Goal: Task Accomplishment & Management: Manage account settings

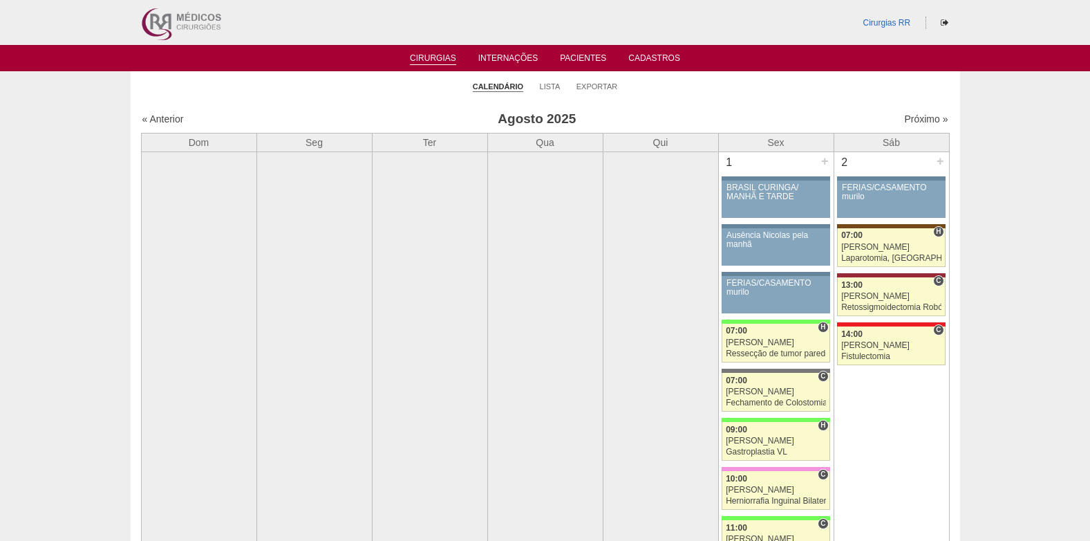
click at [428, 55] on link "Cirurgias" at bounding box center [433, 59] width 46 height 12
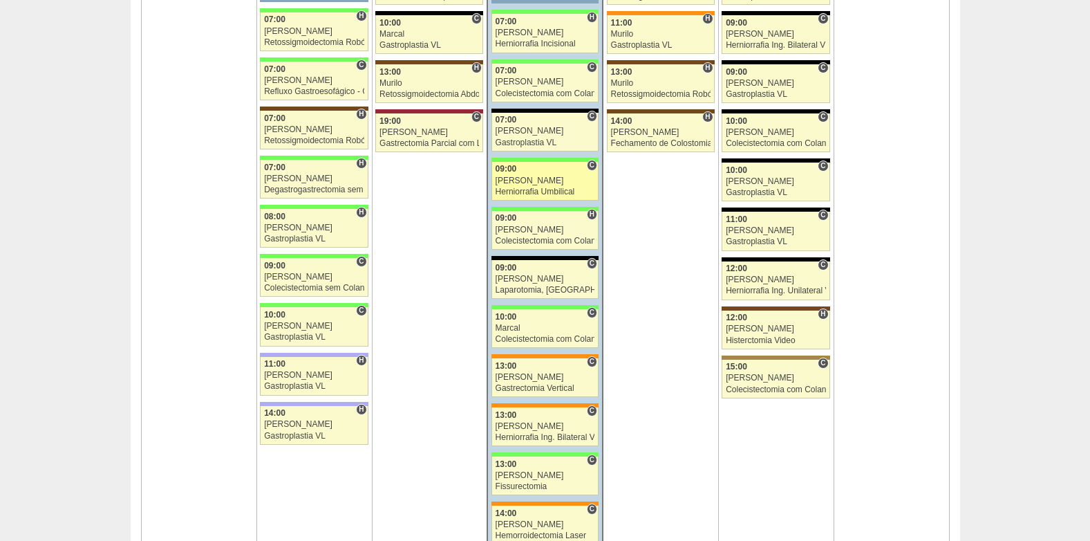
scroll to position [2143, 0]
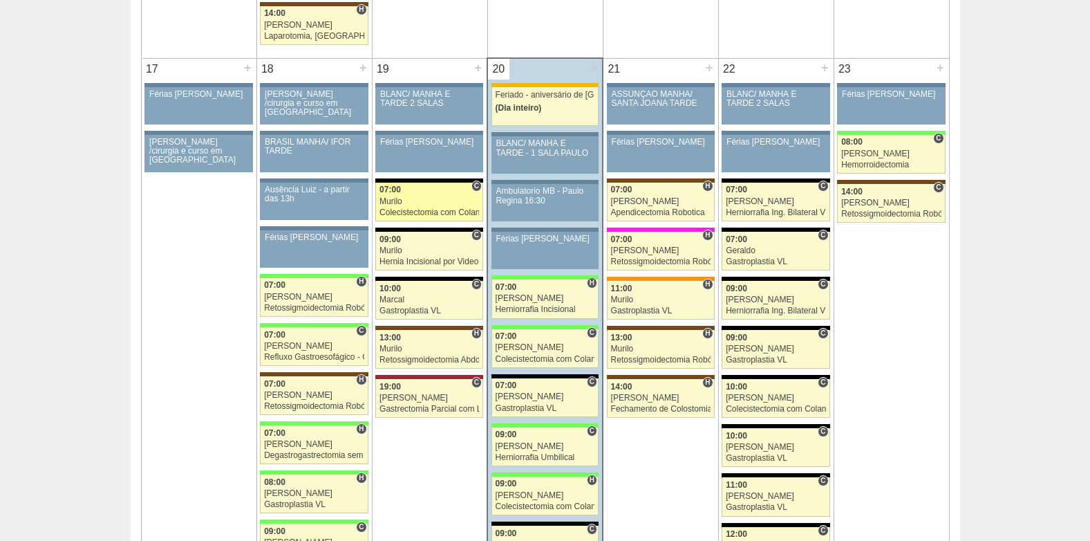
click at [418, 202] on div "Murilo" at bounding box center [430, 201] width 100 height 9
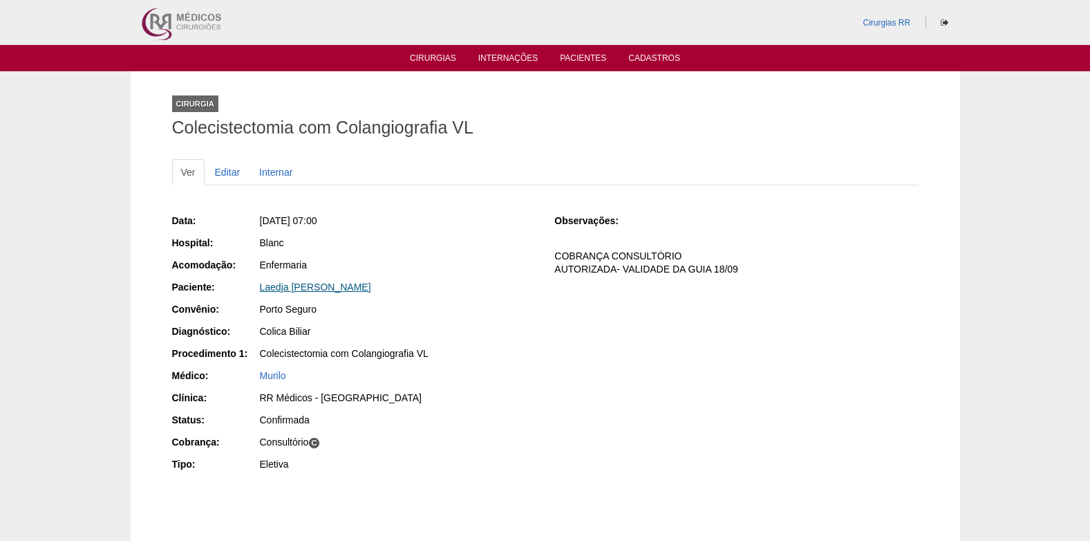
click at [348, 288] on link "Laedja [PERSON_NAME]" at bounding box center [315, 286] width 111 height 11
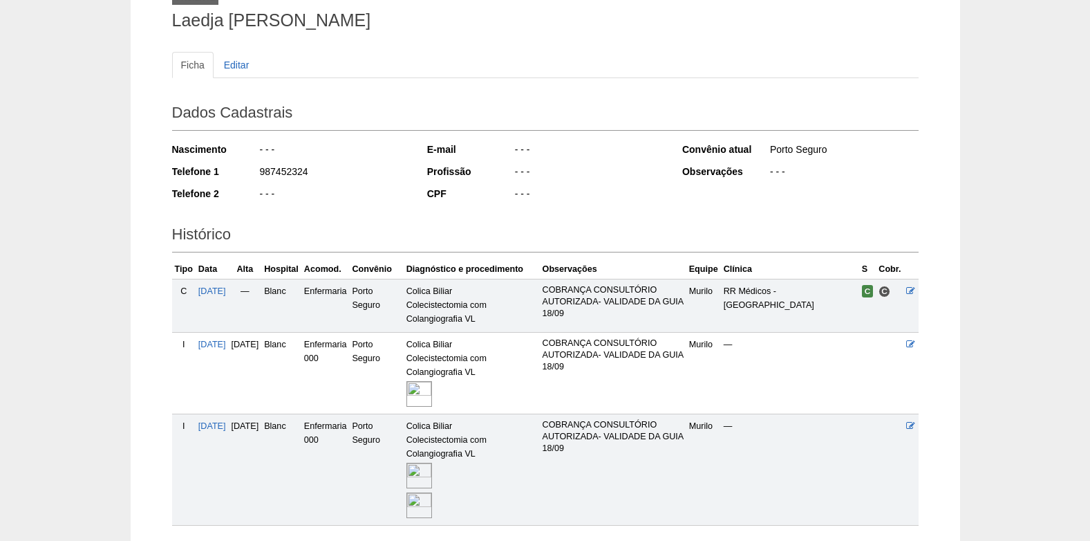
scroll to position [210, 0]
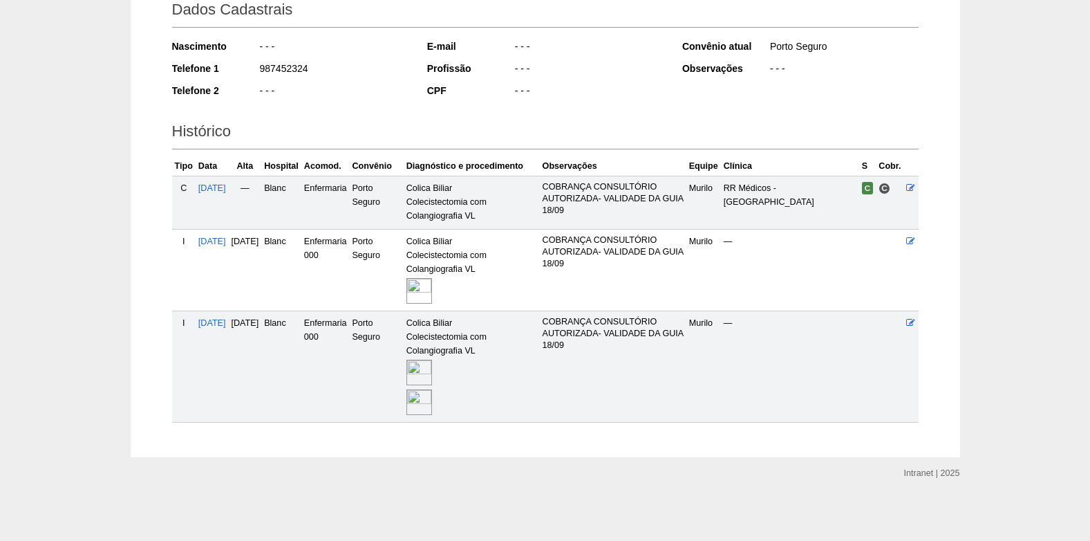
click at [432, 377] on img at bounding box center [420, 373] width 26 height 26
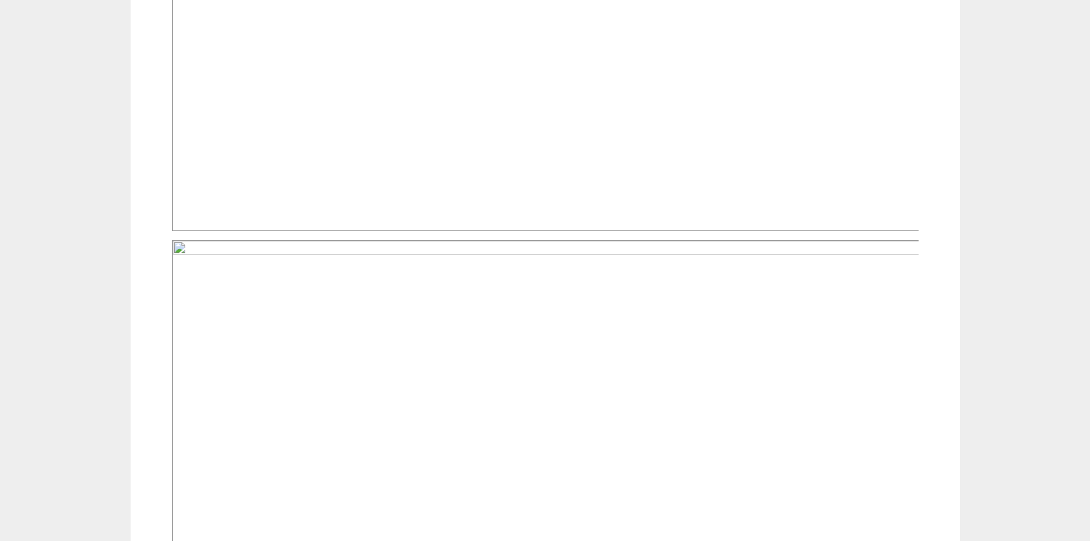
scroll to position [772, 0]
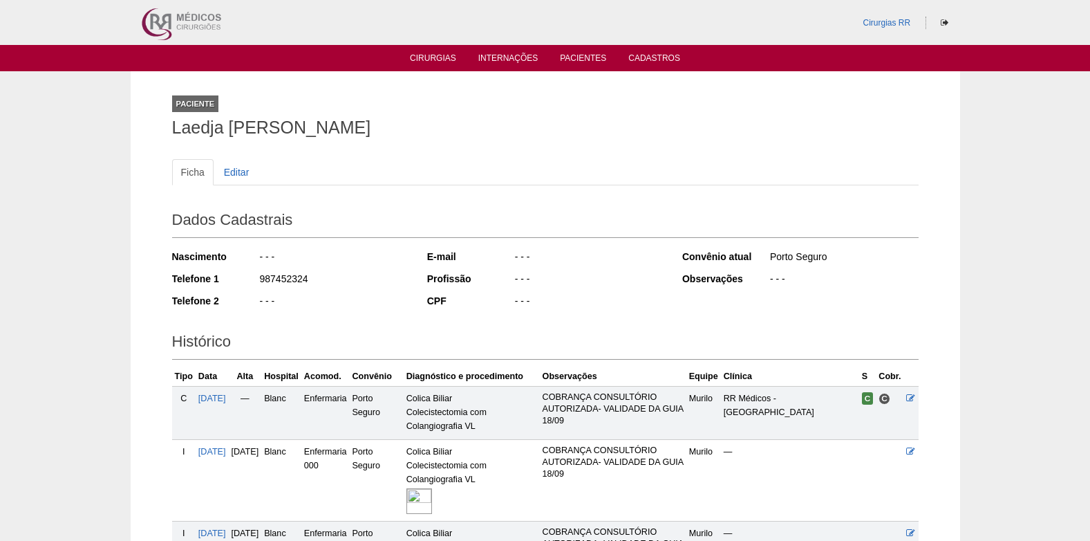
scroll to position [210, 0]
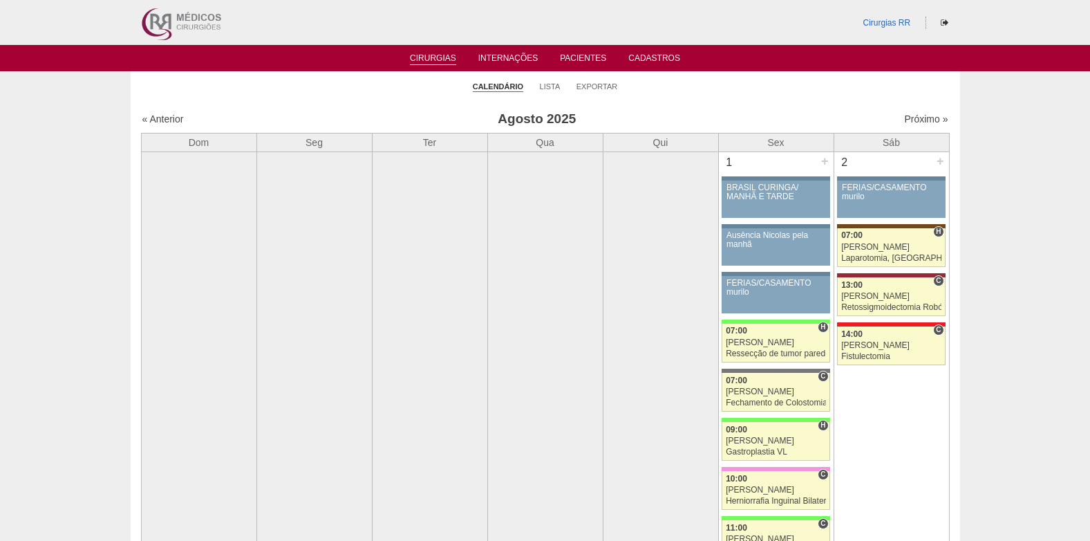
scroll to position [2143, 0]
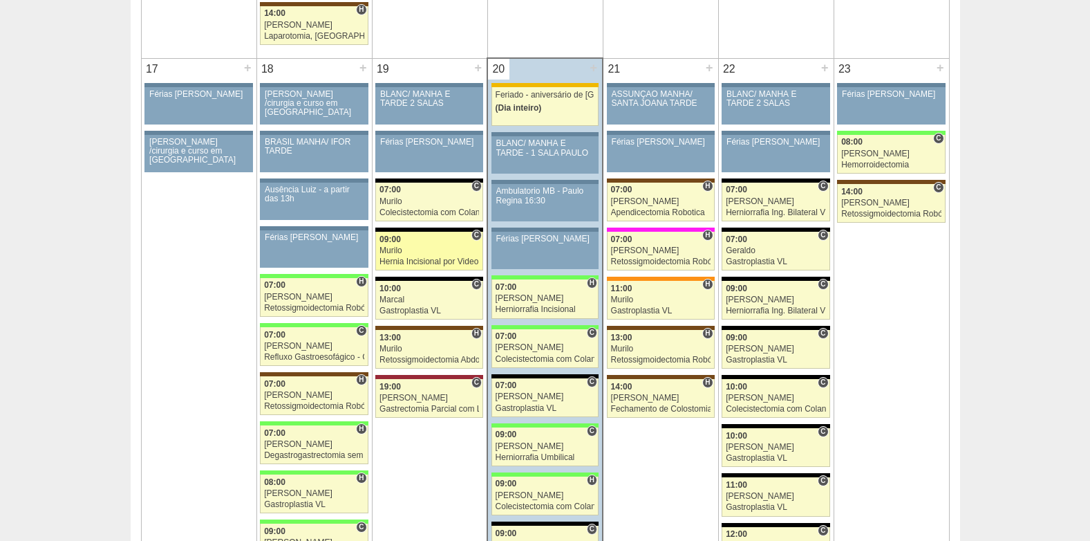
click at [433, 259] on div "Hernia Incisional por Video" at bounding box center [430, 261] width 100 height 9
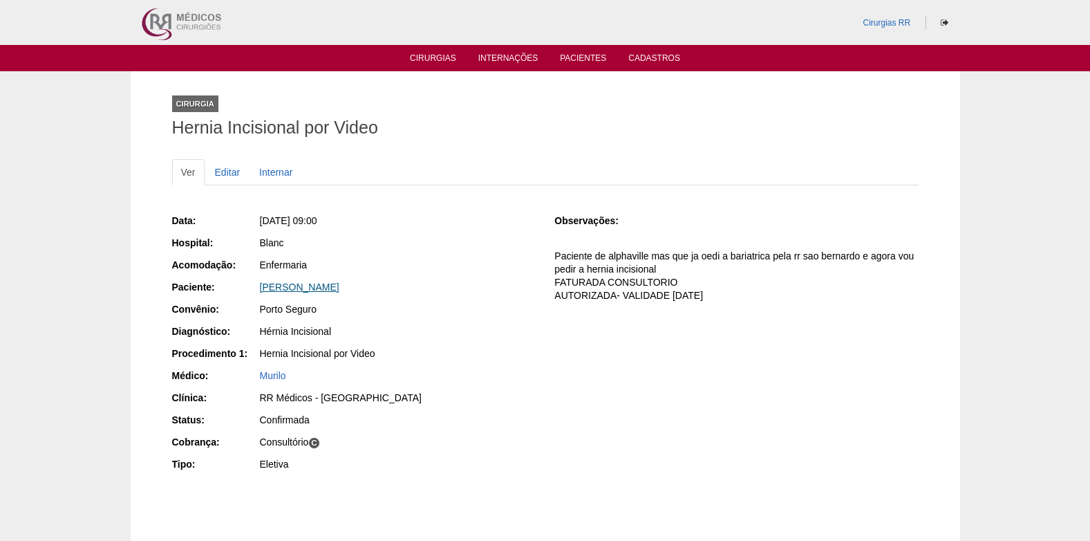
click at [321, 286] on link "[PERSON_NAME]" at bounding box center [300, 286] width 80 height 11
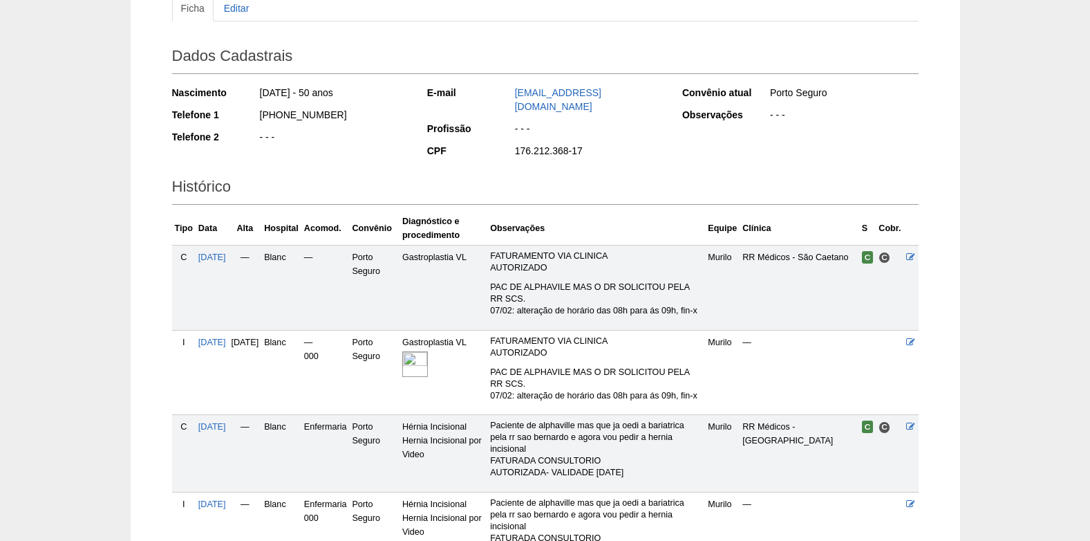
scroll to position [306, 0]
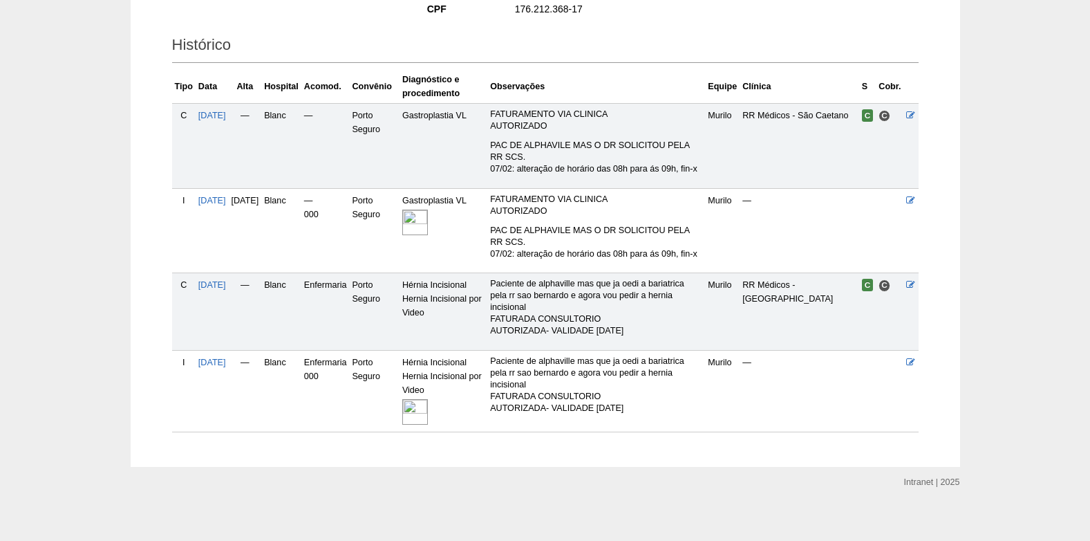
click at [428, 407] on img at bounding box center [415, 412] width 26 height 26
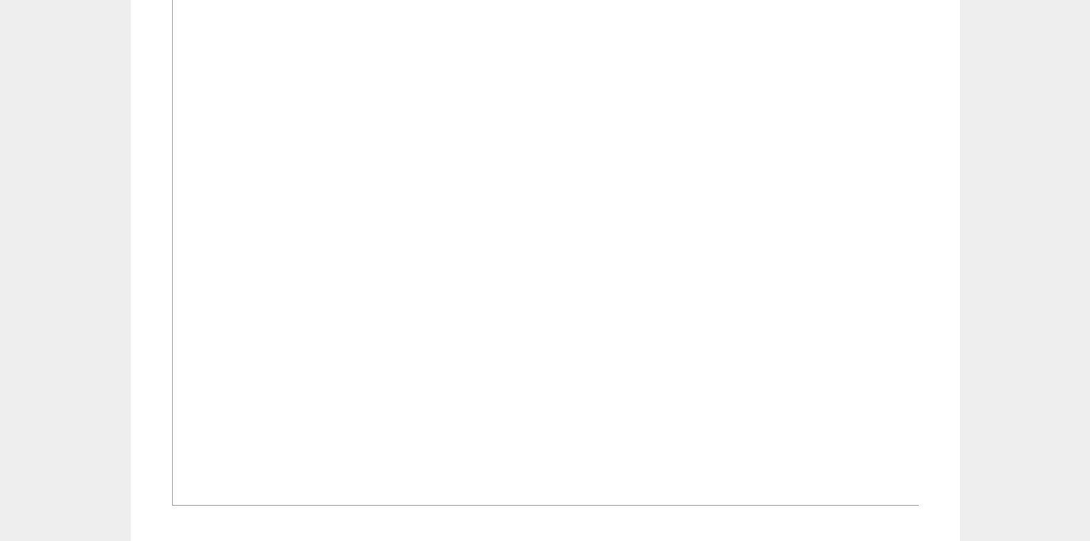
scroll to position [484, 0]
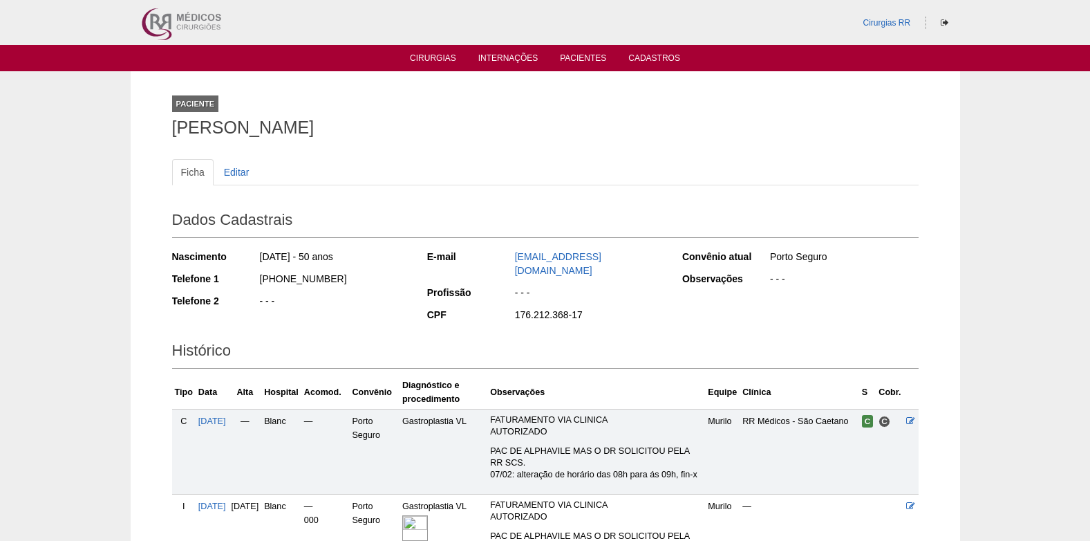
scroll to position [304, 0]
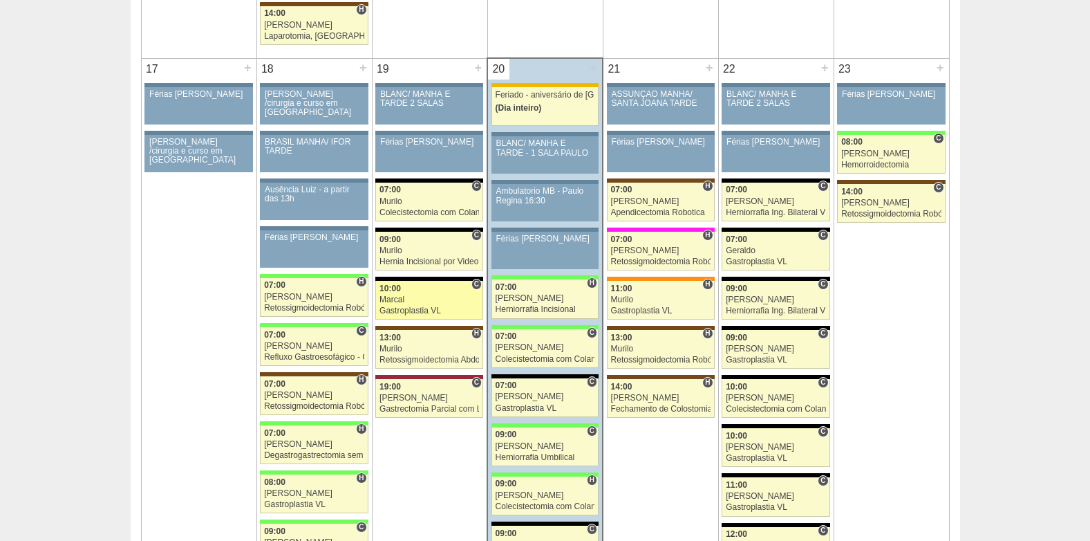
scroll to position [2143, 0]
click at [409, 290] on div "10:00" at bounding box center [430, 288] width 100 height 9
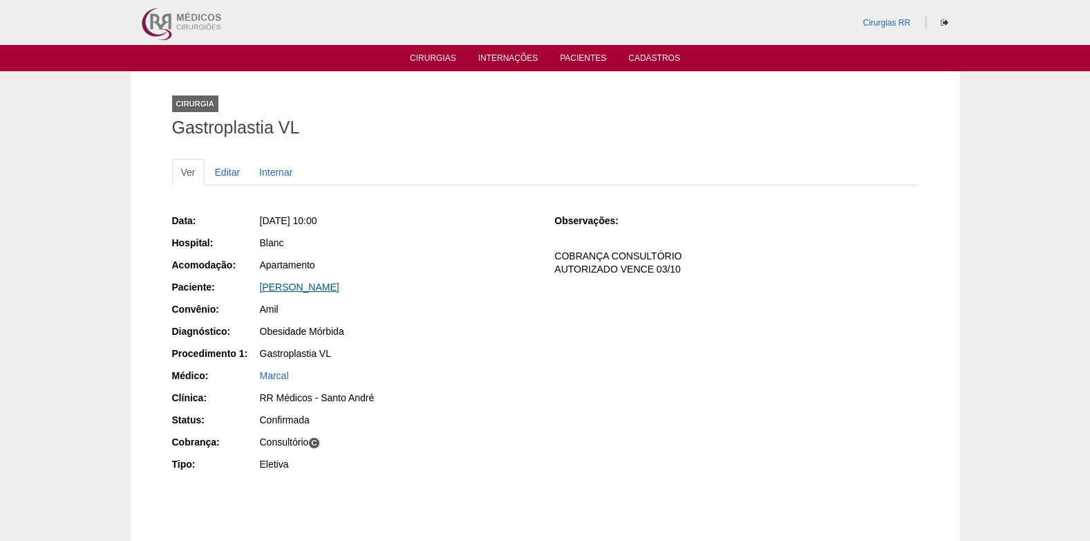
click at [339, 291] on link "[PERSON_NAME]" at bounding box center [300, 286] width 80 height 11
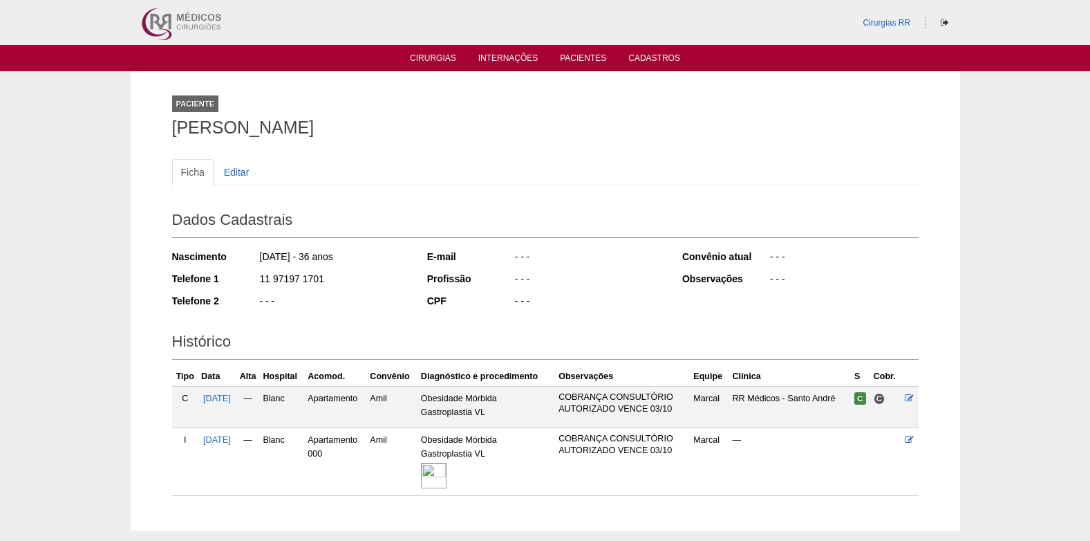
click at [444, 476] on img at bounding box center [434, 476] width 26 height 26
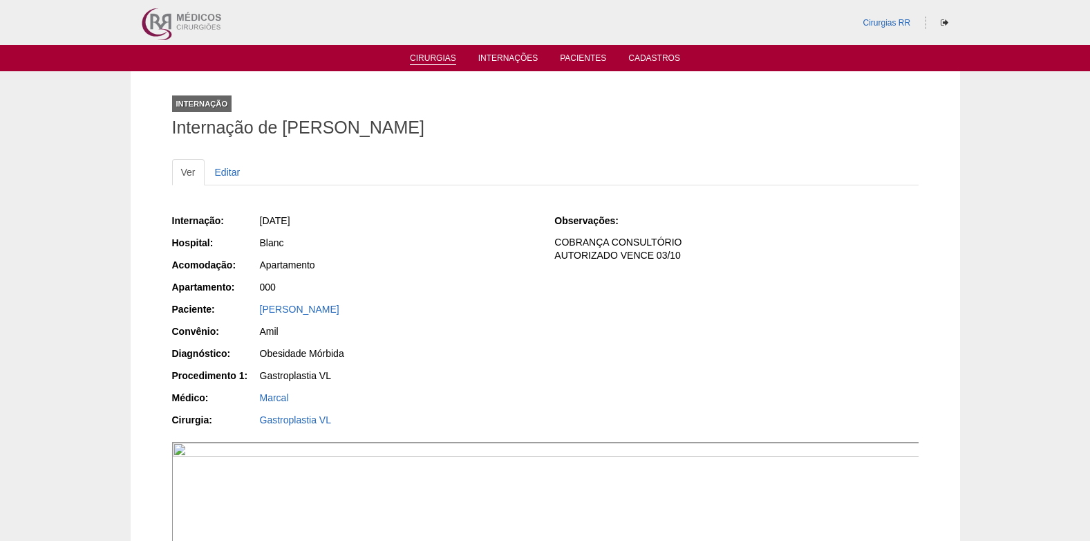
click at [422, 59] on link "Cirurgias" at bounding box center [433, 59] width 46 height 12
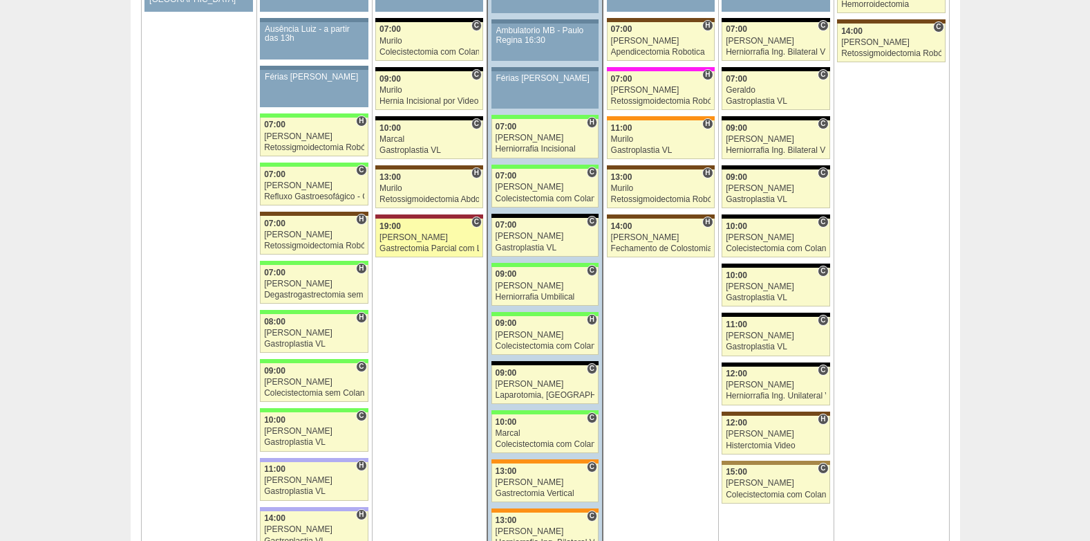
scroll to position [2212, 0]
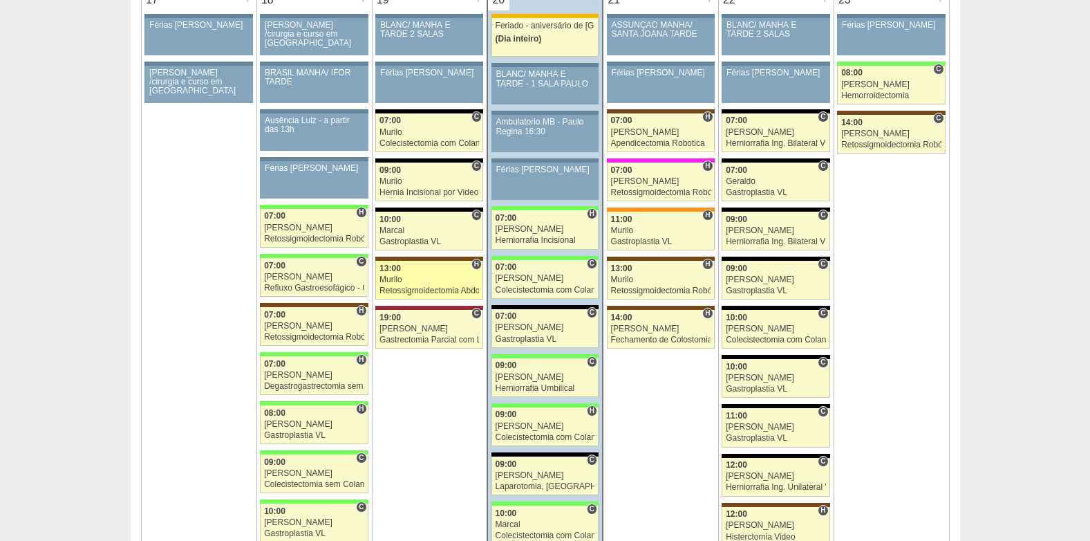
click at [427, 272] on div "13:00" at bounding box center [430, 268] width 100 height 9
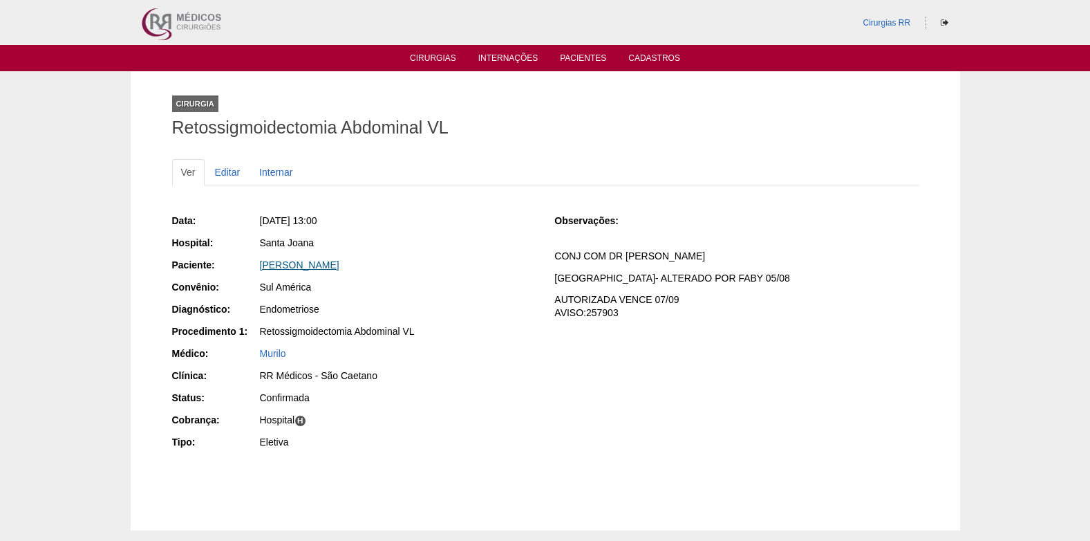
click at [330, 265] on link "DENISE SILVA DO NASCIMENTO" at bounding box center [300, 264] width 80 height 11
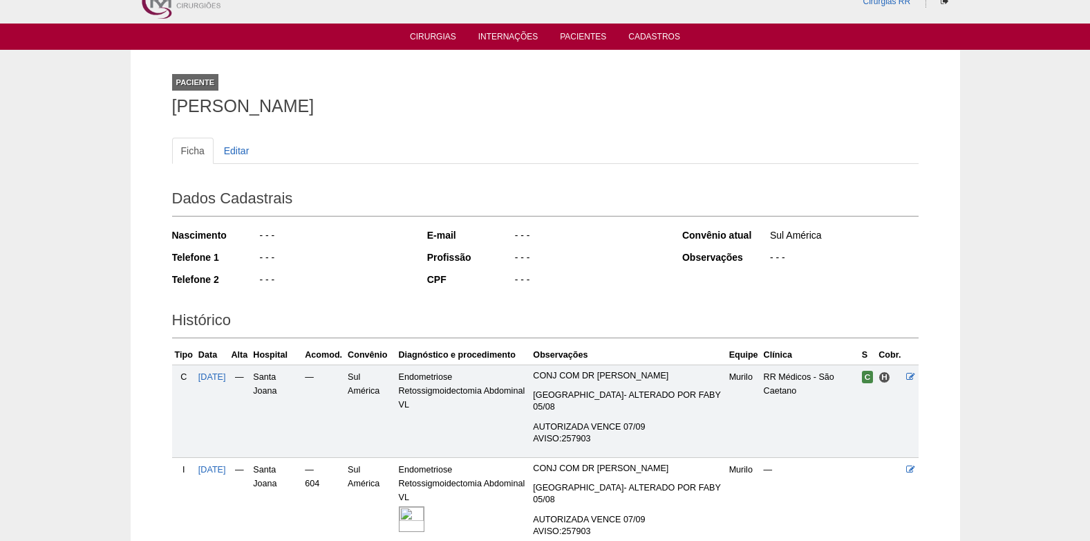
scroll to position [149, 0]
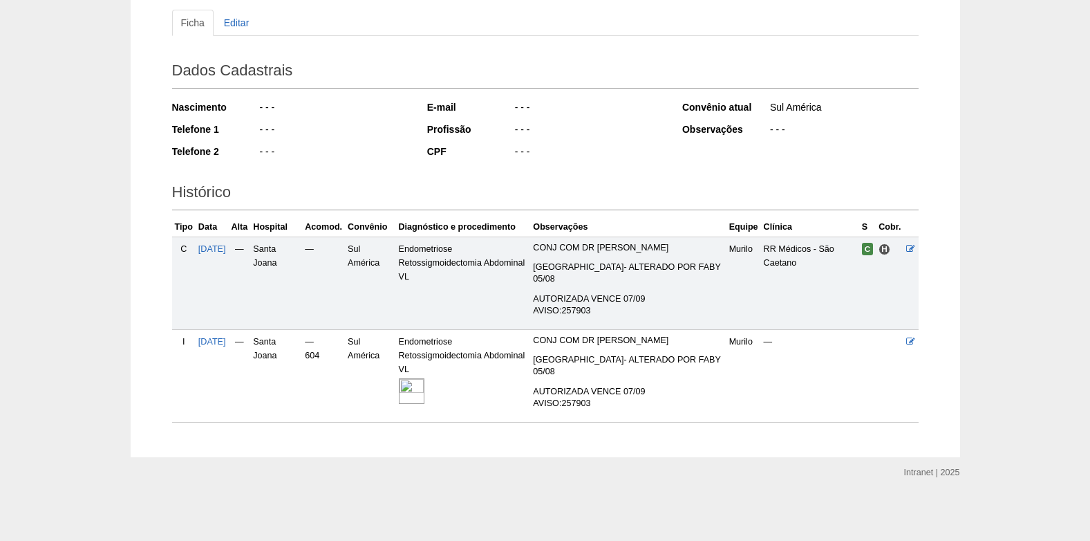
click at [424, 385] on img at bounding box center [412, 391] width 26 height 26
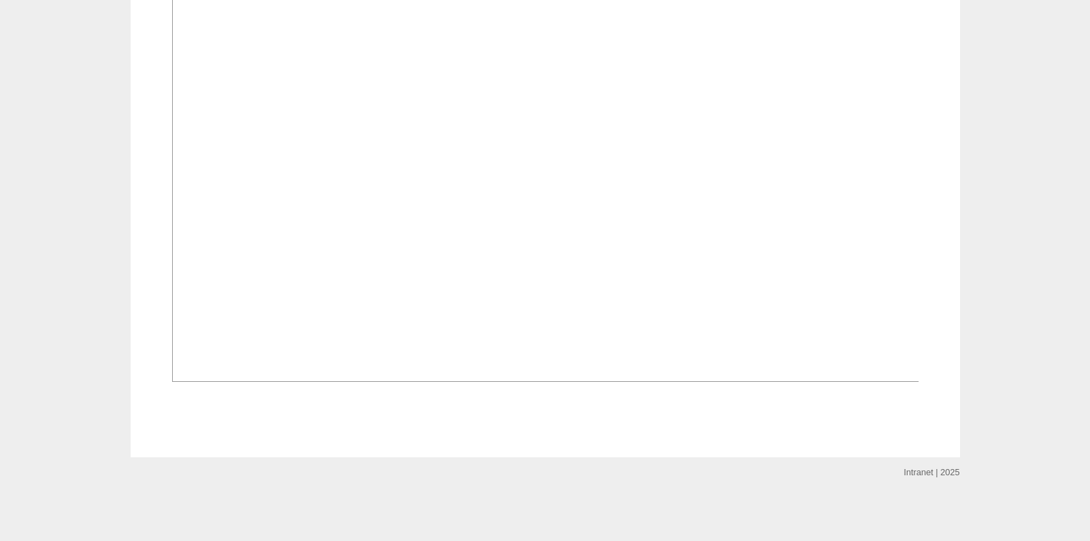
scroll to position [1035, 0]
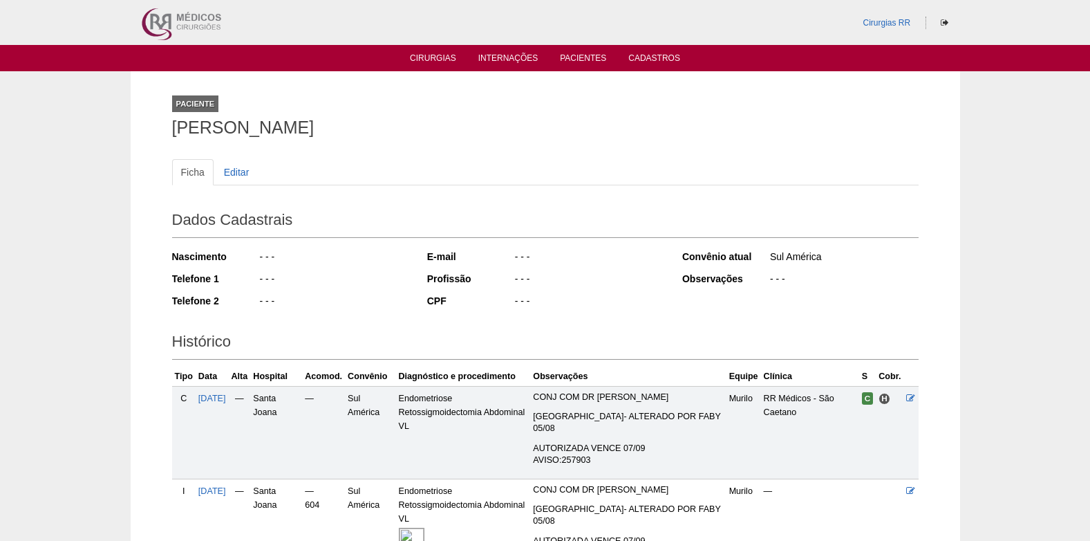
scroll to position [149, 0]
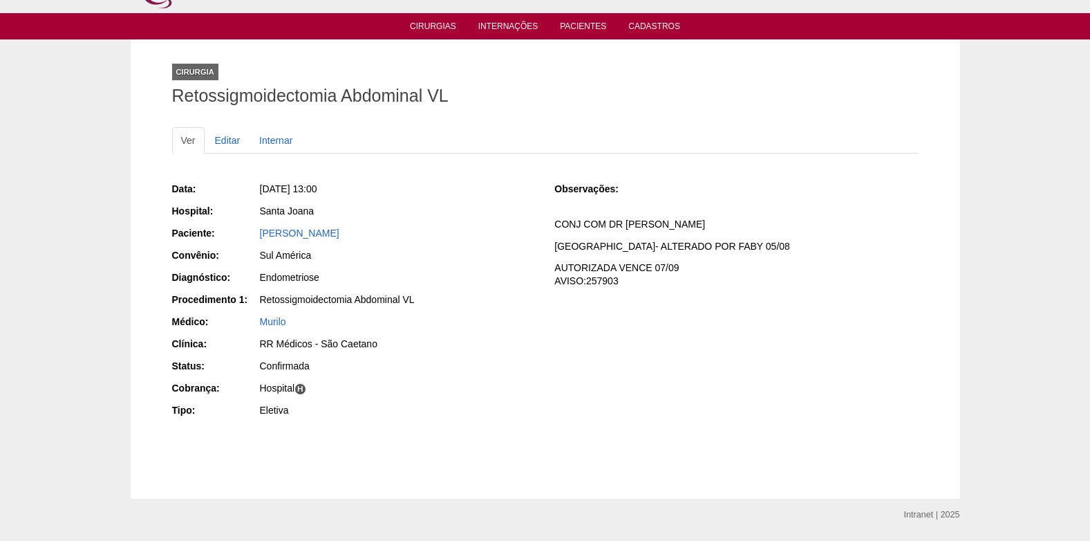
scroll to position [73, 0]
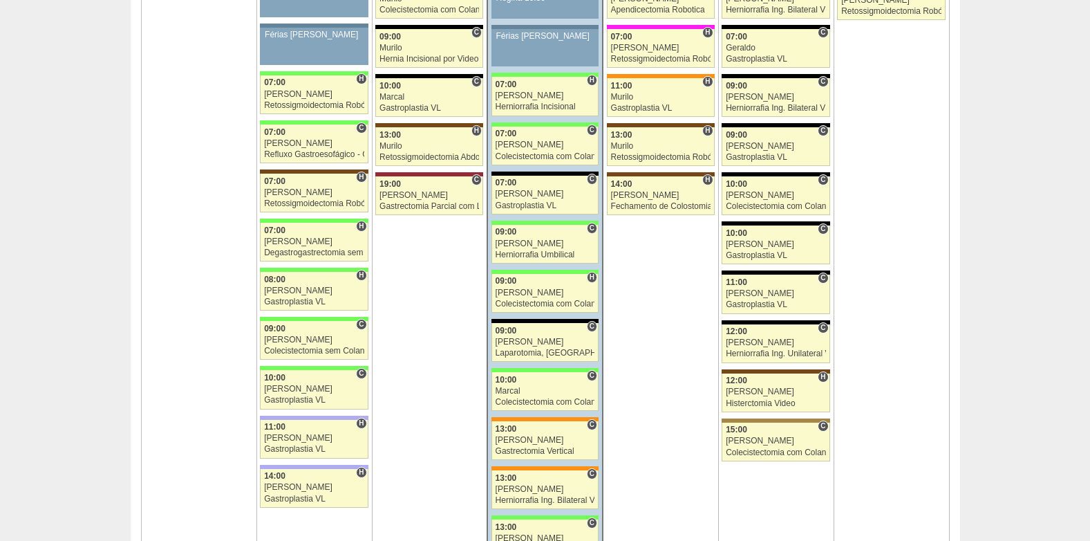
scroll to position [2346, 0]
click at [405, 200] on link "88212 Bruno C 19:00 Bruno Gastrectomia Parcial com Linfadenectomia Hospital Sír…" at bounding box center [429, 195] width 108 height 39
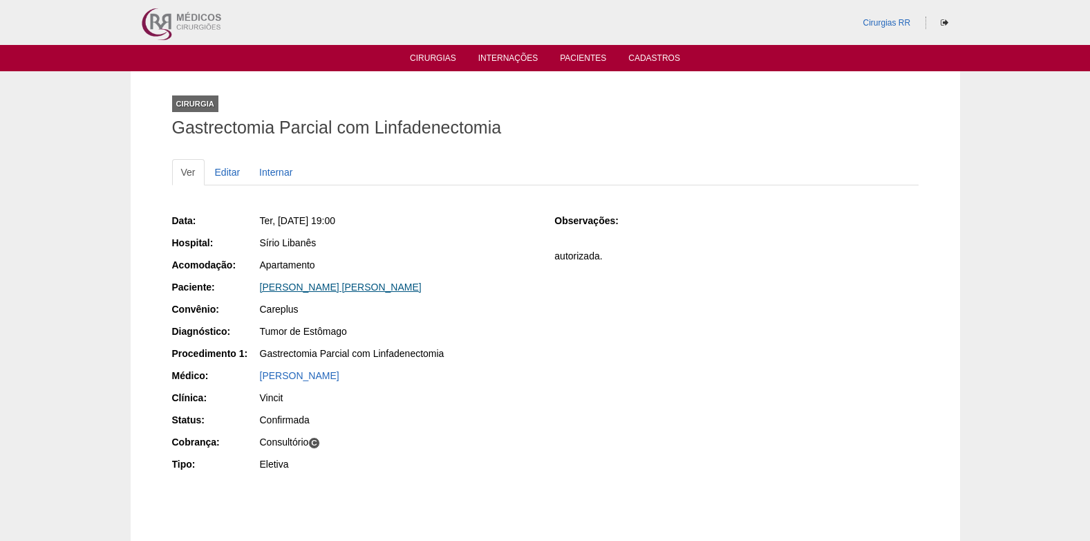
click at [341, 290] on link "MARIA CECILIA PETROGONAS GONÇALVES" at bounding box center [341, 286] width 162 height 11
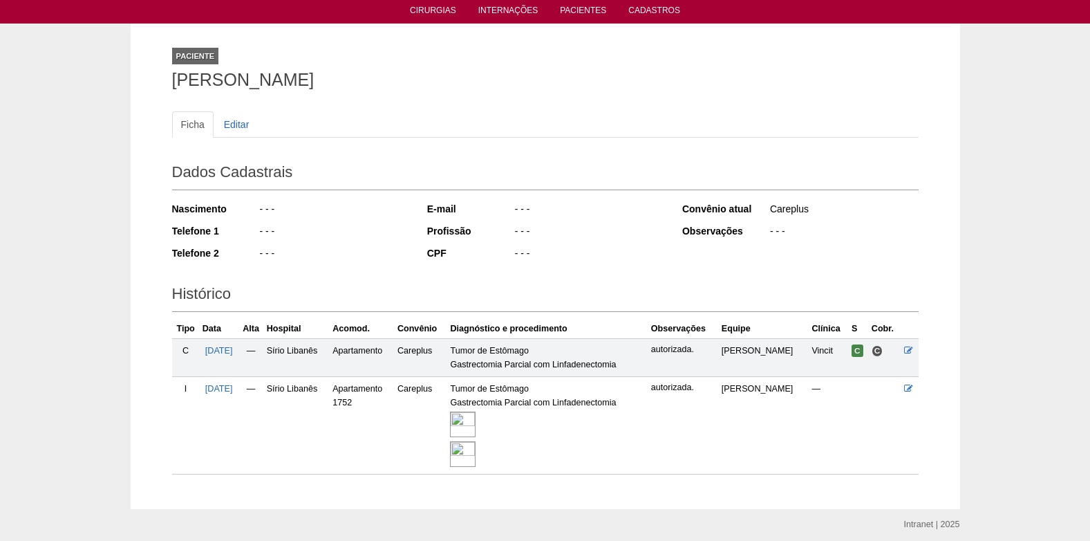
scroll to position [100, 0]
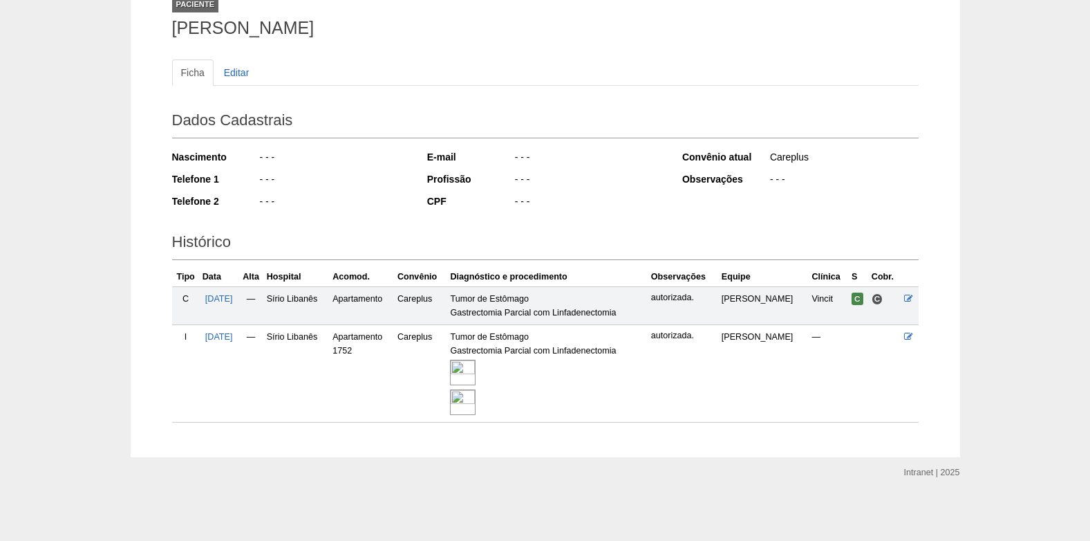
click at [476, 373] on img at bounding box center [463, 373] width 26 height 26
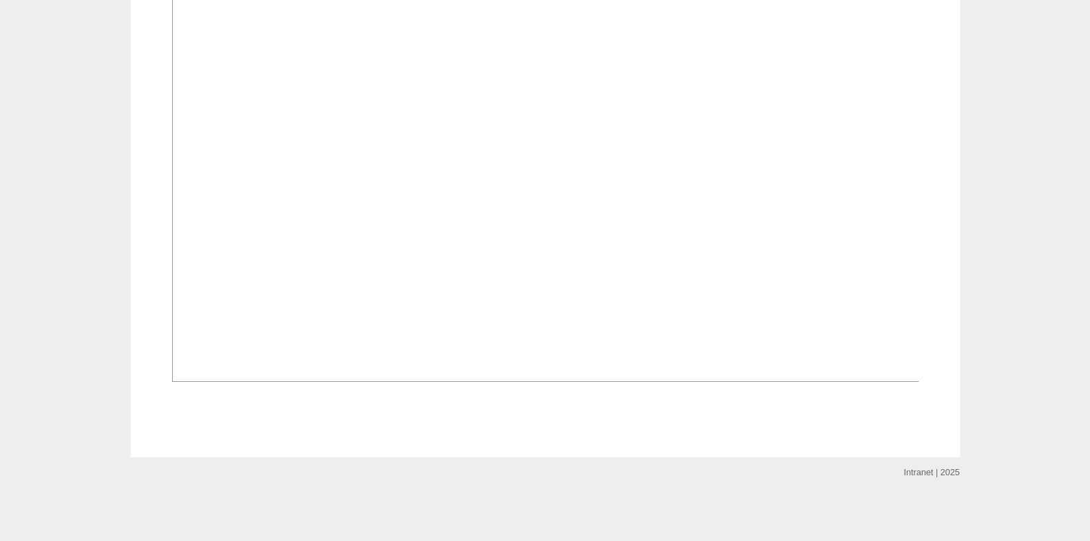
scroll to position [2063, 0]
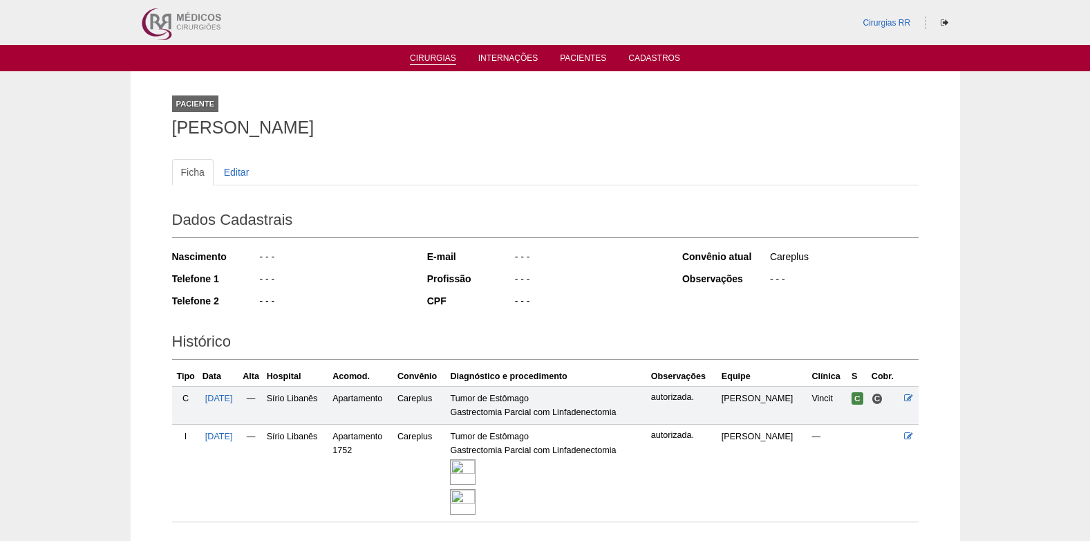
click at [418, 62] on link "Cirurgias" at bounding box center [433, 59] width 46 height 12
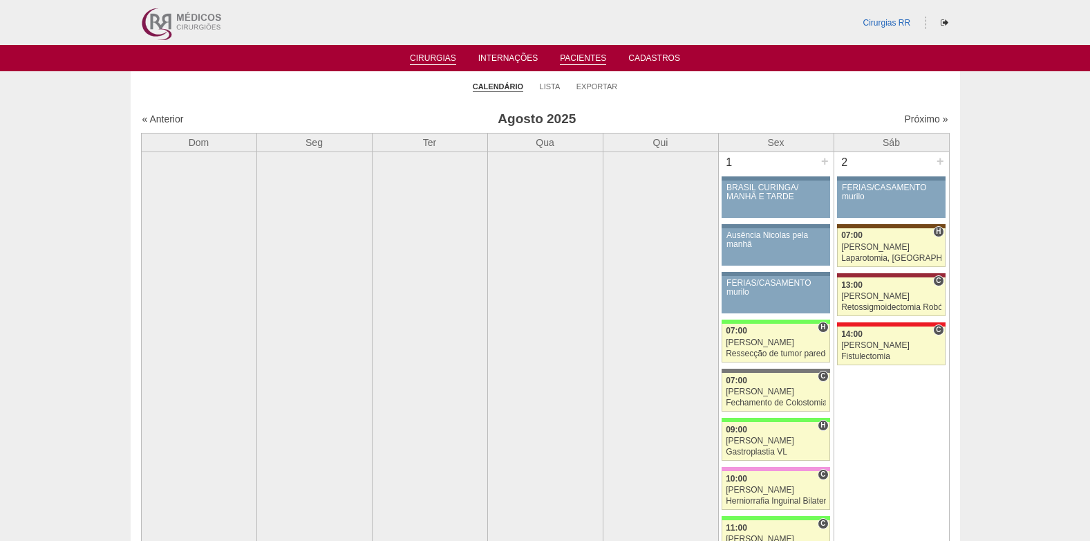
click at [573, 57] on link "Pacientes" at bounding box center [583, 59] width 46 height 12
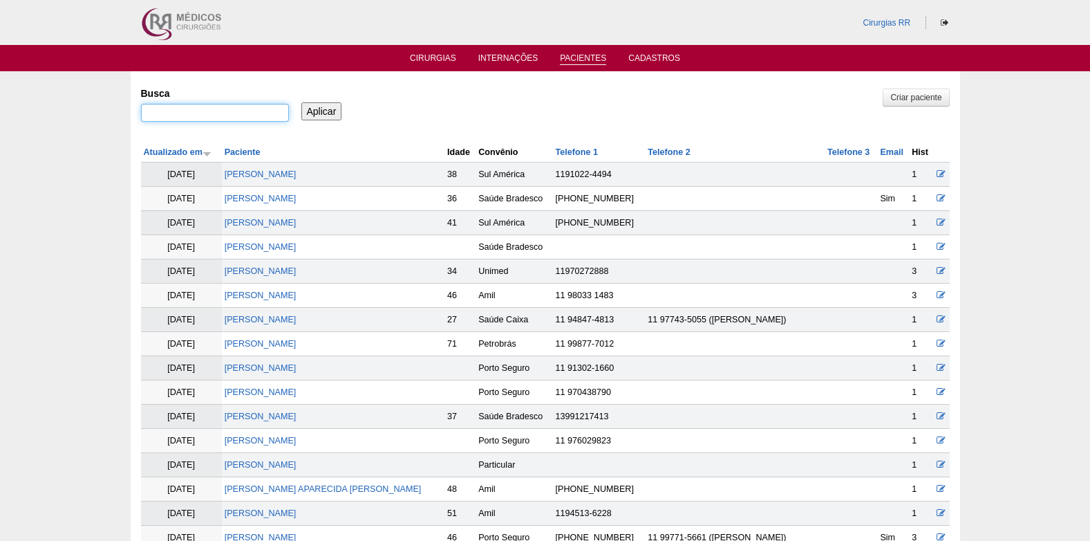
click at [249, 104] on input "Busca" at bounding box center [215, 113] width 148 height 18
paste input "GABRIELLY [PERSON_NAME]"
type input "GABRIELLY [PERSON_NAME]"
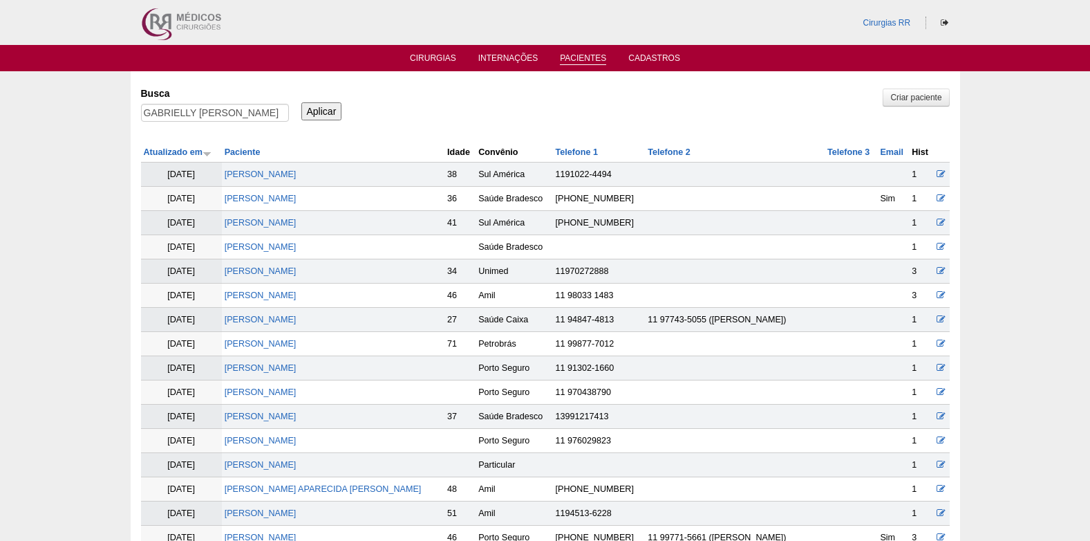
click at [328, 109] on input "Aplicar" at bounding box center [321, 111] width 41 height 18
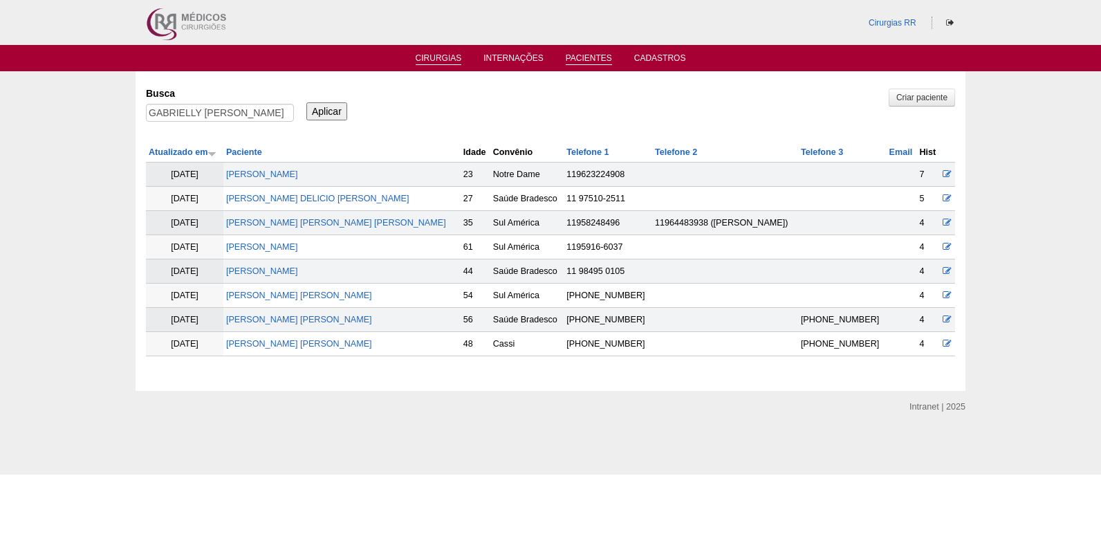
click at [437, 56] on link "Cirurgias" at bounding box center [439, 59] width 46 height 12
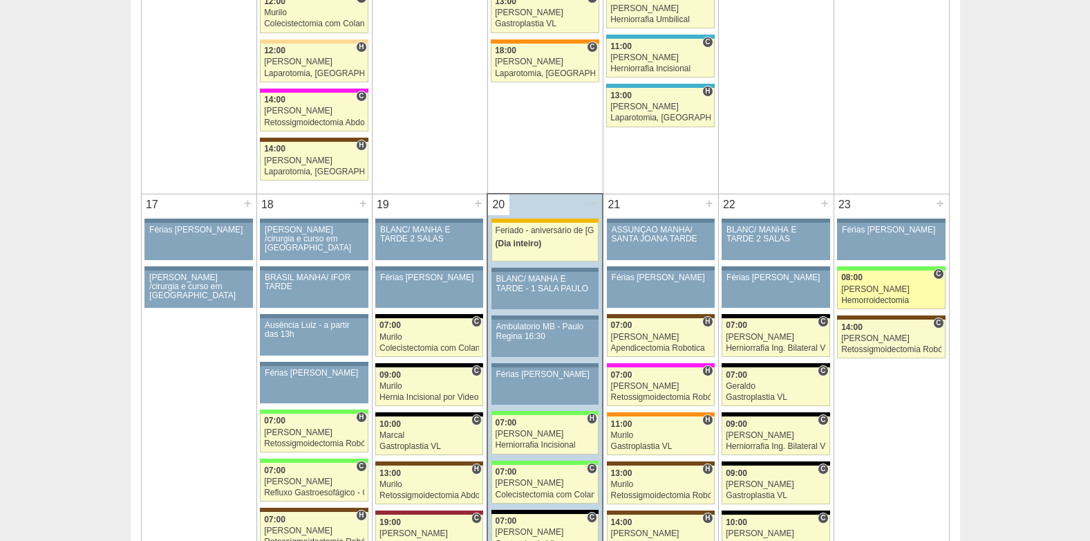
scroll to position [2005, 0]
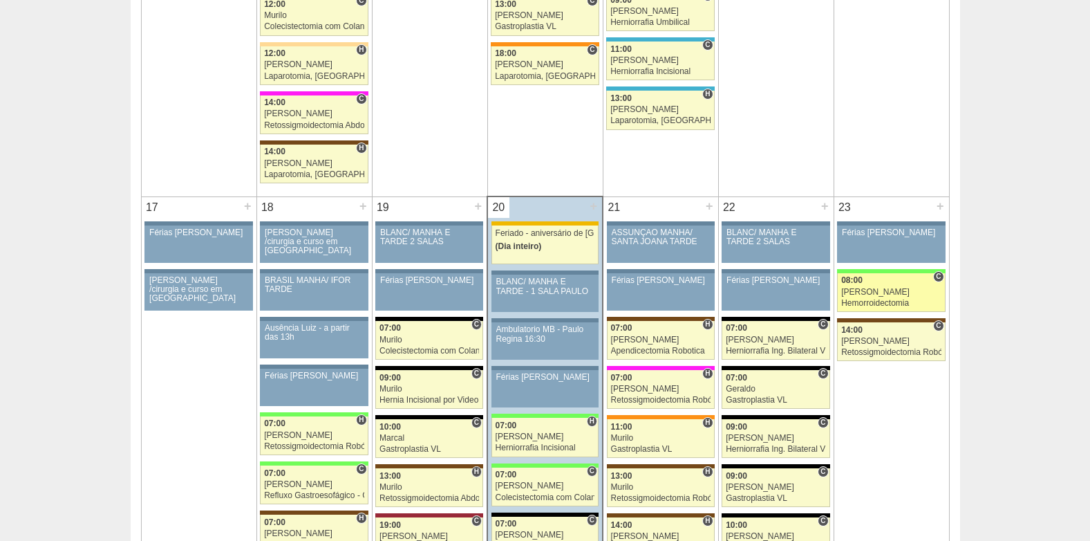
click at [863, 284] on div "08:00" at bounding box center [891, 280] width 100 height 9
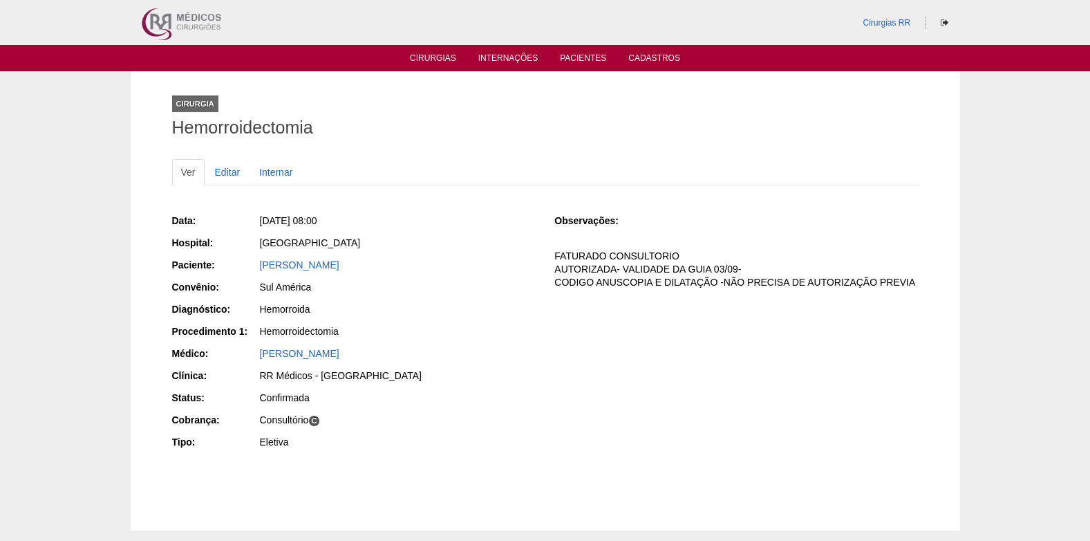
drag, startPoint x: 246, startPoint y: 270, endPoint x: 378, endPoint y: 266, distance: 132.1
click at [378, 266] on div "Paciente: Fernanda Martins Mozardo" at bounding box center [354, 266] width 364 height 17
copy div "Paciente: Fernanda Martins Mozardo"
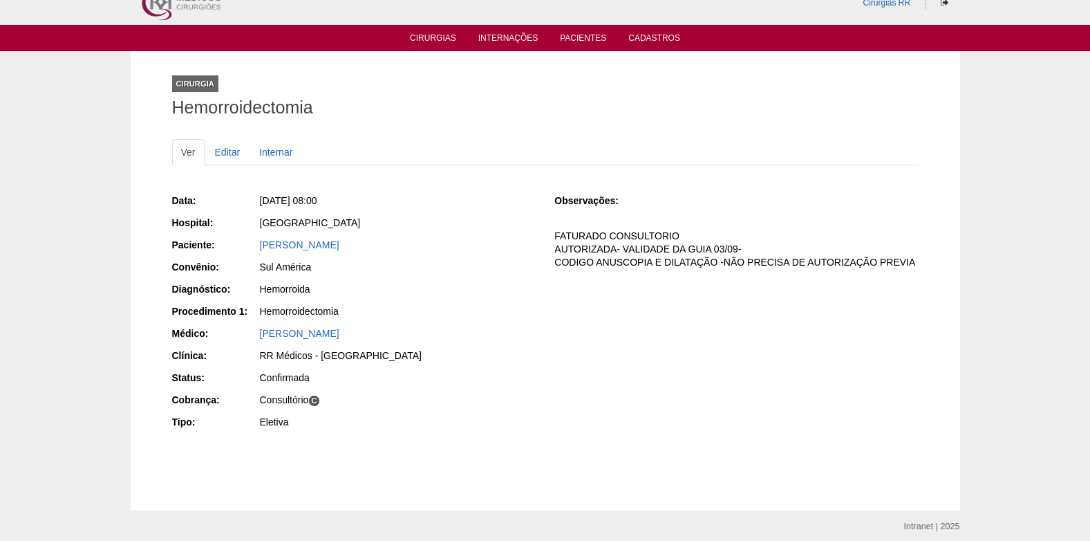
scroll to position [4, 0]
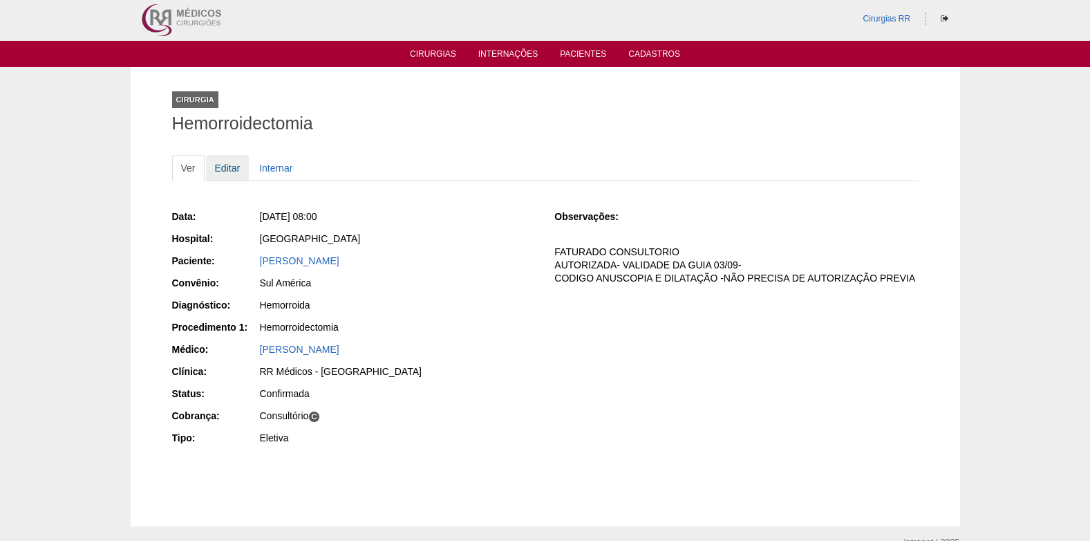
click at [230, 168] on link "Editar" at bounding box center [228, 168] width 44 height 26
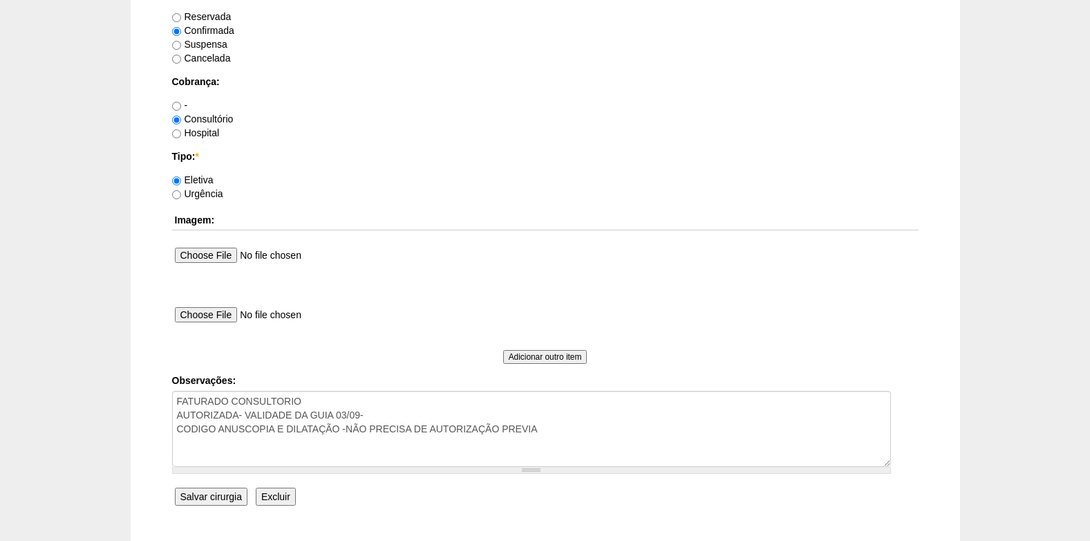
scroll to position [1241, 0]
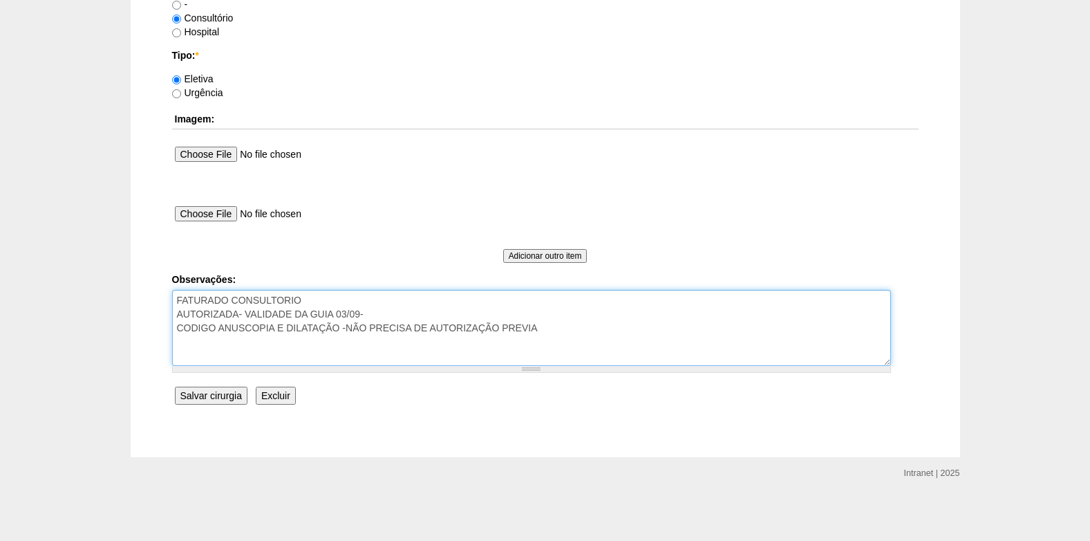
drag, startPoint x: 554, startPoint y: 335, endPoint x: 165, endPoint y: 330, distance: 388.6
type textarea "FATURADO CONSULTORIO AUTORIZADA- VALIDADE DA GUIA 03/09-"
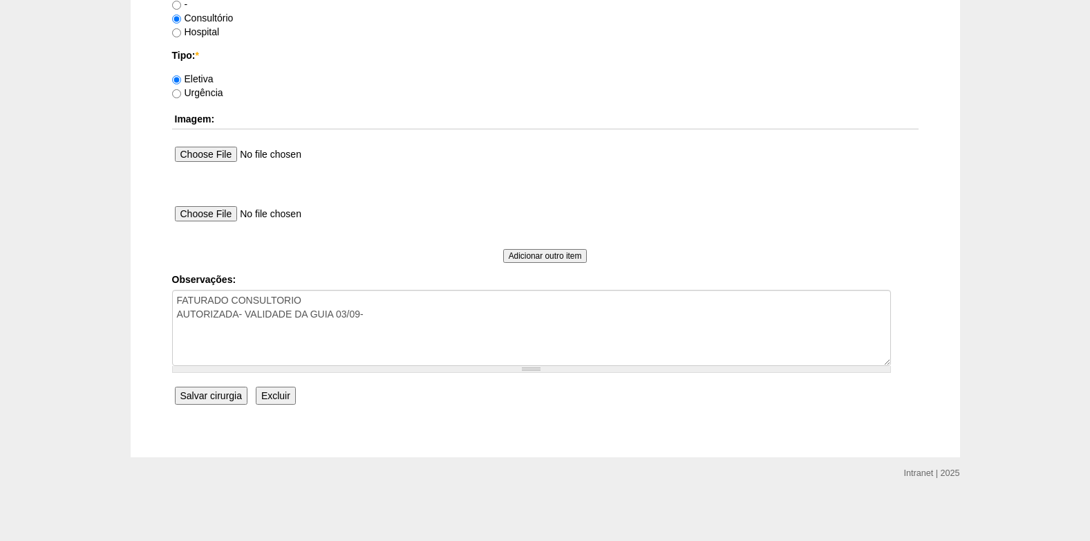
click at [216, 391] on input "Salvar cirurgia" at bounding box center [211, 395] width 73 height 18
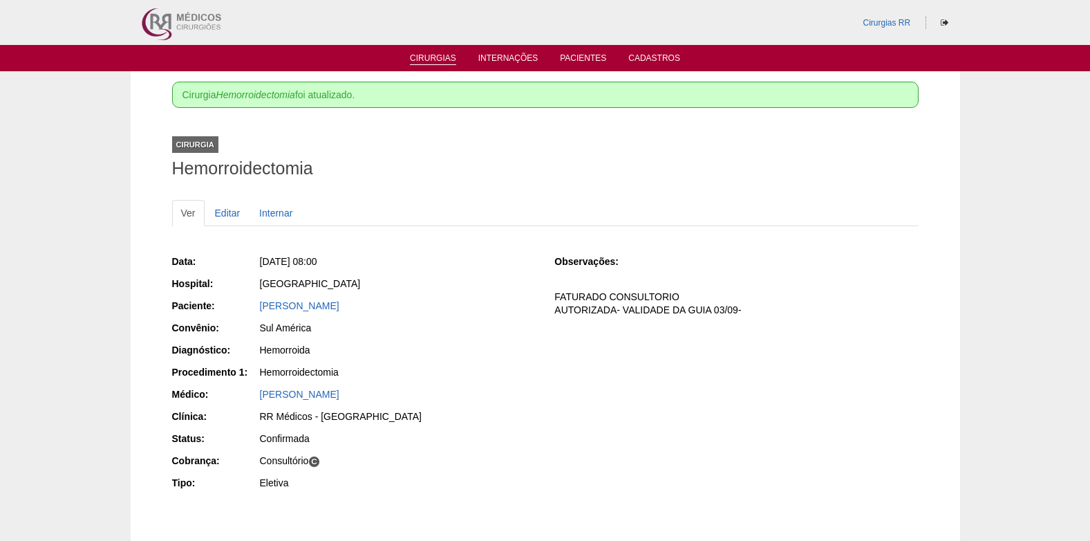
click at [427, 59] on link "Cirurgias" at bounding box center [433, 59] width 46 height 12
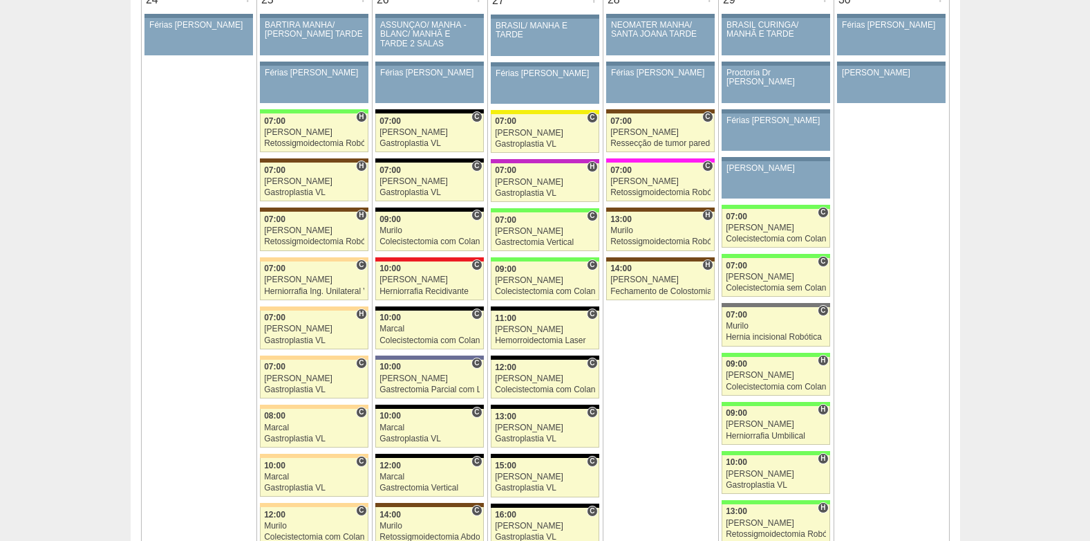
scroll to position [3042, 0]
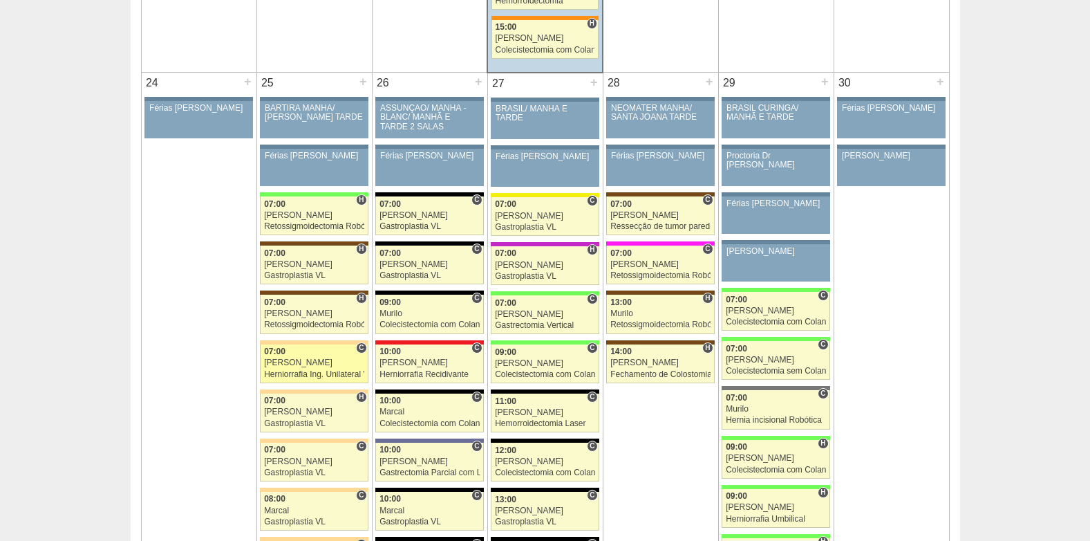
click at [297, 368] on link "87905 Bruno C 07:00 Bruno Herniorrafia Ing. Unilateral VL Hospital Bartira RR M…" at bounding box center [314, 363] width 108 height 39
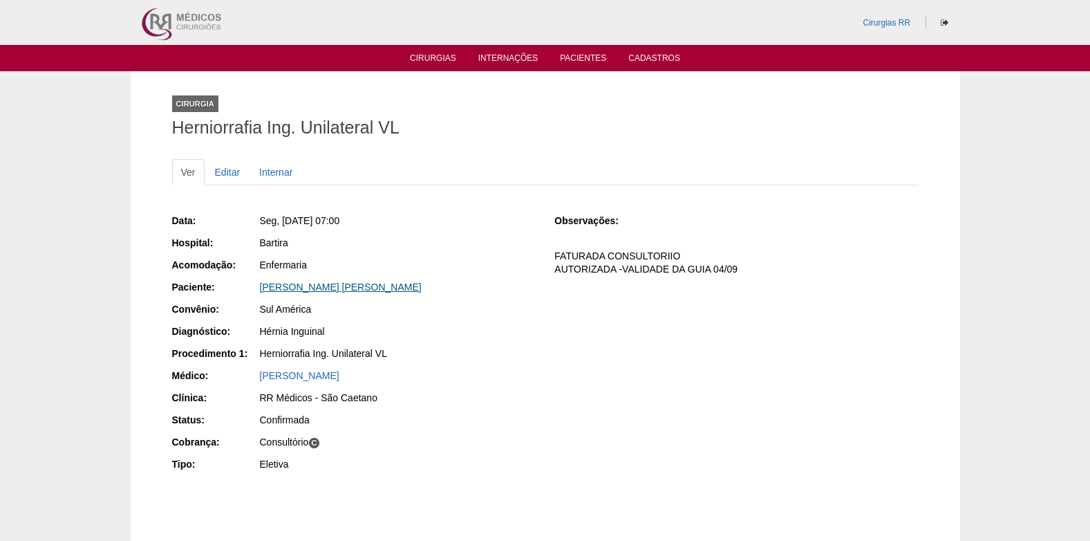
click at [348, 288] on link "[PERSON_NAME] [PERSON_NAME]" at bounding box center [341, 286] width 162 height 11
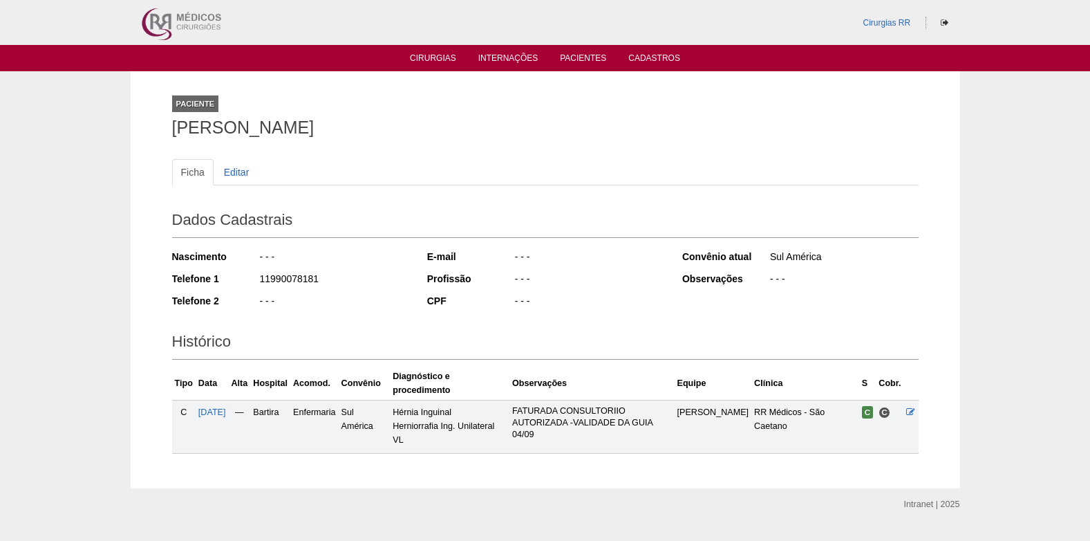
drag, startPoint x: 167, startPoint y: 129, endPoint x: 507, endPoint y: 129, distance: 340.8
click at [507, 129] on div "Paciente [PERSON_NAME] Ficha Editar Dados Cadastrais Nascimento - - - Telefone …" at bounding box center [545, 279] width 767 height 417
copy h1 "[PERSON_NAME]"
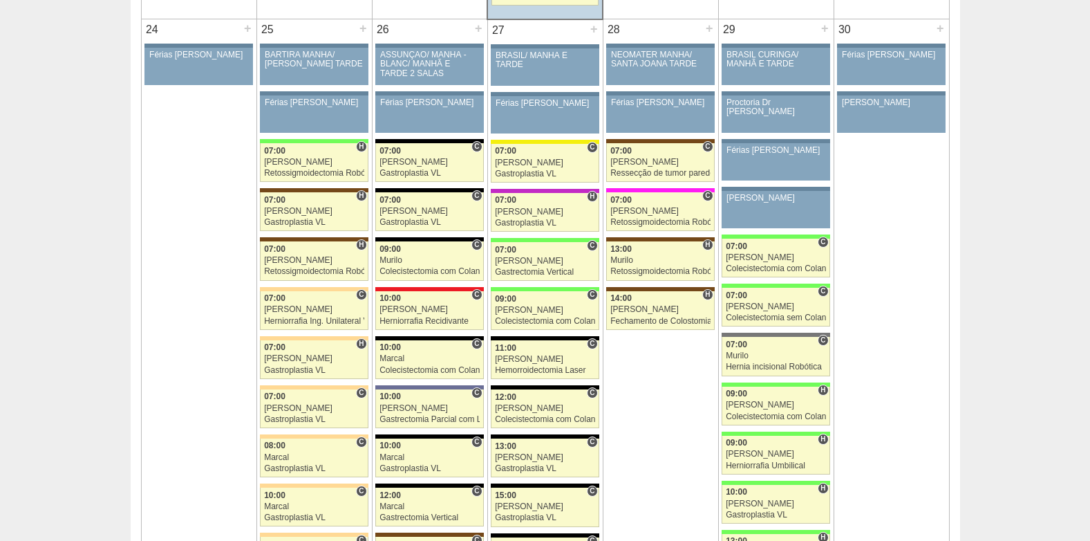
scroll to position [3111, 0]
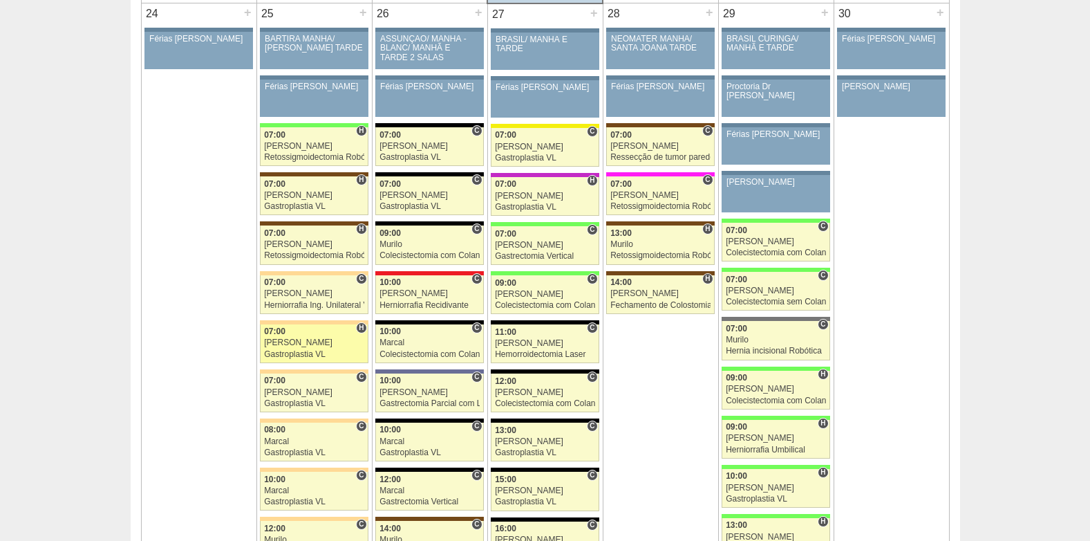
click at [289, 346] on div "[PERSON_NAME]" at bounding box center [314, 342] width 100 height 9
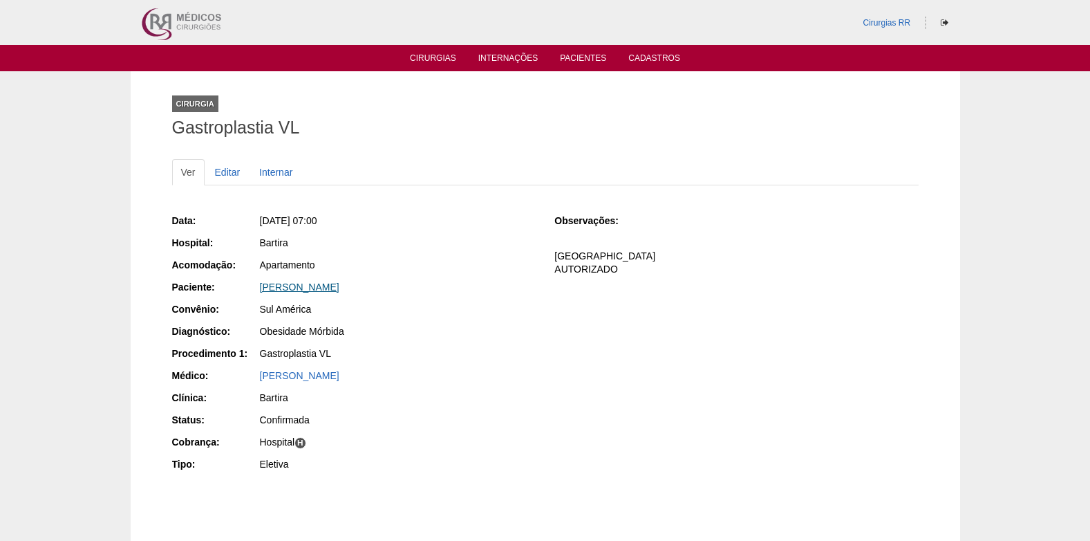
drag, startPoint x: 258, startPoint y: 291, endPoint x: 445, endPoint y: 292, distance: 187.4
click at [445, 292] on div "Paciente: [PERSON_NAME]" at bounding box center [354, 288] width 364 height 17
copy div "Paciente: [PERSON_NAME]"
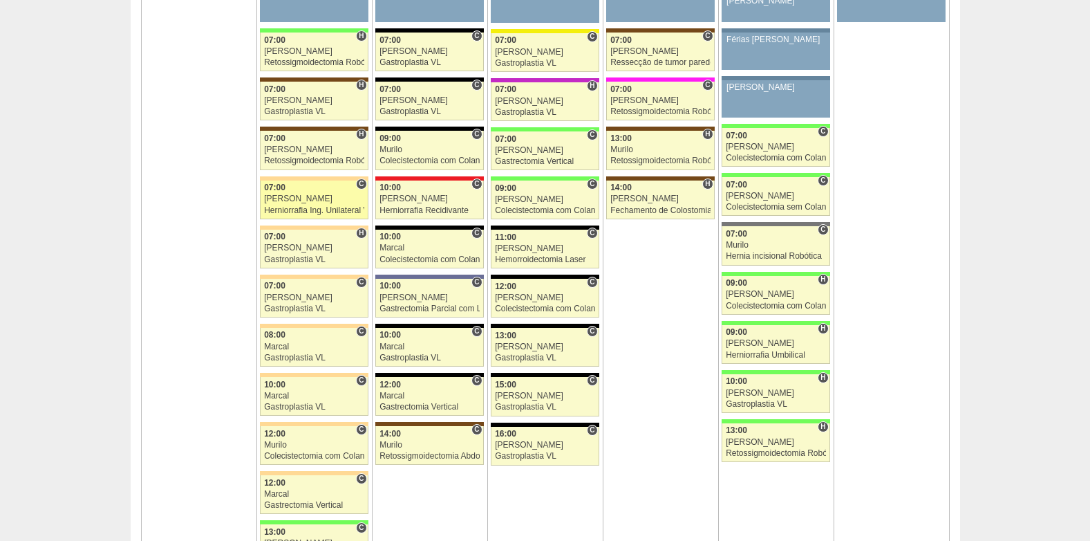
scroll to position [3180, 0]
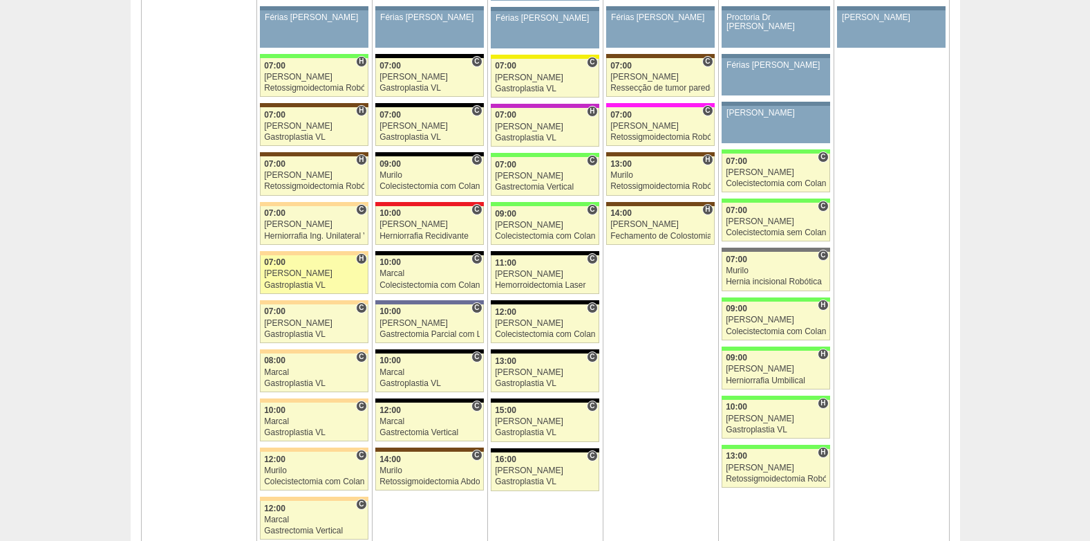
click at [269, 277] on div "[PERSON_NAME]" at bounding box center [314, 273] width 100 height 9
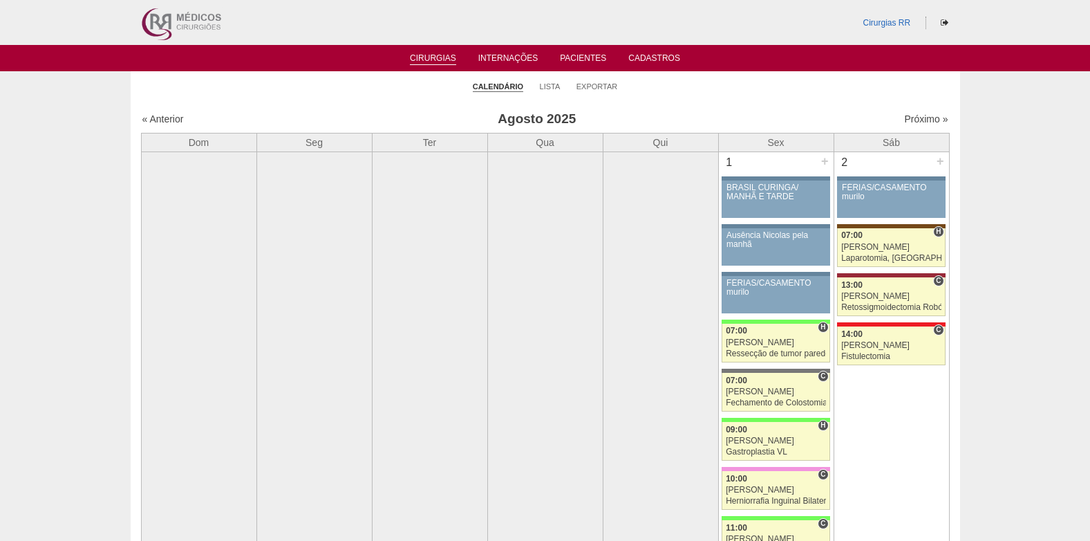
scroll to position [3180, 0]
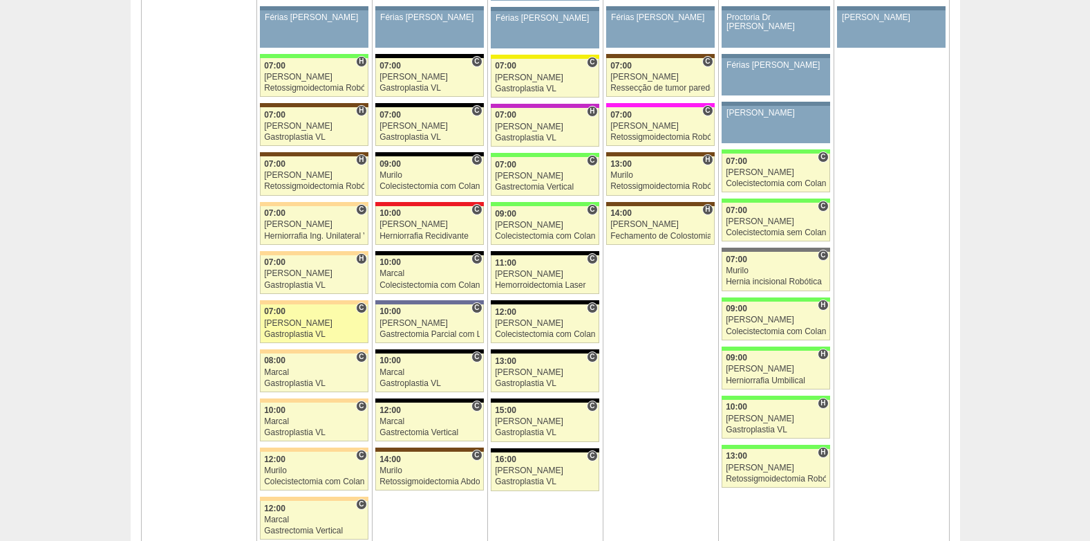
click at [300, 321] on div "[PERSON_NAME]" at bounding box center [314, 323] width 100 height 9
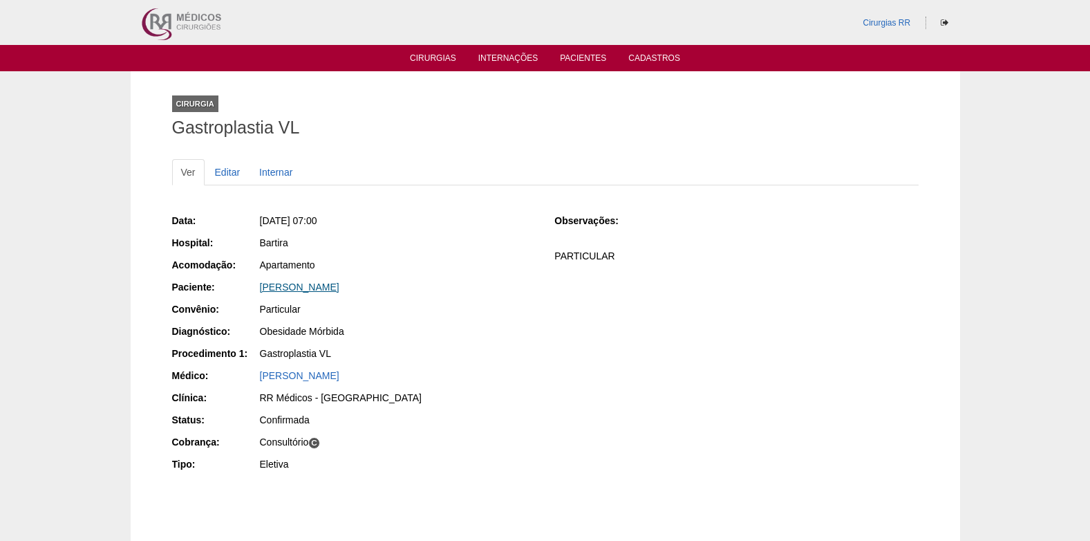
click at [324, 290] on link "[PERSON_NAME]" at bounding box center [300, 286] width 80 height 11
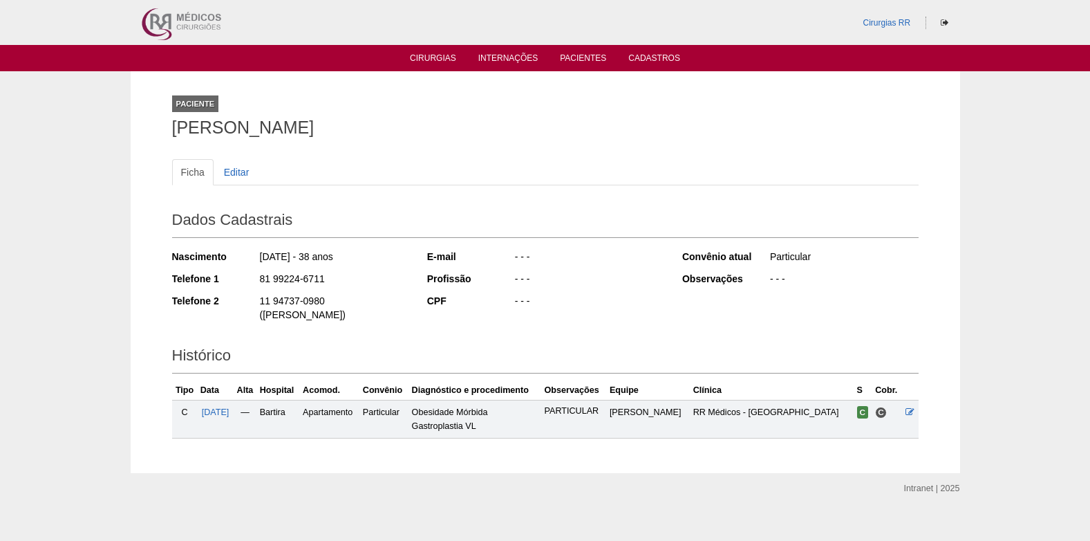
drag, startPoint x: 394, startPoint y: 125, endPoint x: 170, endPoint y: 125, distance: 224.0
click at [170, 125] on div "Paciente ANA PAULA SILVA PEREIRA Ficha Editar Dados Cadastrais Nascimento 30/11…" at bounding box center [545, 272] width 767 height 402
copy h1 "ANA PAULA SILVA PEREIRA"
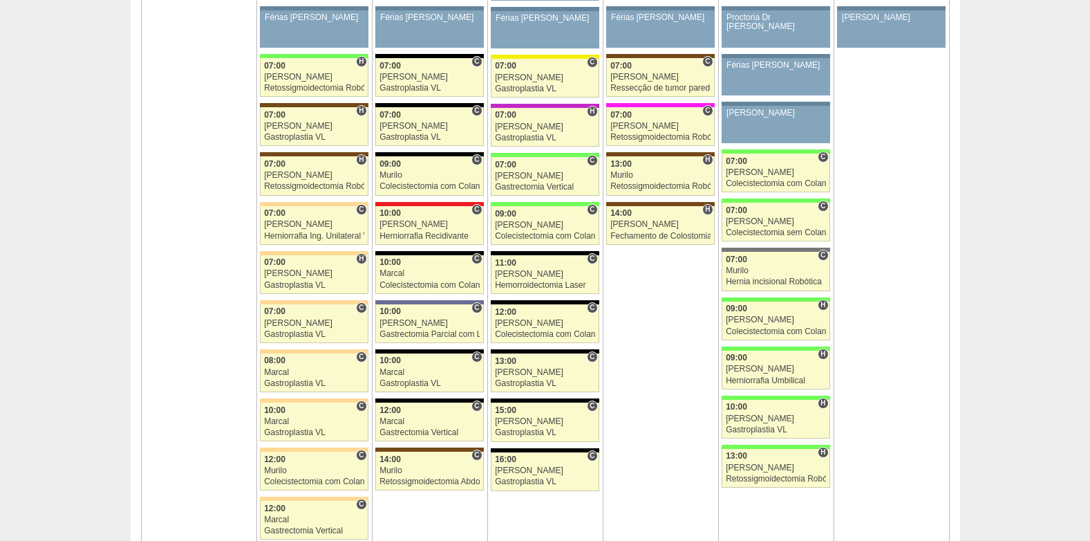
scroll to position [3249, 0]
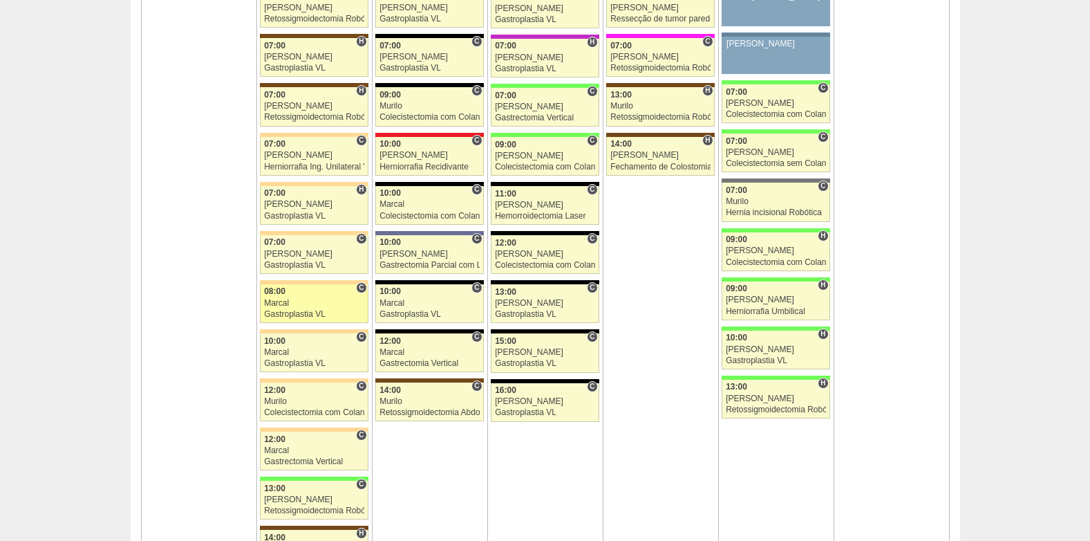
click at [313, 315] on div "Gastroplastia VL" at bounding box center [314, 314] width 100 height 9
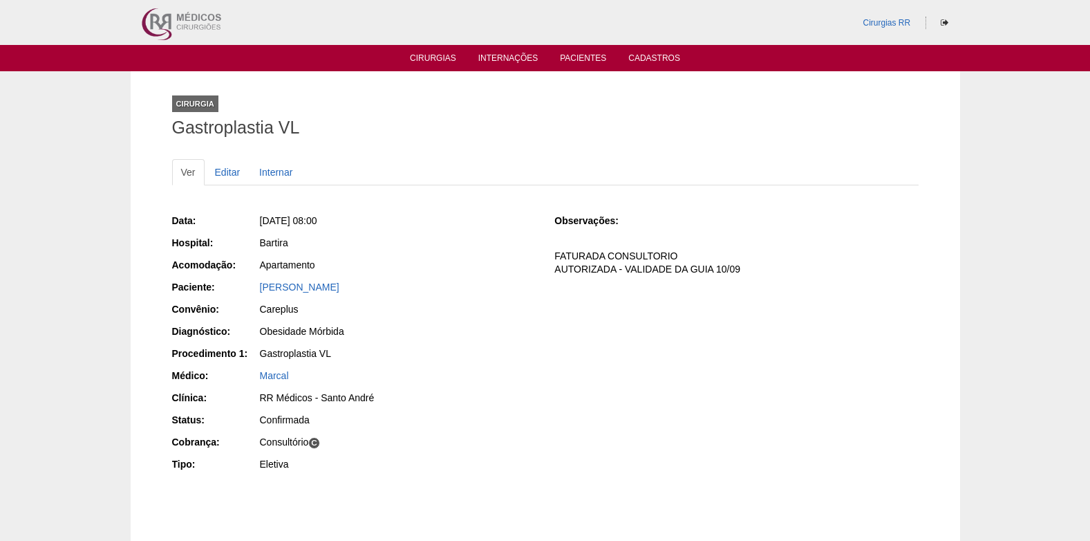
drag, startPoint x: 371, startPoint y: 289, endPoint x: 256, endPoint y: 289, distance: 114.8
click at [256, 289] on div "Paciente: [PERSON_NAME]" at bounding box center [354, 288] width 364 height 17
copy div "Paciente: [PERSON_NAME]"
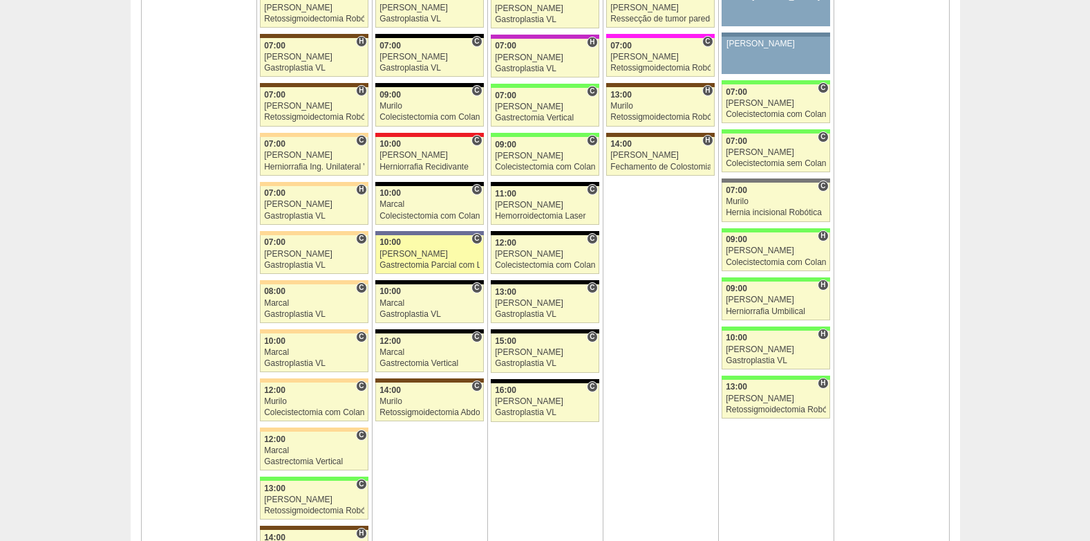
scroll to position [3249, 0]
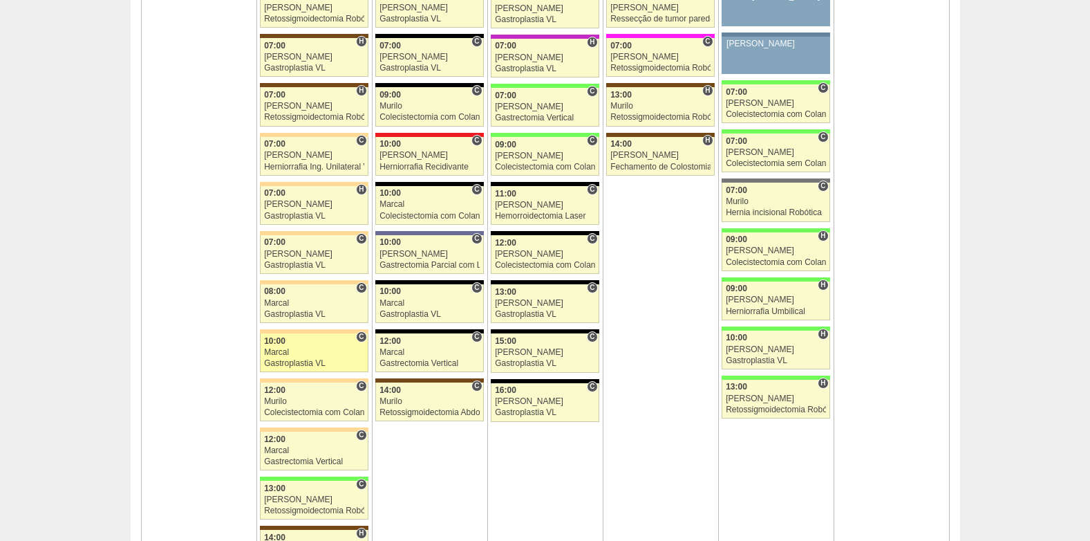
click at [297, 364] on div "Gastroplastia VL" at bounding box center [314, 363] width 100 height 9
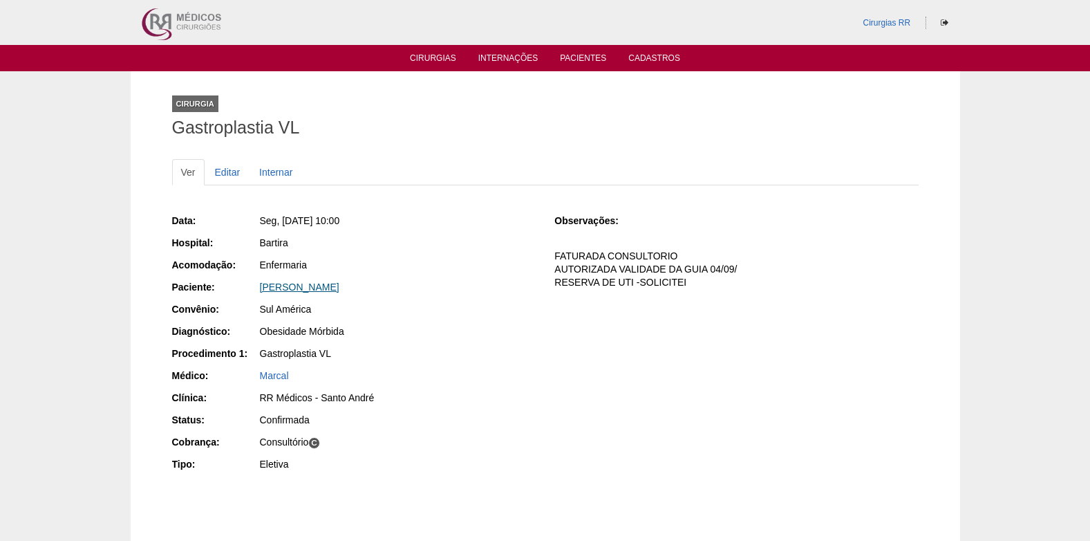
drag, startPoint x: 258, startPoint y: 290, endPoint x: 336, endPoint y: 292, distance: 78.2
click at [336, 292] on div "Paciente: Clayton de Moura" at bounding box center [354, 288] width 364 height 17
copy div "Paciente: Clayton de Moura"
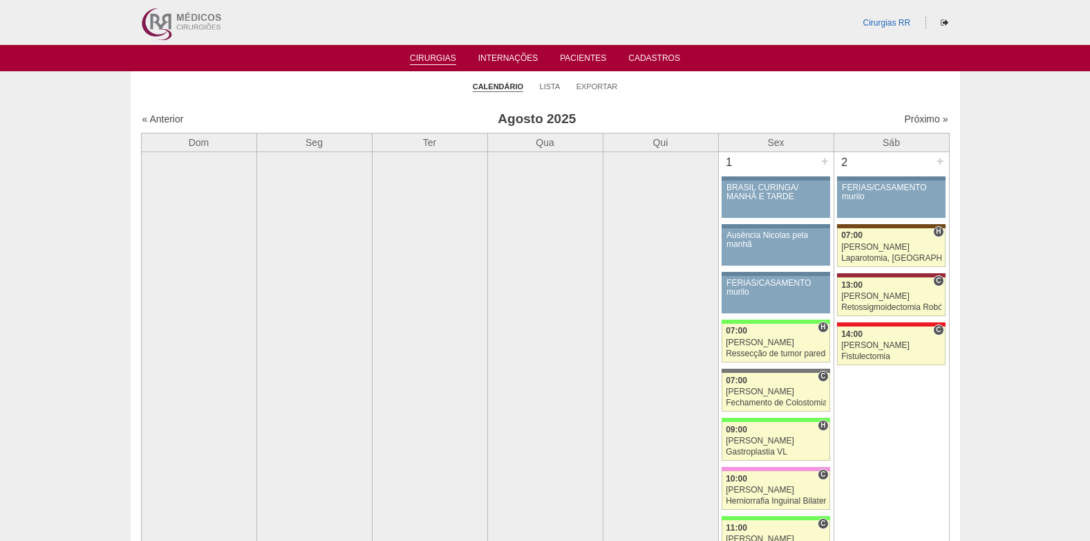
scroll to position [3249, 0]
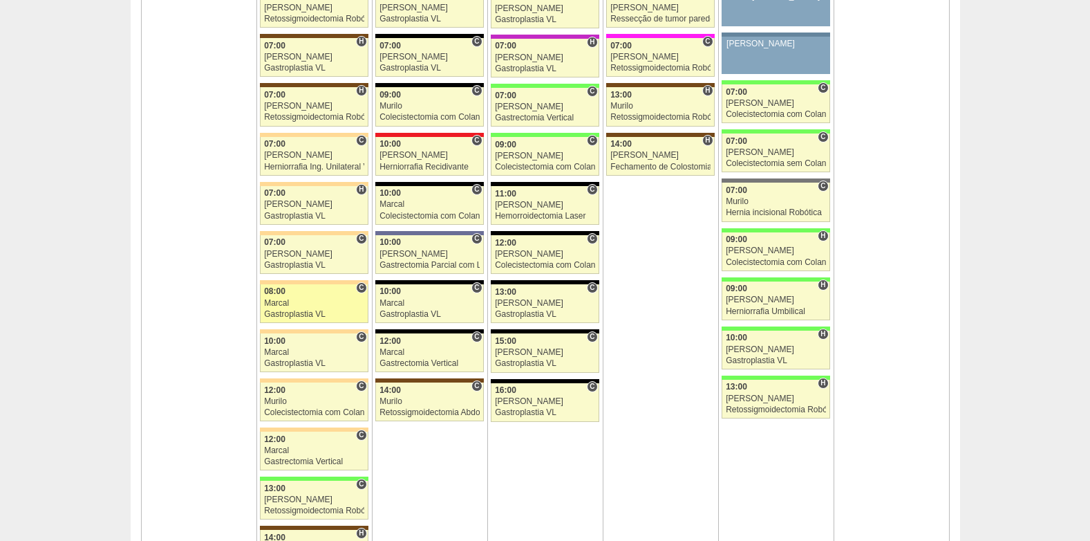
click at [301, 308] on link "88310 Marcal C 08:00 Marcal Gastroplastia VL Hospital Bartira RR Médicos - Sant…" at bounding box center [314, 303] width 108 height 39
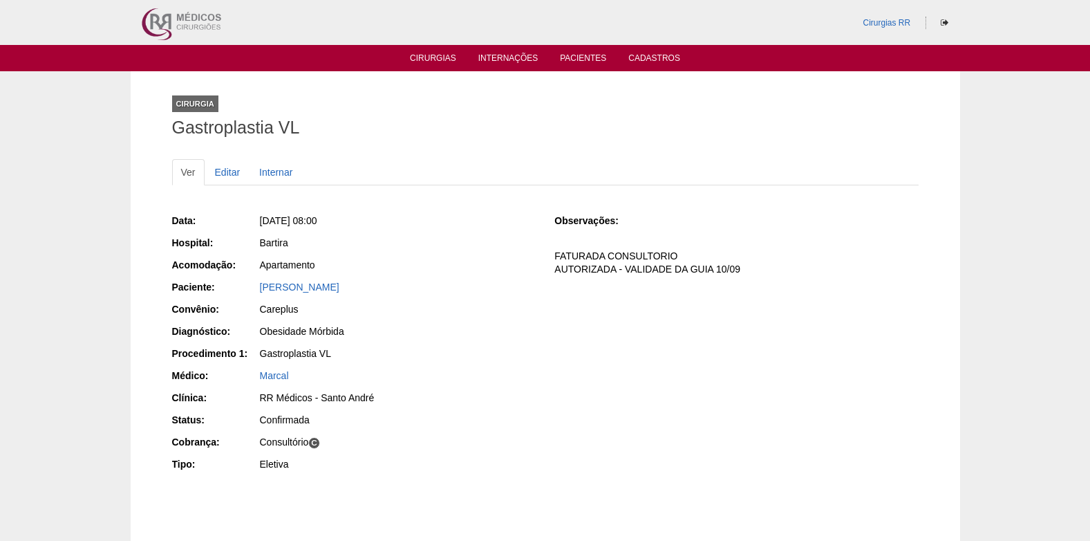
drag, startPoint x: 255, startPoint y: 288, endPoint x: 370, endPoint y: 292, distance: 114.8
click at [370, 292] on div "Paciente: [PERSON_NAME]" at bounding box center [354, 288] width 364 height 17
copy div "Paciente: [PERSON_NAME]"
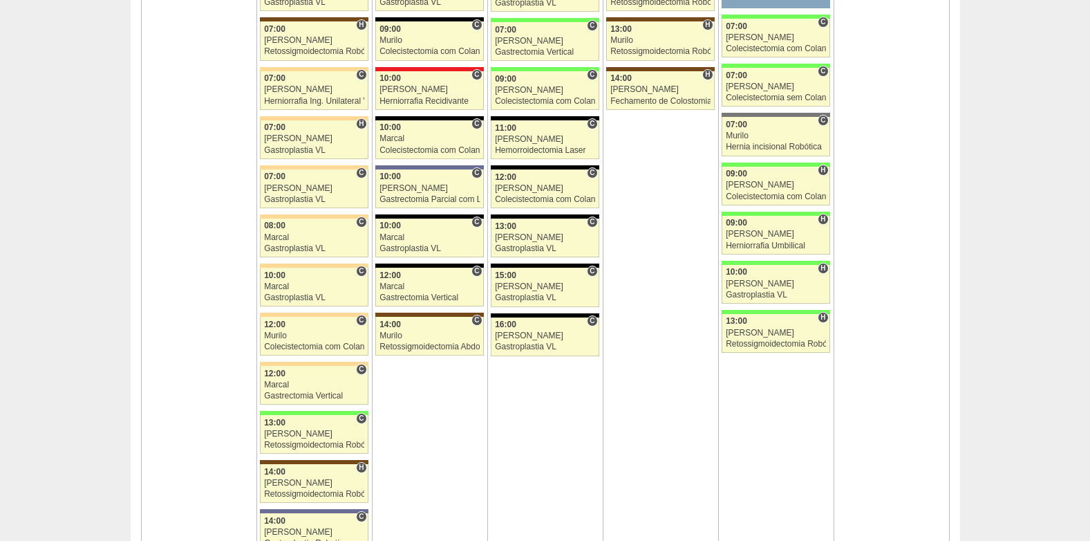
scroll to position [3319, 0]
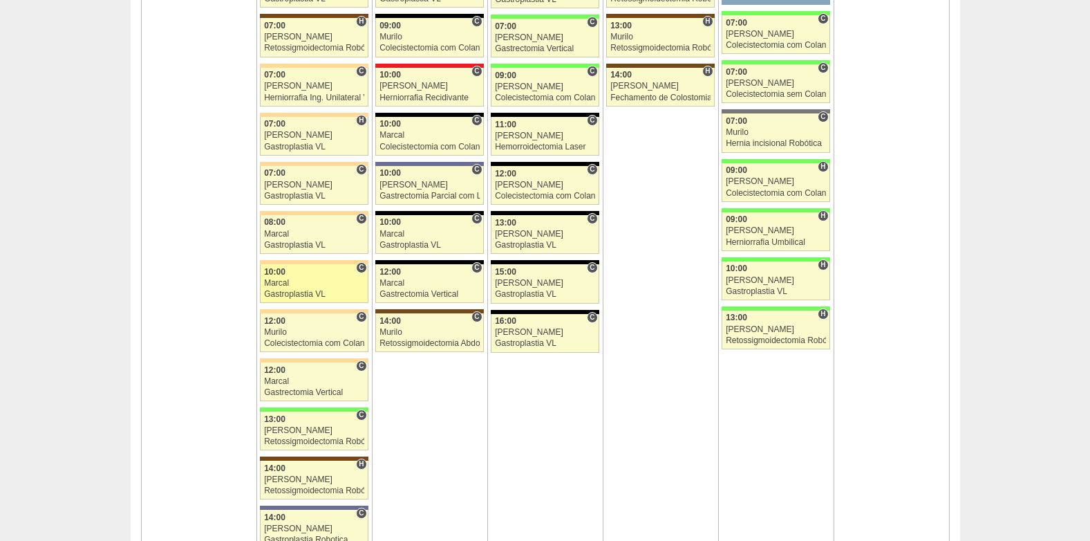
click at [320, 290] on div "Gastroplastia VL" at bounding box center [314, 294] width 100 height 9
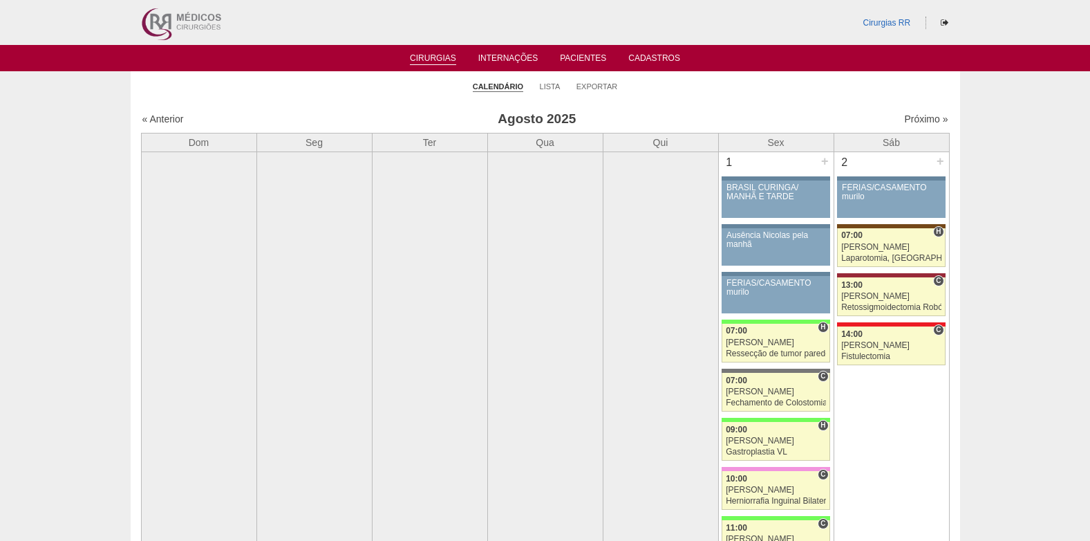
scroll to position [3319, 0]
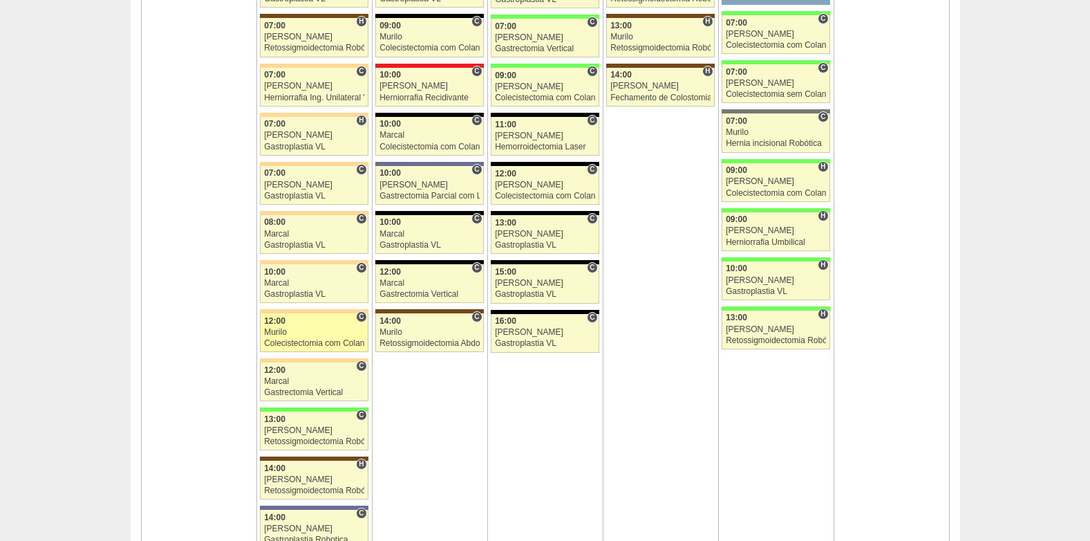
click at [311, 335] on div "Murilo" at bounding box center [314, 332] width 100 height 9
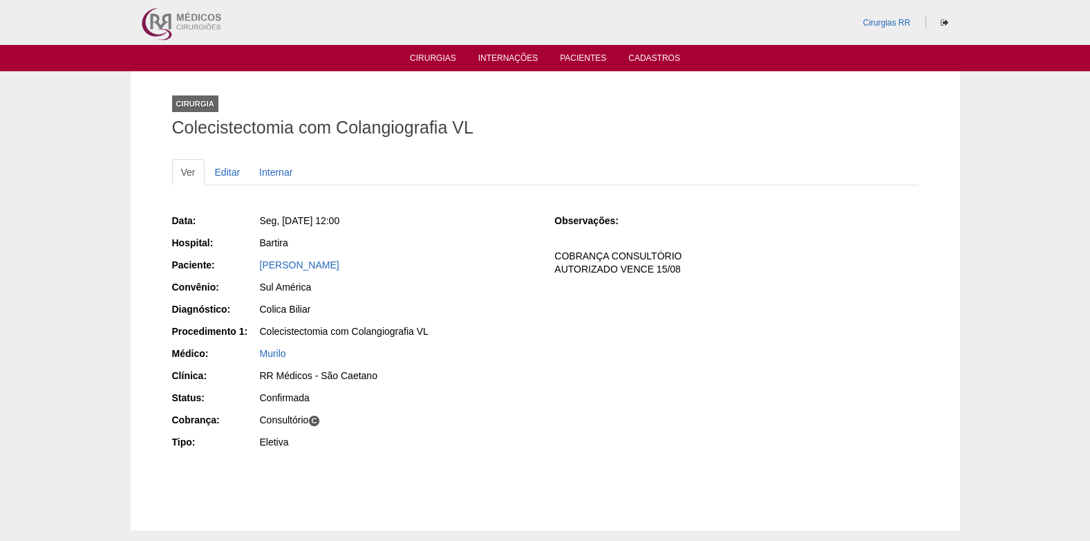
drag, startPoint x: 259, startPoint y: 270, endPoint x: 370, endPoint y: 270, distance: 111.3
click at [370, 270] on div "[PERSON_NAME]" at bounding box center [397, 266] width 277 height 17
copy link "[PERSON_NAME]"
click at [304, 268] on link "Deborah Frohlich Cortes" at bounding box center [300, 264] width 80 height 11
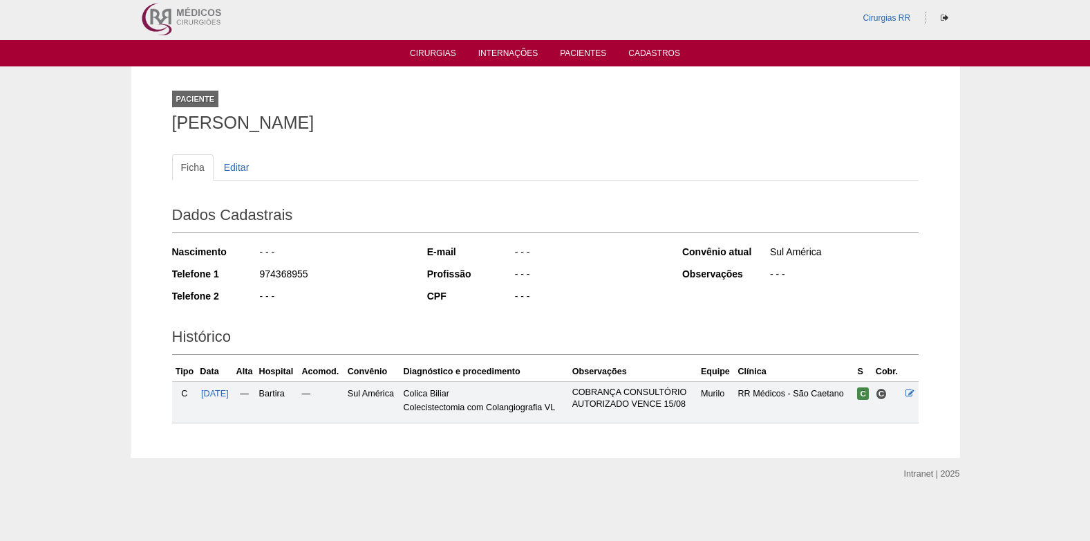
scroll to position [6, 0]
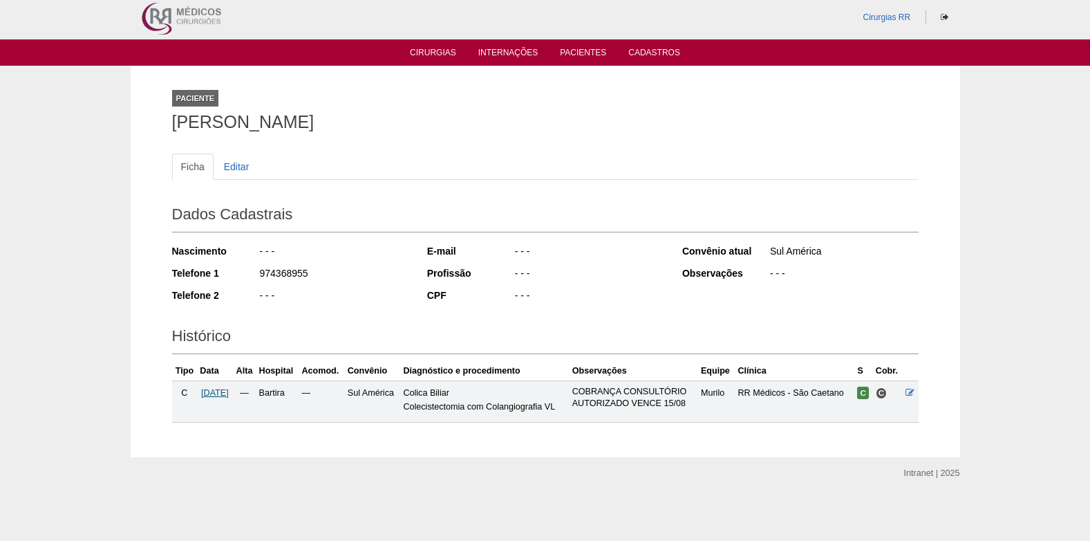
click at [220, 393] on span "[DATE]" at bounding box center [215, 393] width 28 height 10
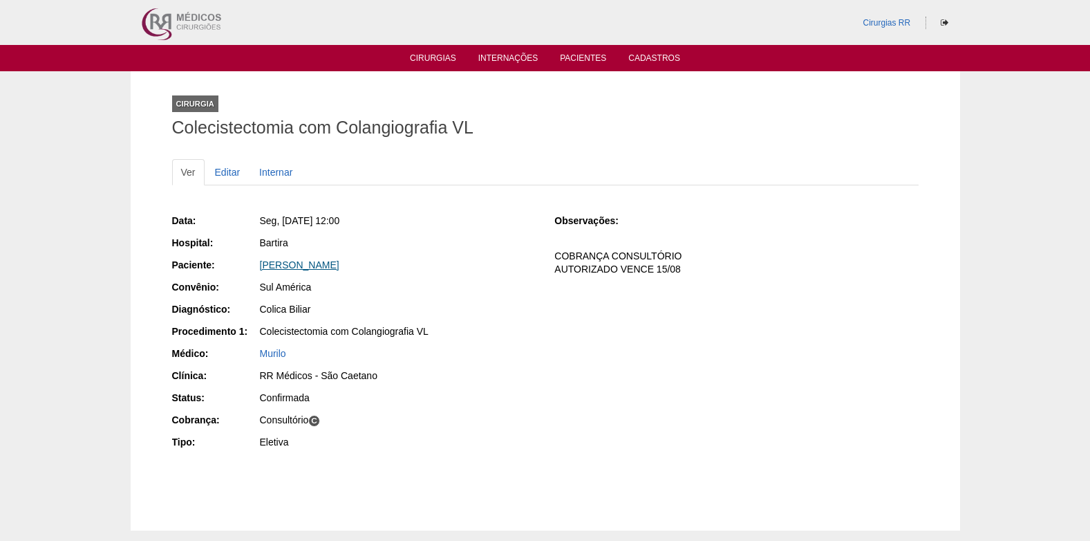
click at [313, 263] on link "[PERSON_NAME]" at bounding box center [300, 264] width 80 height 11
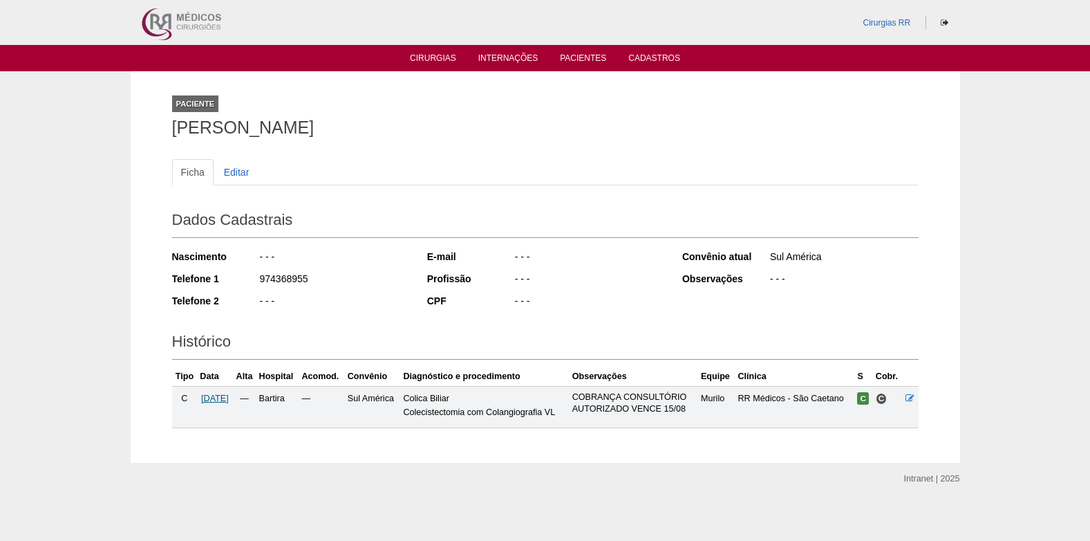
click at [227, 400] on span "[DATE]" at bounding box center [215, 398] width 28 height 10
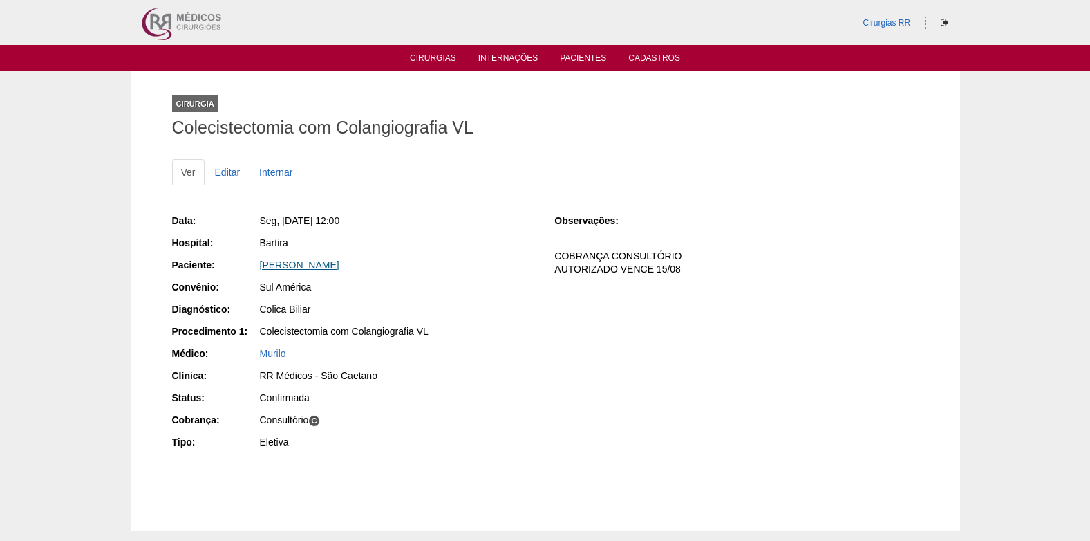
click at [306, 265] on link "[PERSON_NAME]" at bounding box center [300, 264] width 80 height 11
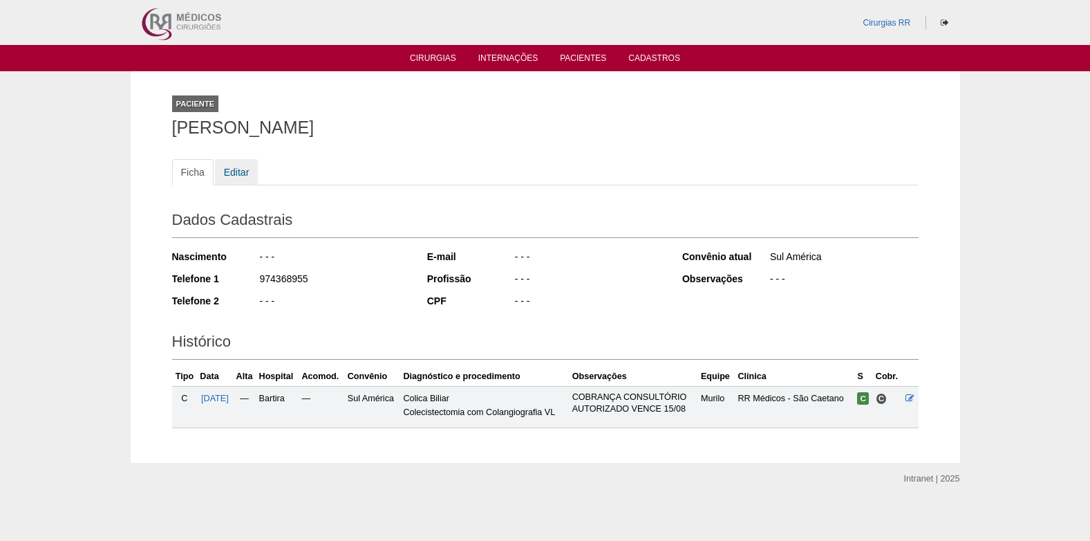
click at [233, 170] on link "Editar" at bounding box center [237, 172] width 44 height 26
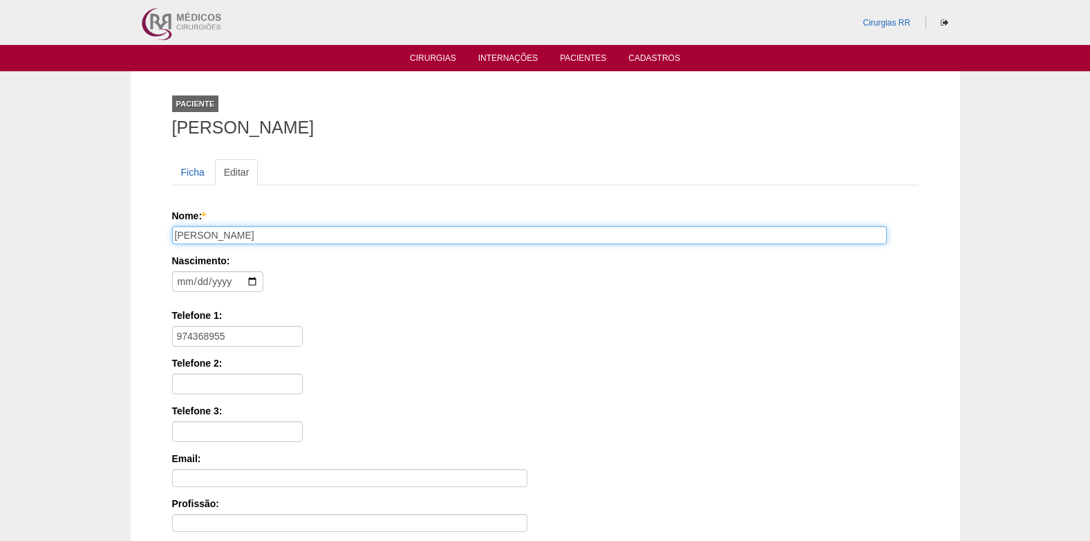
click at [297, 240] on input "[PERSON_NAME]" at bounding box center [529, 235] width 715 height 18
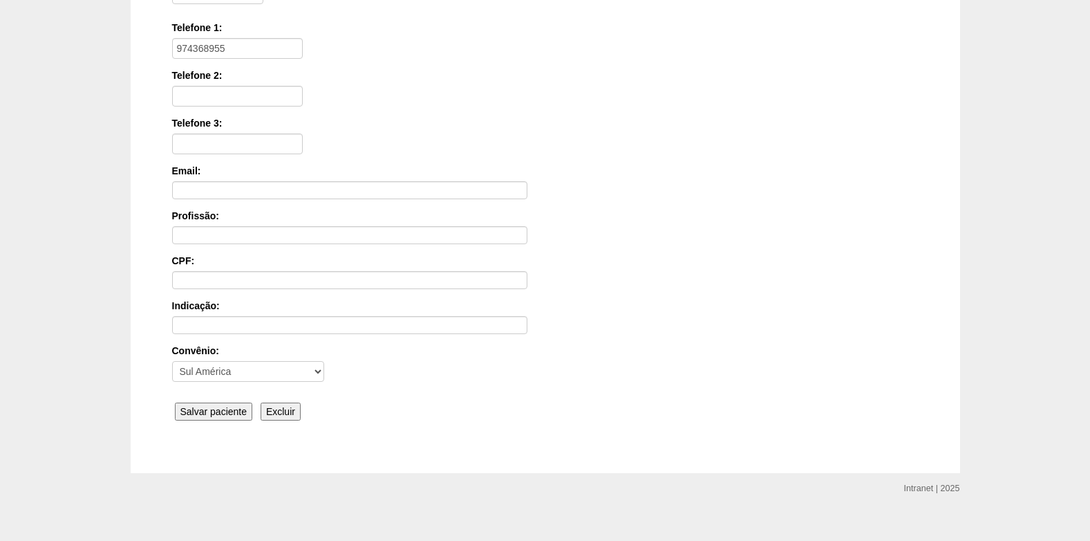
scroll to position [304, 0]
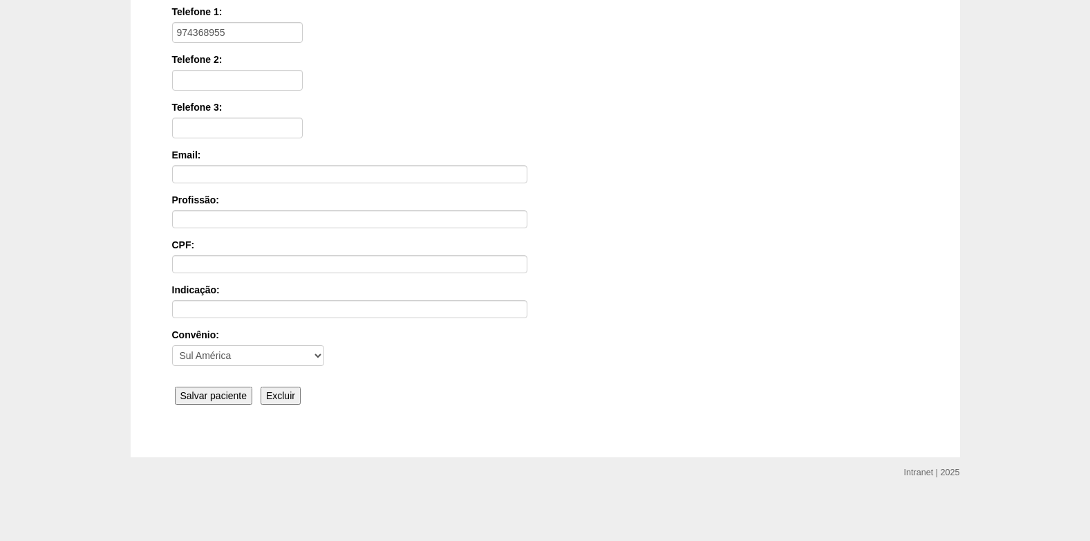
type input "[PERSON_NAME]"
click at [201, 392] on input "Salvar paciente" at bounding box center [214, 395] width 78 height 18
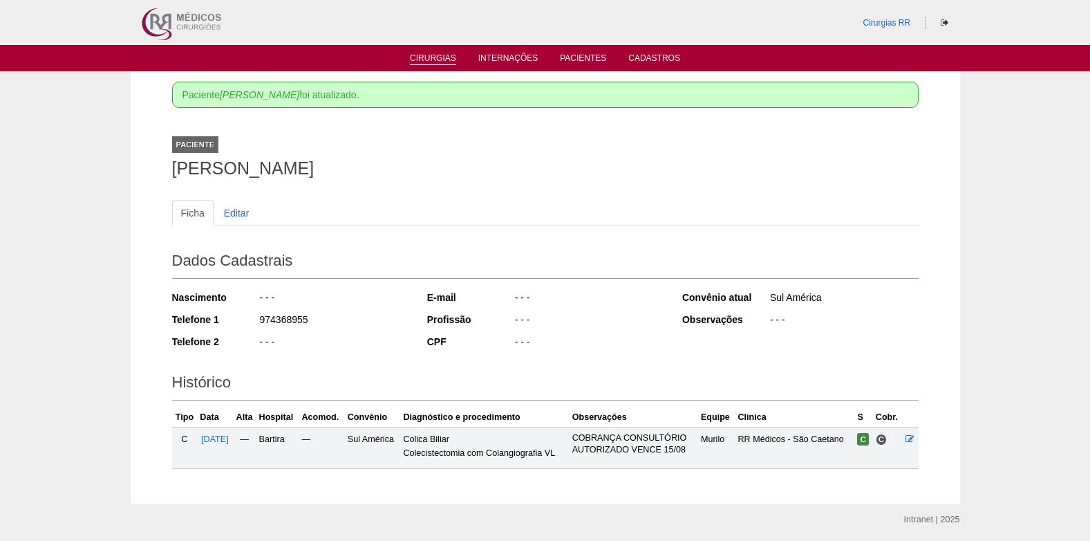
click at [430, 54] on link "Cirurgias" at bounding box center [433, 59] width 46 height 12
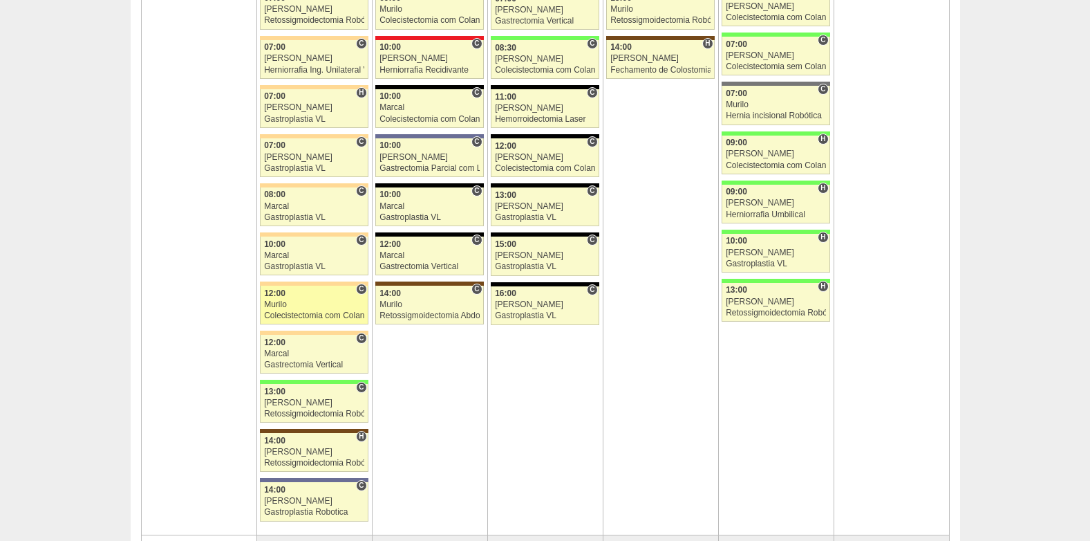
scroll to position [3319, 0]
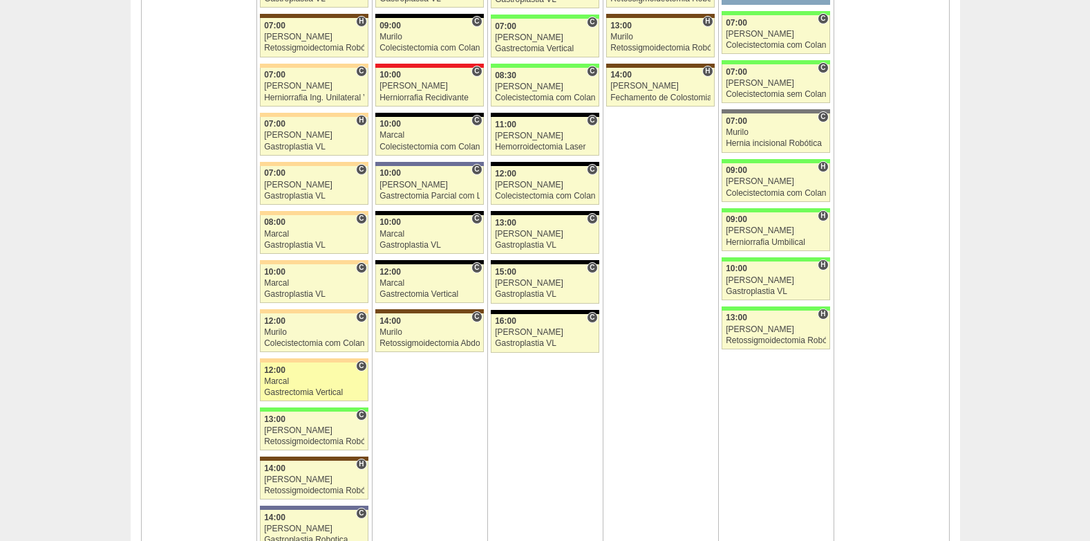
click at [285, 373] on span "12:00" at bounding box center [274, 370] width 21 height 10
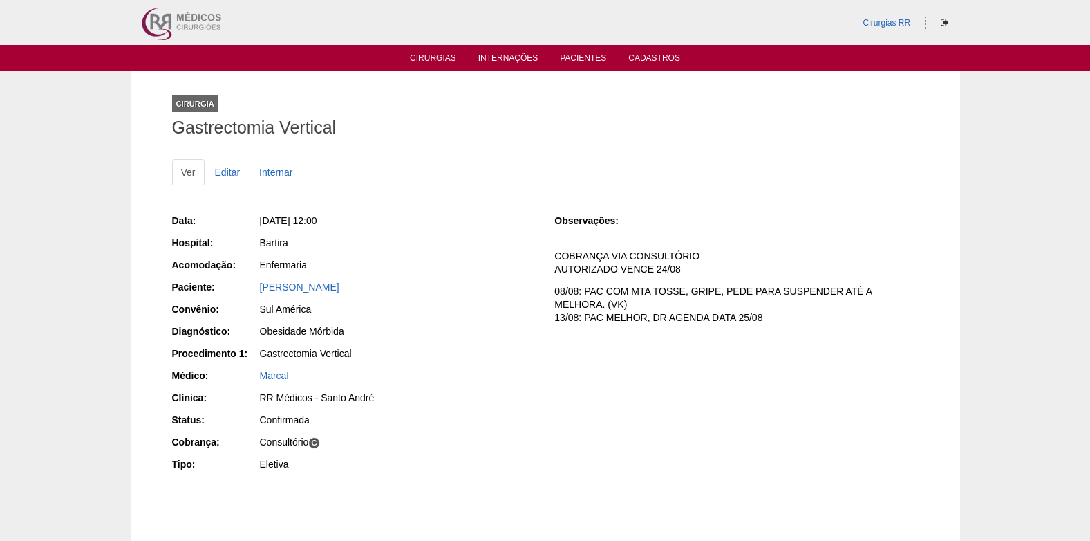
drag, startPoint x: 404, startPoint y: 294, endPoint x: 259, endPoint y: 290, distance: 145.9
click at [259, 290] on div "Eliane Almeida Santana Pereira" at bounding box center [397, 288] width 277 height 17
copy link "Eliane Almeida Santana Pereira"
click at [445, 56] on link "Cirurgias" at bounding box center [433, 59] width 46 height 12
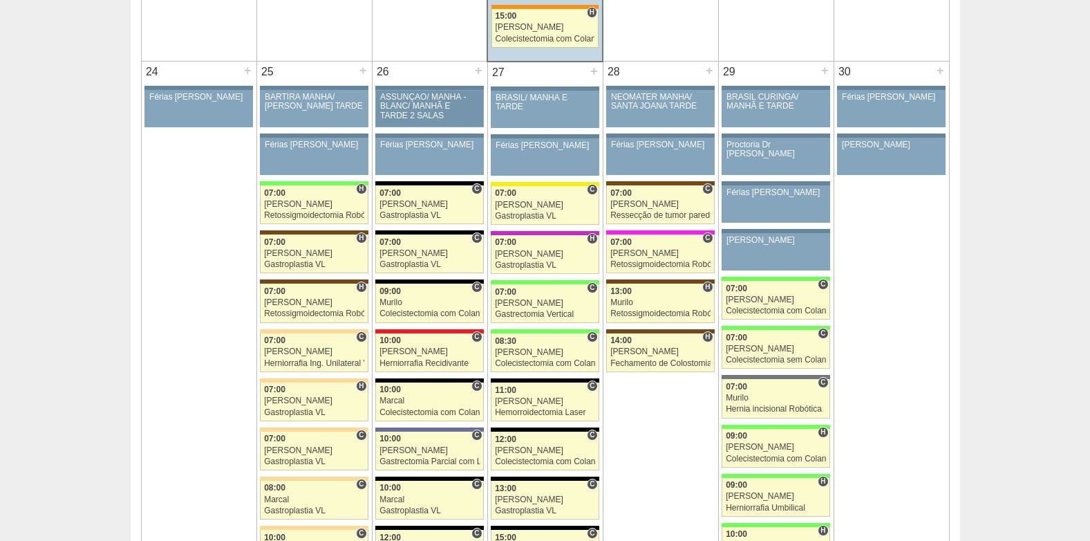
scroll to position [3042, 0]
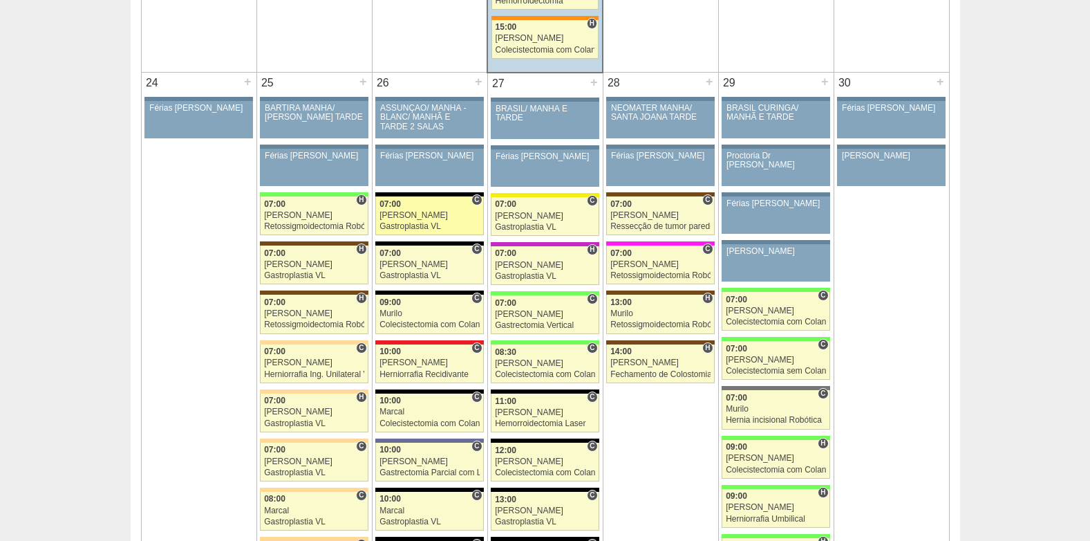
click at [413, 221] on link "88153 Bruno C 07:00 Bruno Gastroplastia VL Hospital Blanc RR Médicos - Santo An…" at bounding box center [429, 215] width 108 height 39
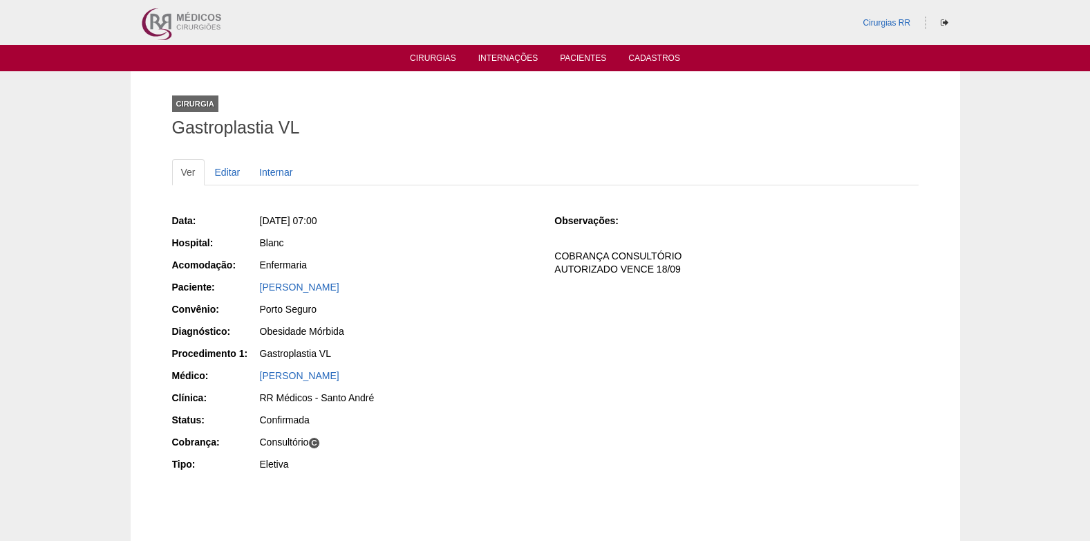
drag, startPoint x: 255, startPoint y: 288, endPoint x: 398, endPoint y: 294, distance: 143.2
click at [398, 294] on div "Paciente: MICHELLE APARECIDA BELLO" at bounding box center [354, 288] width 364 height 17
copy div "Paciente: MICHELLE APARECIDA BELLO"
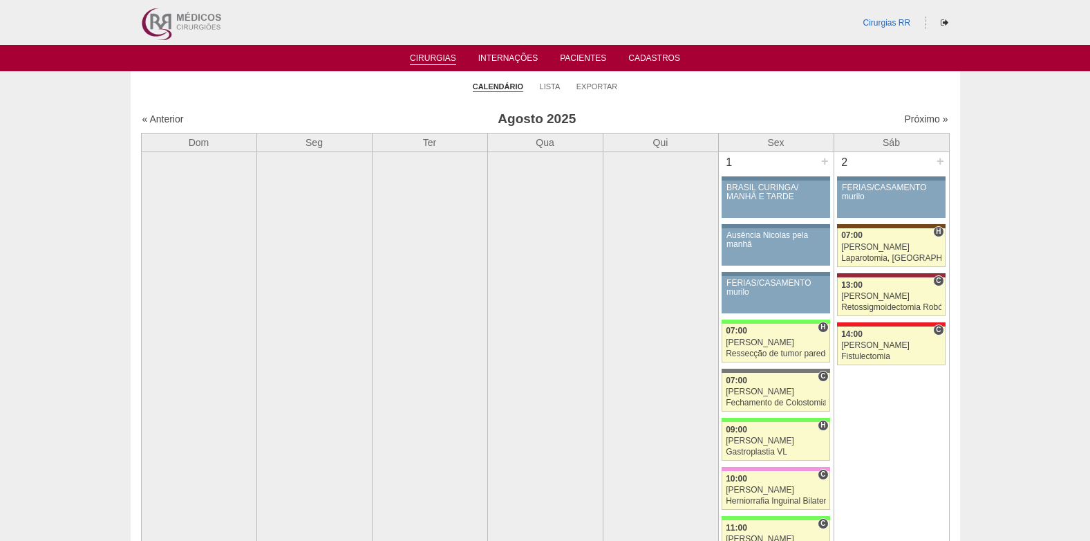
scroll to position [3042, 0]
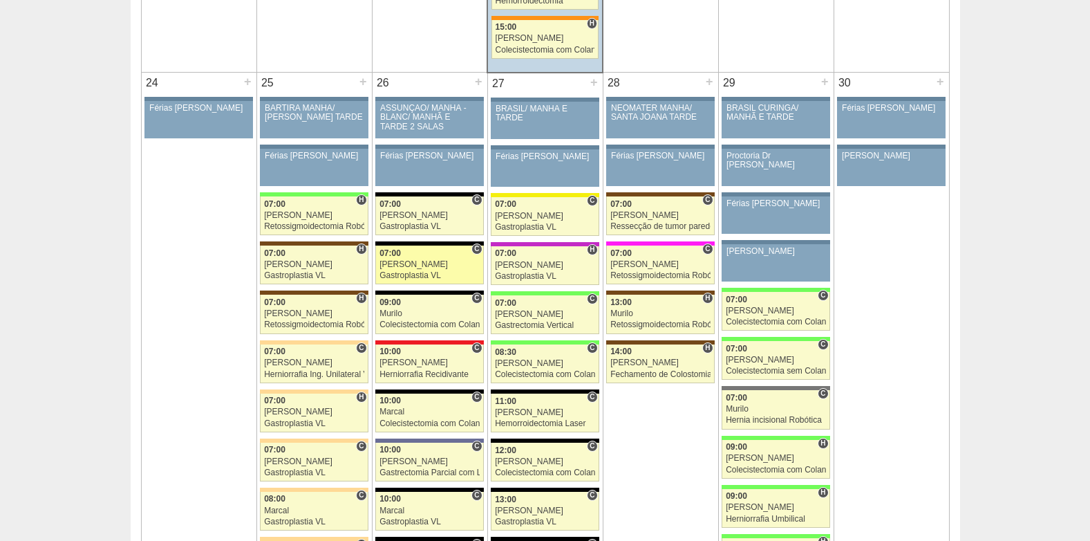
click at [404, 264] on div "[PERSON_NAME]" at bounding box center [430, 264] width 100 height 9
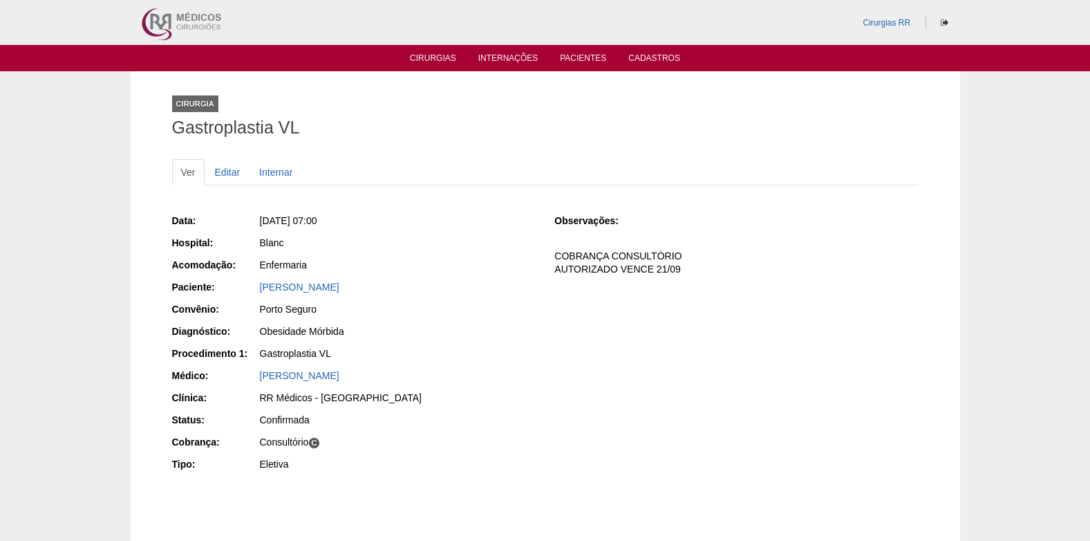
drag, startPoint x: 252, startPoint y: 292, endPoint x: 432, endPoint y: 286, distance: 179.9
click at [432, 286] on div "Paciente: [PERSON_NAME]" at bounding box center [354, 288] width 364 height 17
copy div "Paciente: [PERSON_NAME]"
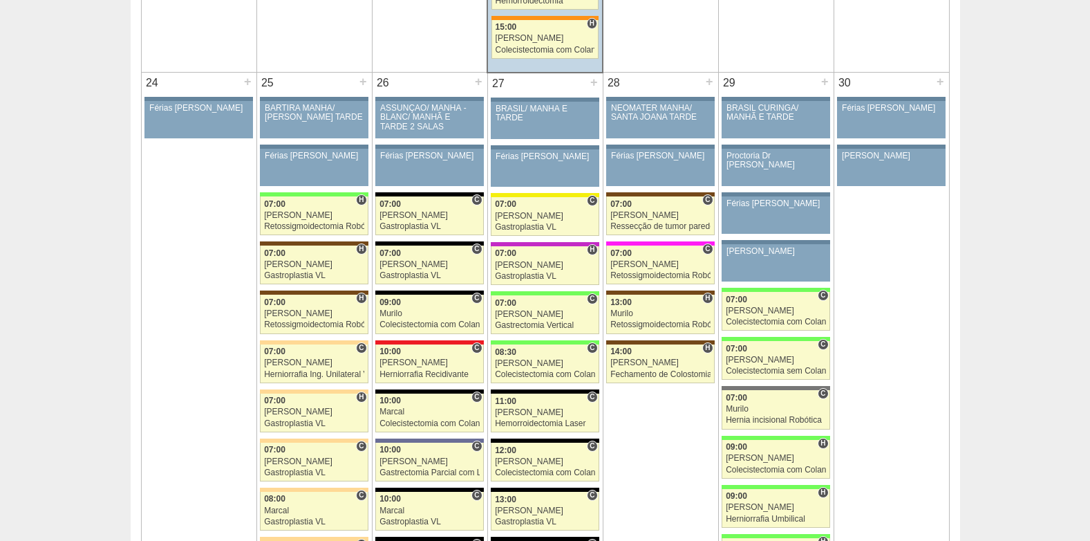
scroll to position [3042, 0]
click at [421, 317] on div "Murilo" at bounding box center [430, 313] width 100 height 9
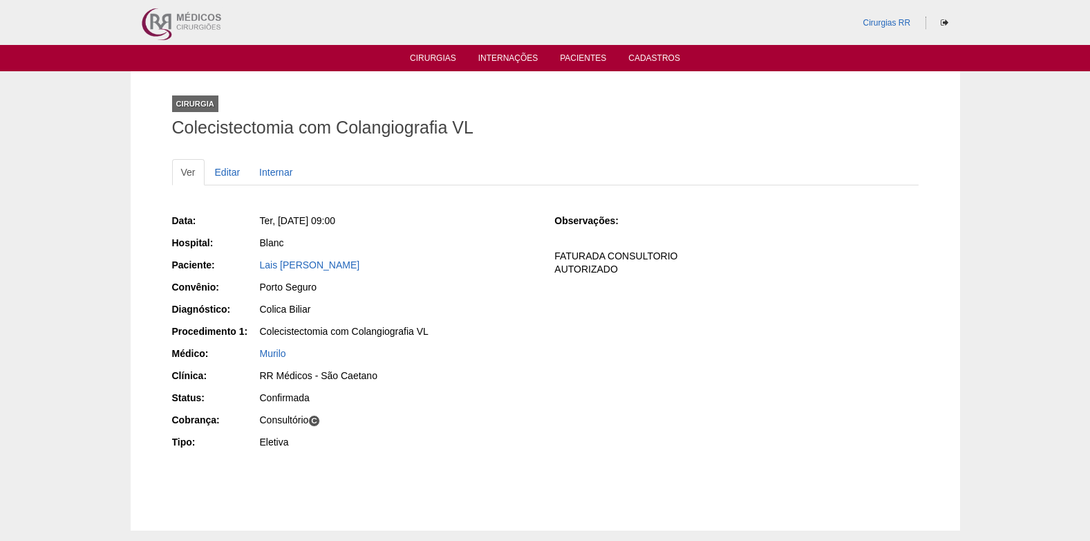
drag, startPoint x: 258, startPoint y: 271, endPoint x: 370, endPoint y: 270, distance: 112.0
click at [370, 270] on div "Paciente: Lais [PERSON_NAME] Mombelli" at bounding box center [354, 266] width 364 height 17
copy div "Paciente: [PERSON_NAME]"
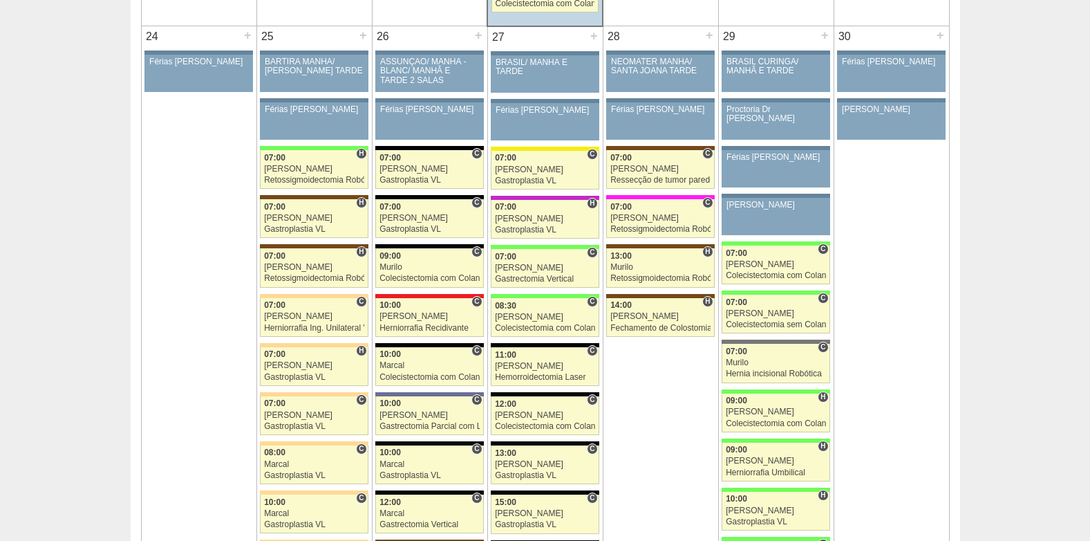
scroll to position [3111, 0]
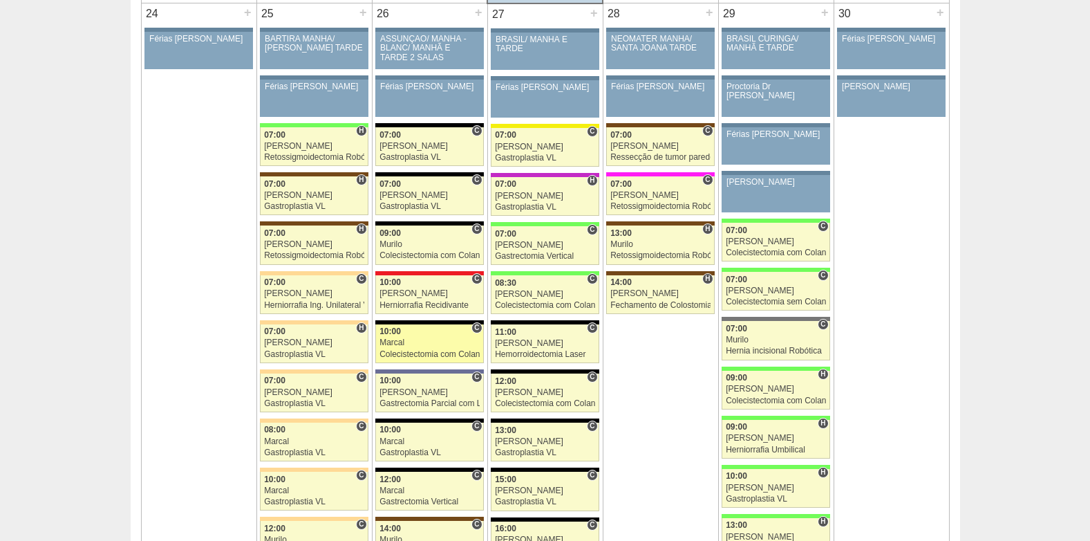
click at [416, 350] on div "Colecistectomia com Colangiografia VL" at bounding box center [430, 354] width 100 height 9
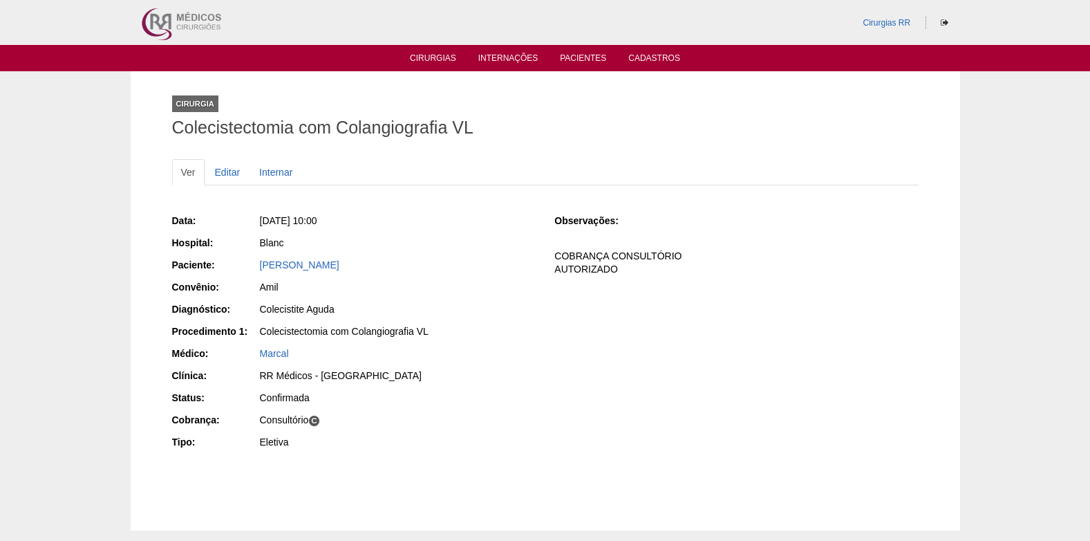
drag, startPoint x: 256, startPoint y: 265, endPoint x: 373, endPoint y: 268, distance: 116.9
click at [373, 268] on div "Paciente: [PERSON_NAME]" at bounding box center [354, 266] width 364 height 17
copy div "Paciente: [PERSON_NAME]"
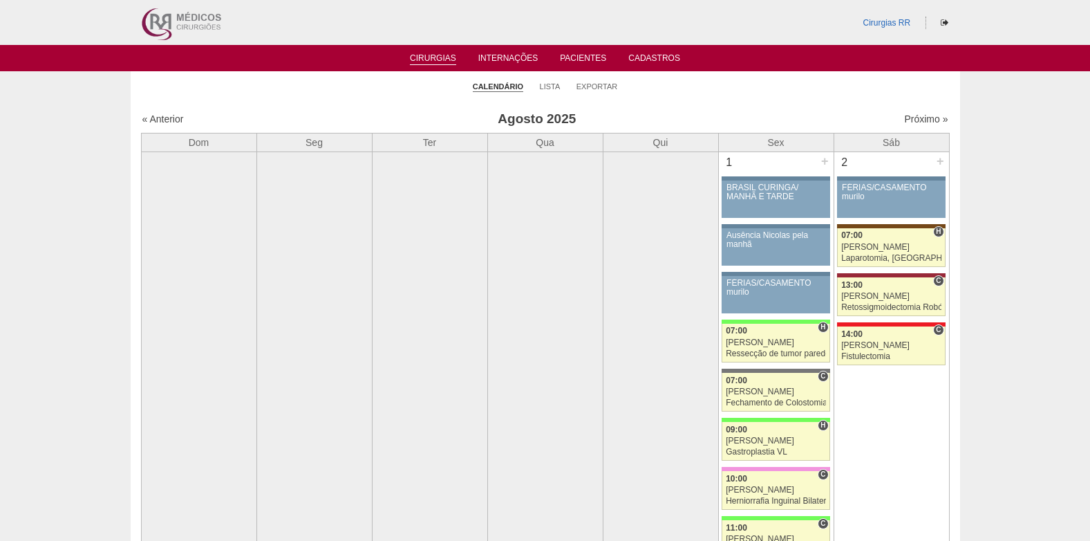
scroll to position [3111, 0]
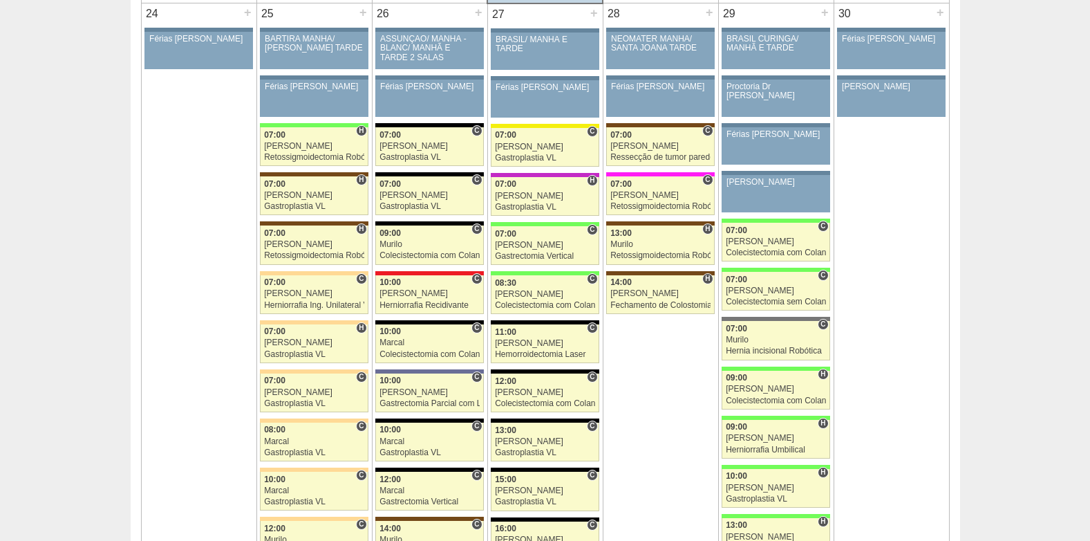
click at [411, 419] on div at bounding box center [429, 420] width 108 height 4
click at [413, 435] on link "88311 Marcal C 10:00 Marcal Gastroplastia VL Hospital Blanc RR Médicos - Santo …" at bounding box center [429, 441] width 108 height 39
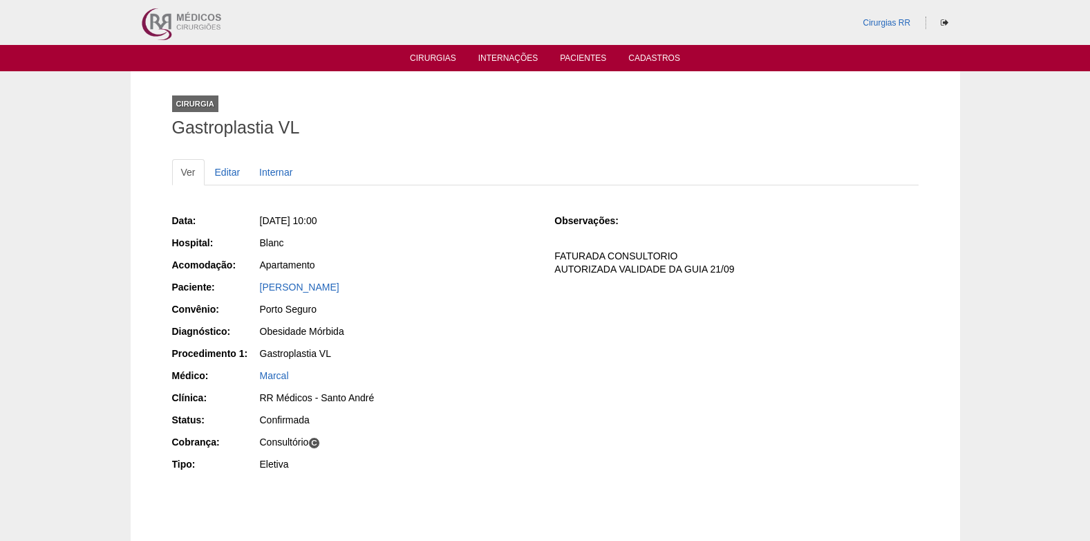
drag, startPoint x: 429, startPoint y: 292, endPoint x: 256, endPoint y: 286, distance: 172.9
click at [256, 286] on div "Paciente: CAMILA DE OLIVEIRA FERREIRA" at bounding box center [354, 288] width 364 height 17
copy div "Paciente: CAMILA DE OLIVEIRA FERREIRA"
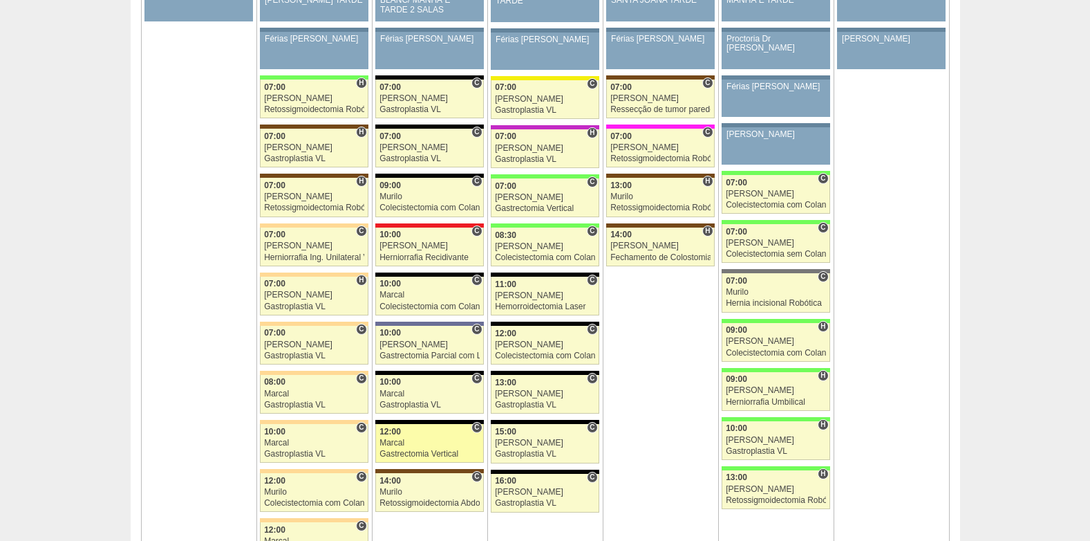
scroll to position [3180, 0]
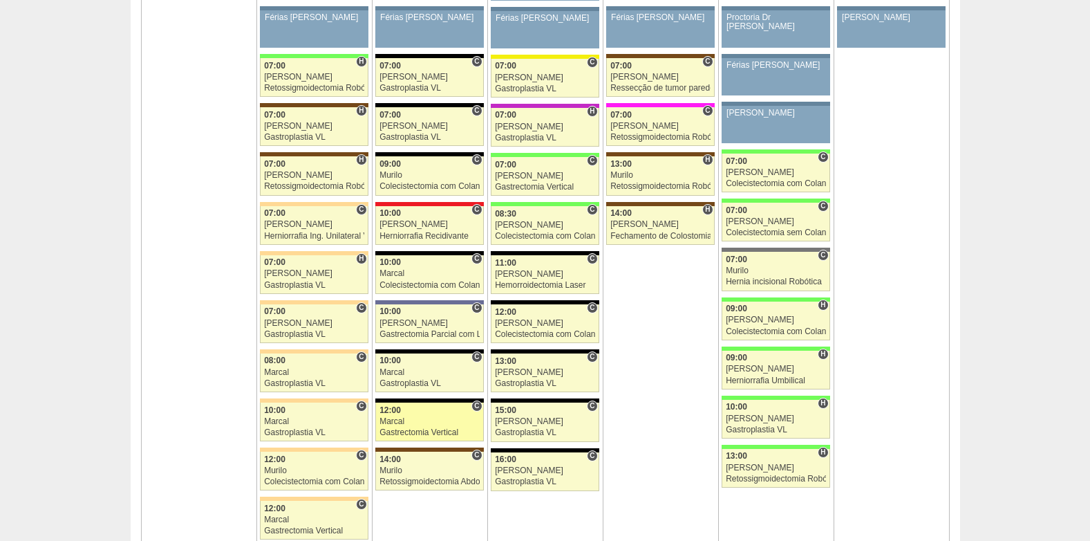
click at [422, 430] on div "Gastrectomia Vertical" at bounding box center [430, 432] width 100 height 9
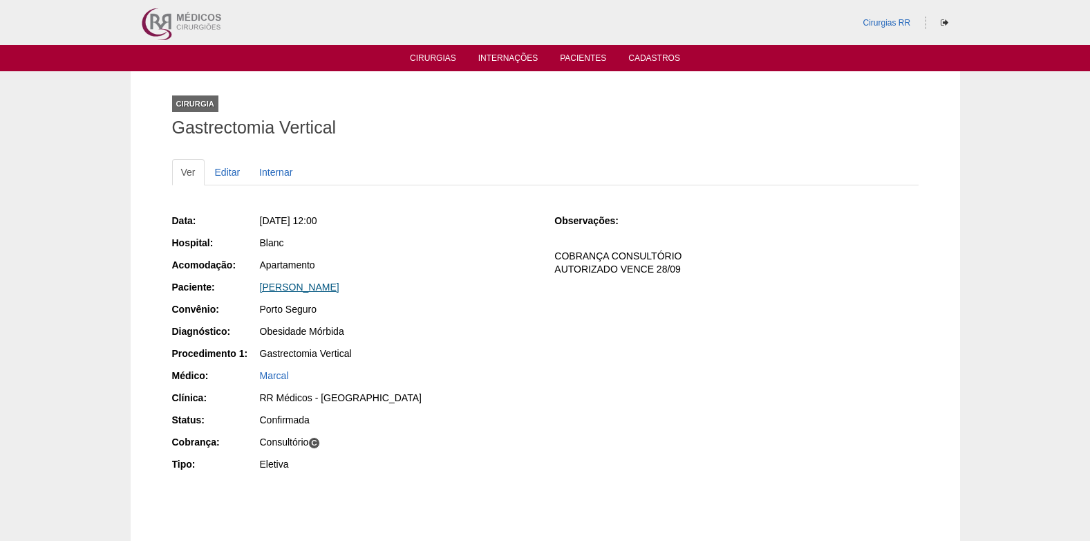
drag, startPoint x: 399, startPoint y: 285, endPoint x: 259, endPoint y: 286, distance: 139.7
click at [260, 286] on div "Maria Socorro Bezerra Pinheiro" at bounding box center [398, 287] width 276 height 14
copy link "Maria Socorro Bezerra Pinheiro"
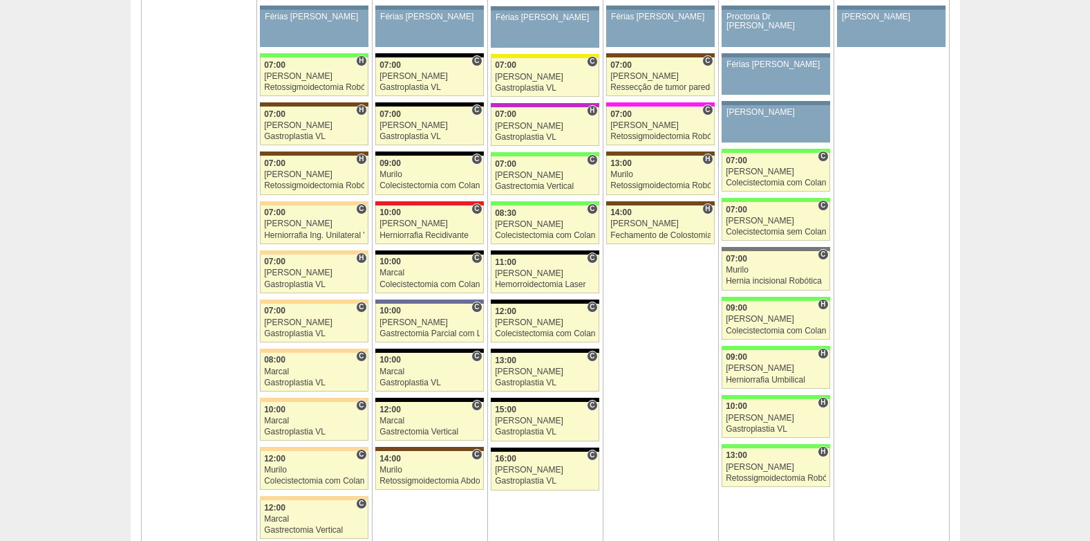
scroll to position [3180, 0]
click at [303, 230] on link "87905 [PERSON_NAME] C 07:00 [PERSON_NAME] Herniorrafia Ing. Unilateral VL [GEOG…" at bounding box center [314, 225] width 108 height 39
click at [413, 133] on div "Gastroplastia VL" at bounding box center [430, 137] width 100 height 9
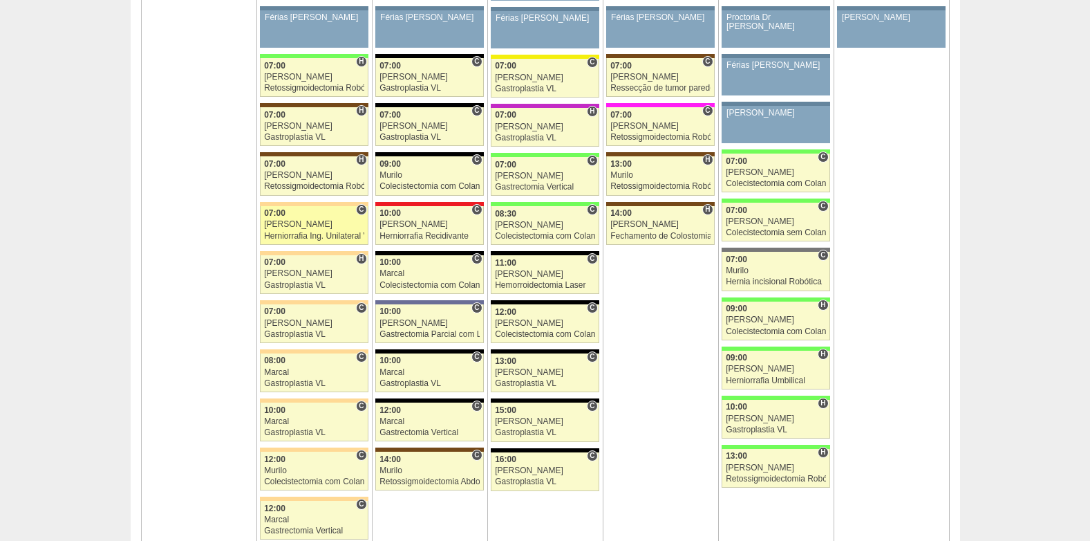
click at [286, 232] on div "Herniorrafia Ing. Unilateral VL" at bounding box center [314, 236] width 100 height 9
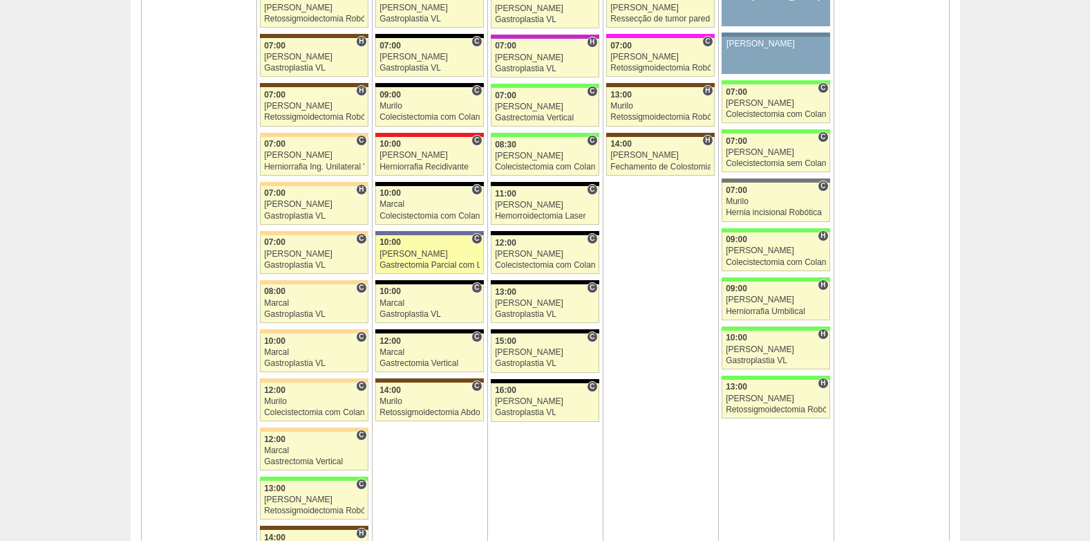
scroll to position [3180, 0]
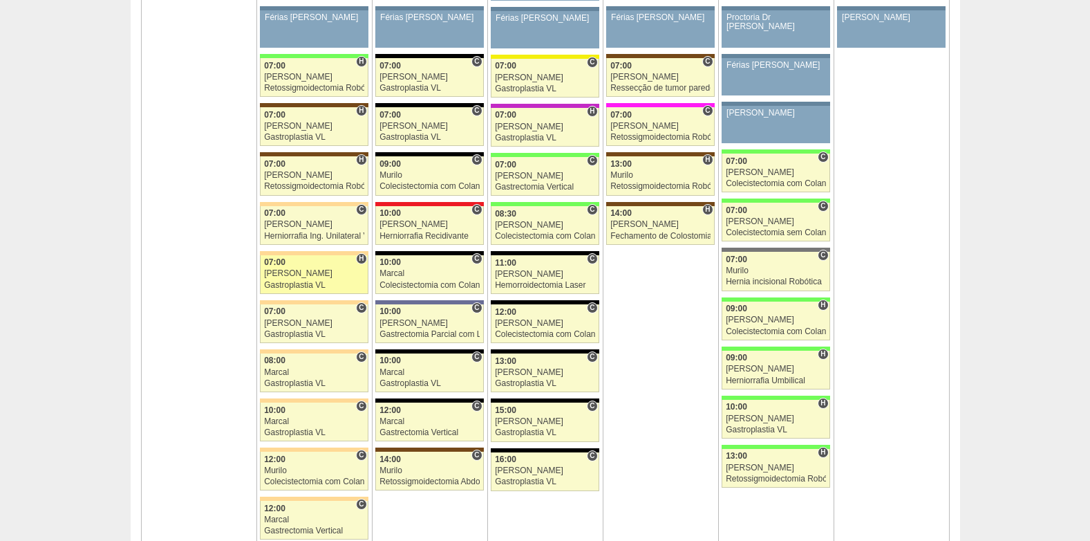
click at [308, 281] on div "Gastroplastia VL" at bounding box center [314, 285] width 100 height 9
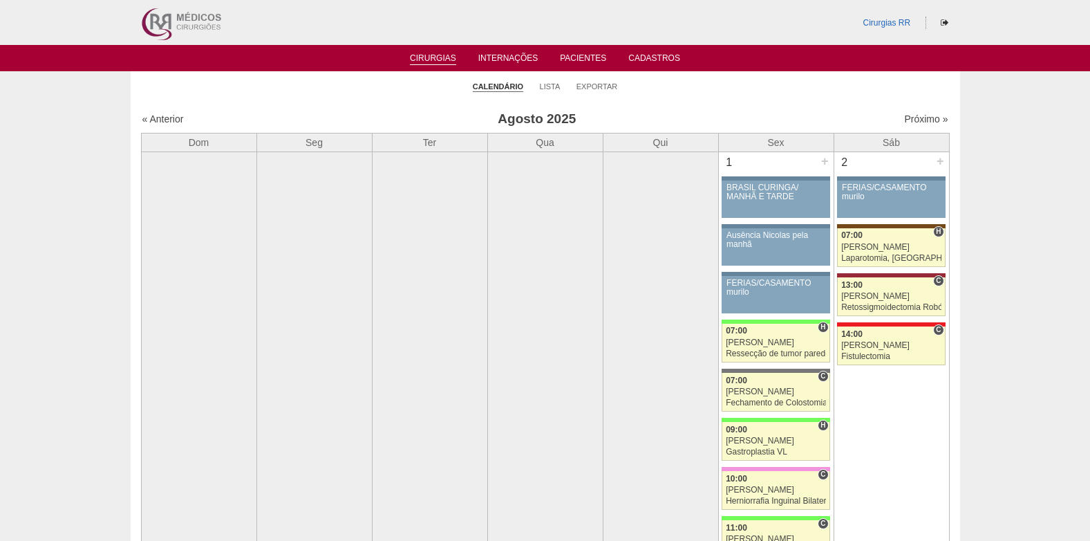
scroll to position [3180, 0]
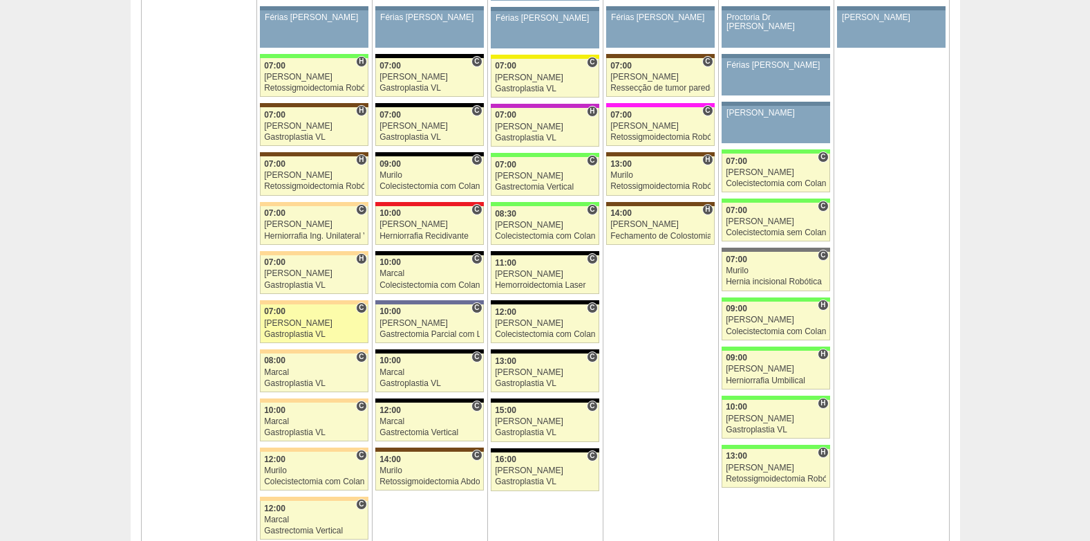
click at [321, 315] on div "07:00" at bounding box center [314, 311] width 100 height 9
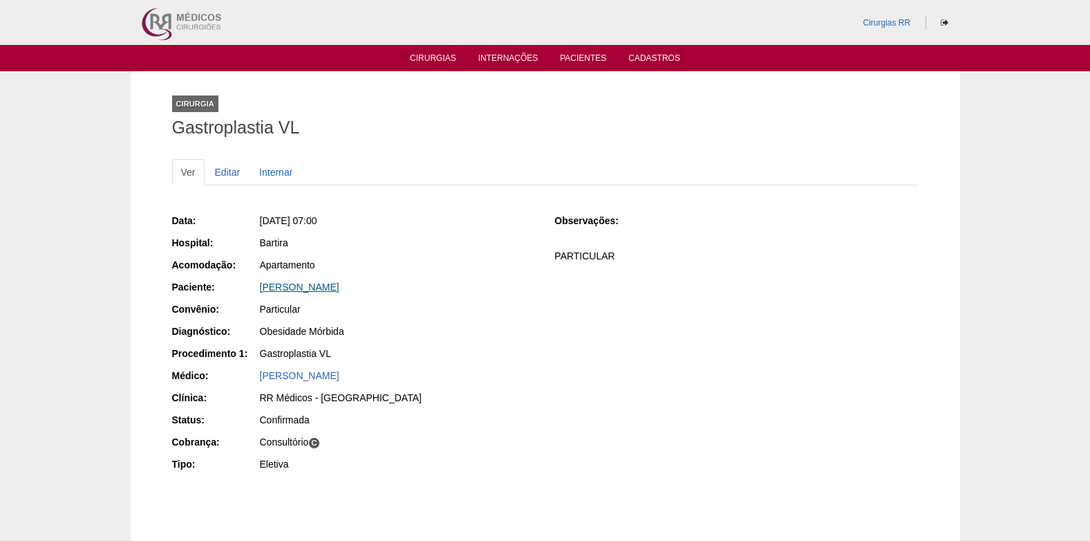
drag, startPoint x: 259, startPoint y: 292, endPoint x: 385, endPoint y: 290, distance: 126.6
click at [385, 290] on div "[PERSON_NAME]" at bounding box center [397, 288] width 277 height 17
copy link "[PERSON_NAME]"
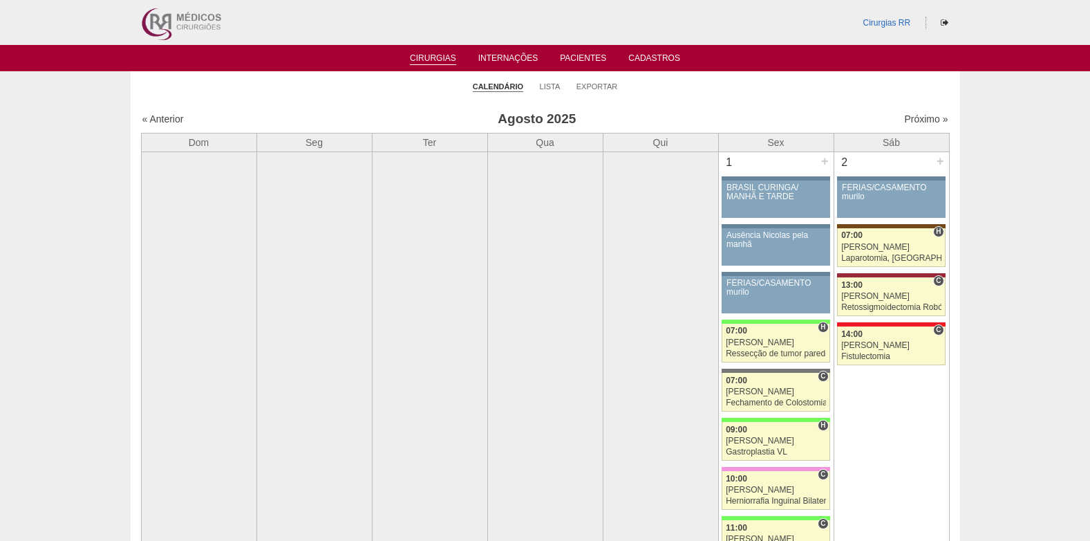
scroll to position [3180, 0]
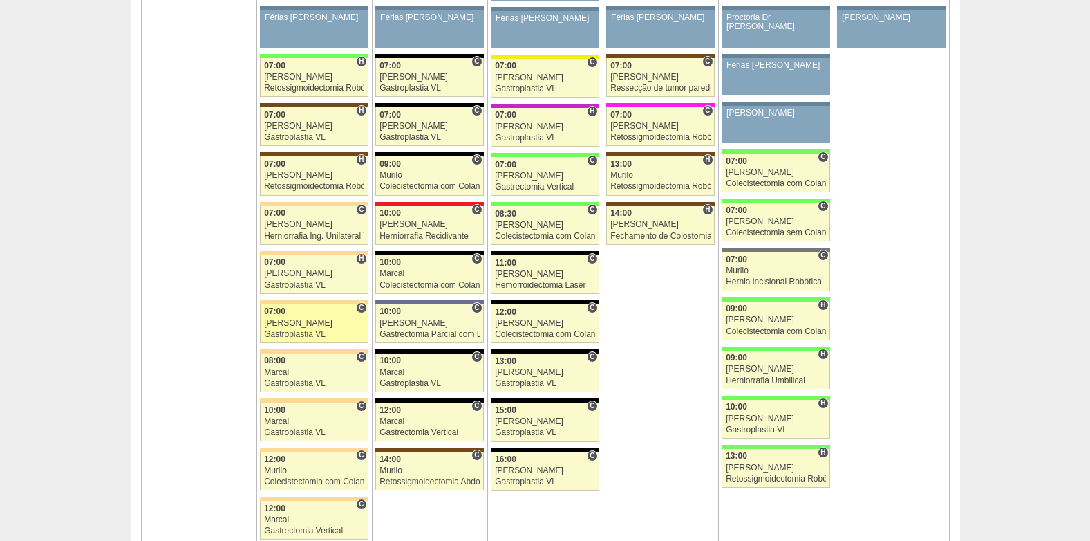
click at [304, 335] on div "Gastroplastia VL" at bounding box center [314, 334] width 100 height 9
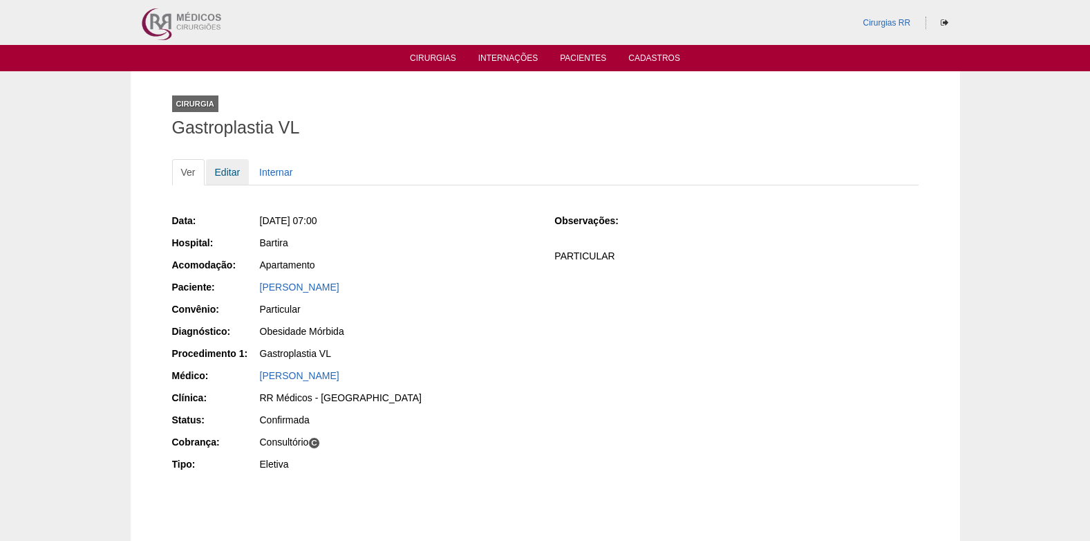
click at [240, 171] on link "Editar" at bounding box center [228, 172] width 44 height 26
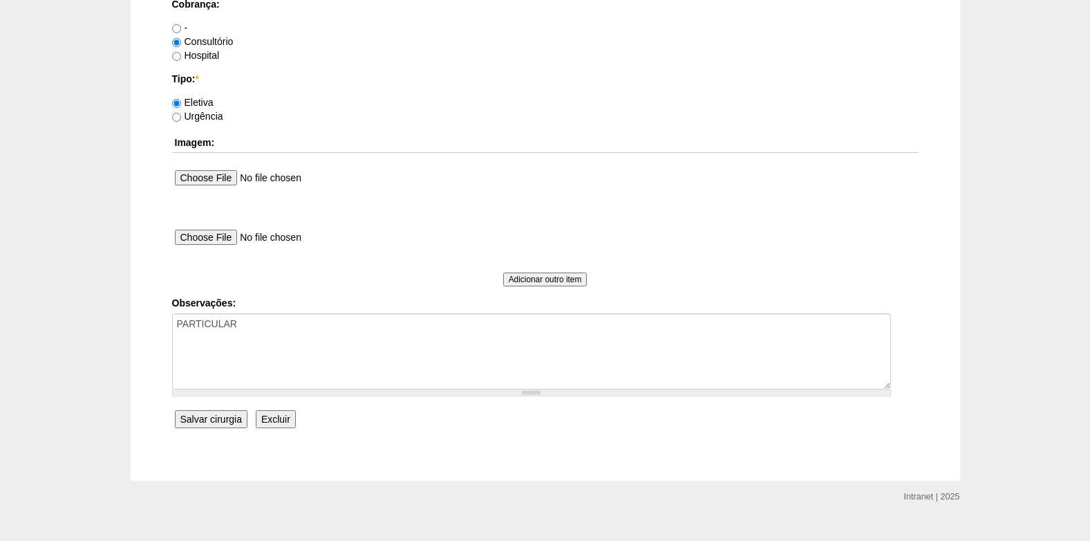
scroll to position [1241, 0]
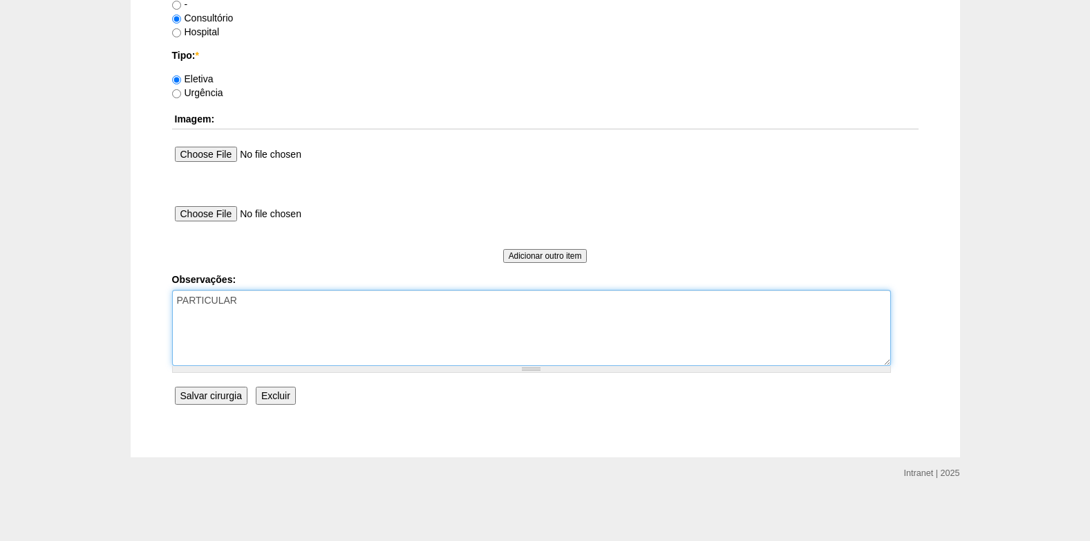
click at [176, 301] on textarea "PARTICULAR" at bounding box center [531, 328] width 719 height 76
click at [177, 317] on textarea "PARTICULAR" at bounding box center [531, 328] width 719 height 76
type textarea "(negado por carência, seguiu como particular) PARTICULAR"
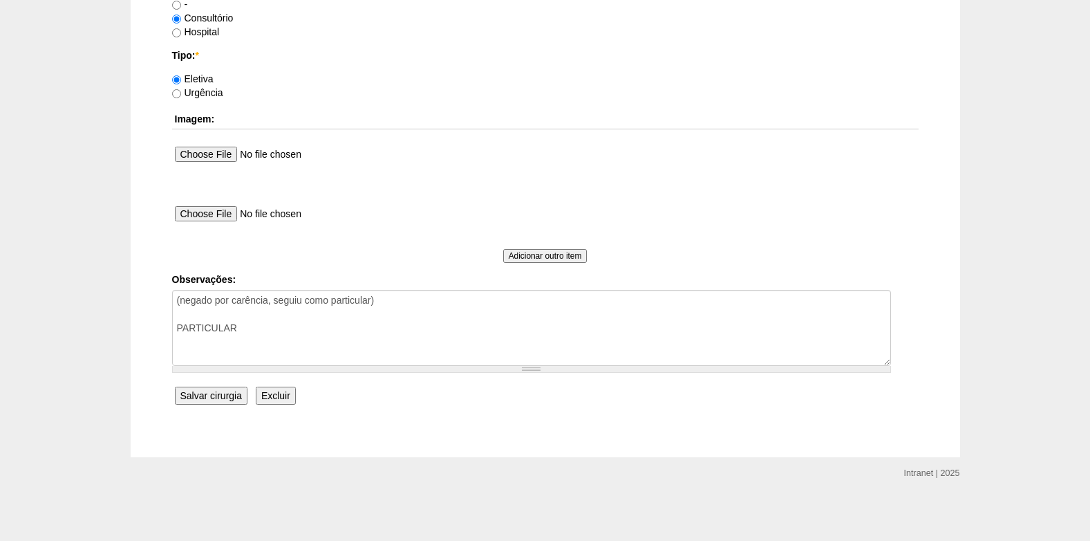
click at [221, 390] on input "Salvar cirurgia" at bounding box center [211, 395] width 73 height 18
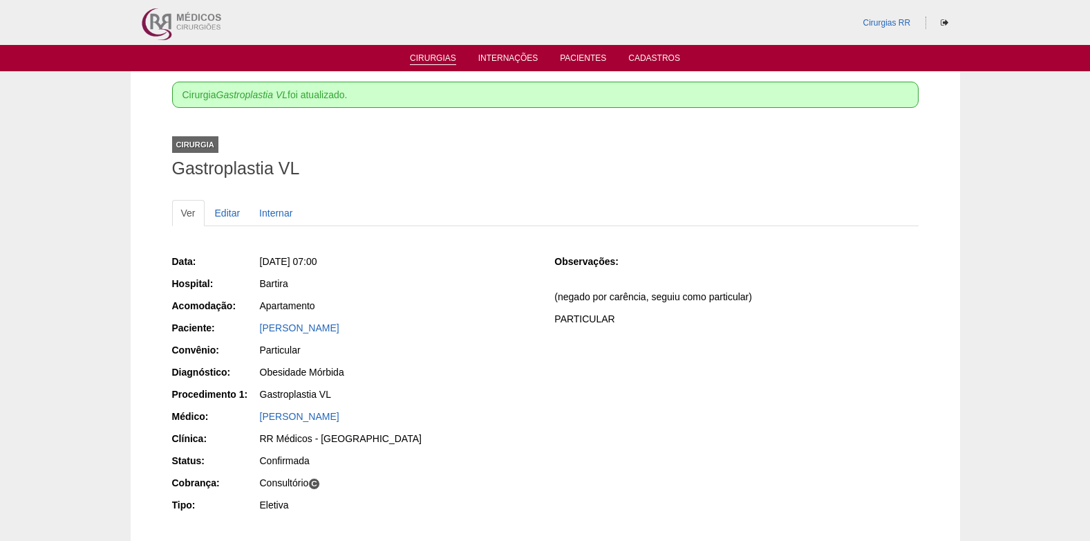
click at [420, 54] on link "Cirurgias" at bounding box center [433, 59] width 46 height 12
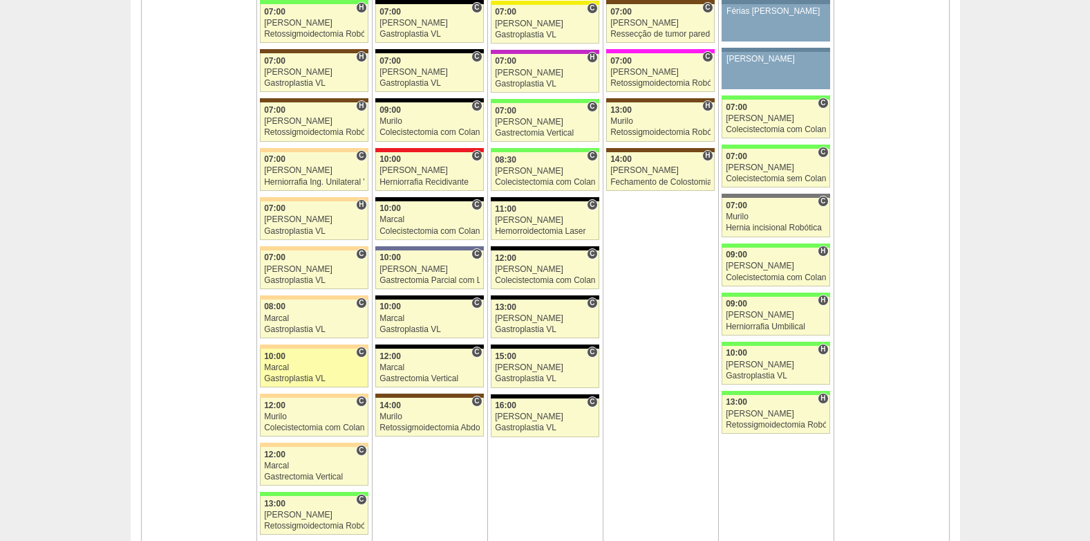
scroll to position [3319, 0]
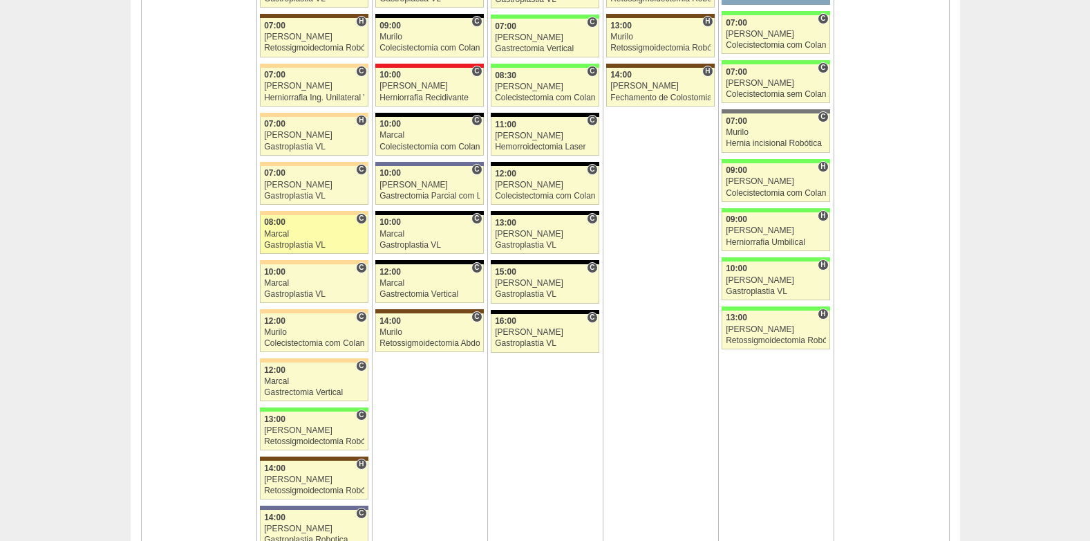
click at [302, 227] on link "88310 Marcal C 08:00 Marcal Gastroplastia VL Hospital Bartira RR Médicos - Sant…" at bounding box center [314, 234] width 108 height 39
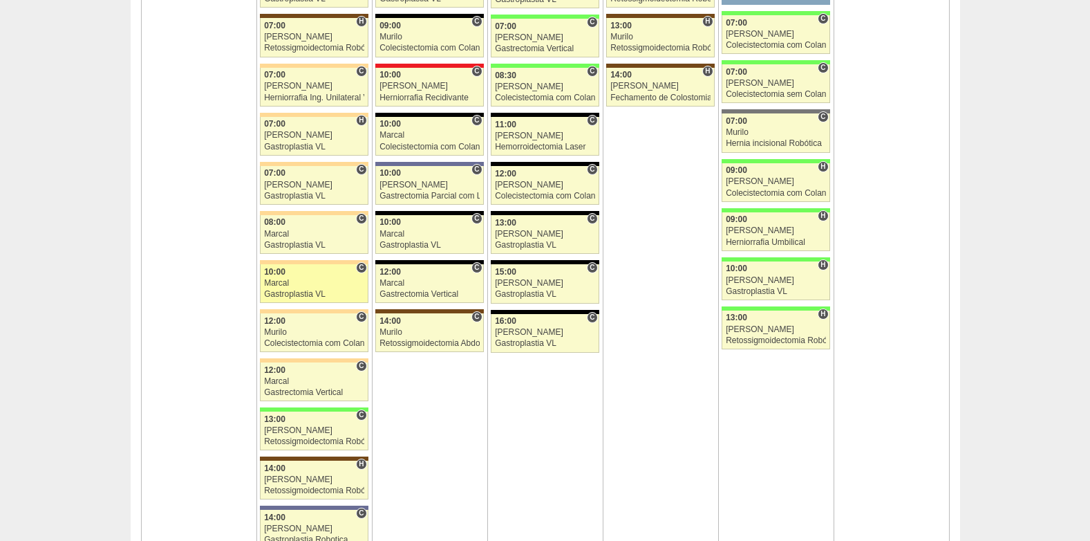
click at [298, 279] on div "Marcal" at bounding box center [314, 283] width 100 height 9
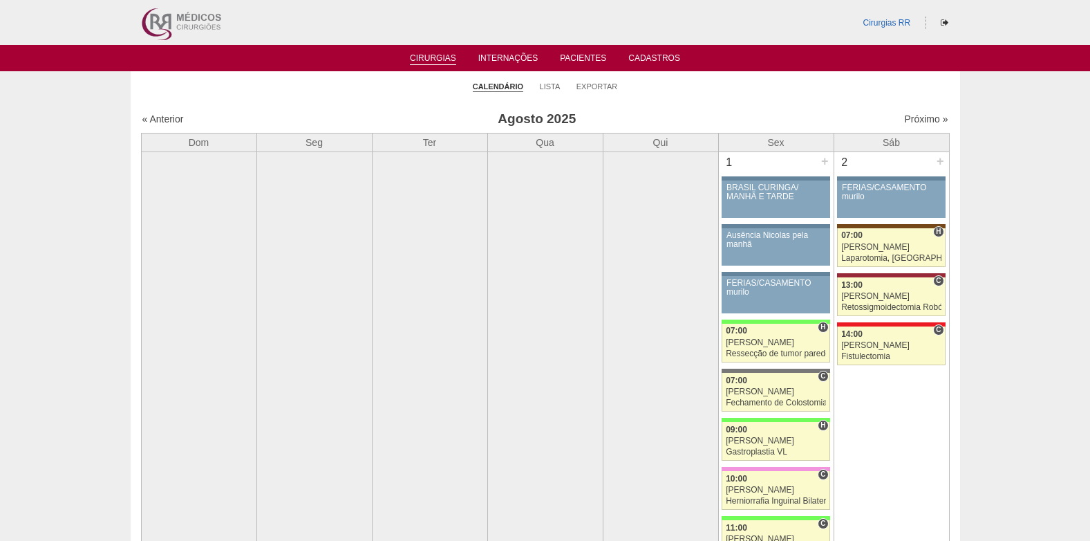
scroll to position [3319, 0]
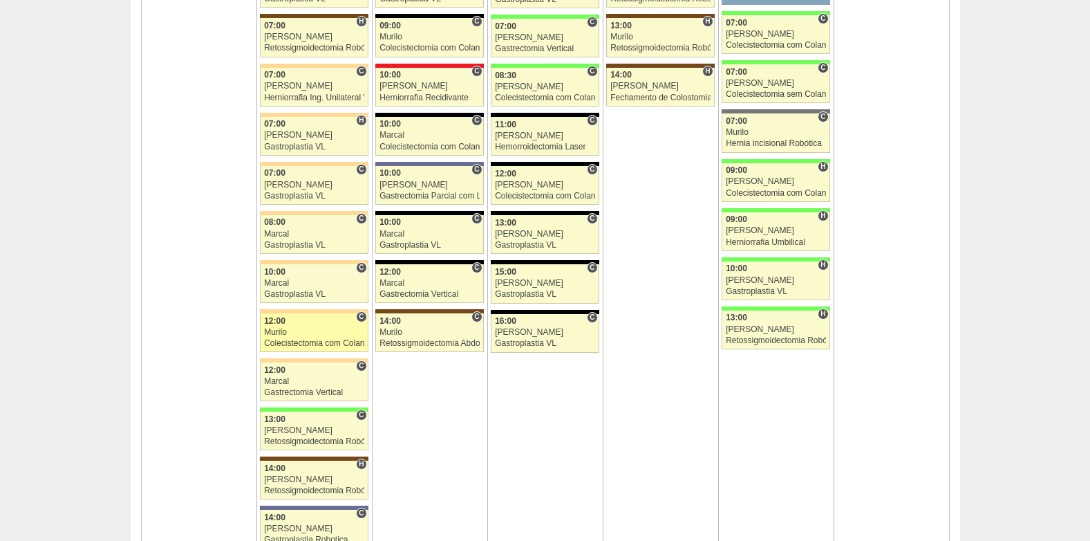
click at [297, 335] on div "Murilo" at bounding box center [314, 332] width 100 height 9
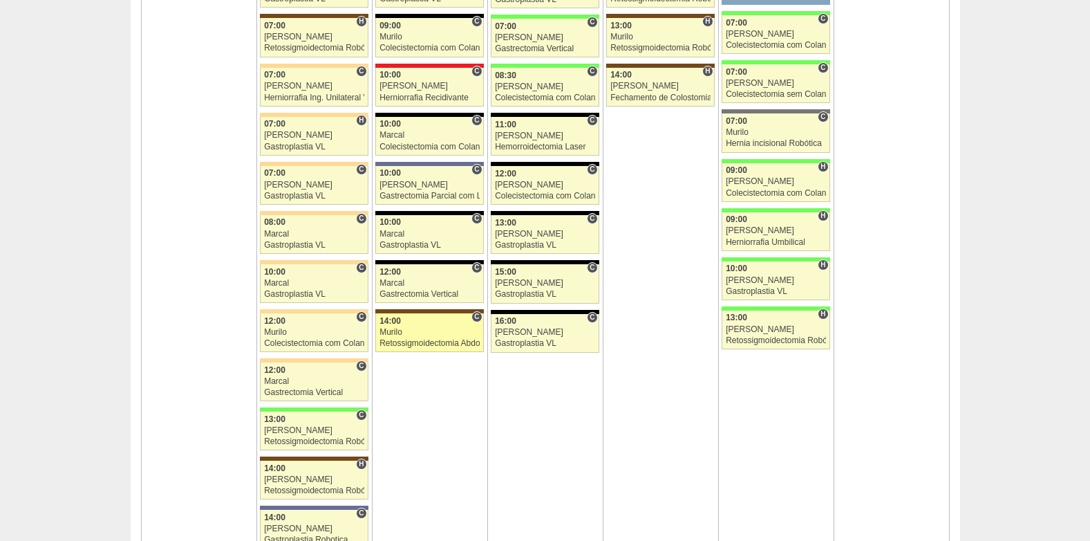
scroll to position [3319, 0]
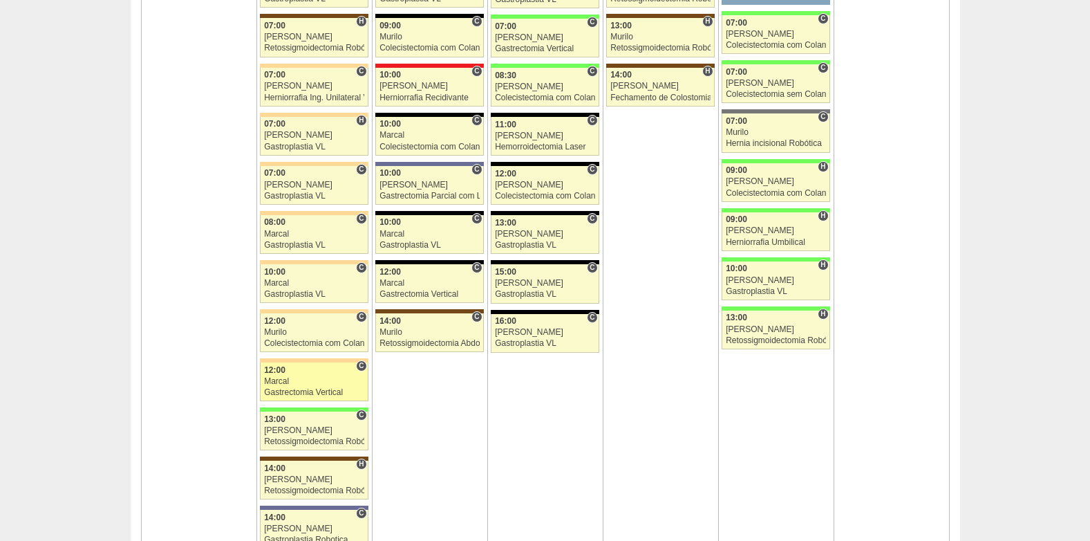
click at [323, 364] on link "88024 Marcal C 12:00 Marcal Gastrectomia Vertical Hospital Bartira RR Médicos -…" at bounding box center [314, 381] width 108 height 39
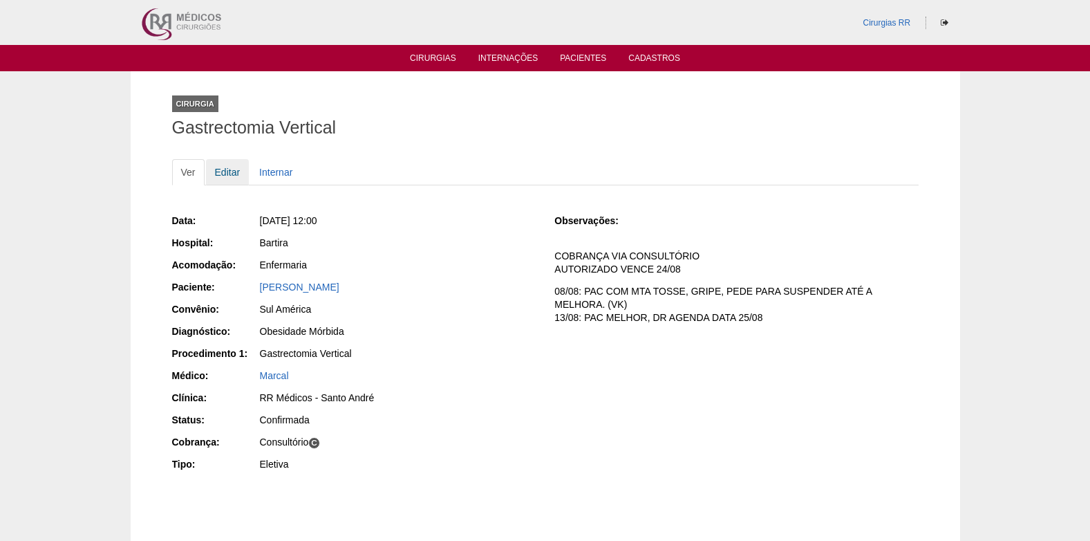
click at [221, 169] on link "Editar" at bounding box center [228, 172] width 44 height 26
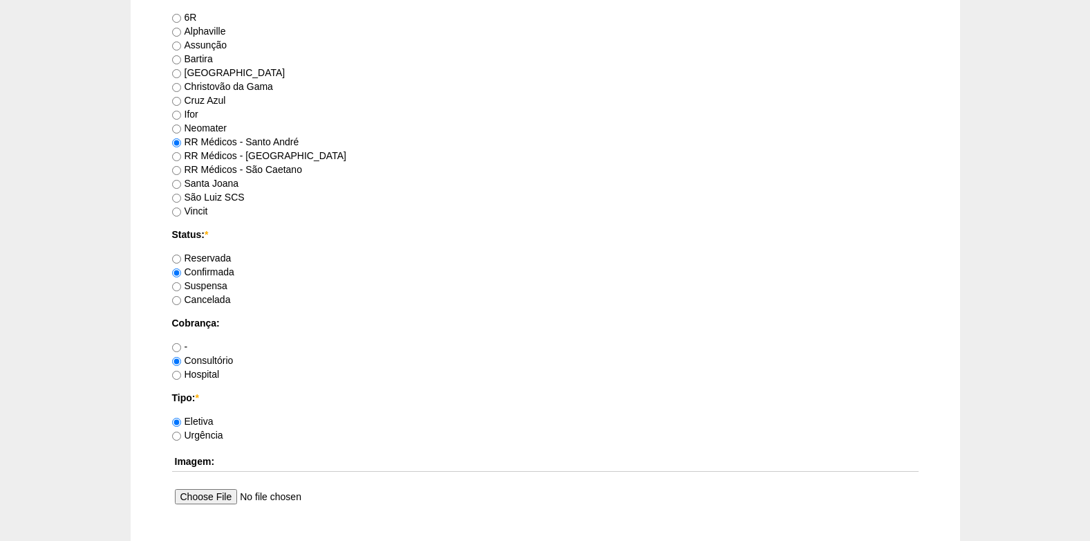
scroll to position [1175, 0]
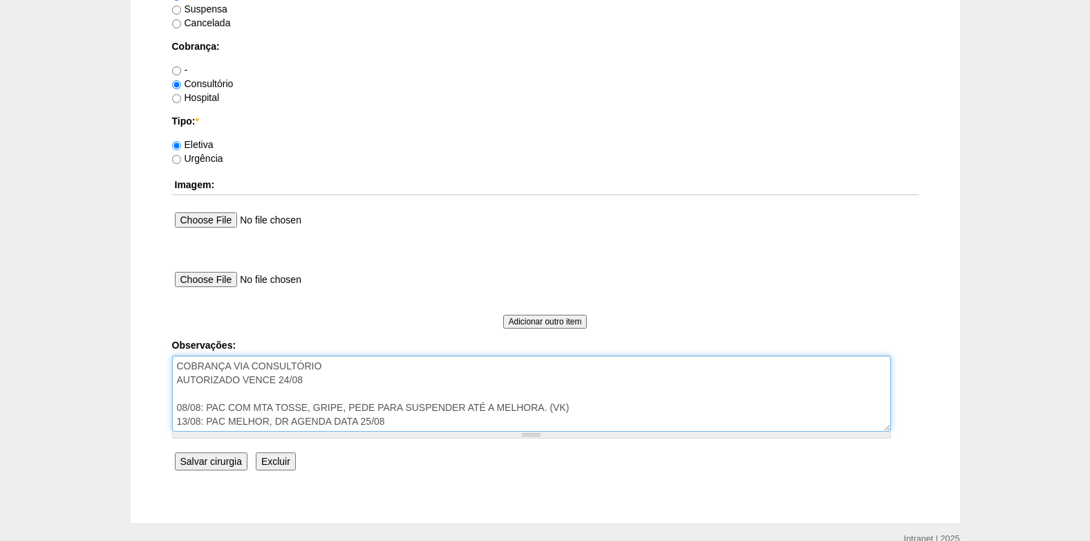
click at [347, 387] on textarea "COBRANÇA VIA CONSULTÓRIO AUTORIZADO VENCE 24/08 08/08: PAC COM MTA TOSSE, GRIPE…" at bounding box center [531, 393] width 719 height 76
click at [345, 378] on textarea "COBRANÇA VIA CONSULTÓRIO AUTORIZADO VENCE 24/08 08/08: PAC COM MTA TOSSE, GRIPE…" at bounding box center [531, 393] width 719 height 76
type textarea "COBRANÇA VIA CONSULTÓRIO AUTORIZADO VENCE 24/08- REVALIDAR 08/08: PAC COM MTA T…"
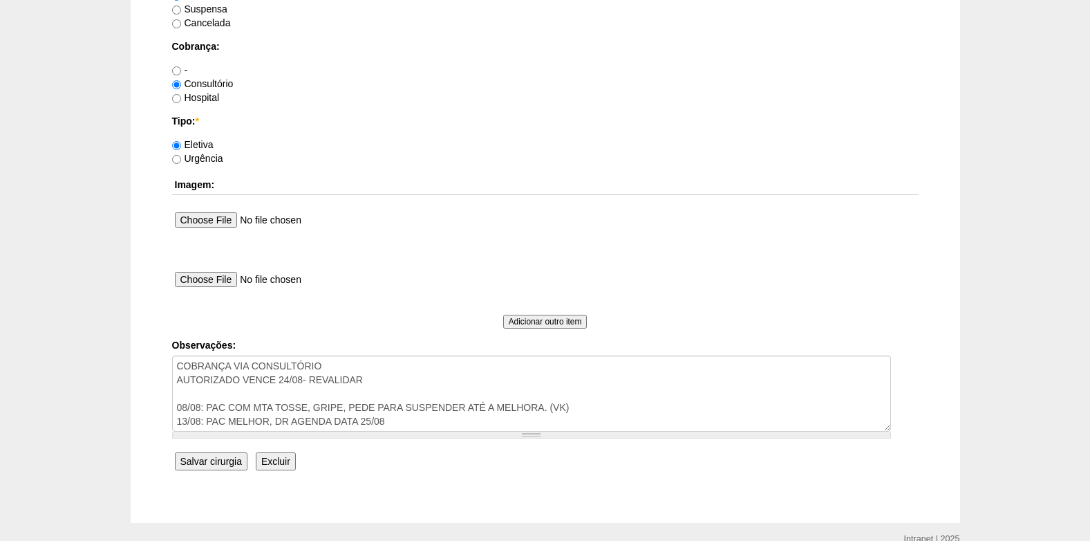
click at [203, 452] on input "Salvar cirurgia" at bounding box center [211, 461] width 73 height 18
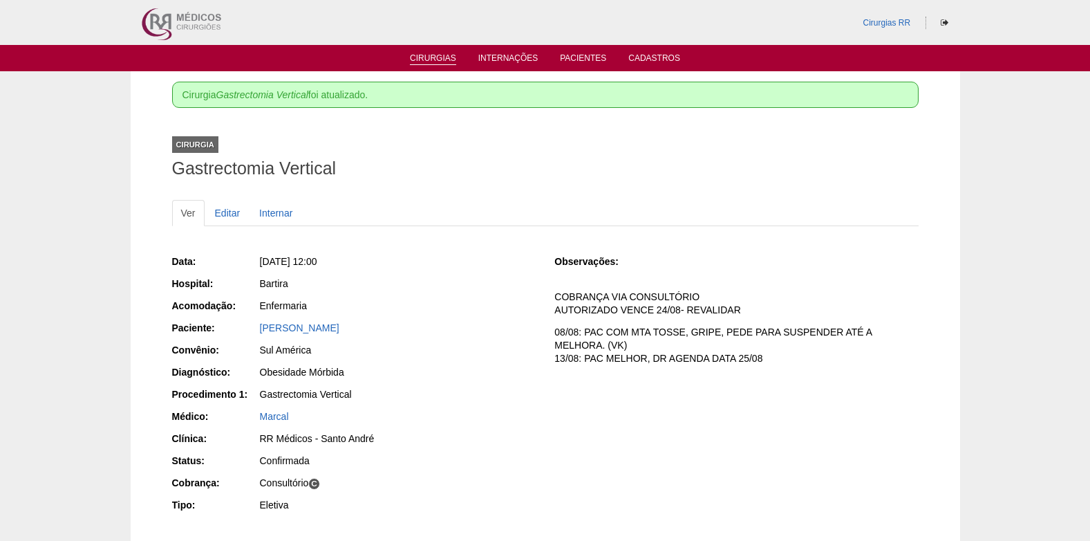
click at [431, 55] on link "Cirurgias" at bounding box center [433, 59] width 46 height 12
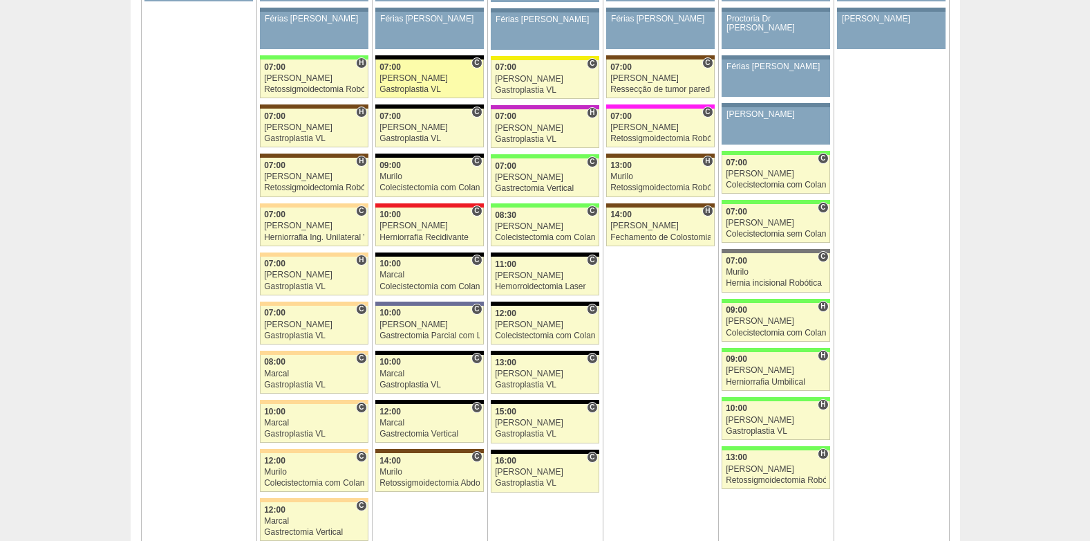
scroll to position [3180, 0]
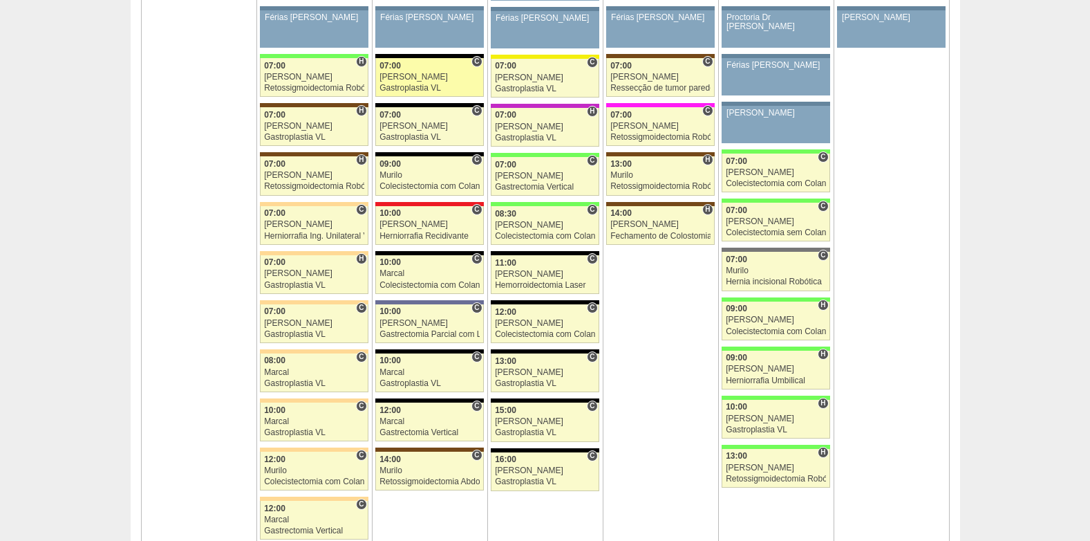
click at [427, 84] on div "Gastroplastia VL" at bounding box center [430, 88] width 100 height 9
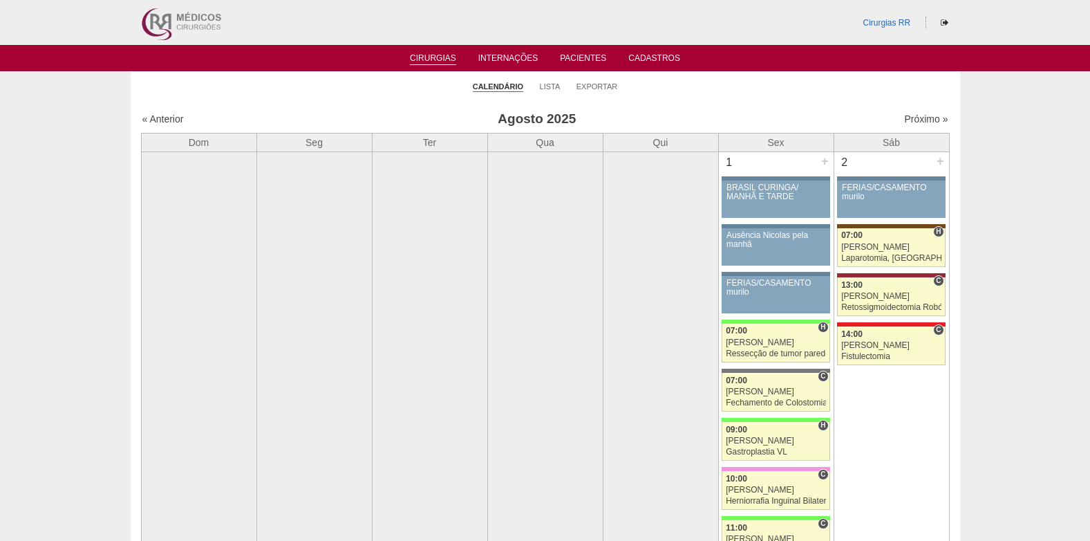
scroll to position [3180, 0]
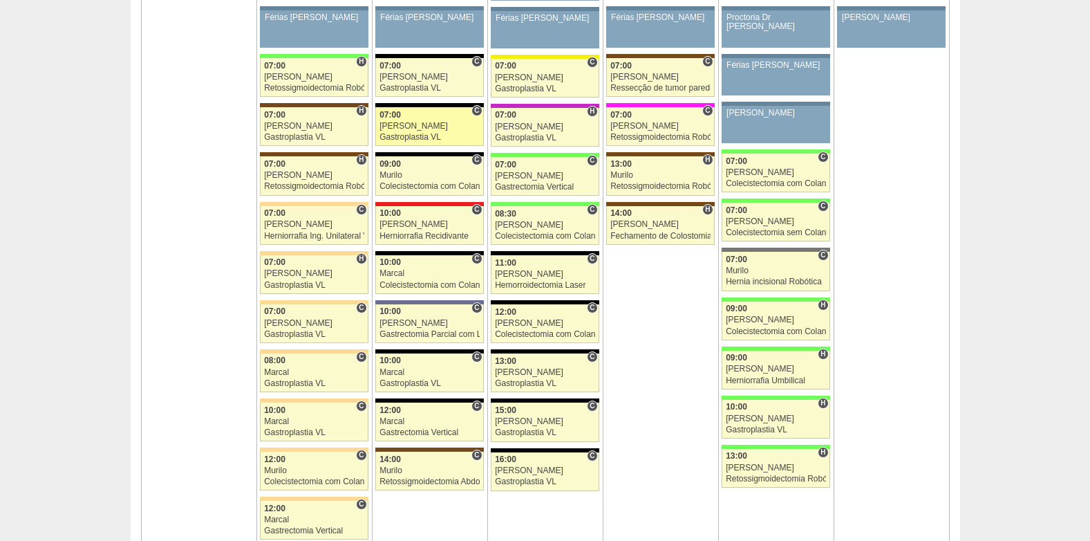
click at [427, 136] on div "Gastroplastia VL" at bounding box center [430, 137] width 100 height 9
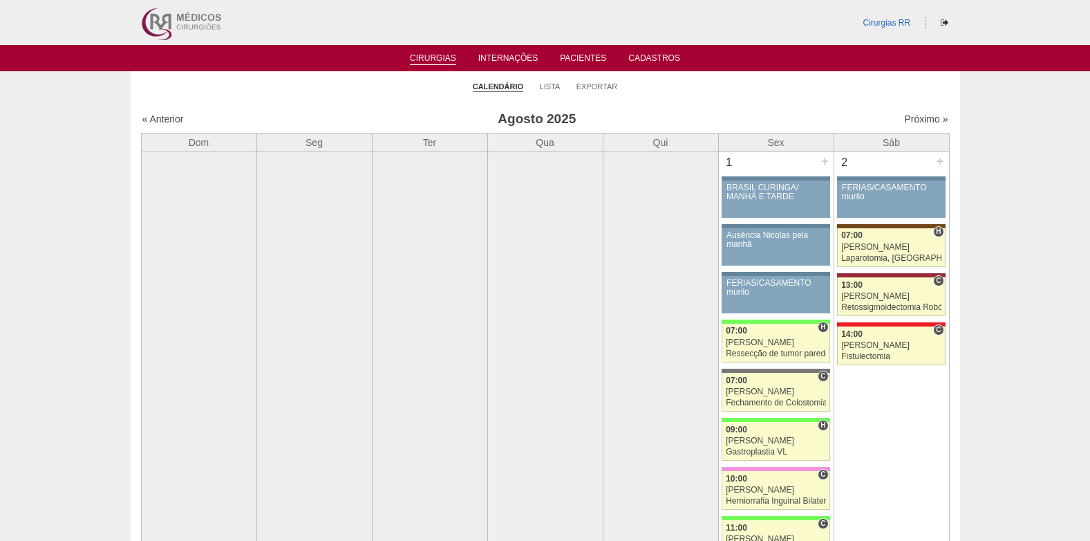
scroll to position [3180, 0]
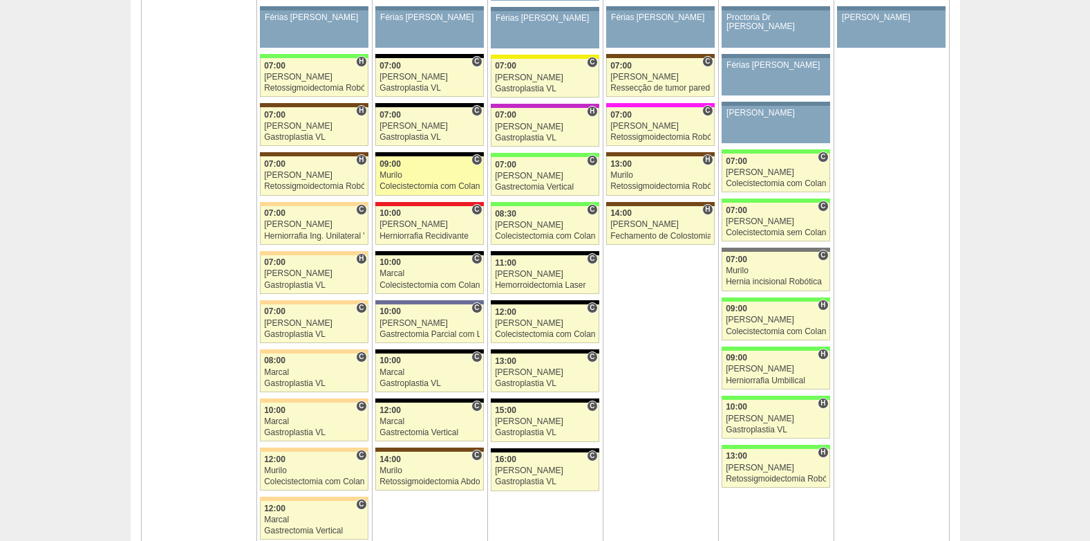
click at [402, 182] on div "Colecistectomia com Colangiografia VL" at bounding box center [430, 186] width 100 height 9
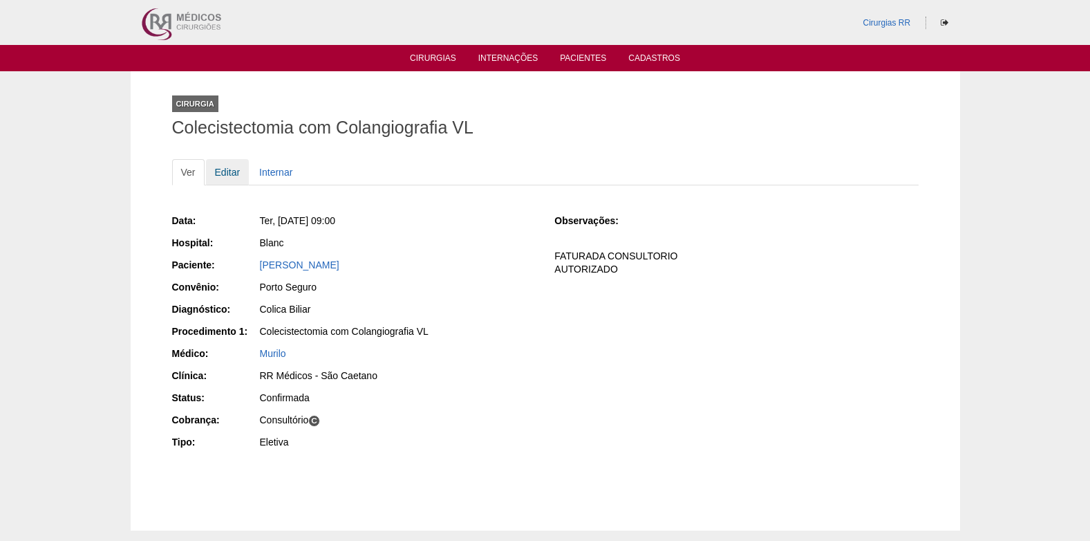
click at [232, 173] on link "Editar" at bounding box center [228, 172] width 44 height 26
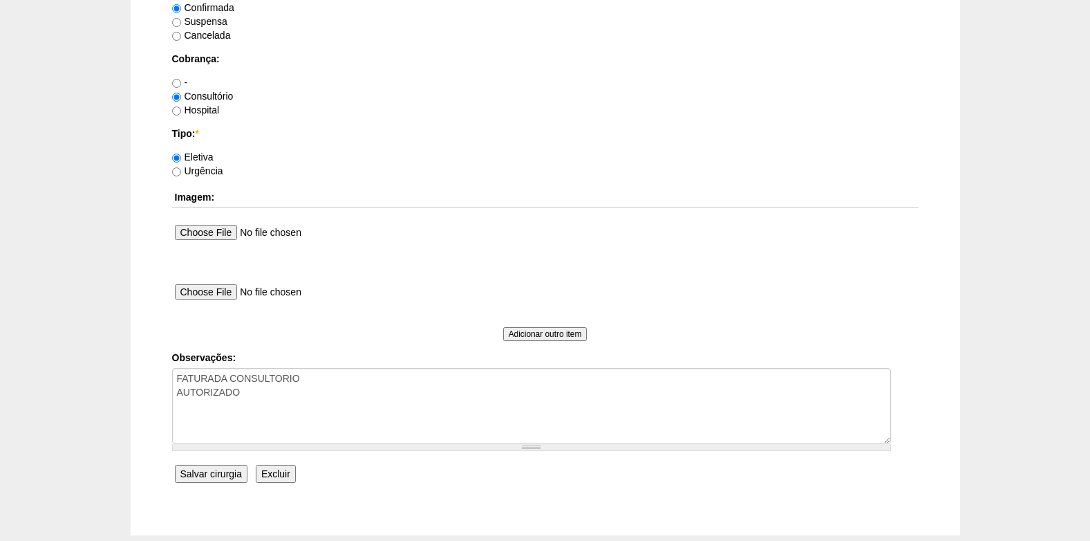
scroll to position [1175, 0]
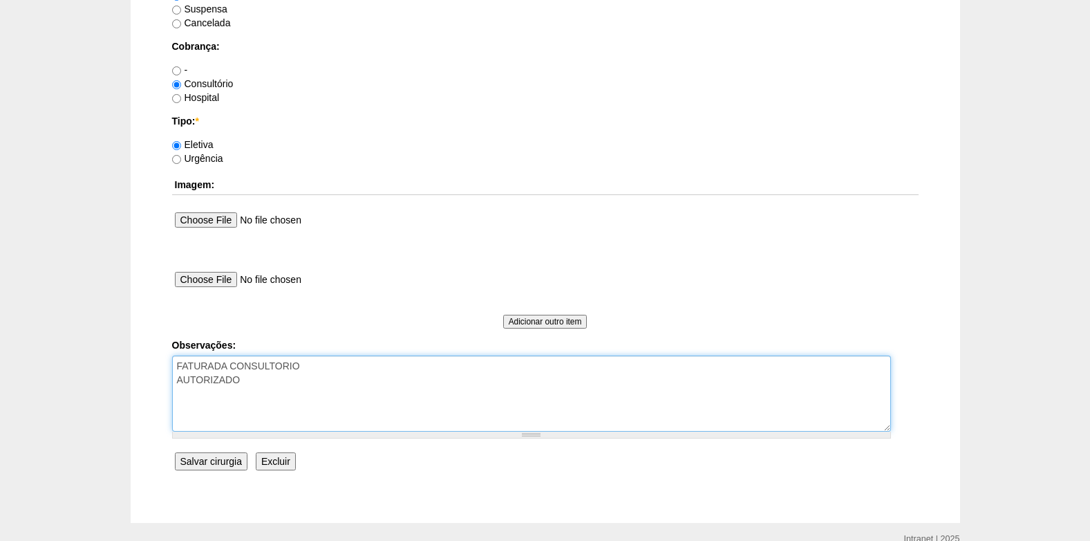
click at [288, 384] on textarea "FATURADA CONSULTORIO AUTORIZADO" at bounding box center [531, 393] width 719 height 76
type textarea "FATURADA CONSULTORIO AUTORIZADO VENCE 25/09"
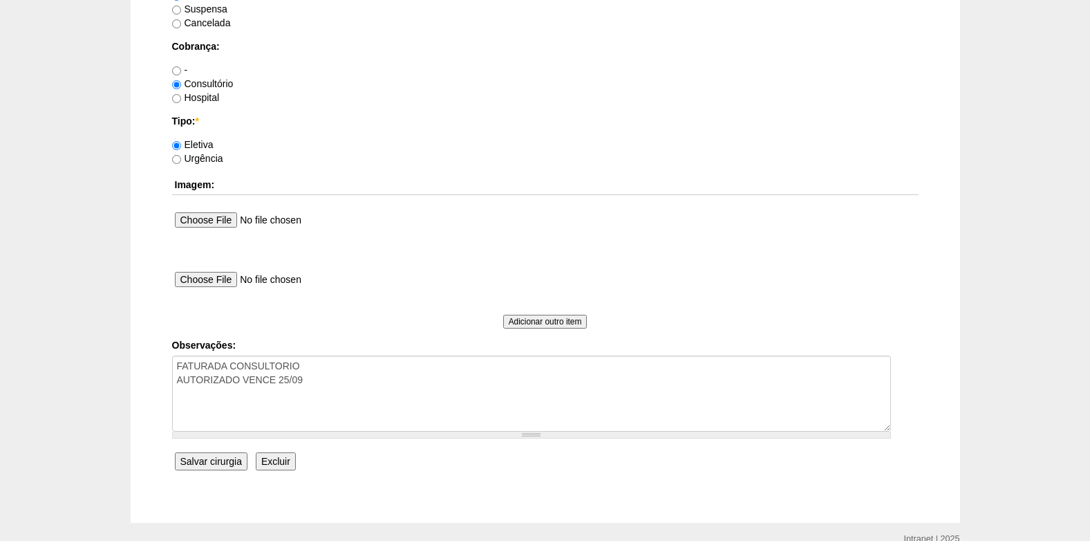
click at [232, 463] on input "Salvar cirurgia" at bounding box center [211, 461] width 73 height 18
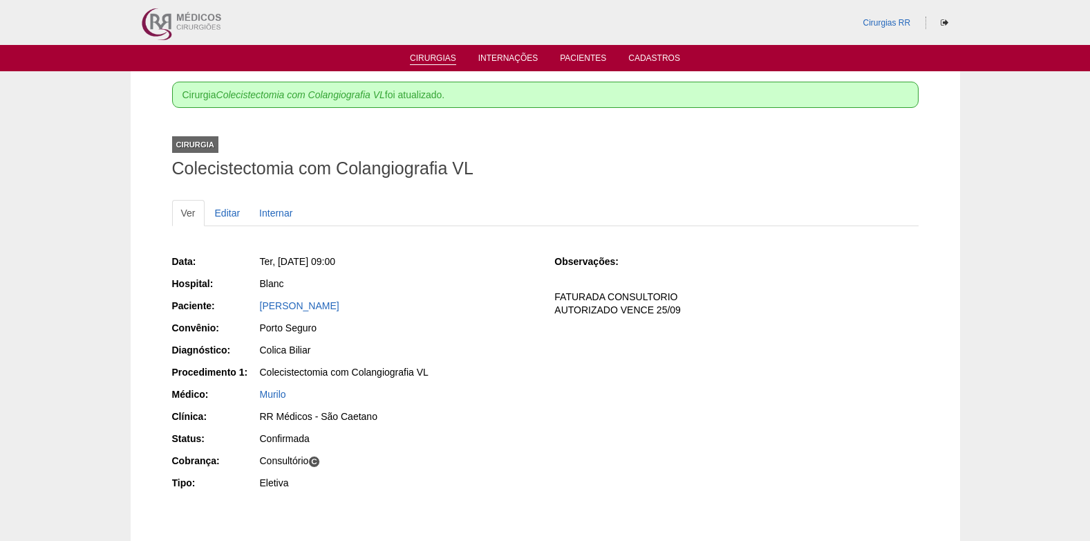
click at [429, 55] on link "Cirurgias" at bounding box center [433, 59] width 46 height 12
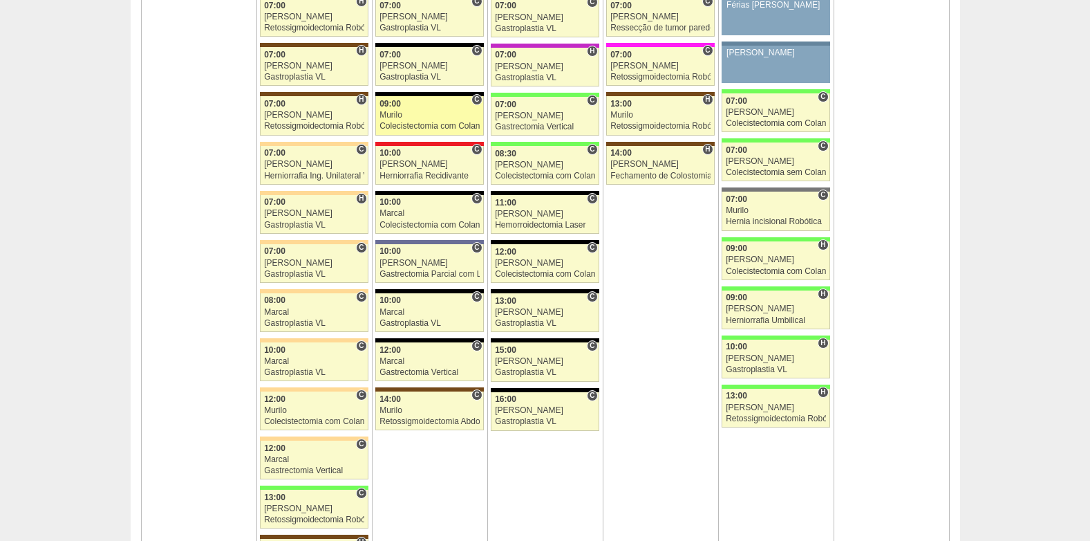
scroll to position [3249, 0]
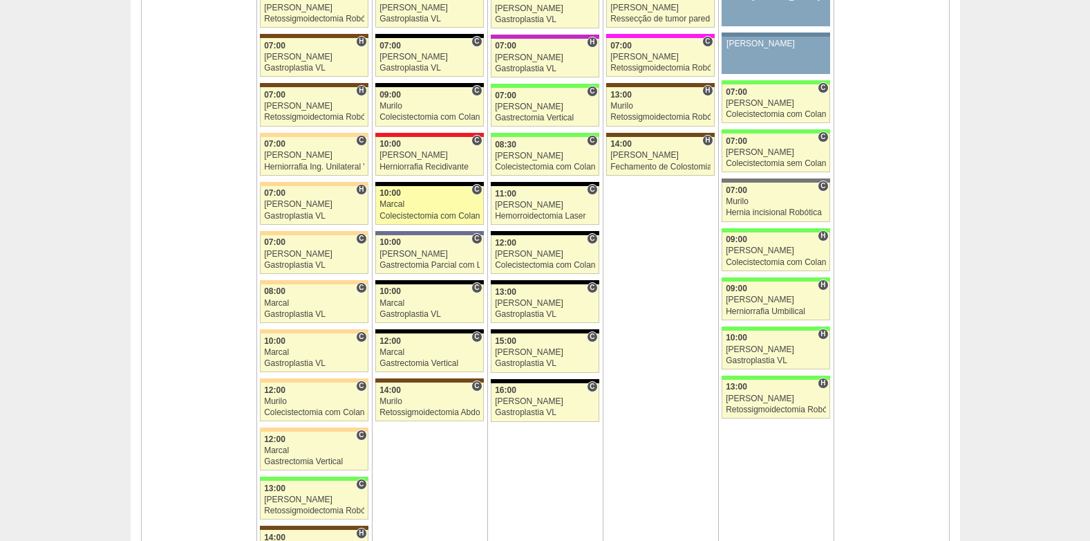
click at [409, 213] on div "Colecistectomia com Colangiografia VL" at bounding box center [430, 216] width 100 height 9
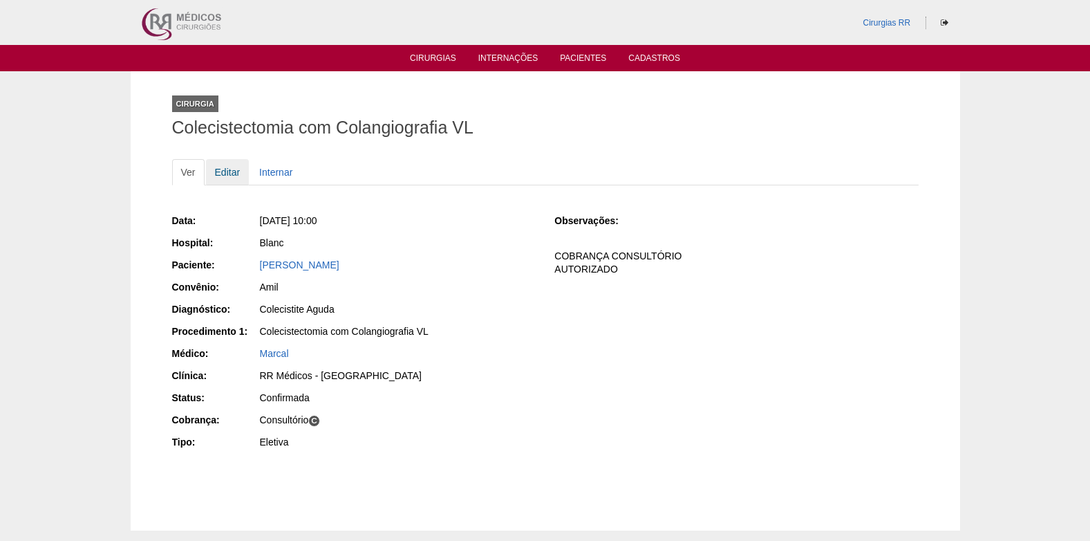
click at [223, 174] on link "Editar" at bounding box center [228, 172] width 44 height 26
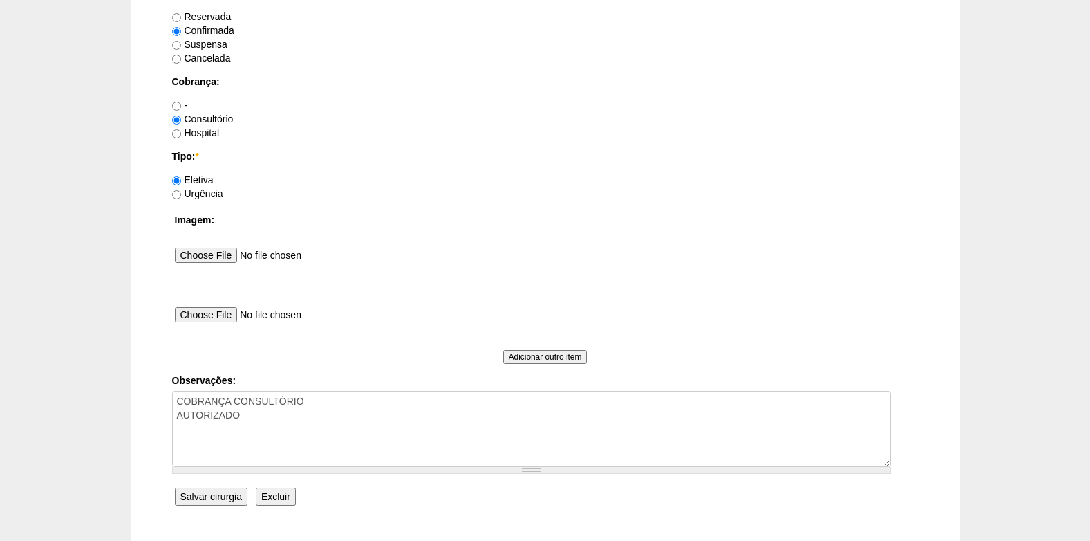
scroll to position [1241, 0]
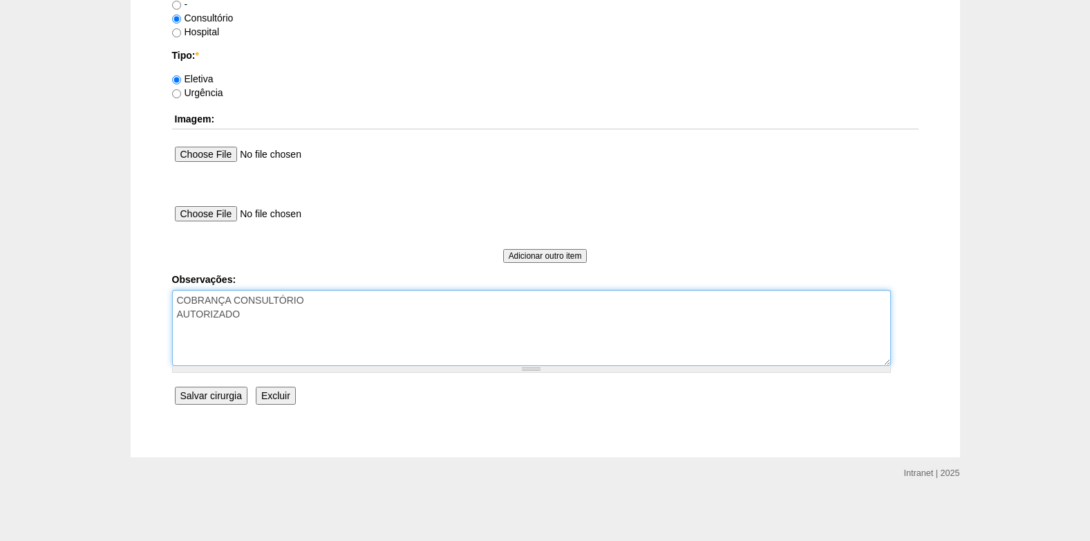
click at [349, 319] on textarea "COBRANÇA CONSULTÓRIO AUTORIZADO" at bounding box center [531, 328] width 719 height 76
type textarea "COBRANÇA CONSULTÓRIO AUTORIZADO VENCE 17/10"
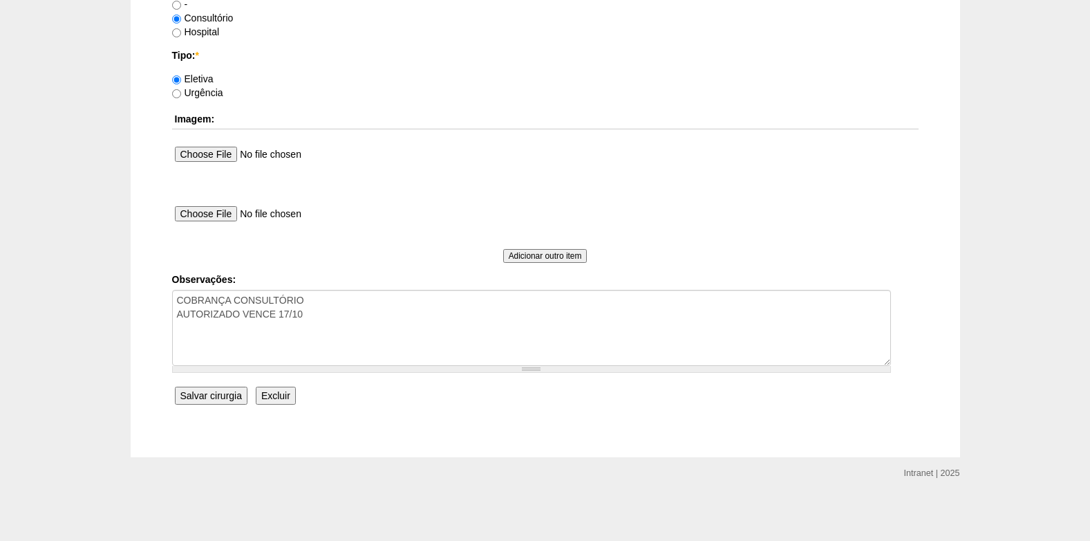
click at [219, 396] on input "Salvar cirurgia" at bounding box center [211, 395] width 73 height 18
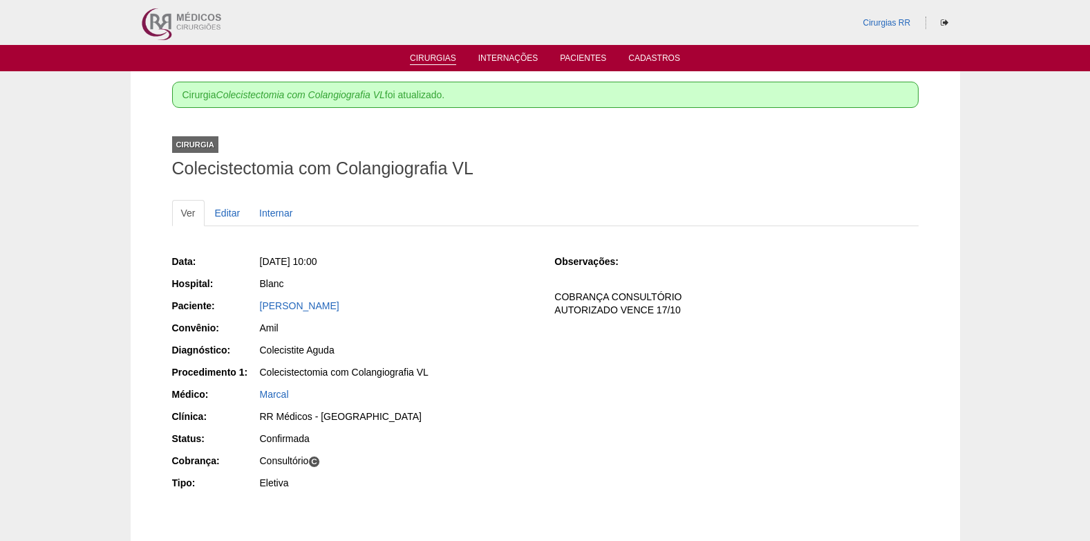
click at [422, 54] on link "Cirurgias" at bounding box center [433, 59] width 46 height 12
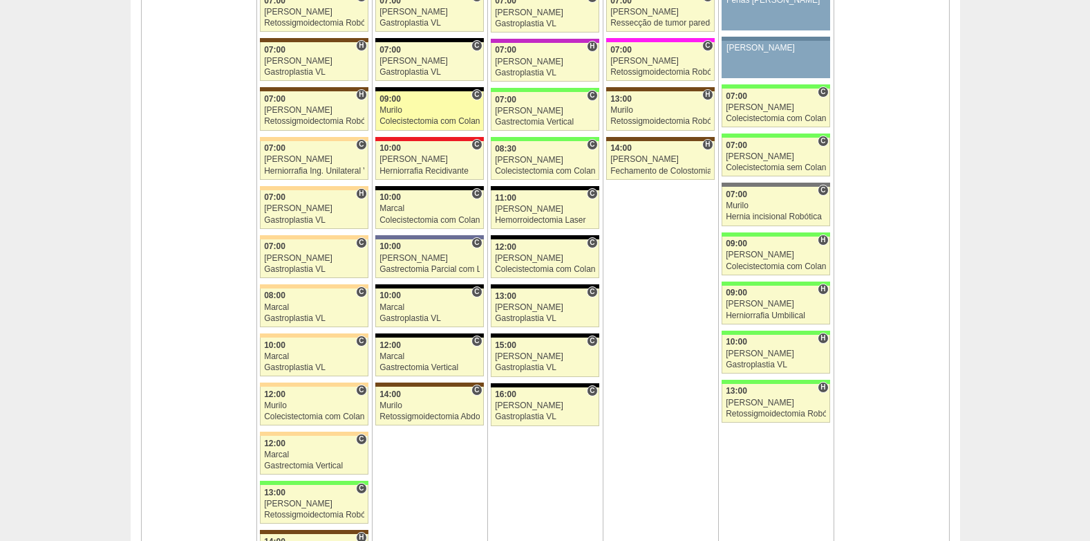
scroll to position [3249, 0]
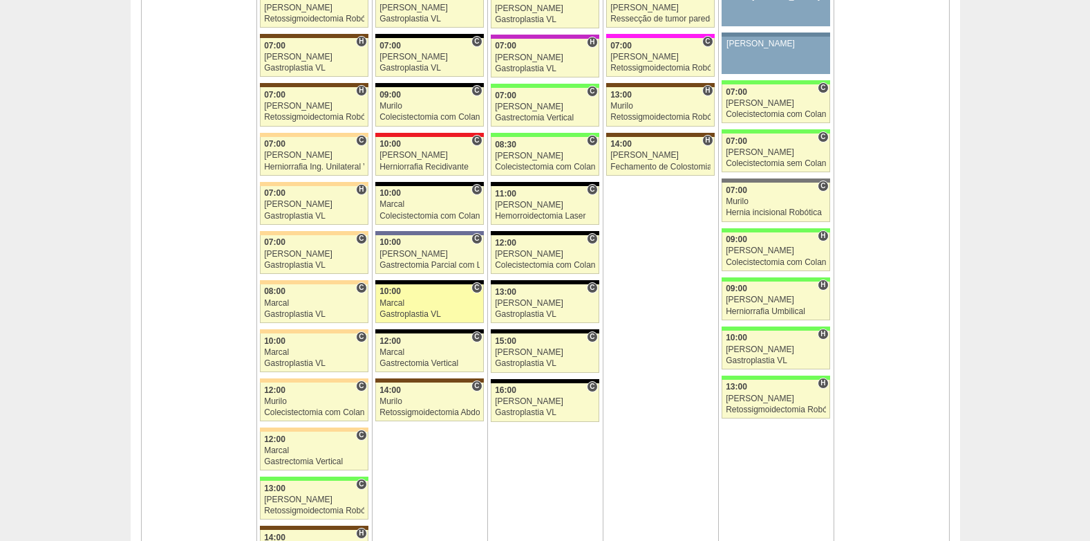
click at [431, 299] on div "Marcal" at bounding box center [430, 303] width 100 height 9
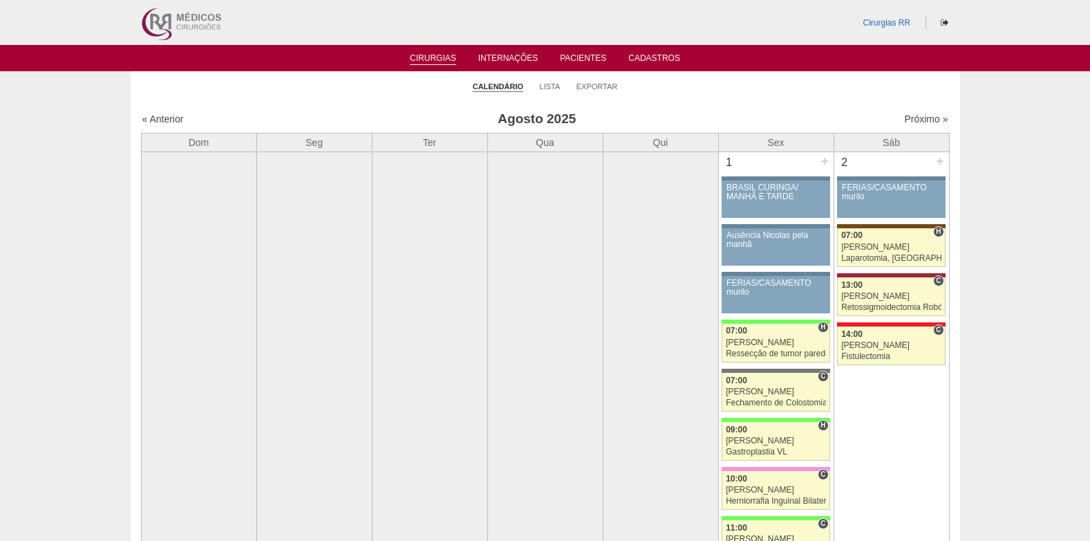
scroll to position [3249, 0]
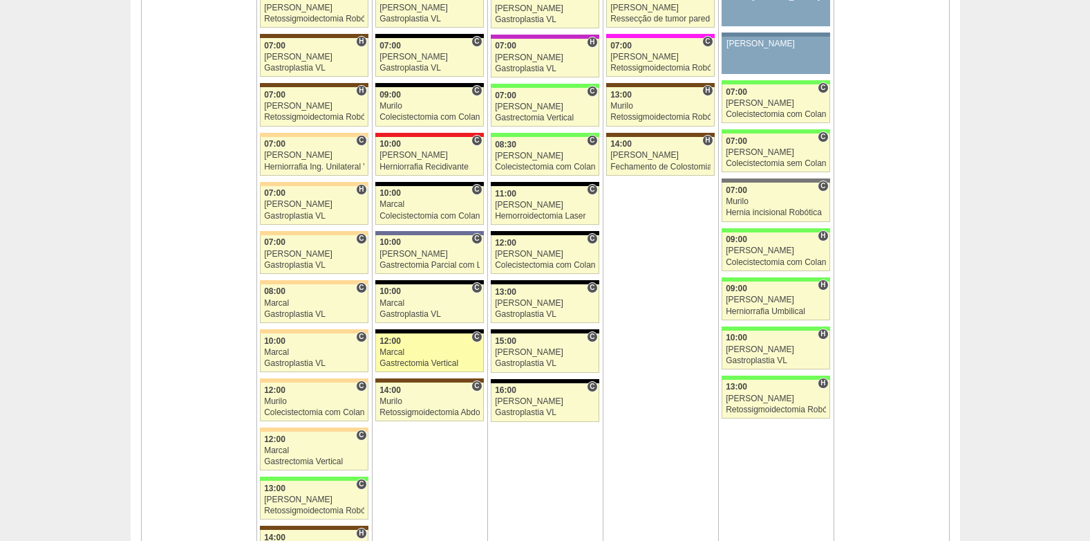
click at [433, 351] on div "Marcal" at bounding box center [430, 352] width 100 height 9
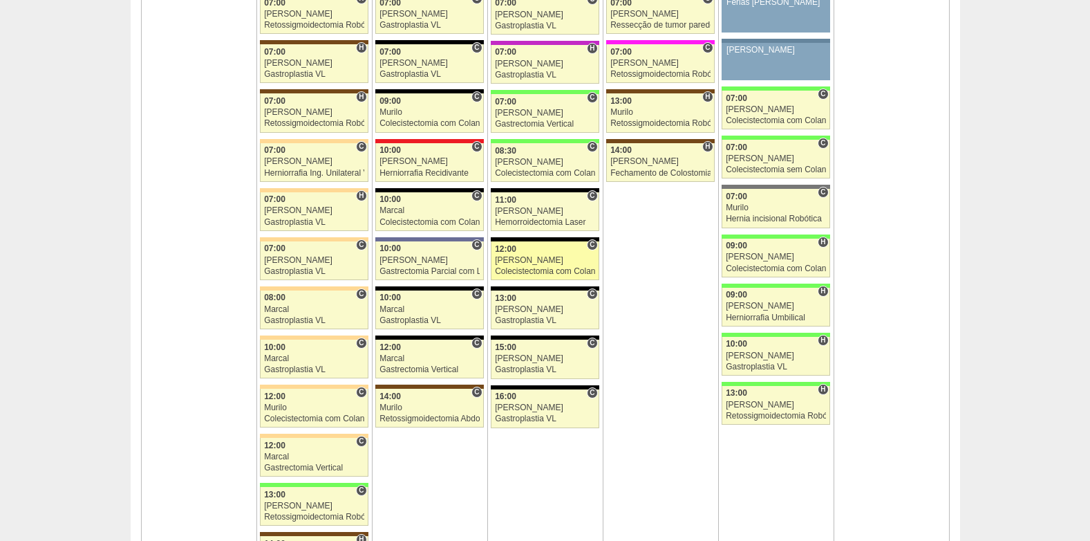
scroll to position [3249, 0]
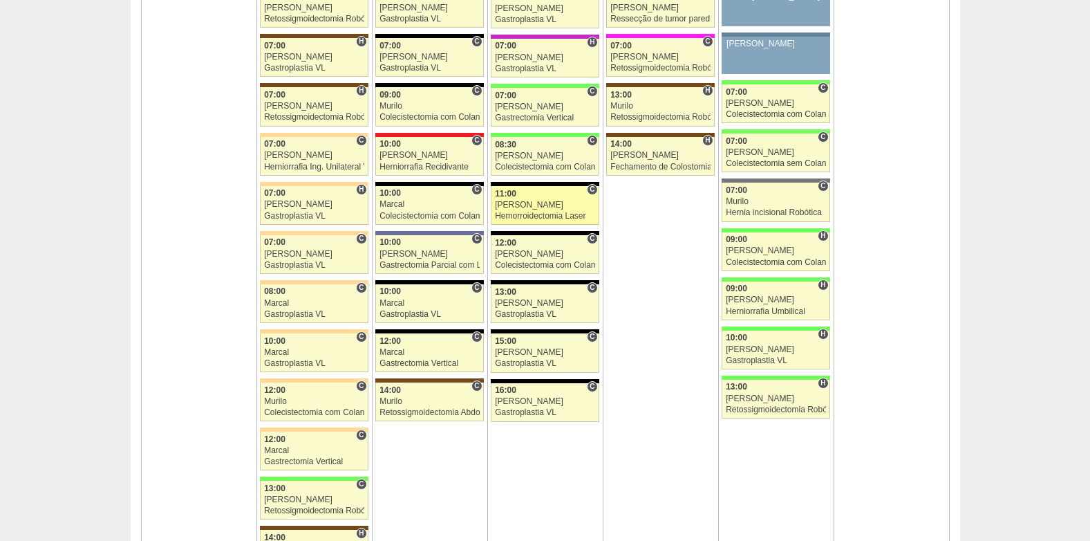
click at [532, 207] on div "[PERSON_NAME]" at bounding box center [545, 204] width 100 height 9
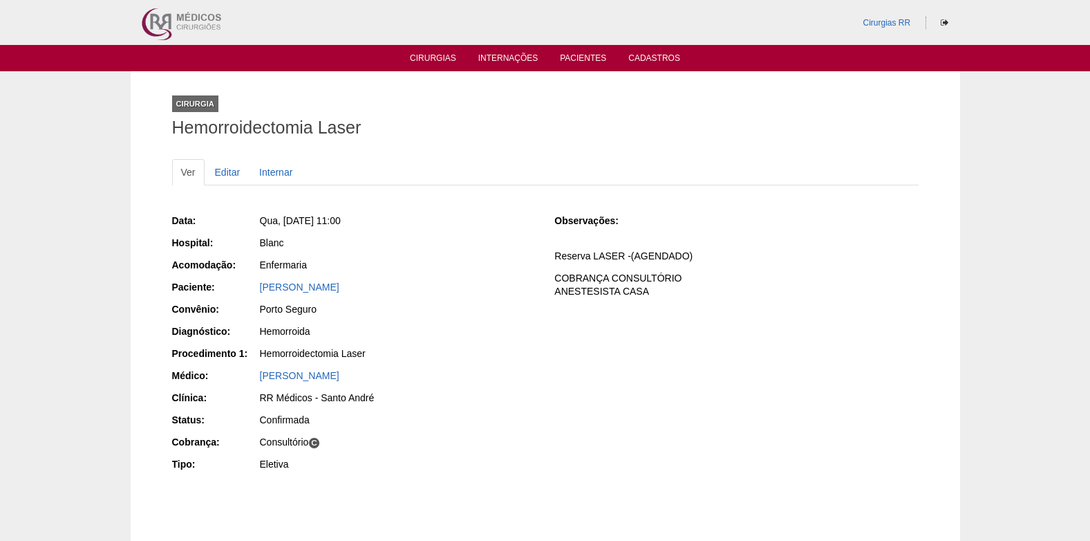
drag, startPoint x: 319, startPoint y: 292, endPoint x: 255, endPoint y: 288, distance: 63.7
click at [255, 288] on div "Paciente: Jennifer Colucci" at bounding box center [354, 288] width 364 height 17
copy div "Paciente: Jennifer Colucci"
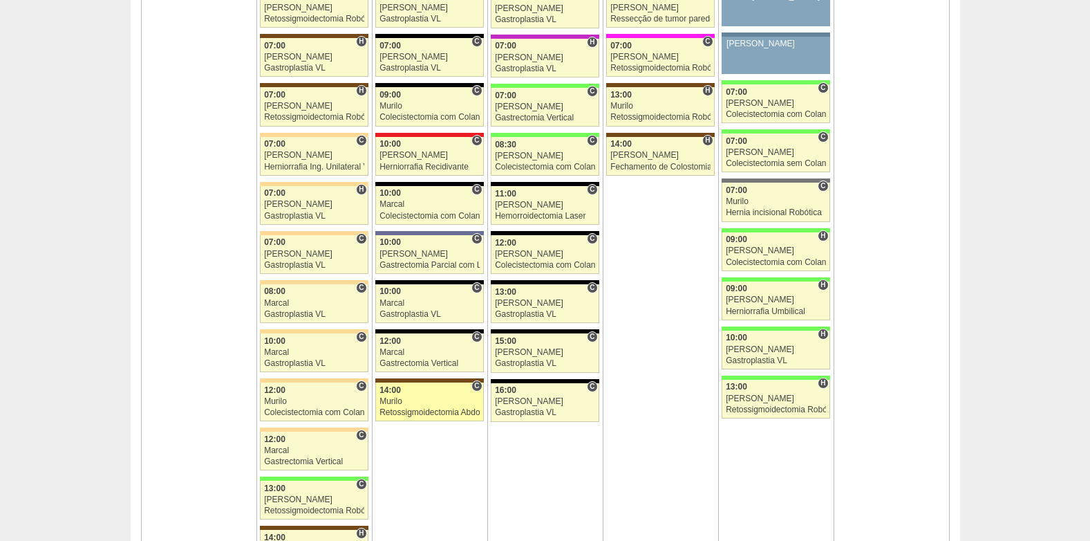
scroll to position [3249, 0]
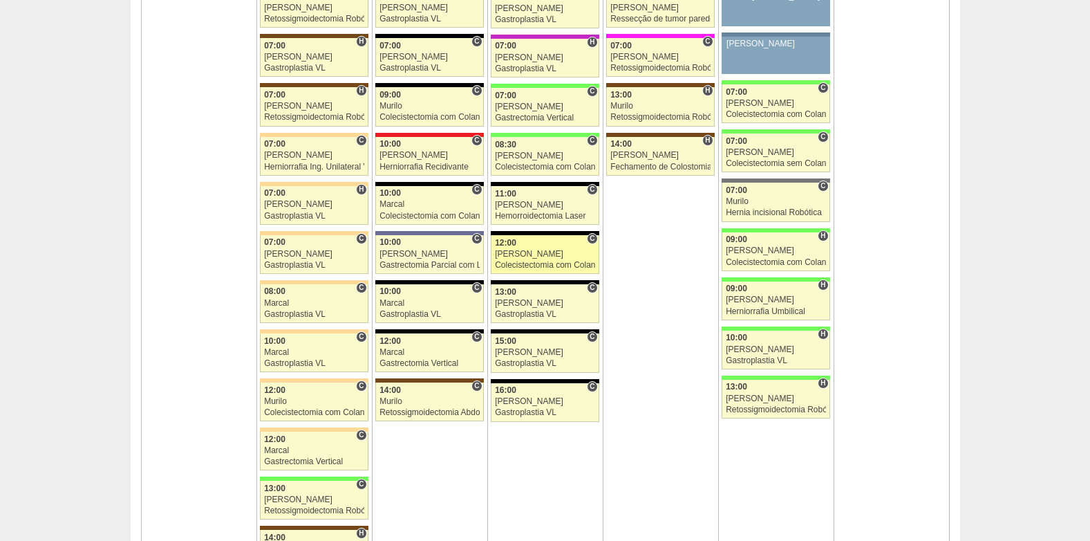
click at [523, 254] on div "[PERSON_NAME]" at bounding box center [545, 254] width 100 height 9
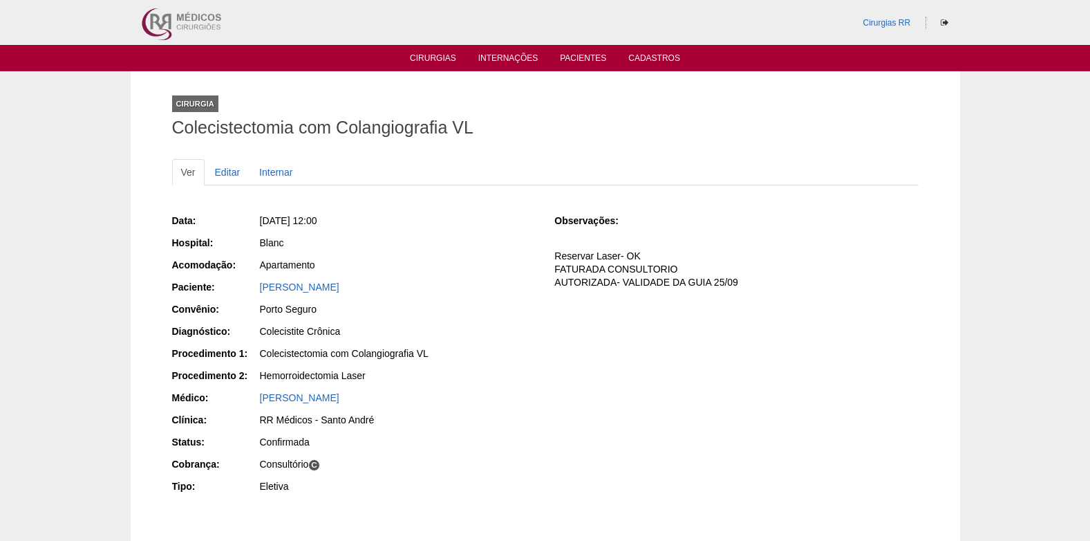
drag, startPoint x: 253, startPoint y: 288, endPoint x: 364, endPoint y: 292, distance: 111.4
click at [364, 292] on div "Paciente: Cassia Pereira da Silva" at bounding box center [354, 288] width 364 height 17
copy div "Paciente: Cassia Pereira da Silva"
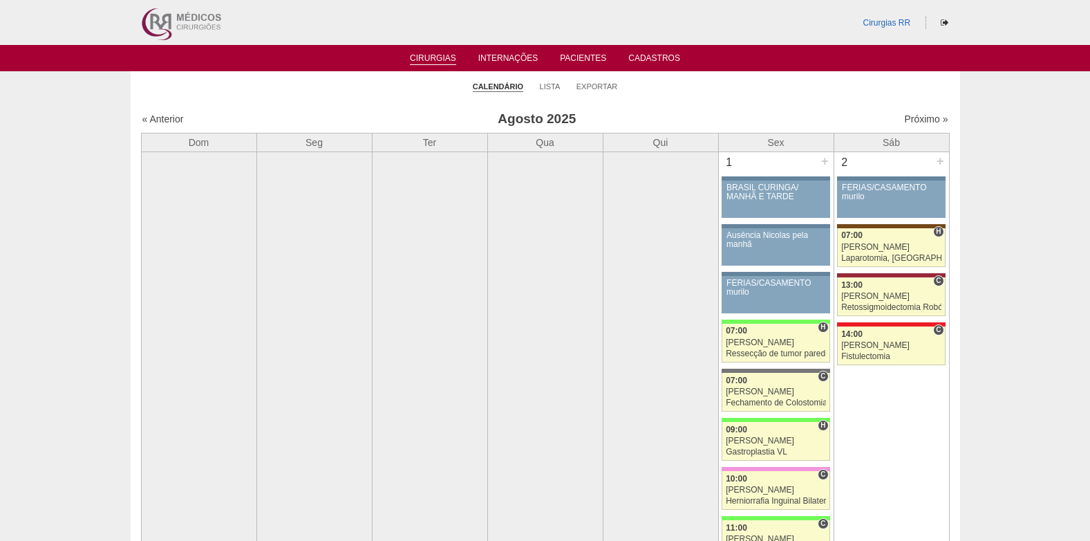
scroll to position [3249, 0]
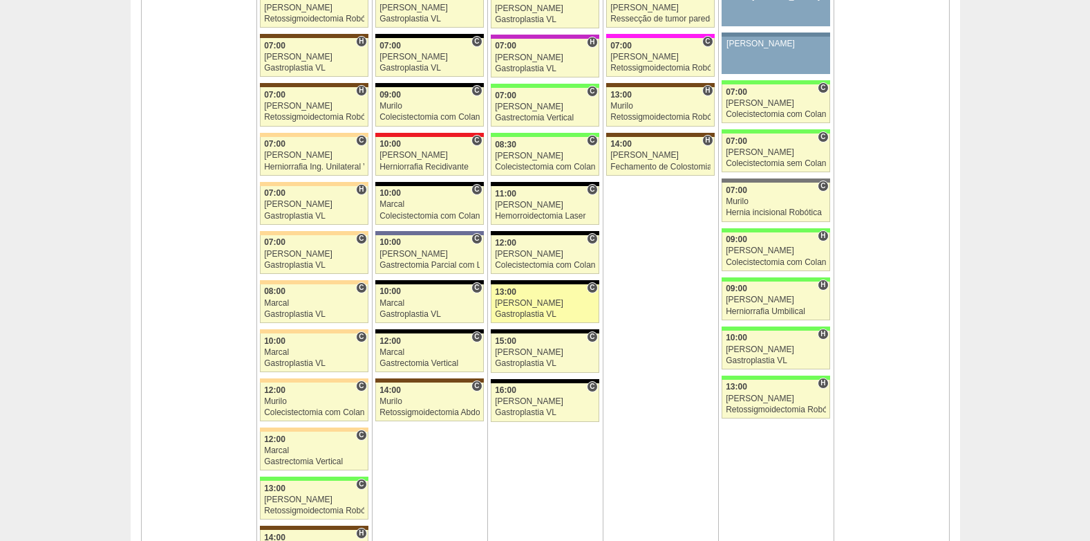
click at [543, 299] on div "[PERSON_NAME]" at bounding box center [545, 303] width 100 height 9
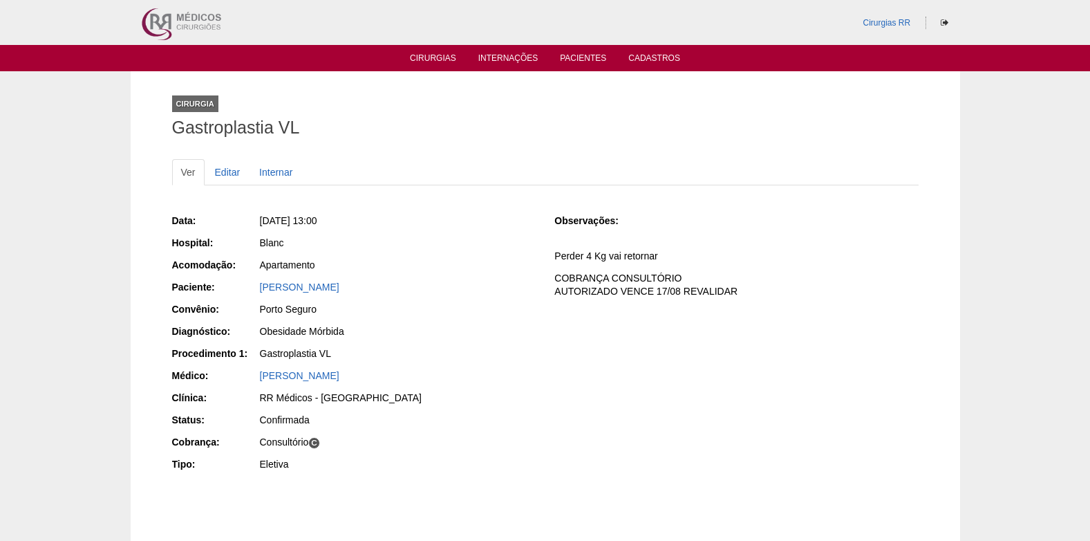
drag, startPoint x: 380, startPoint y: 287, endPoint x: 254, endPoint y: 290, distance: 125.9
click at [254, 290] on div "Paciente: [PERSON_NAME]" at bounding box center [354, 288] width 364 height 17
copy div "Paciente: [PERSON_NAME]"
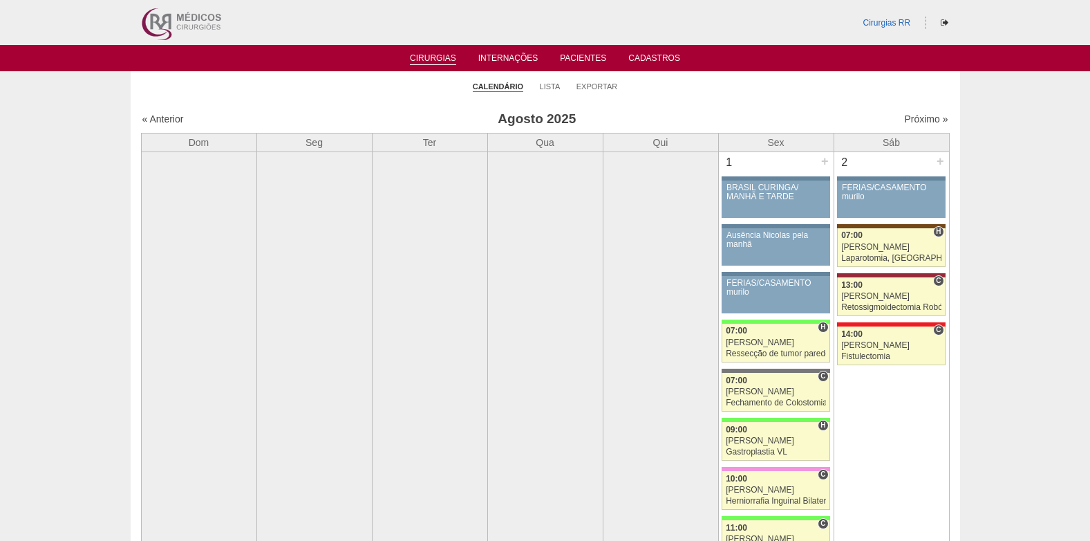
scroll to position [3249, 0]
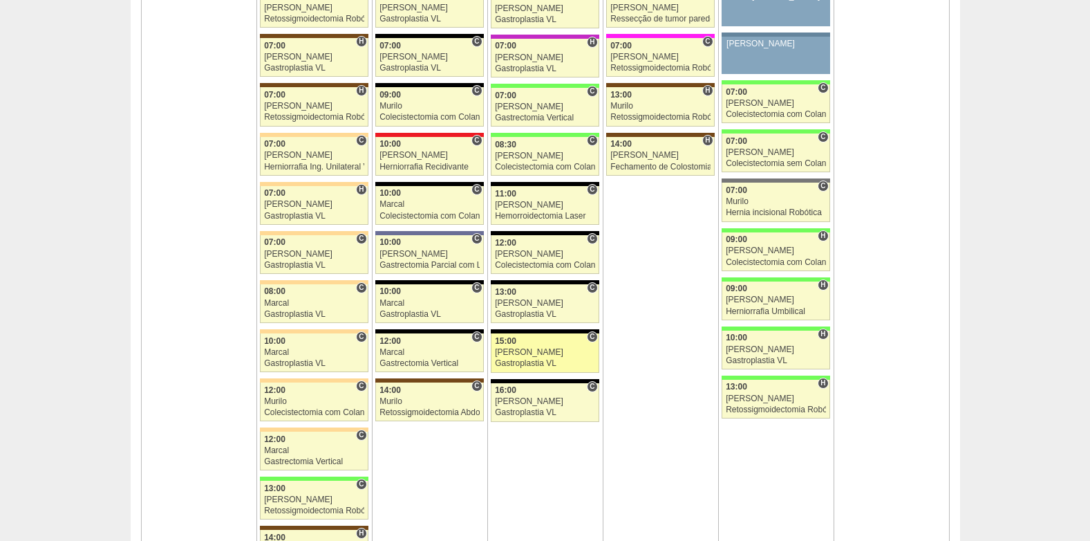
click at [530, 347] on link "88084 Paulo Regina C 15:00 Paulo Regina Gastroplastia VL Hospital Blanc RR Médi…" at bounding box center [545, 352] width 108 height 39
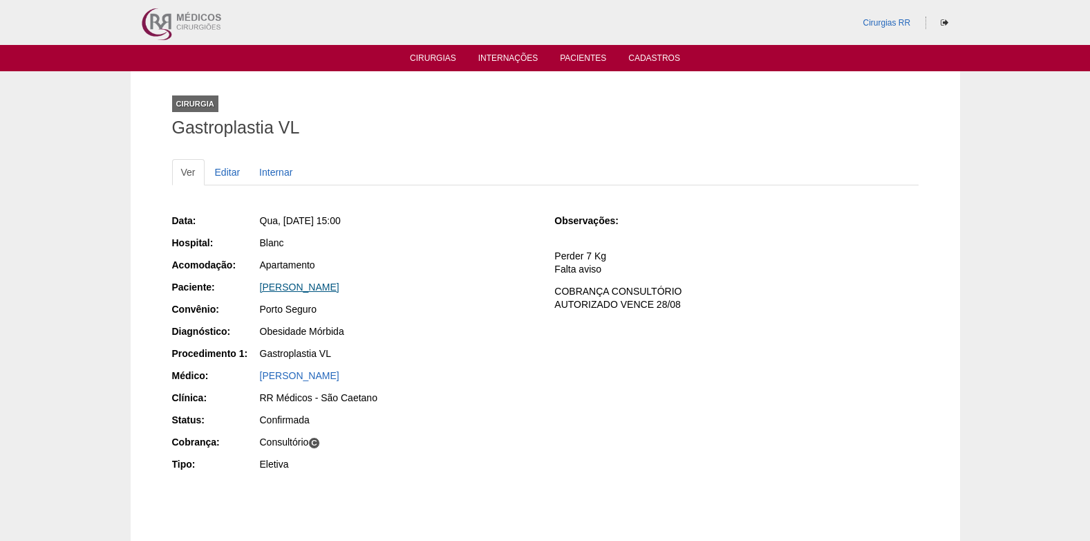
drag, startPoint x: 374, startPoint y: 286, endPoint x: 261, endPoint y: 289, distance: 112.7
click at [261, 289] on div "[PERSON_NAME]" at bounding box center [398, 287] width 276 height 14
copy link "[PERSON_NAME]"
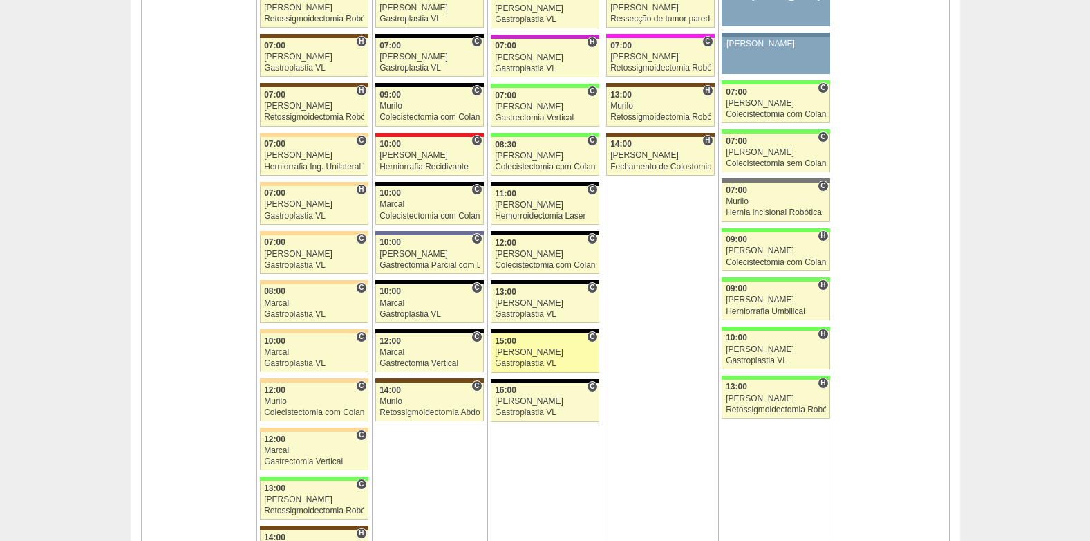
scroll to position [3249, 0]
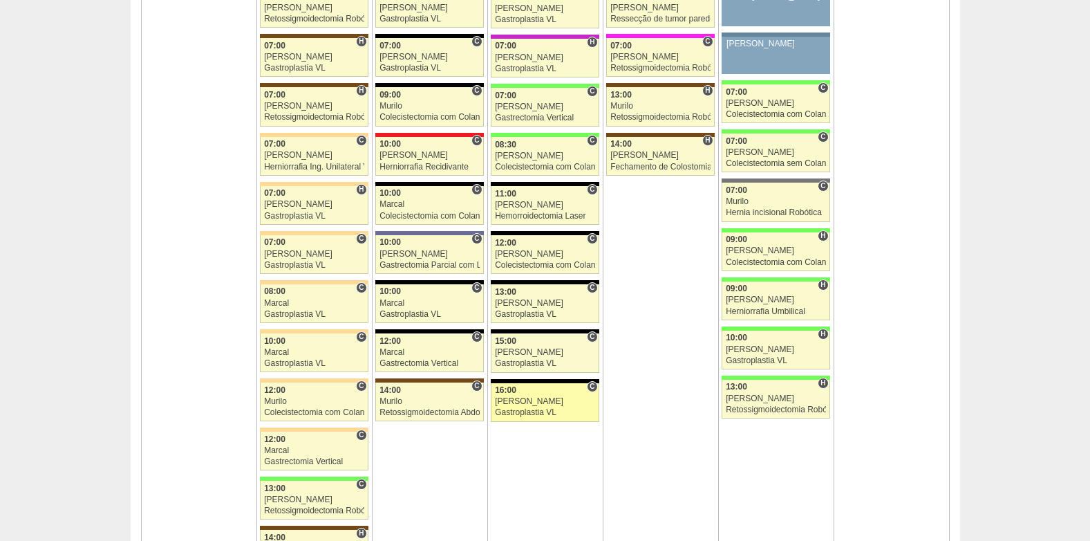
click at [542, 411] on div "Gastroplastia VL" at bounding box center [545, 412] width 100 height 9
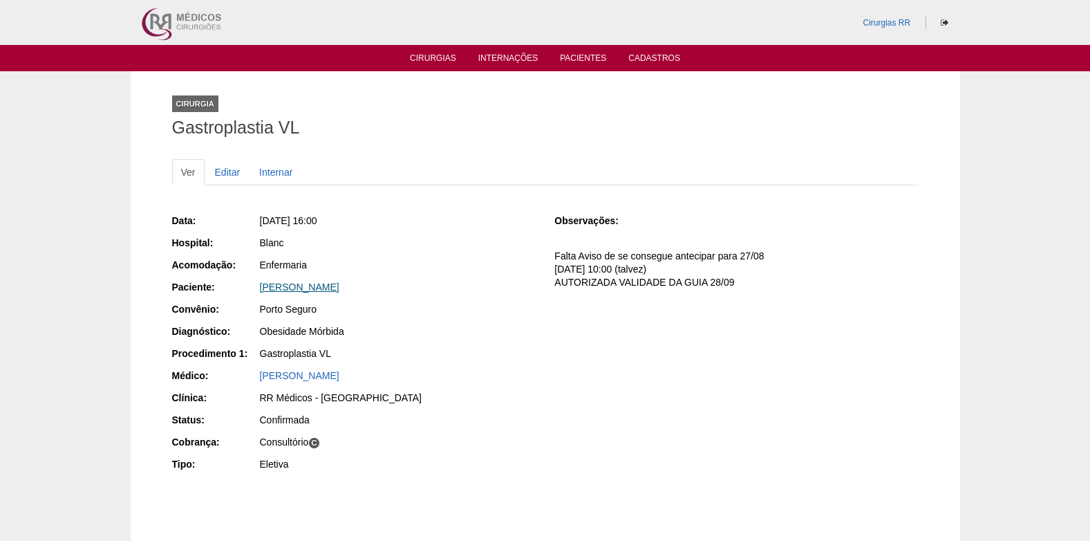
drag, startPoint x: 254, startPoint y: 292, endPoint x: 353, endPoint y: 292, distance: 98.2
click at [353, 292] on div "Paciente: [PERSON_NAME]" at bounding box center [354, 288] width 364 height 17
copy div "Paciente: [PERSON_NAME]"
click at [232, 171] on link "Editar" at bounding box center [228, 172] width 44 height 26
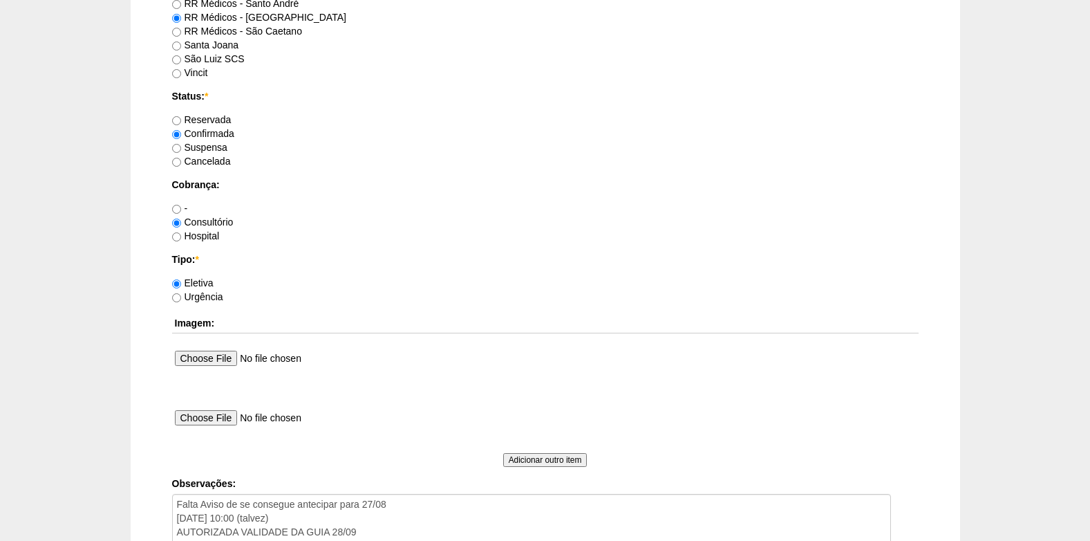
scroll to position [1241, 0]
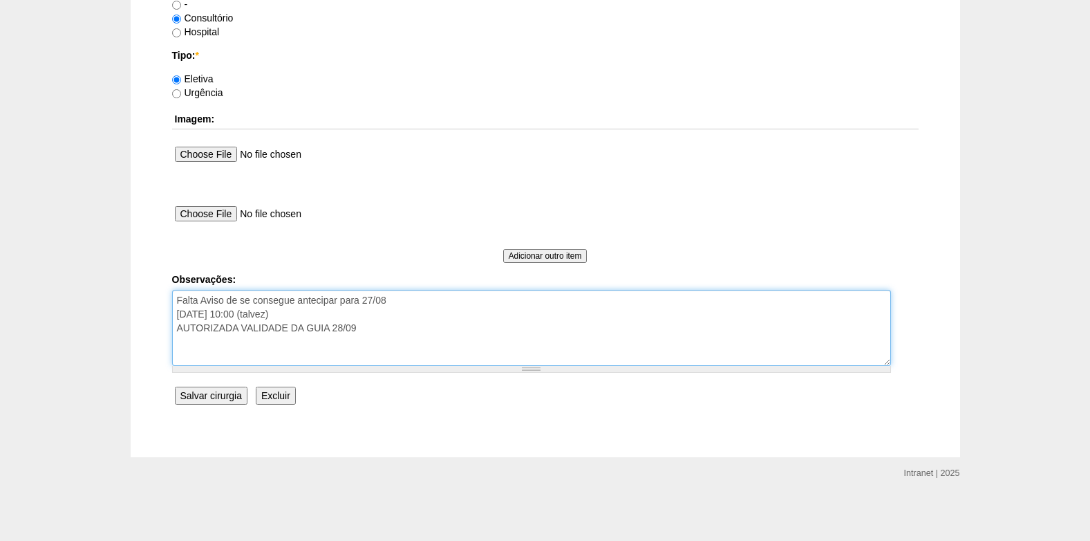
click at [324, 318] on textarea "Falta Aviso de se consegue antecipar para 27/08 [DATE] 10:00 (talvez) AUTORIZAD…" at bounding box center [531, 328] width 719 height 76
type textarea "Falta Aviso de se consegue antecipar para 27/08 [DATE] 10:00 (talvez) COBRANÇA …"
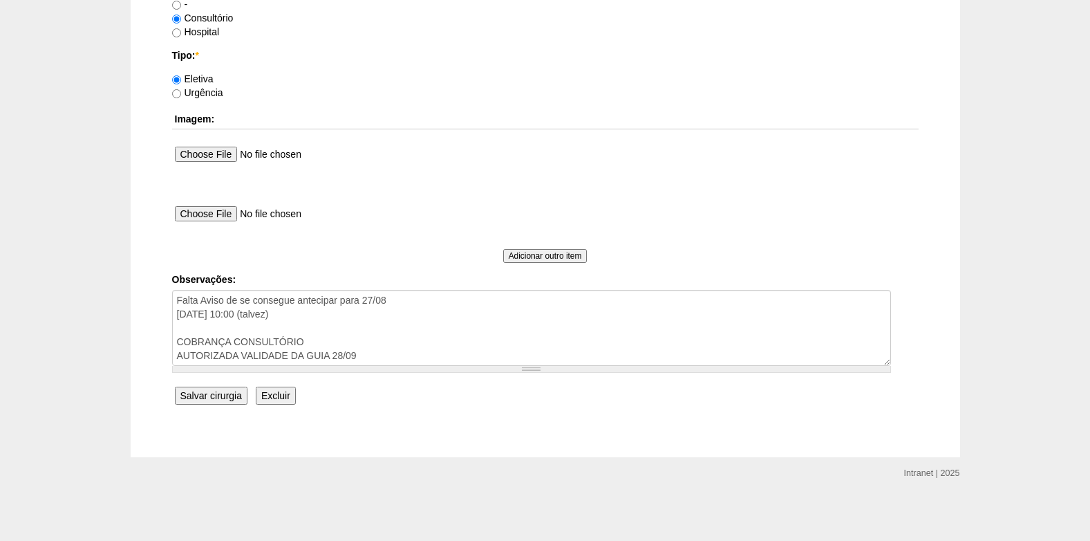
click at [212, 395] on input "Salvar cirurgia" at bounding box center [211, 395] width 73 height 18
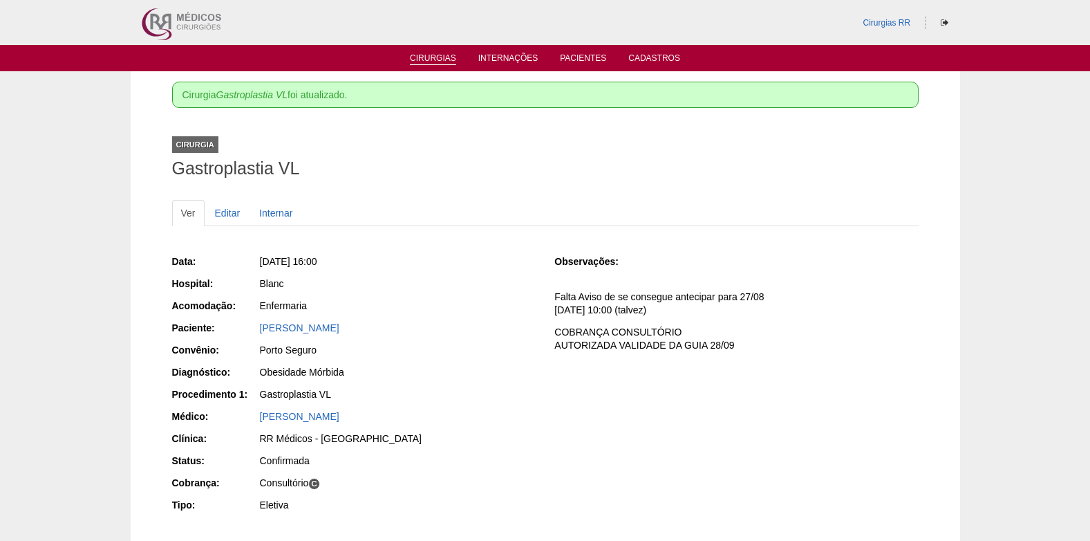
click at [431, 56] on link "Cirurgias" at bounding box center [433, 59] width 46 height 12
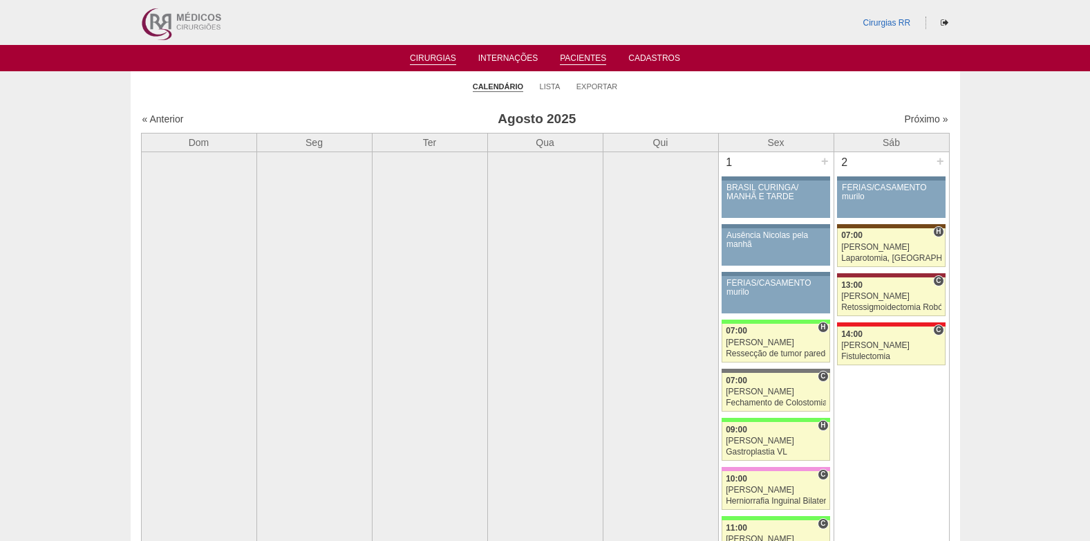
click at [579, 55] on link "Pacientes" at bounding box center [583, 59] width 46 height 12
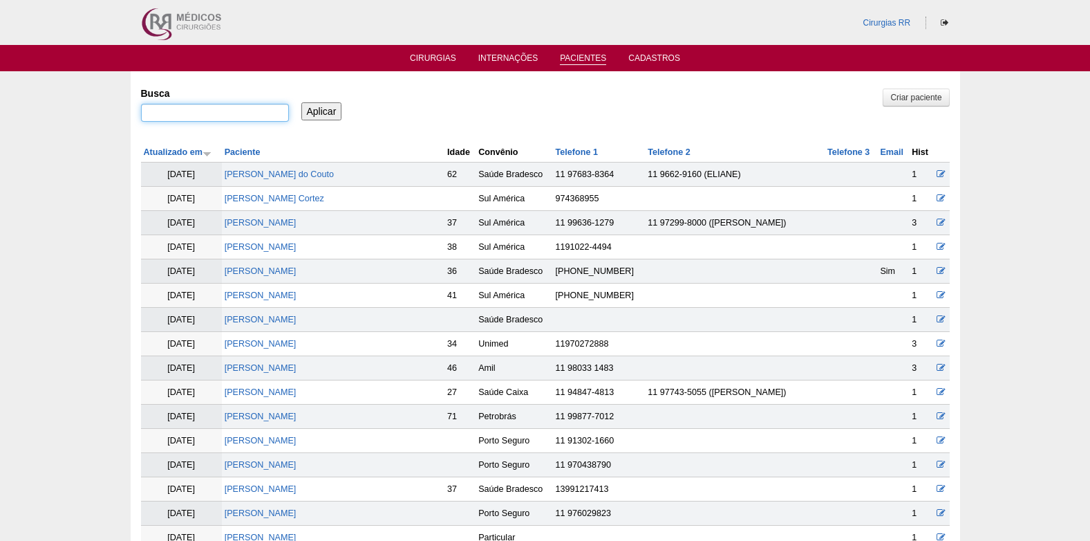
click at [256, 107] on input "Busca" at bounding box center [215, 113] width 148 height 18
paste input "_DR Paulo_ 12H Jennifer Colucci- EM ANALISE 12H Cassia Pereira da Silva 13H Mil…"
type input "_DR Paulo_ 12H Jennifer Colucci- EM ANALISE 12H Cassia Pereira da Silva 13H Mil…"
click at [286, 109] on input "_DR Paulo_ 12H Jennifer Colucci- EM ANALISE 12H Cassia Pereira da Silva 13H Mil…" at bounding box center [215, 113] width 148 height 18
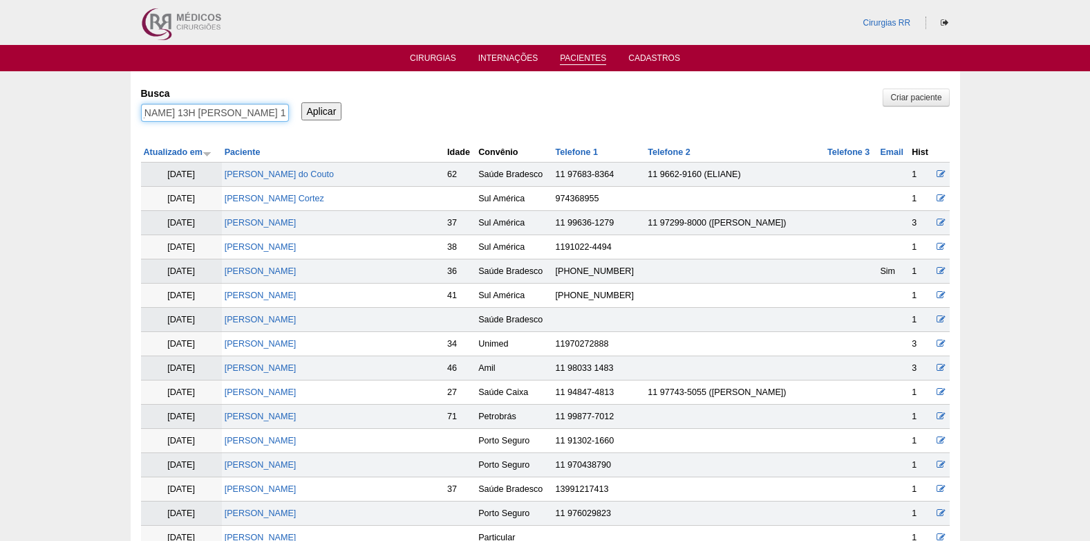
click at [286, 109] on input "_DR Paulo_ 12H Jennifer Colucci- EM ANALISE 12H Cassia Pereira da Silva 13H Mil…" at bounding box center [215, 113] width 148 height 18
type input "AMANDA BORIM"
click at [310, 113] on input "Aplicar" at bounding box center [321, 111] width 41 height 18
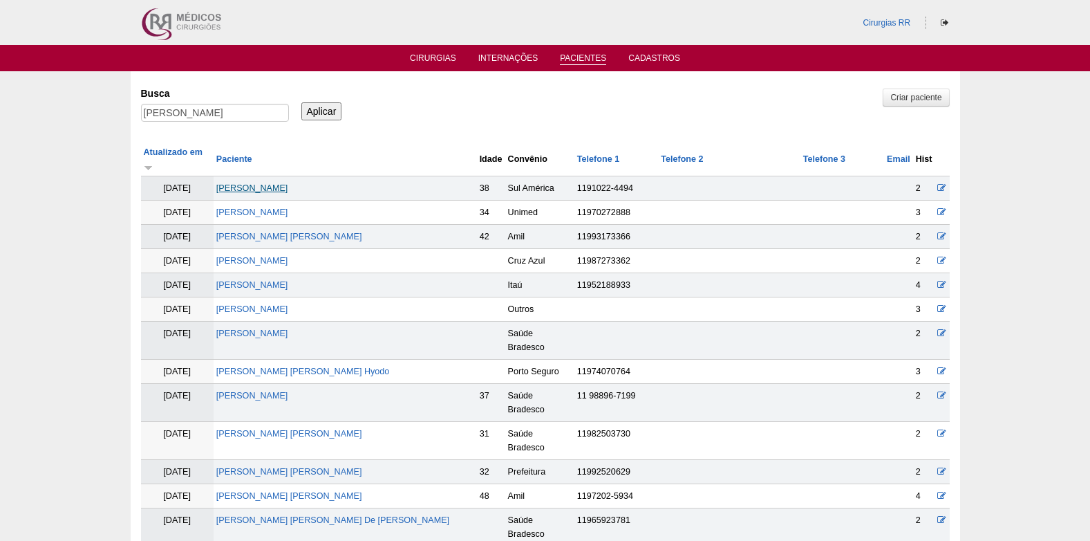
click at [283, 183] on link "[PERSON_NAME]" at bounding box center [252, 188] width 72 height 10
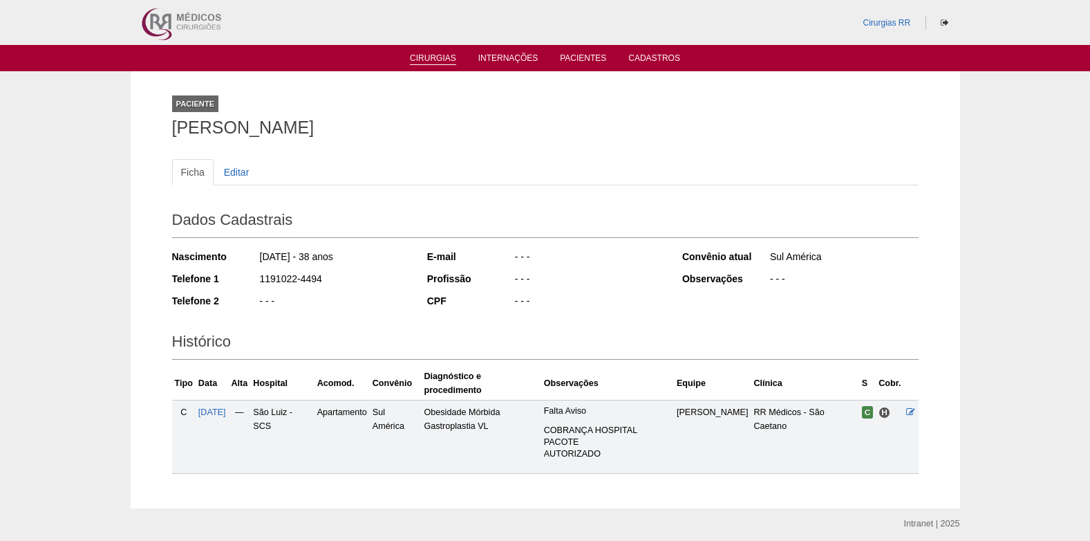
click at [440, 63] on link "Cirurgias" at bounding box center [433, 59] width 46 height 12
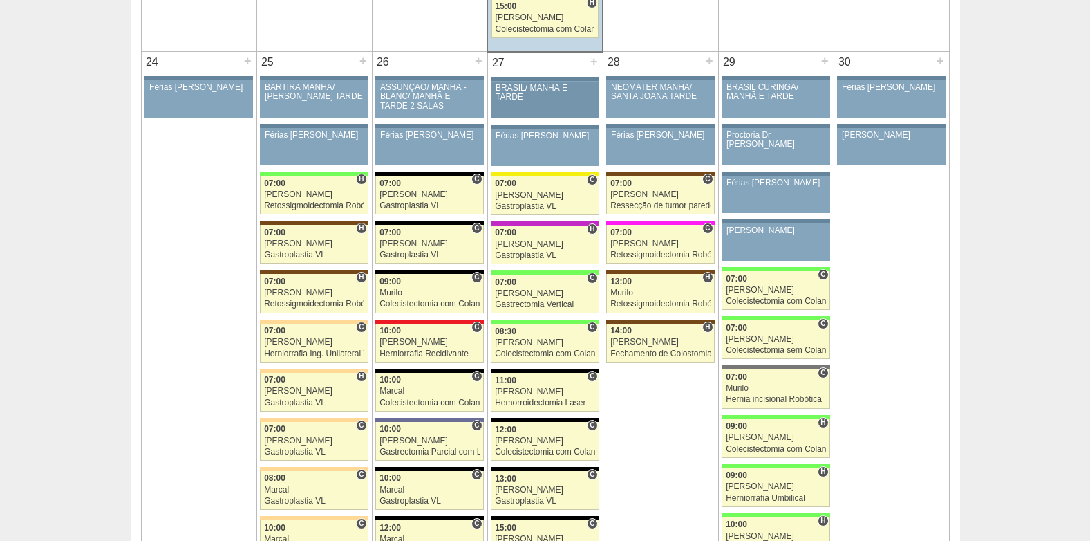
scroll to position [3180, 0]
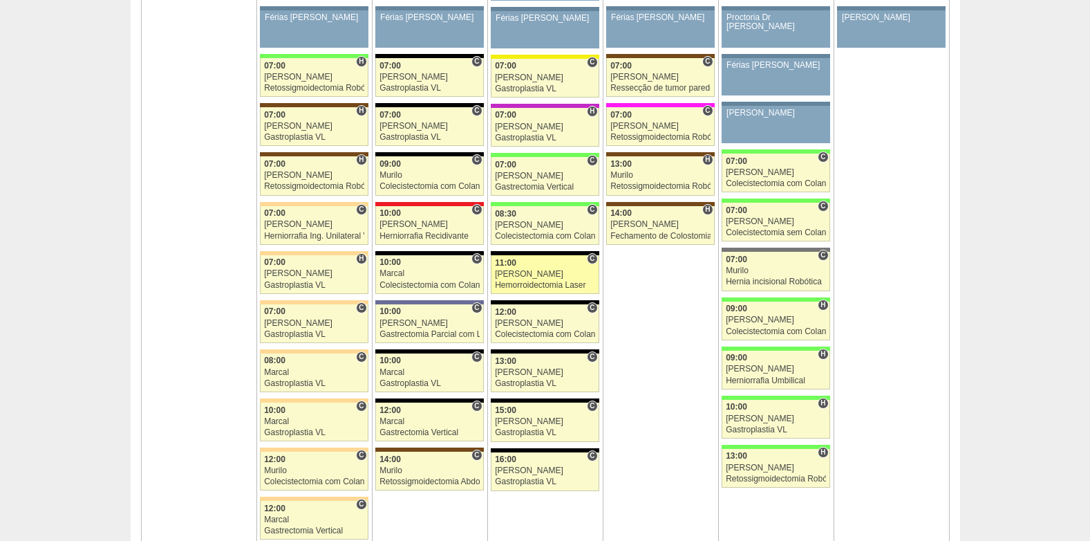
click at [539, 276] on div "[PERSON_NAME]" at bounding box center [545, 274] width 100 height 9
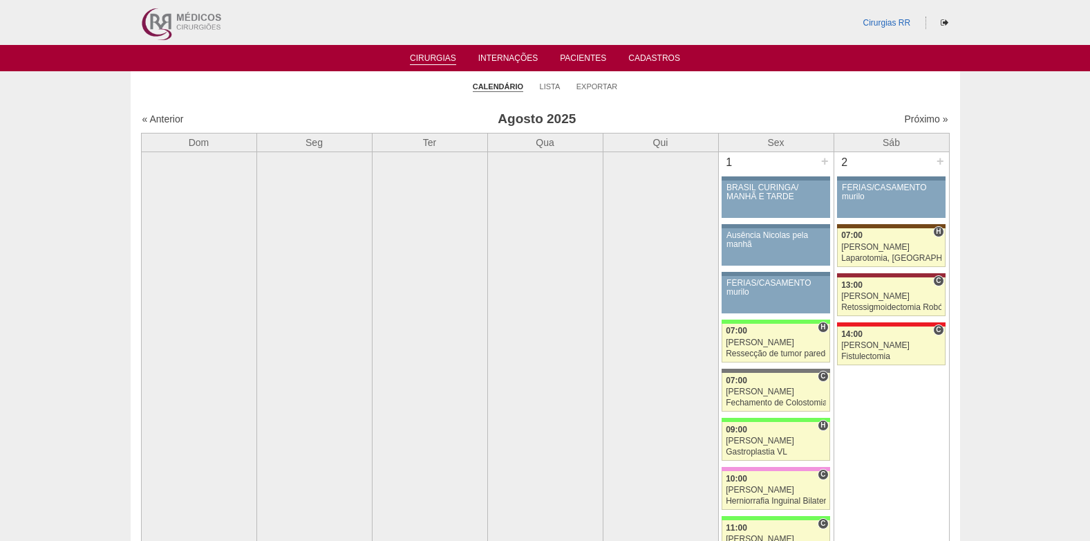
scroll to position [3180, 0]
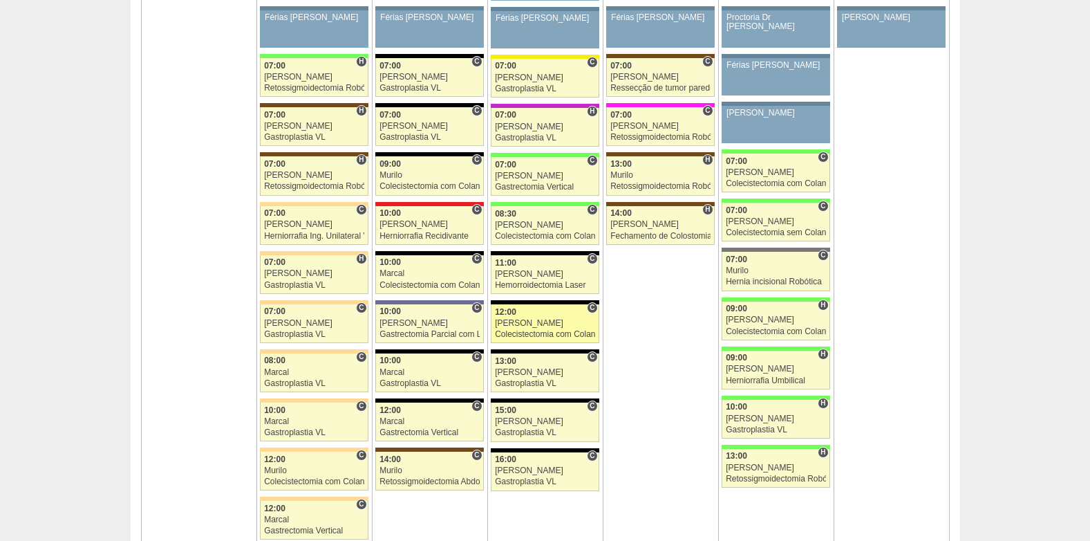
click at [517, 330] on div "Colecistectomia com Colangiografia VL" at bounding box center [545, 334] width 100 height 9
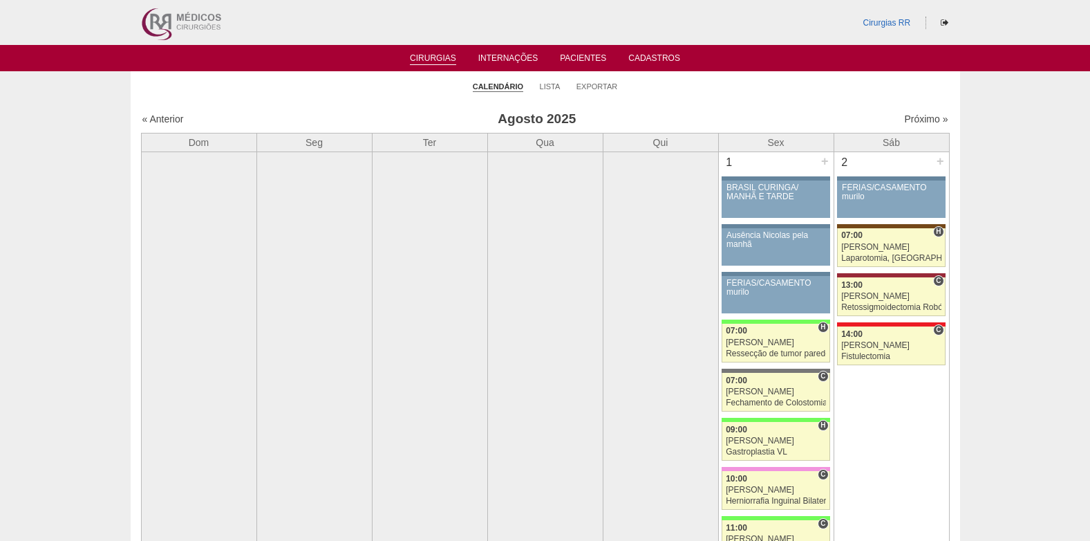
scroll to position [3180, 0]
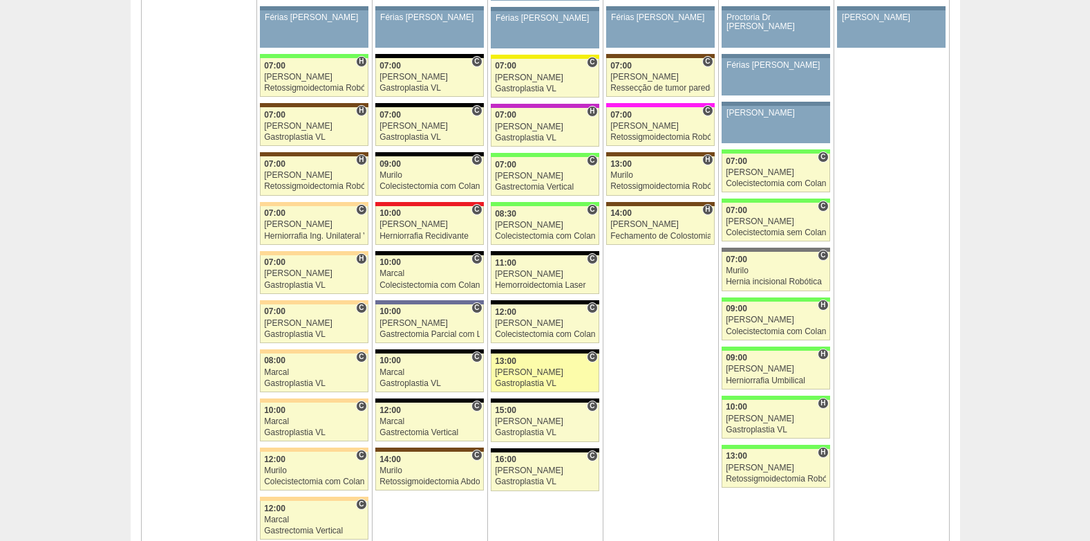
click at [536, 373] on div "[PERSON_NAME]" at bounding box center [545, 372] width 100 height 9
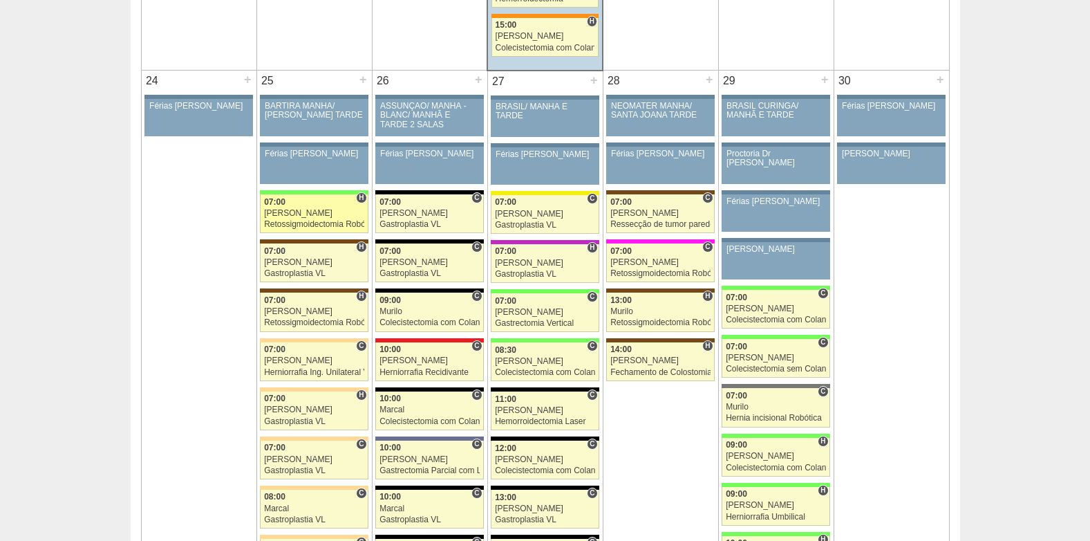
scroll to position [3042, 0]
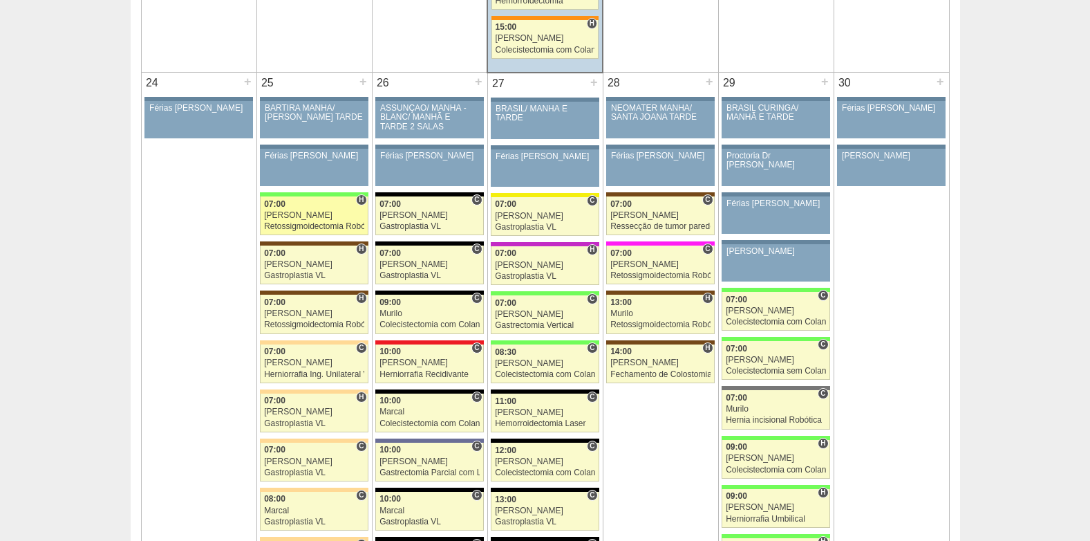
click at [313, 209] on link "85951 Cirurgias RR H 07:00 Bruno Retossigmoidectomia Robótica Hospital Brasil B…" at bounding box center [314, 215] width 108 height 39
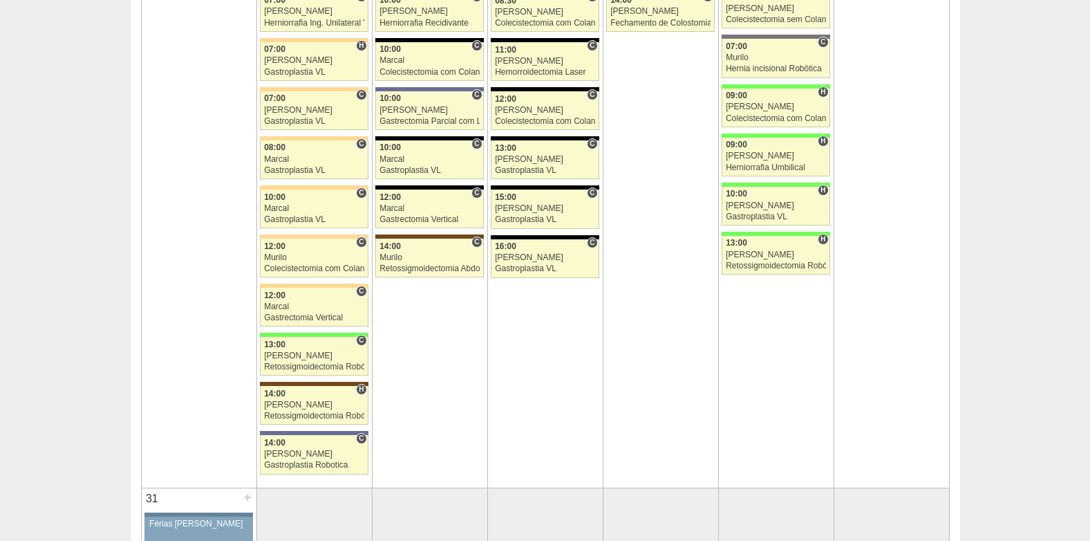
scroll to position [3457, 0]
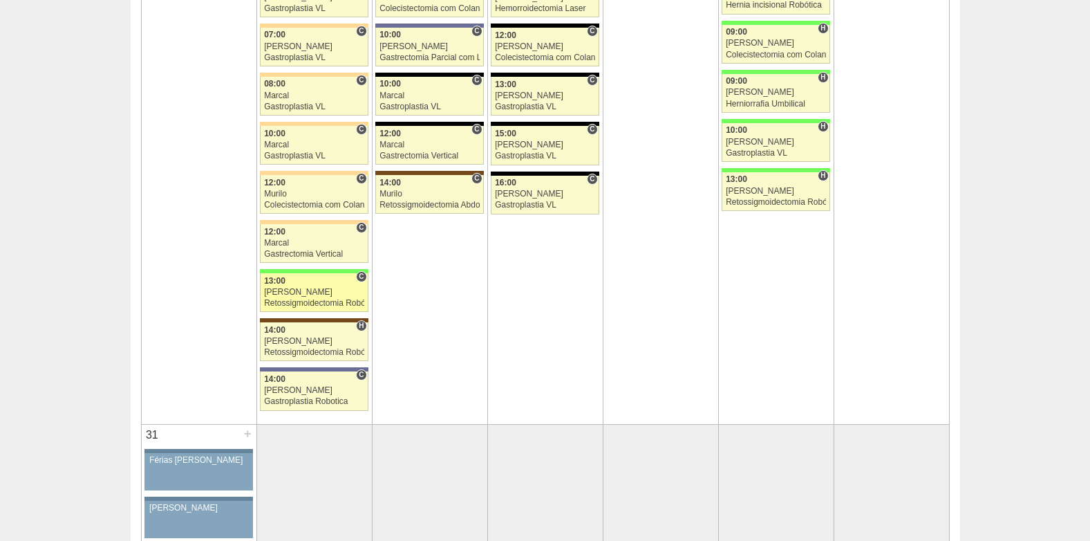
click at [296, 289] on div "[PERSON_NAME]" at bounding box center [314, 292] width 100 height 9
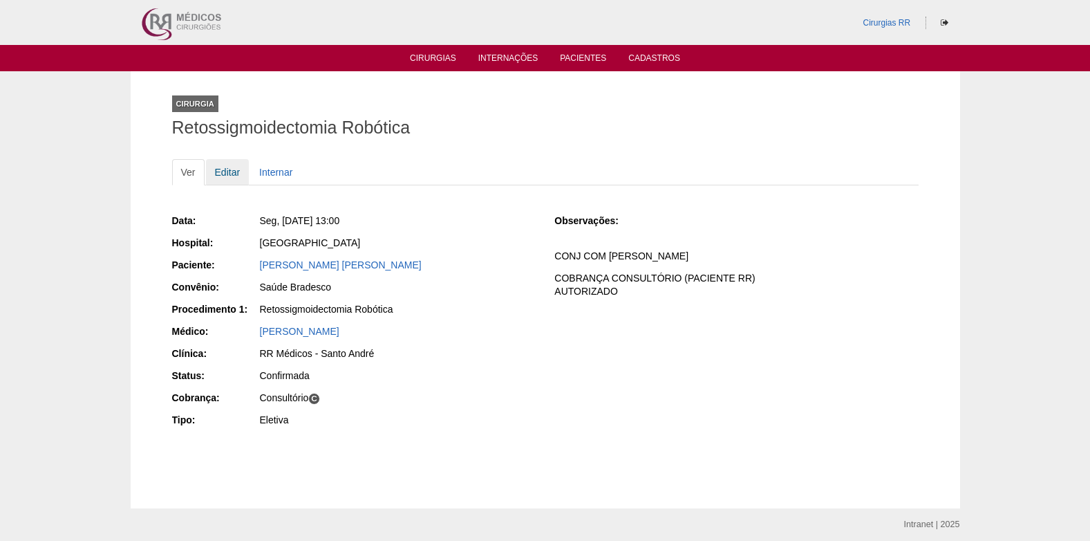
click at [221, 174] on link "Editar" at bounding box center [228, 172] width 44 height 26
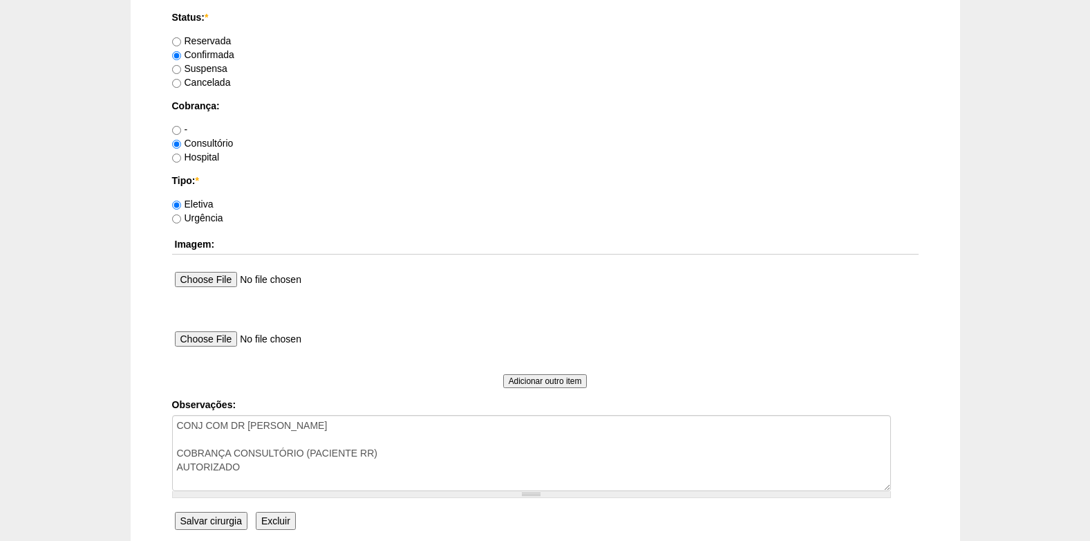
scroll to position [1241, 0]
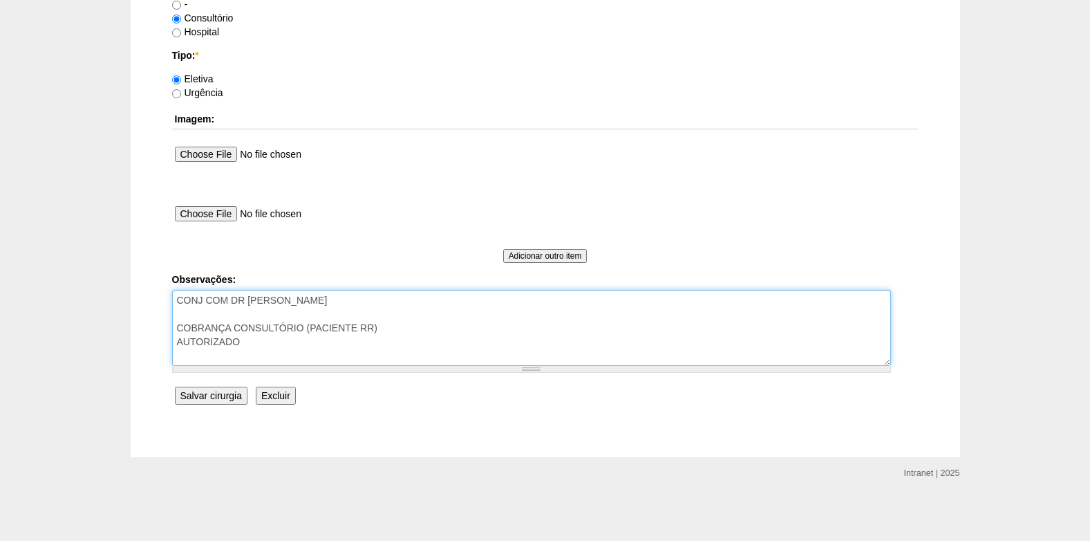
click at [306, 348] on textarea "CONJ COM DR ROGERS COBRANÇA CONSULTÓRIO (PACIENTE RR) AUTORIZADO" at bounding box center [531, 328] width 719 height 76
type textarea "CONJ COM DR ROGERS COBRANÇA CONSULTÓRIO (PACIENTE RR) AUTORIZADO DIETA OK"
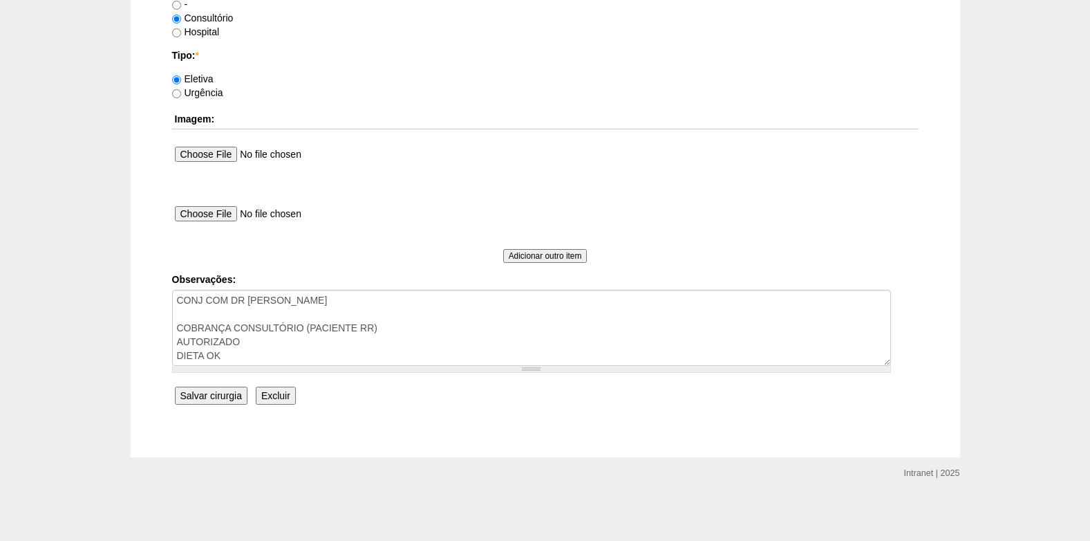
click at [239, 392] on input "Salvar cirurgia" at bounding box center [211, 395] width 73 height 18
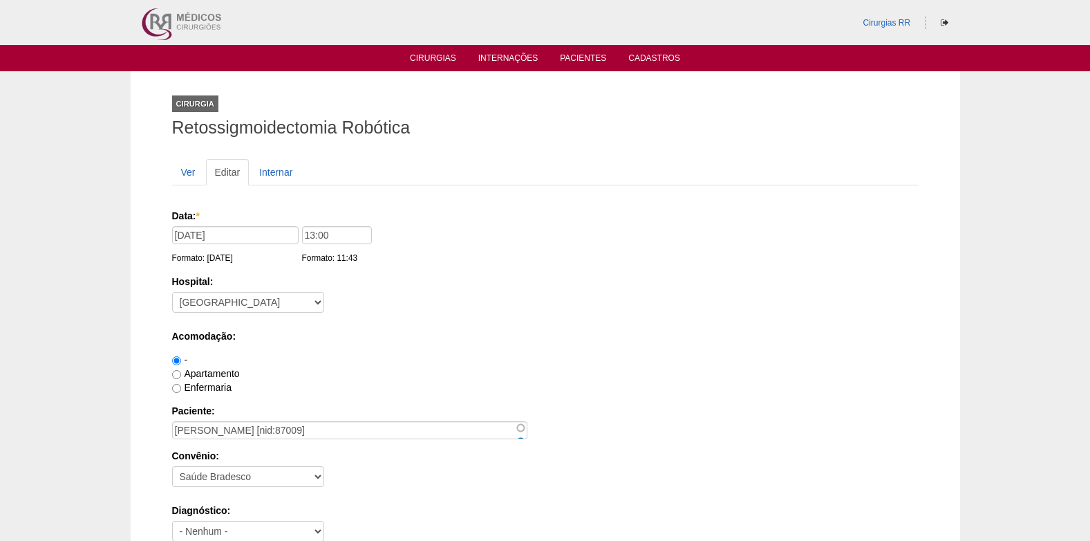
scroll to position [1241, 0]
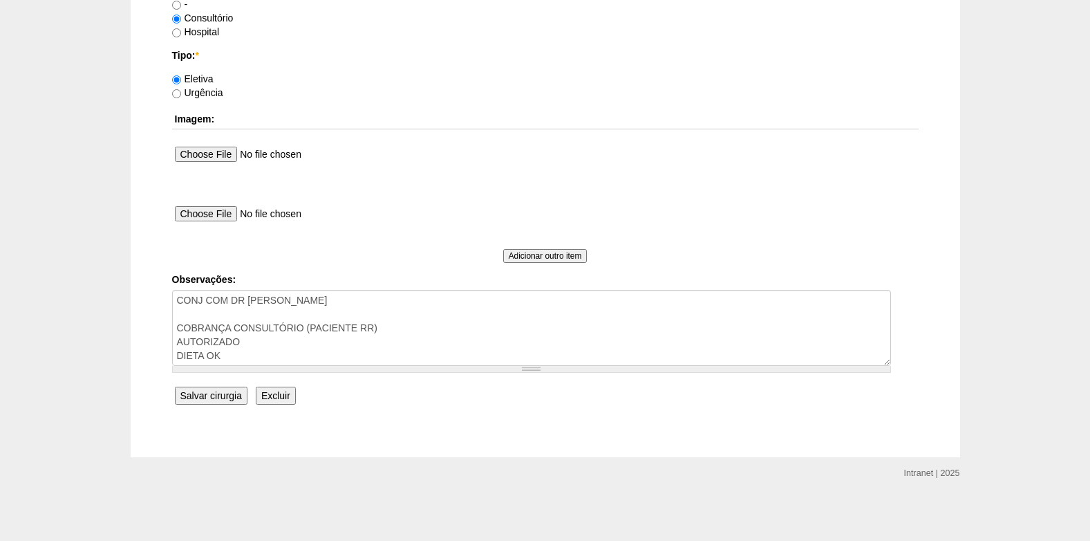
click at [214, 393] on input "Salvar cirurgia" at bounding box center [211, 395] width 73 height 18
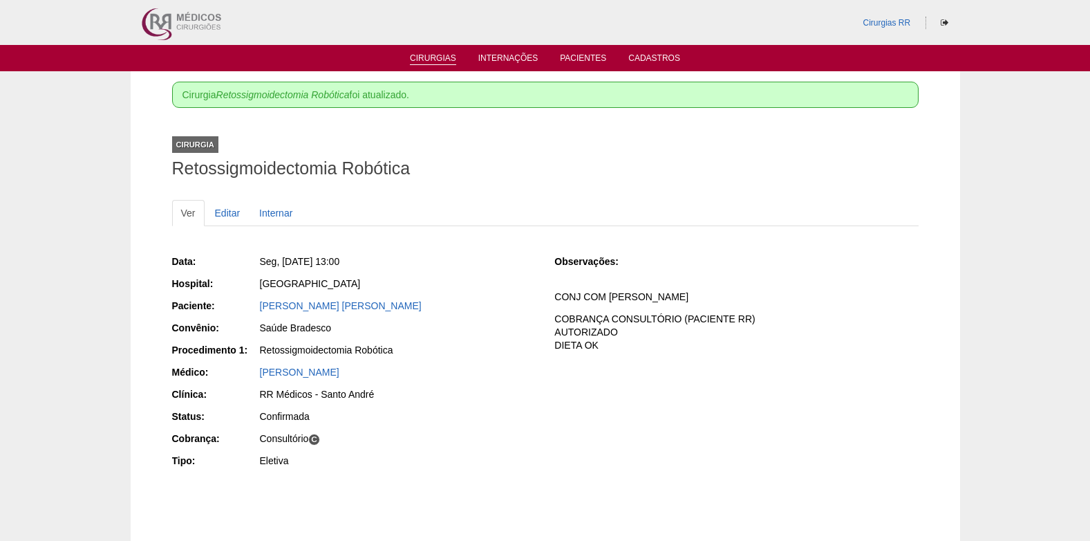
click at [427, 57] on link "Cirurgias" at bounding box center [433, 59] width 46 height 12
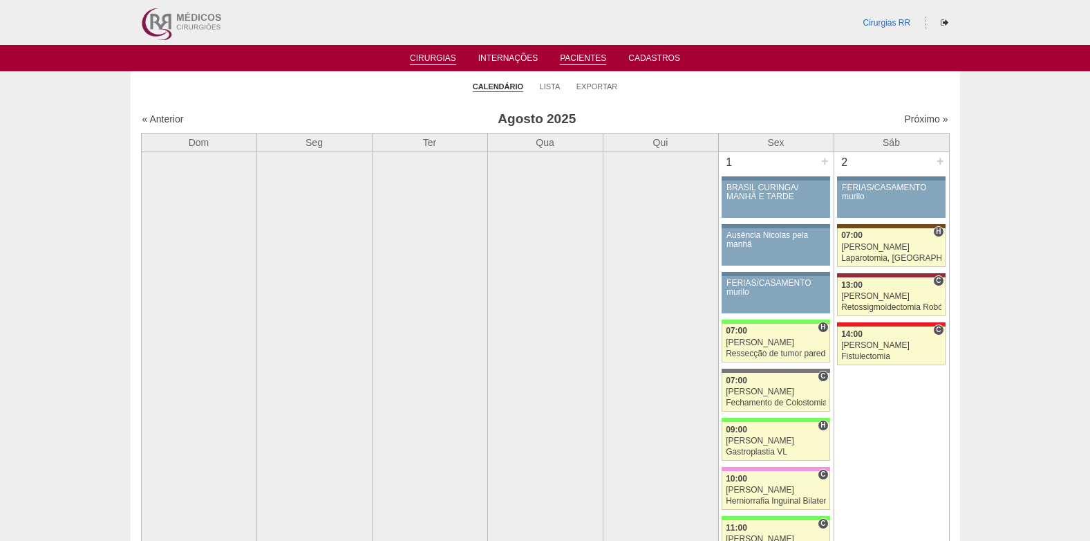
click at [579, 54] on link "Pacientes" at bounding box center [583, 59] width 46 height 12
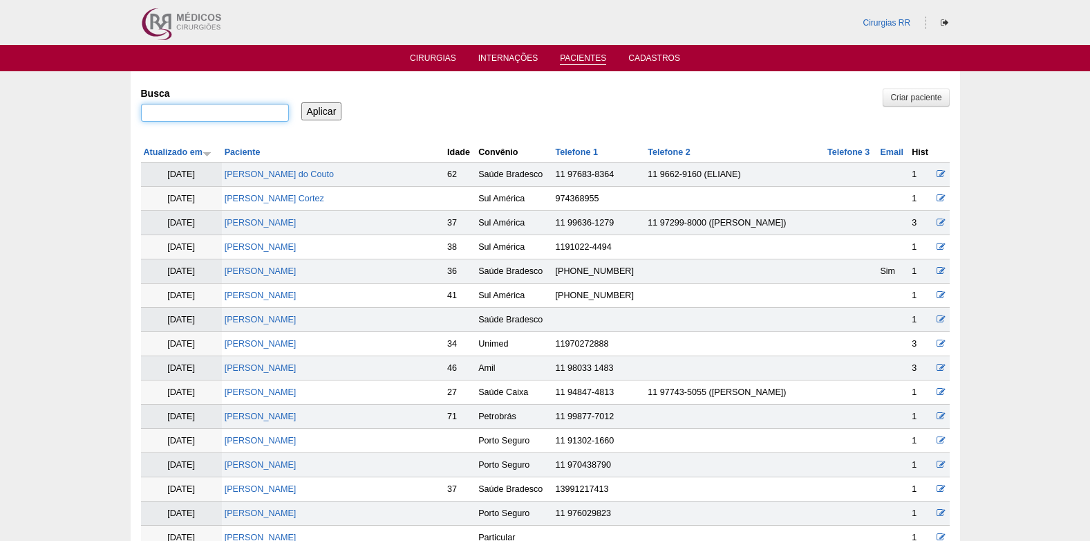
click at [247, 118] on input "Busca" at bounding box center [215, 113] width 148 height 18
paste input "[PERSON_NAME]"
type input "[PERSON_NAME]"
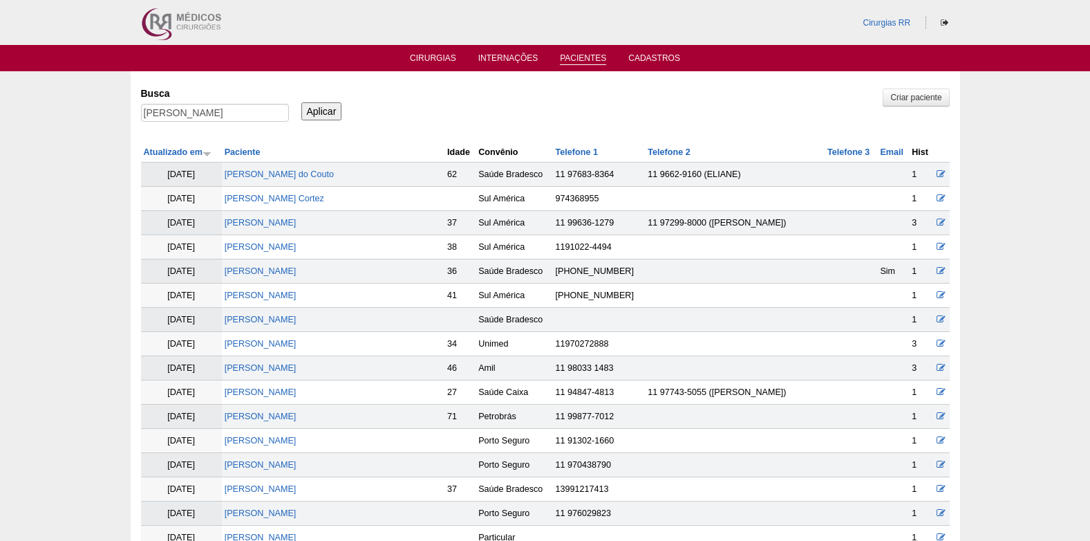
click at [328, 113] on input "Aplicar" at bounding box center [321, 111] width 41 height 18
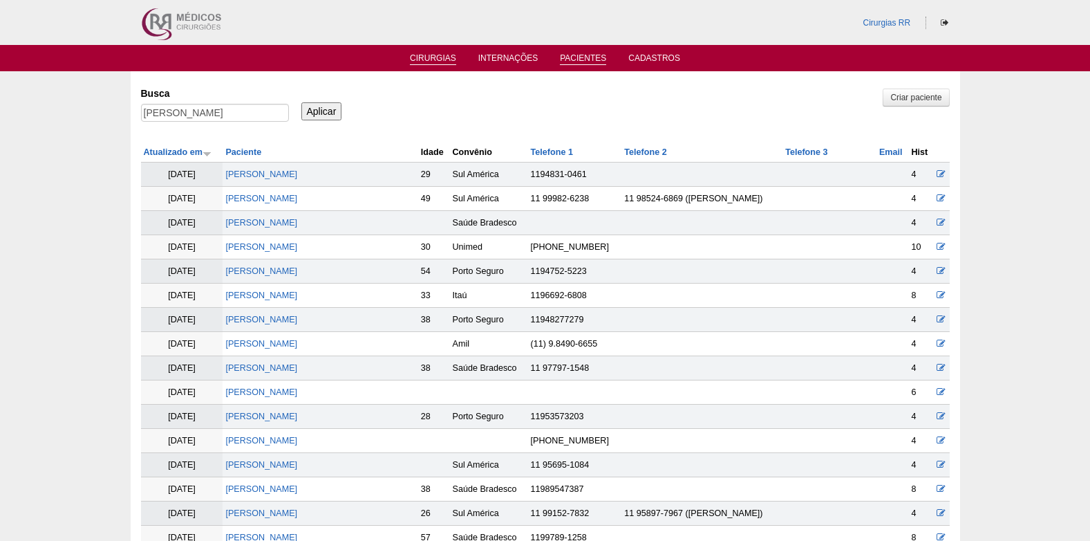
click at [436, 63] on link "Cirurgias" at bounding box center [433, 59] width 46 height 12
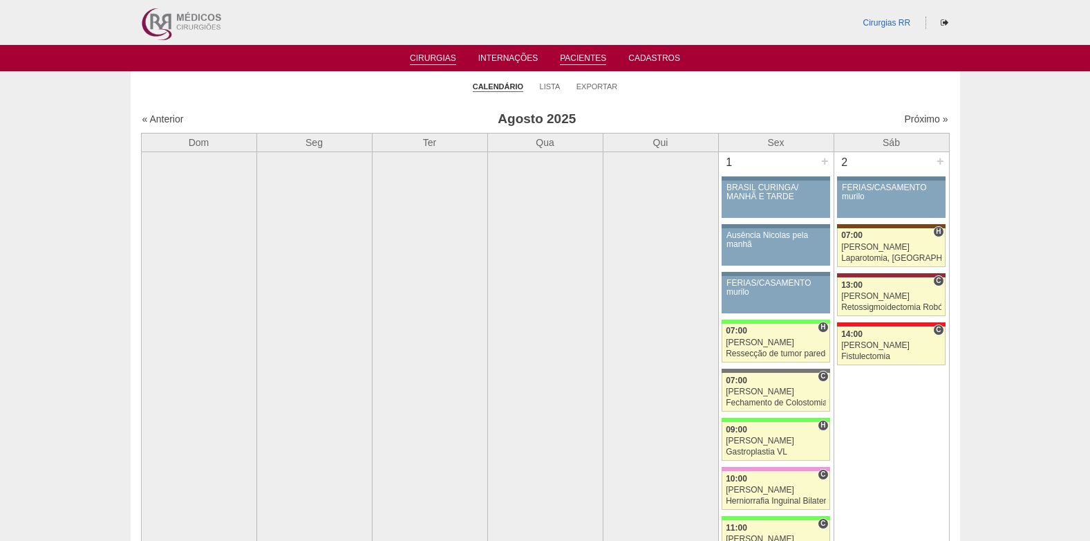
click at [598, 58] on link "Pacientes" at bounding box center [583, 59] width 46 height 12
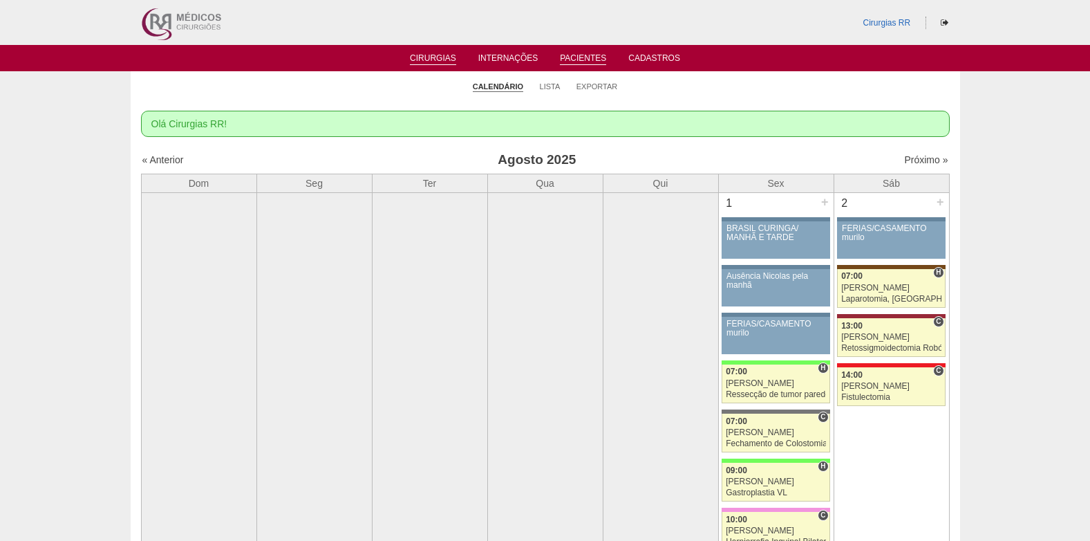
click at [597, 55] on link "Pacientes" at bounding box center [583, 59] width 46 height 12
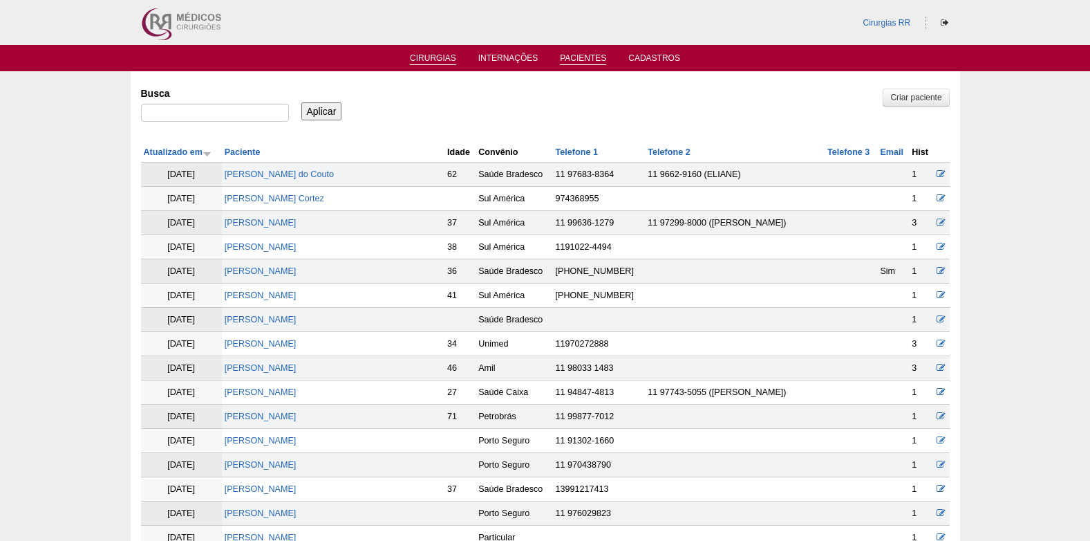
click at [428, 57] on link "Cirurgias" at bounding box center [433, 59] width 46 height 12
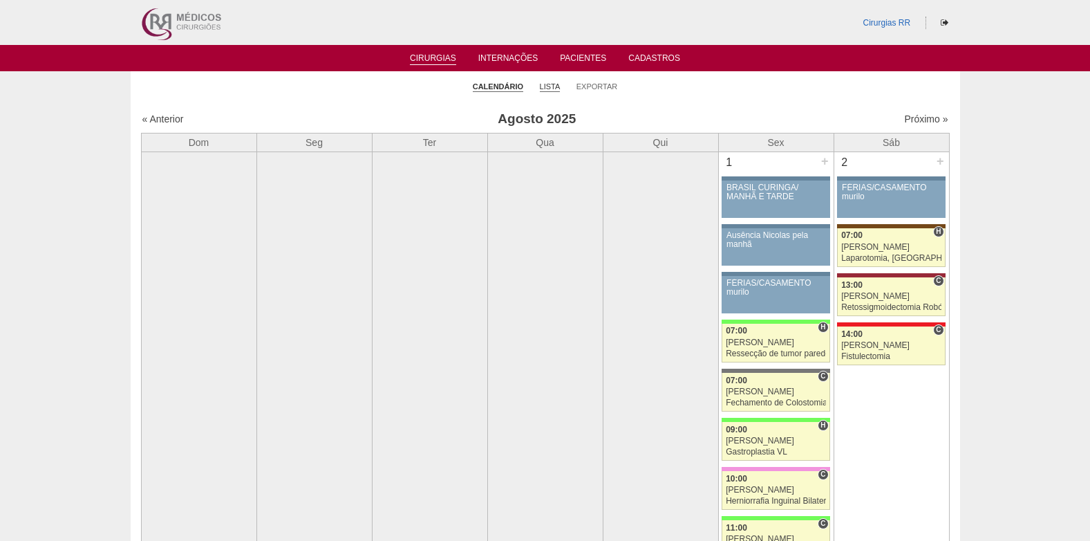
click at [552, 87] on link "Lista" at bounding box center [550, 87] width 21 height 10
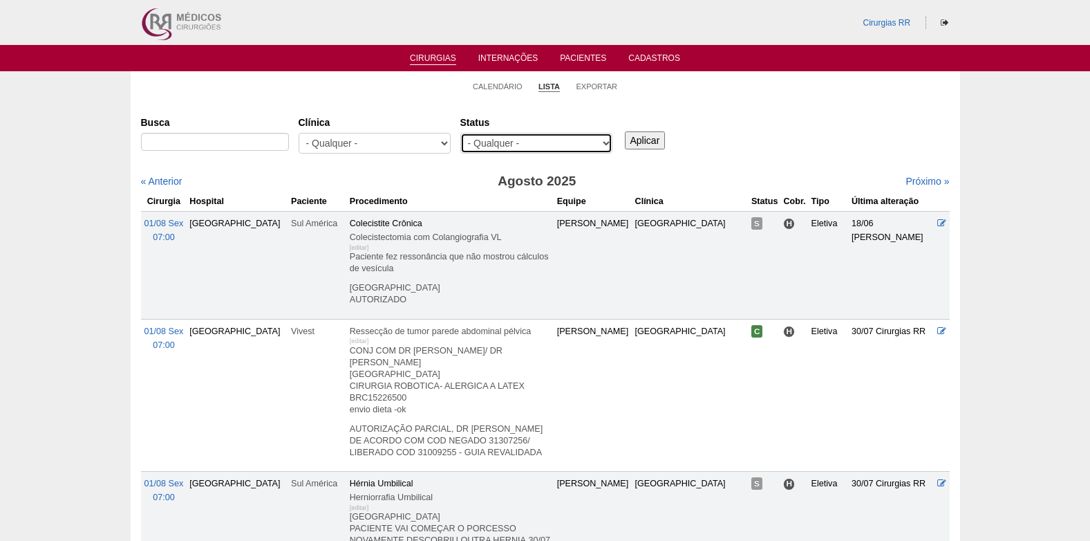
click at [537, 134] on select "- Qualquer - Reservada Confirmada Suspensa Cancelada" at bounding box center [536, 143] width 152 height 21
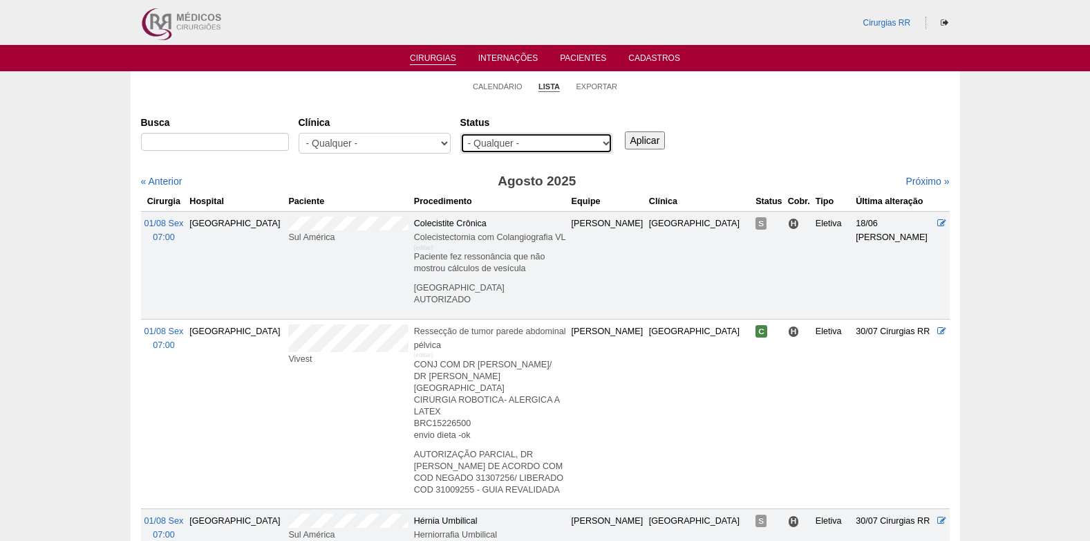
select select "resr"
click at [460, 133] on select "- Qualquer - Reservada Confirmada Suspensa Cancelada" at bounding box center [536, 143] width 152 height 21
click at [646, 141] on input "Aplicar" at bounding box center [645, 140] width 41 height 18
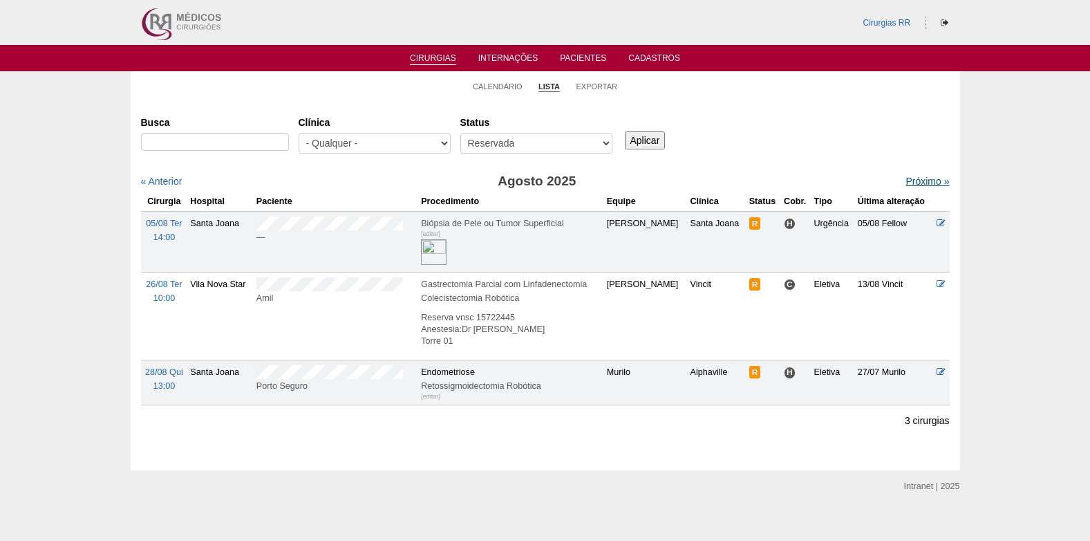
click at [909, 185] on link "Próximo »" at bounding box center [928, 181] width 44 height 11
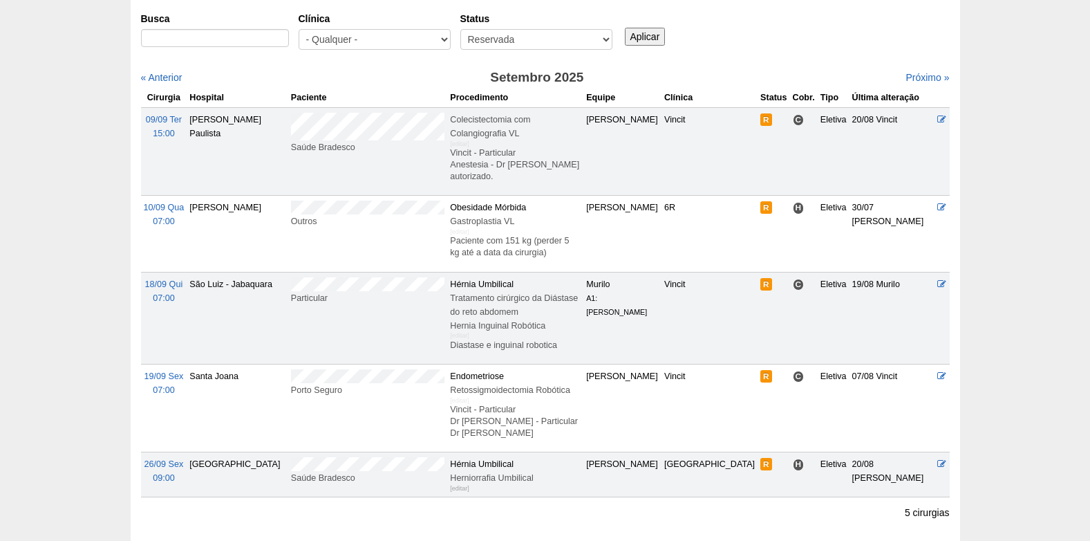
scroll to position [138, 0]
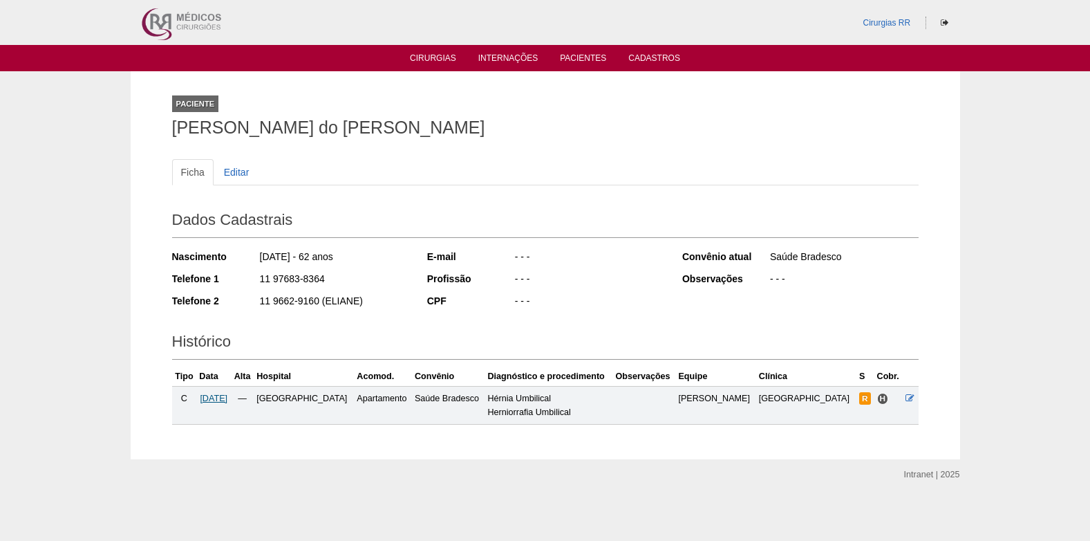
click at [223, 400] on span "[DATE]" at bounding box center [214, 398] width 28 height 10
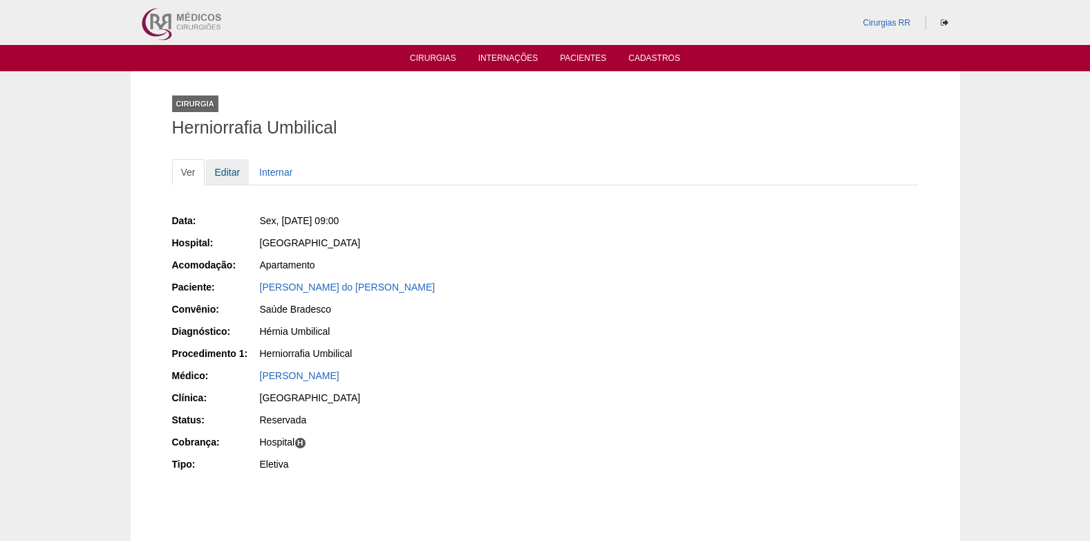
click at [227, 174] on link "Editar" at bounding box center [228, 172] width 44 height 26
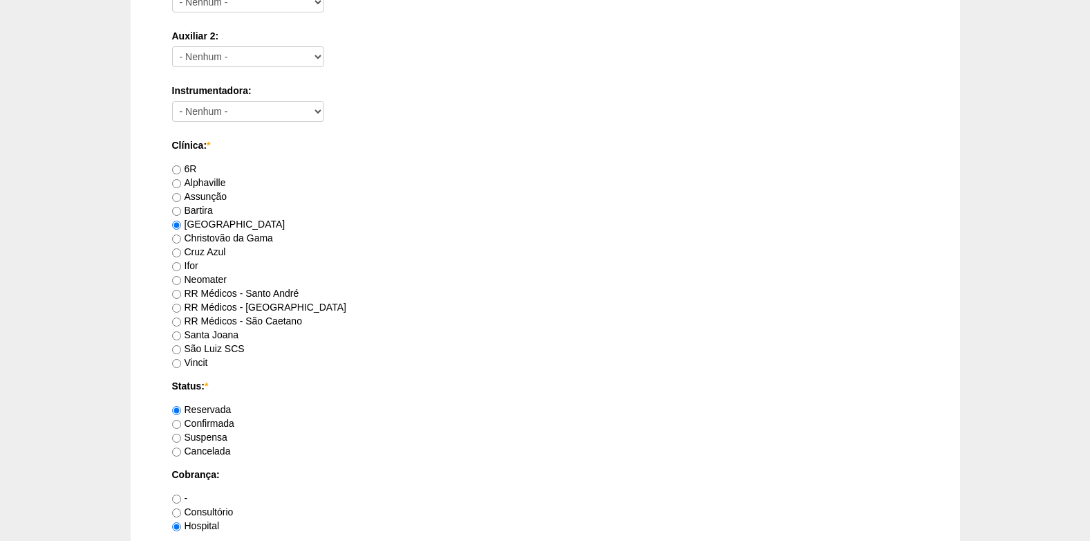
scroll to position [830, 0]
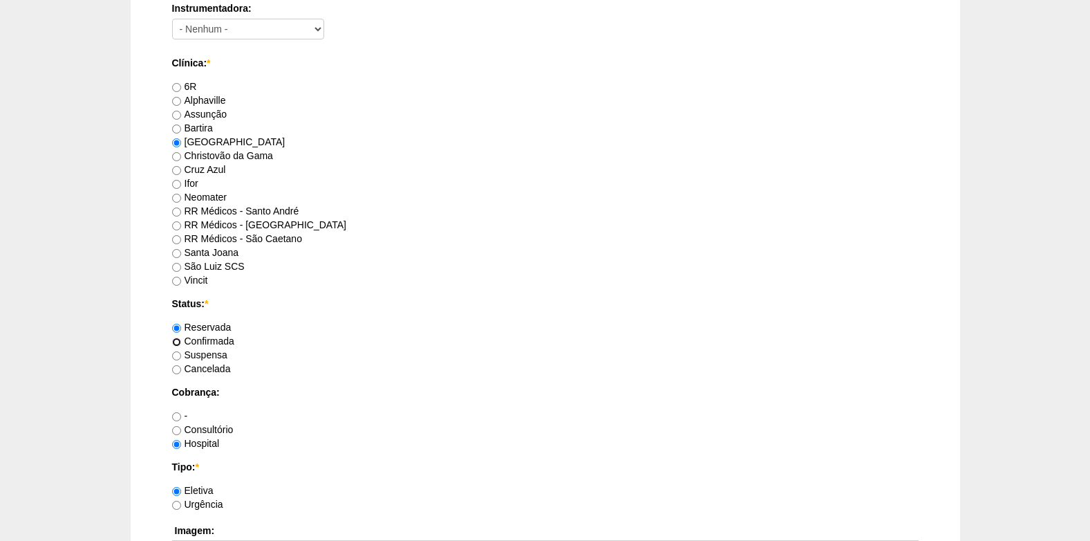
click at [178, 343] on input "Confirmada" at bounding box center [176, 341] width 9 height 9
radio input "true"
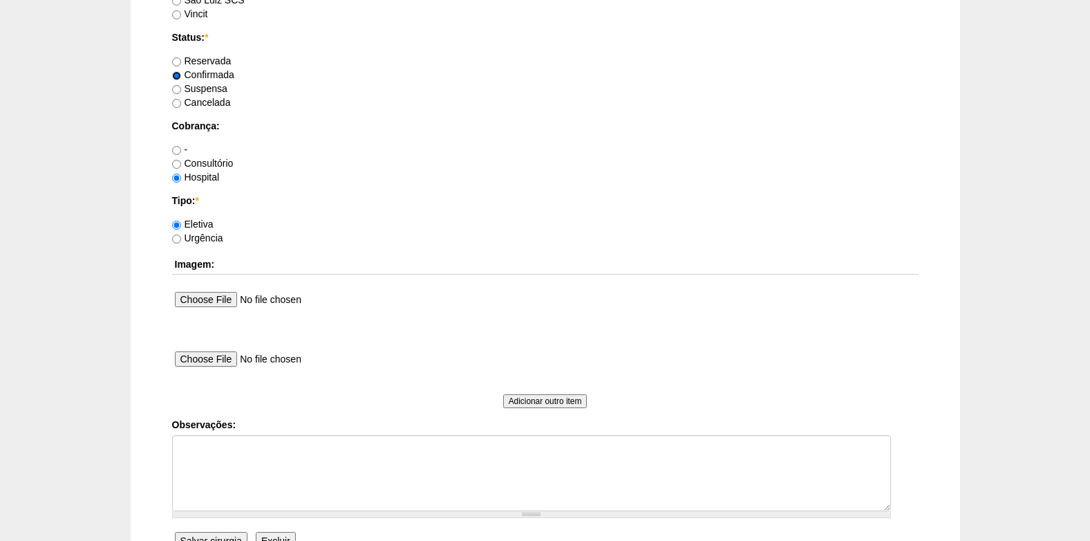
scroll to position [1106, 0]
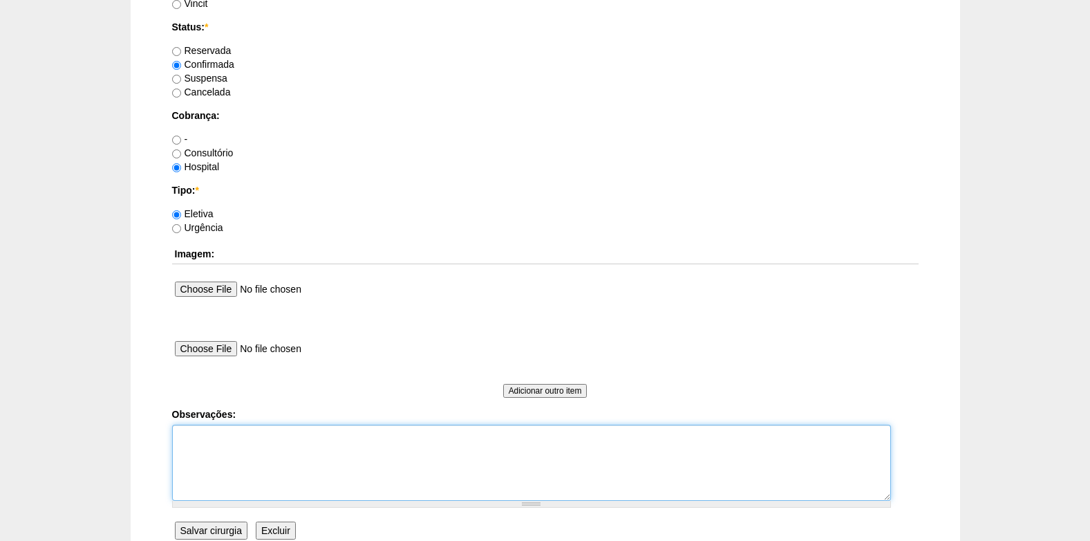
click at [215, 467] on textarea "Observações:" at bounding box center [531, 462] width 719 height 76
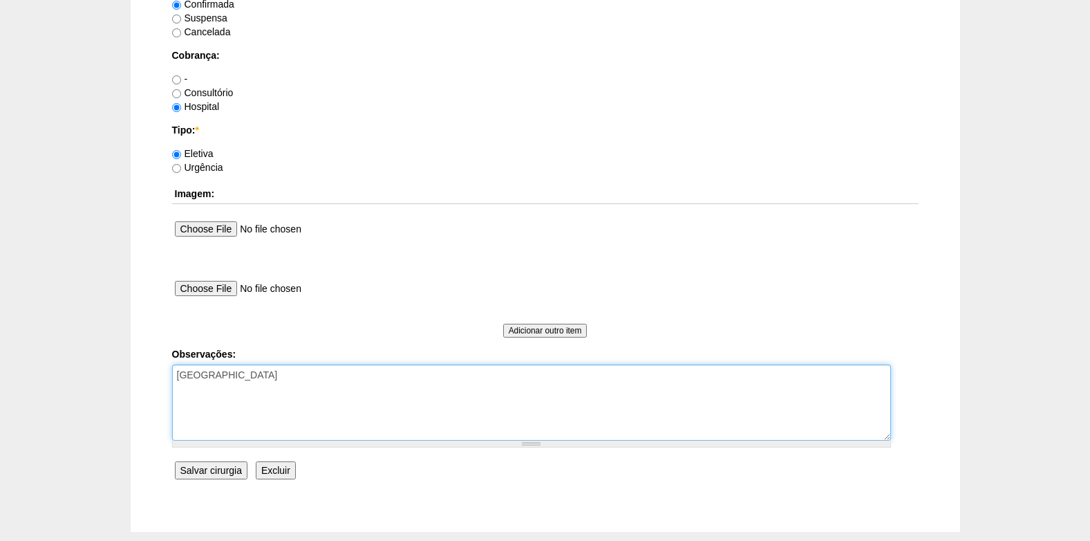
scroll to position [1241, 0]
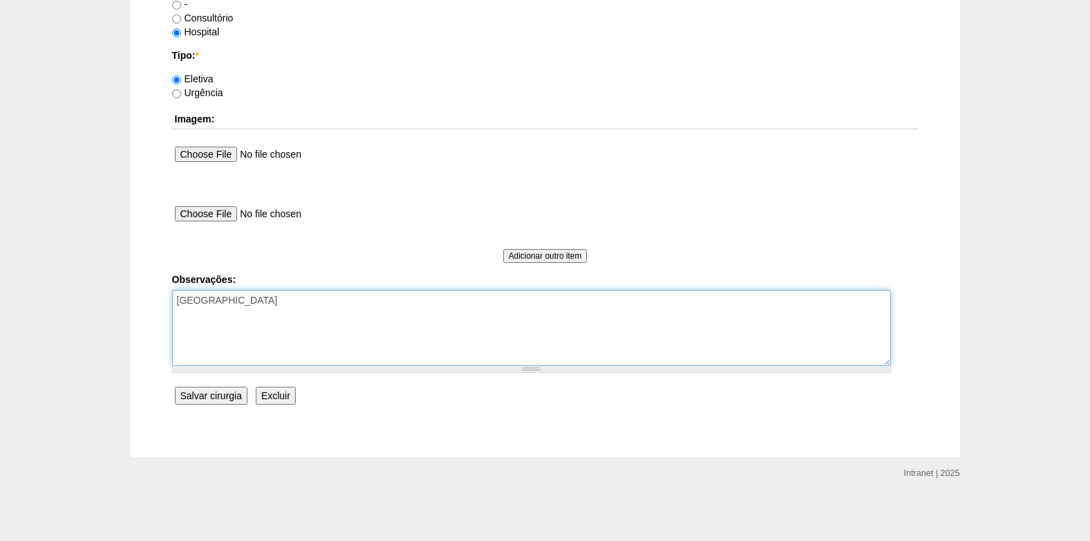
type textarea "COBRANÇA HOSPITAL"
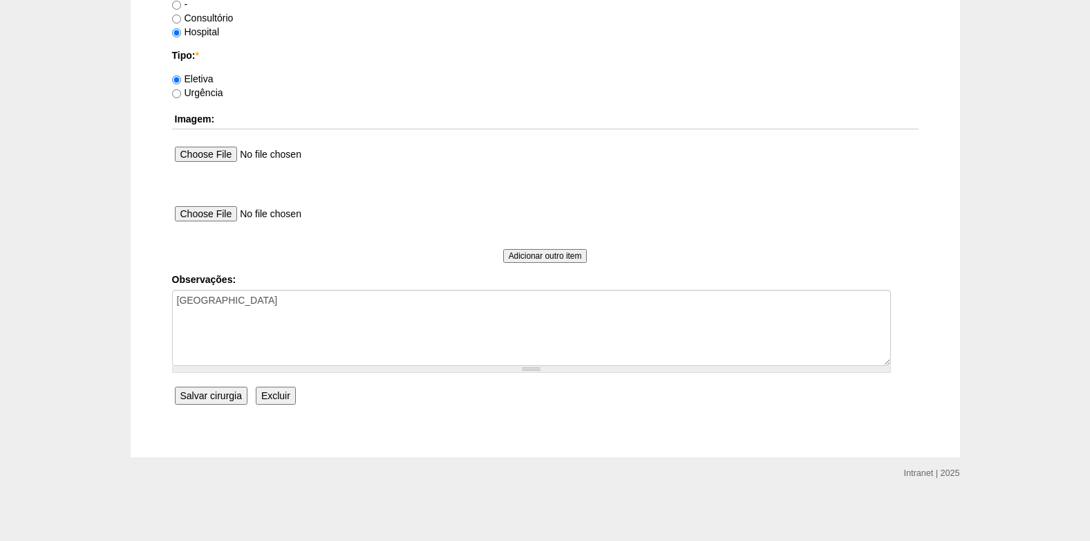
click at [193, 396] on input "Salvar cirurgia" at bounding box center [211, 395] width 73 height 18
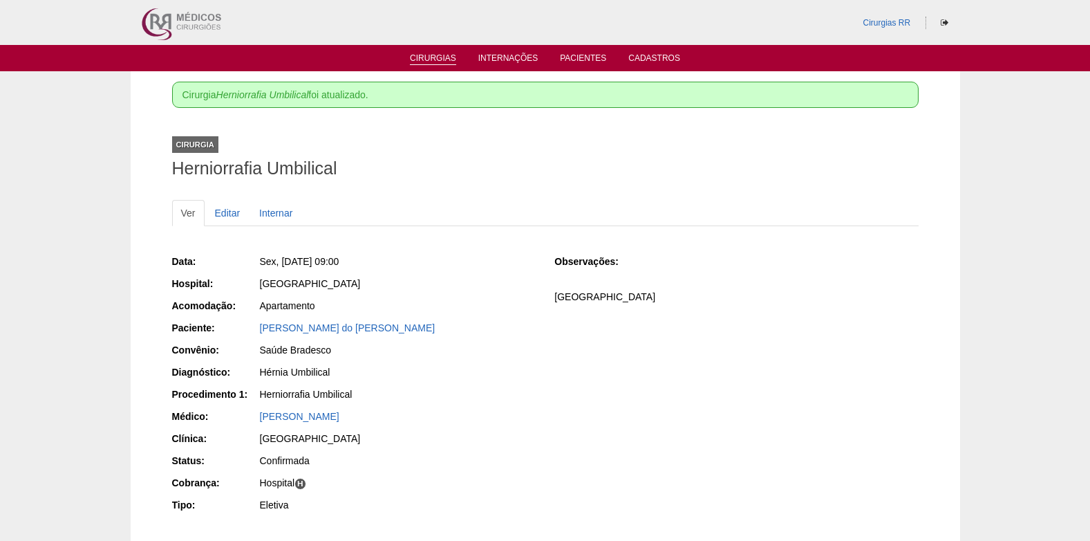
click at [427, 57] on link "Cirurgias" at bounding box center [433, 59] width 46 height 12
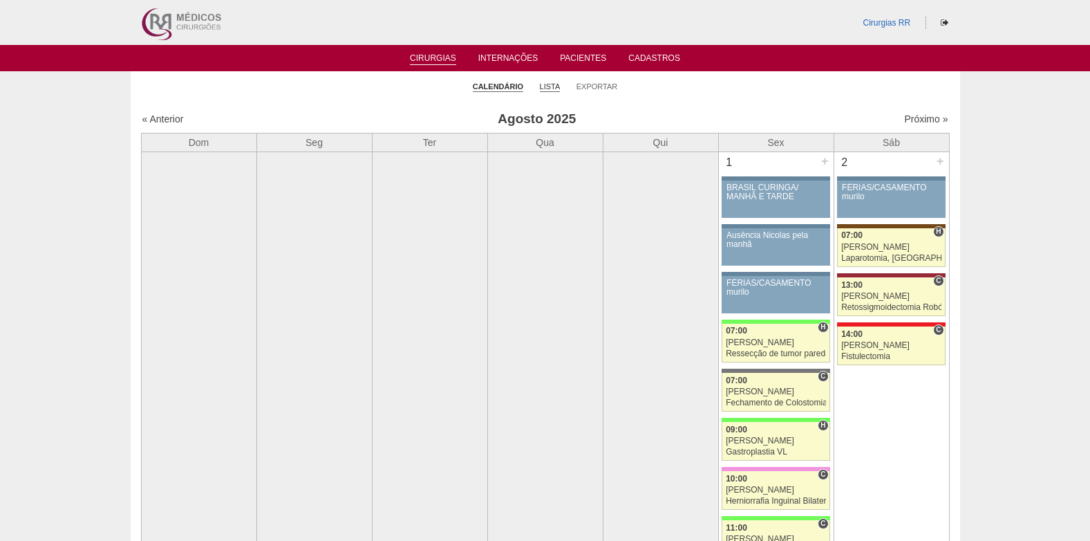
click at [548, 86] on link "Lista" at bounding box center [550, 87] width 21 height 10
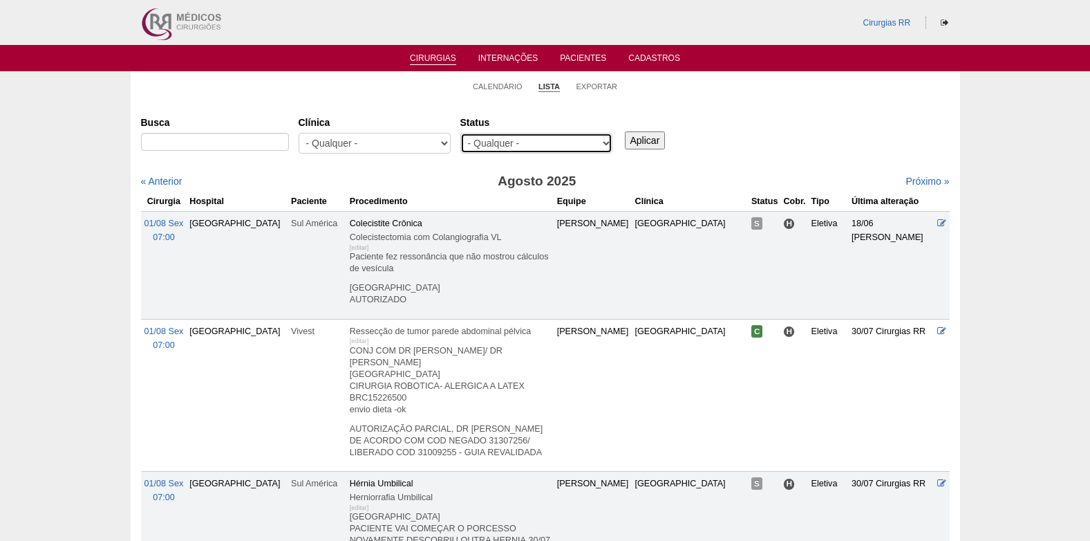
click at [534, 140] on select "- Qualquer - Reservada Confirmada Suspensa Cancelada" at bounding box center [536, 143] width 152 height 21
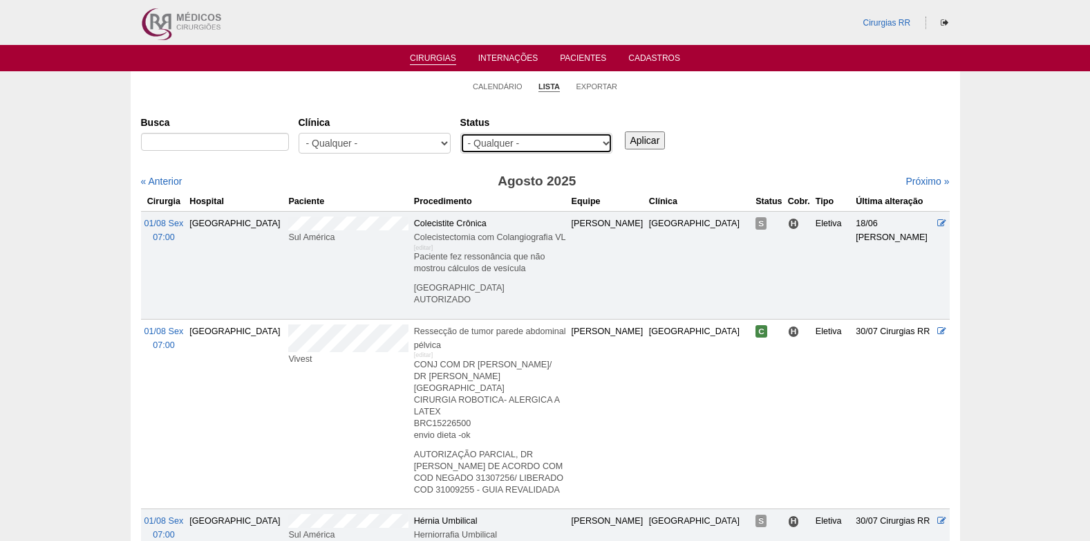
select select "resr"
click at [460, 133] on select "- Qualquer - Reservada Confirmada Suspensa Cancelada" at bounding box center [536, 143] width 152 height 21
click at [644, 138] on input "Aplicar" at bounding box center [645, 140] width 41 height 18
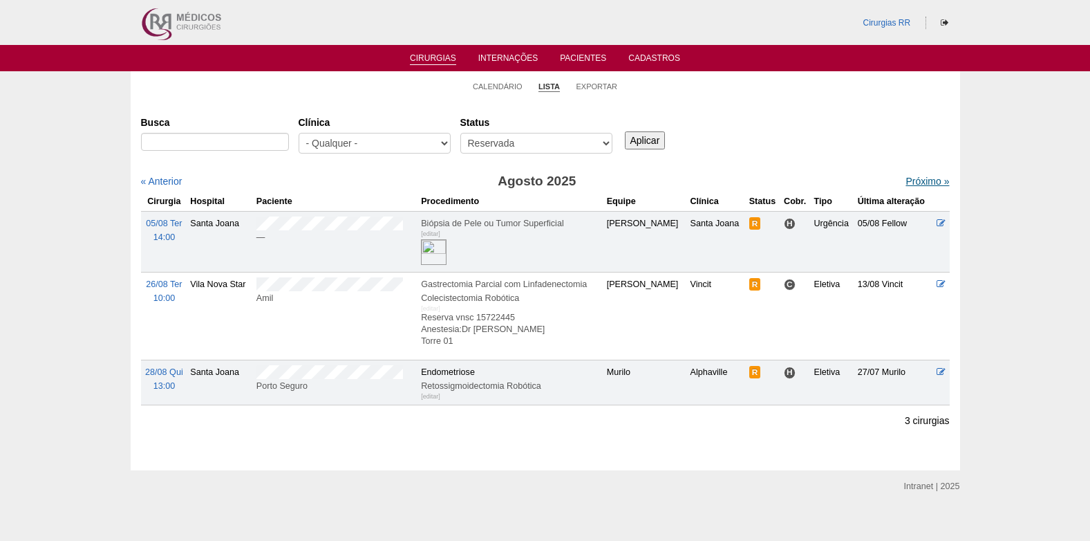
click at [913, 180] on link "Próximo »" at bounding box center [928, 181] width 44 height 11
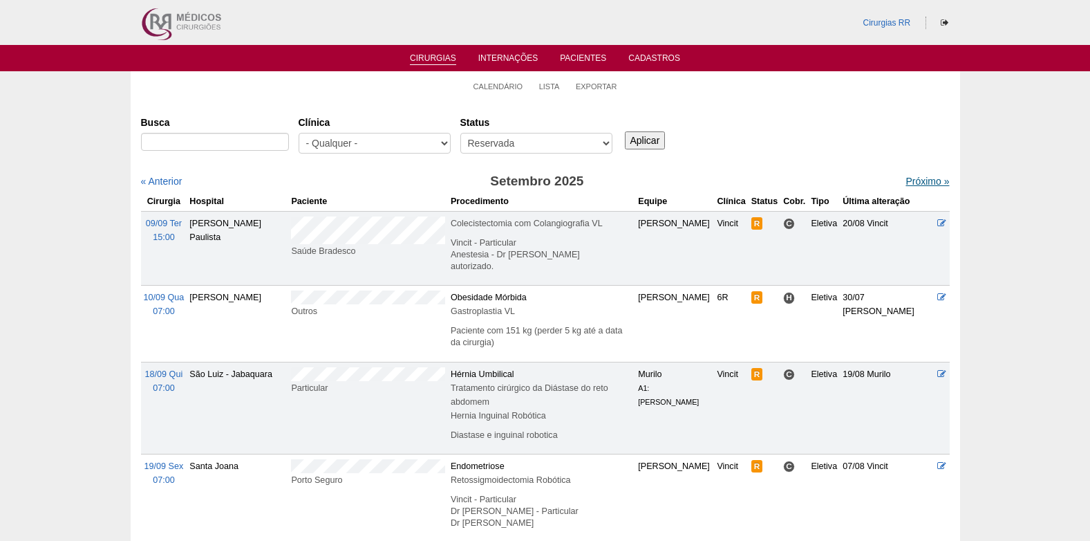
click at [929, 180] on link "Próximo »" at bounding box center [928, 181] width 44 height 11
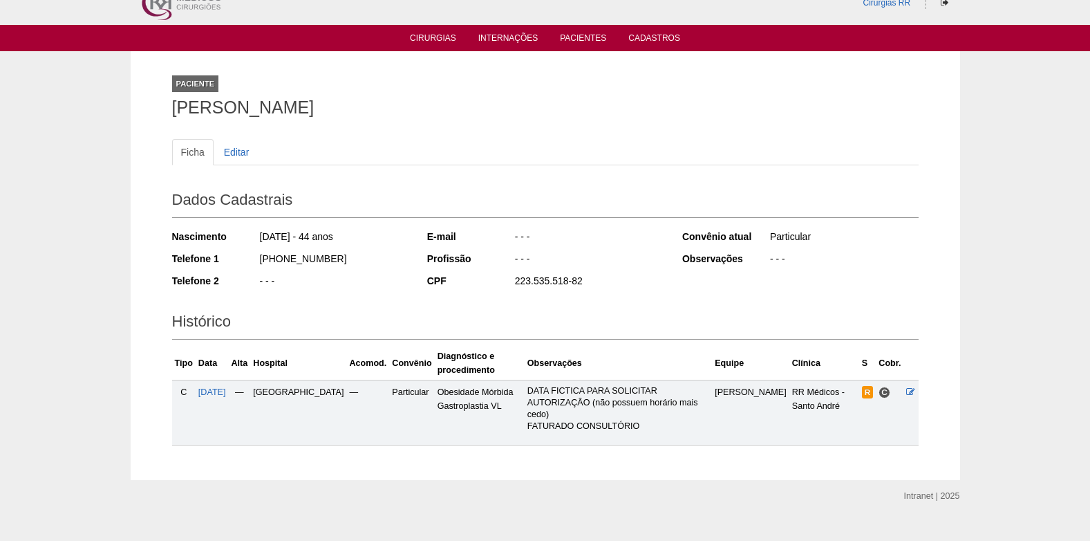
scroll to position [31, 0]
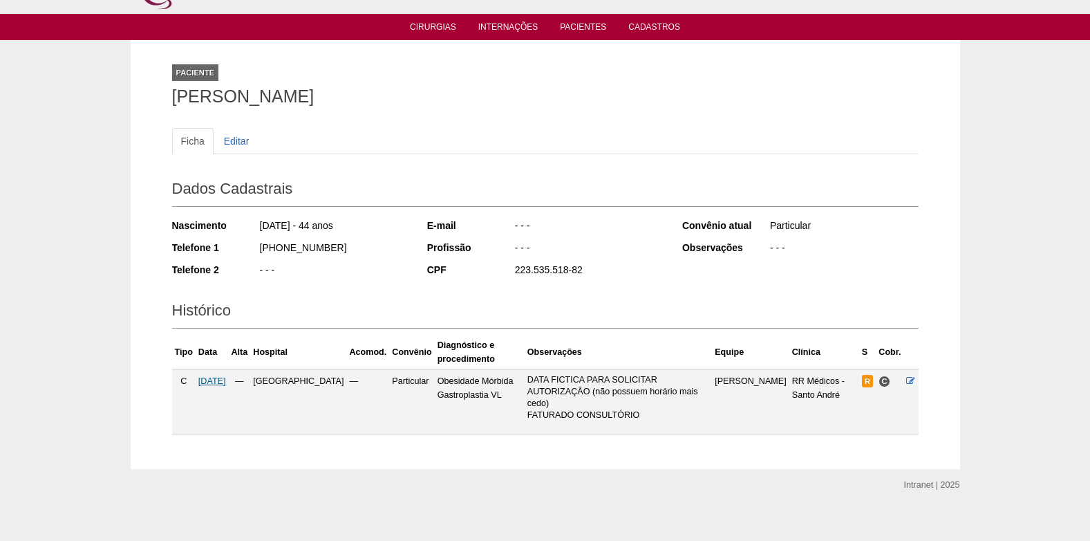
click at [220, 382] on span "[DATE]" at bounding box center [212, 381] width 28 height 10
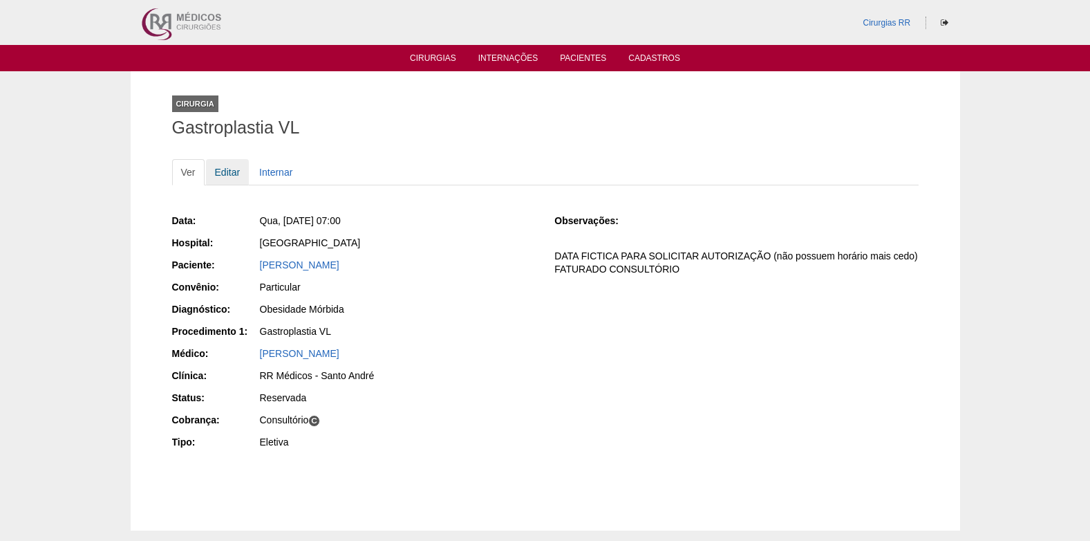
click at [227, 174] on link "Editar" at bounding box center [228, 172] width 44 height 26
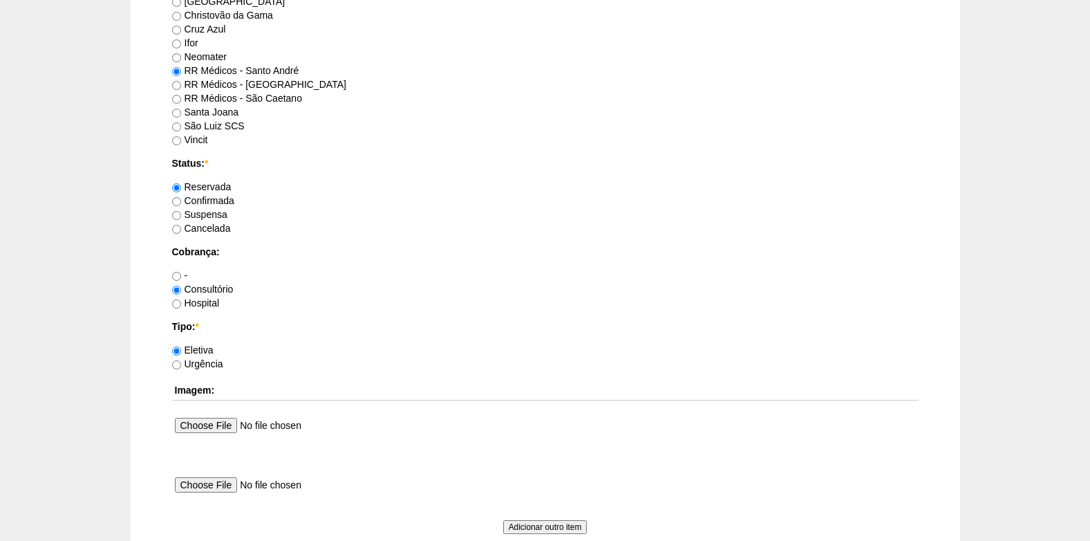
scroll to position [1241, 0]
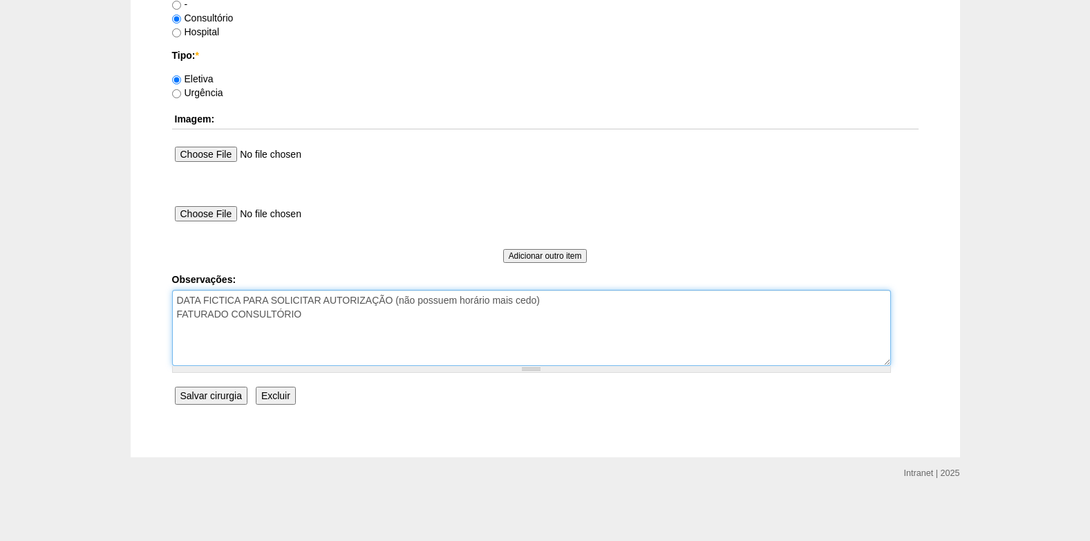
drag, startPoint x: 559, startPoint y: 301, endPoint x: 178, endPoint y: 303, distance: 380.9
click at [178, 303] on textarea "DATA FICTICA PARA SOLICITAR AUTORIZAÇÃO (não possuem horário mais cedo) FATURAD…" at bounding box center [531, 328] width 719 height 76
click at [178, 308] on textarea "DATA FICTICA PARA SOLICITAR AUTORIZAÇÃO (não possuem horário mais cedo) FATURAD…" at bounding box center [531, 328] width 719 height 76
type textarea "FATURADO CONSULTÓRIO"
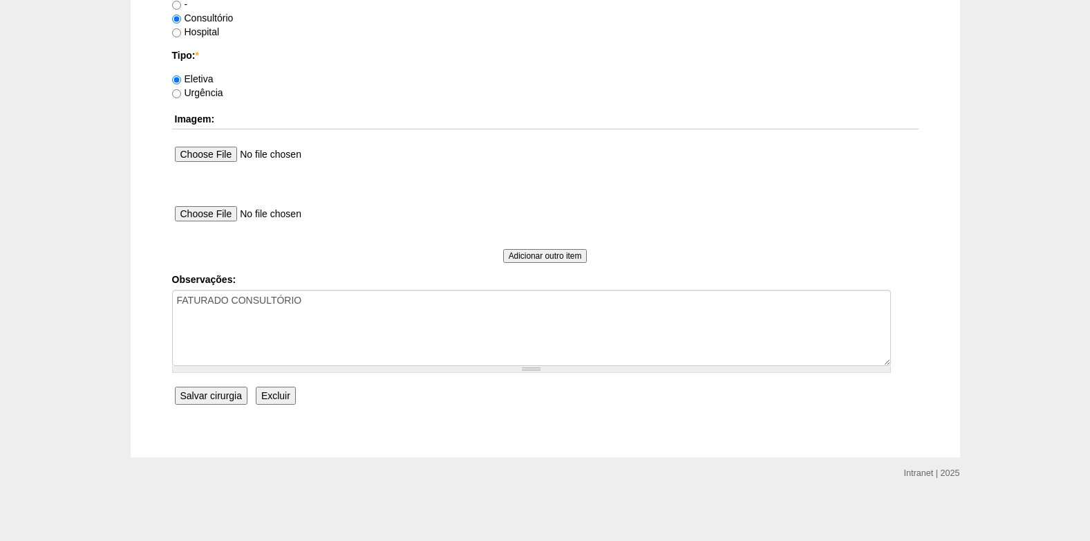
click at [215, 395] on input "Salvar cirurgia" at bounding box center [211, 395] width 73 height 18
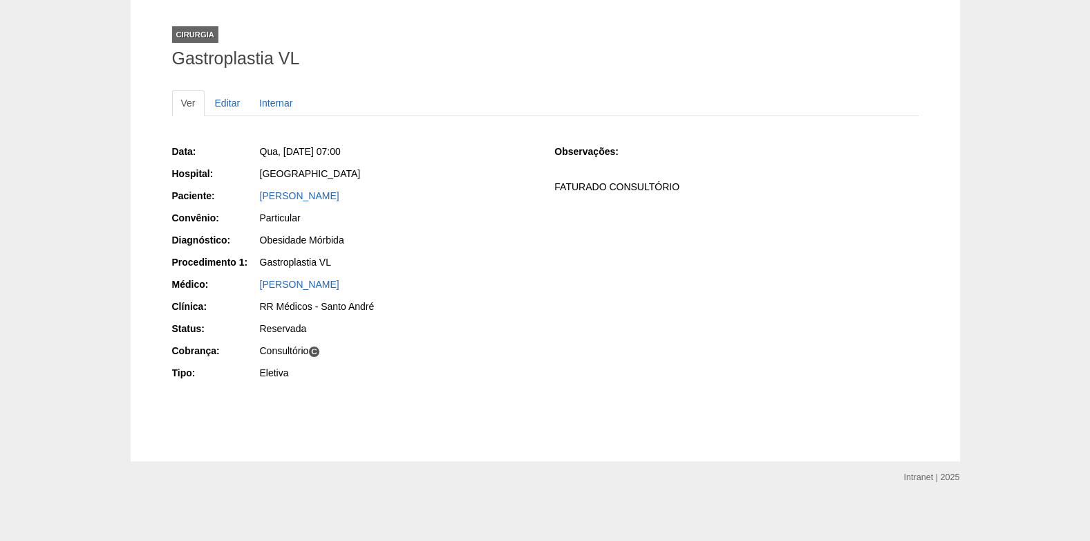
scroll to position [114, 0]
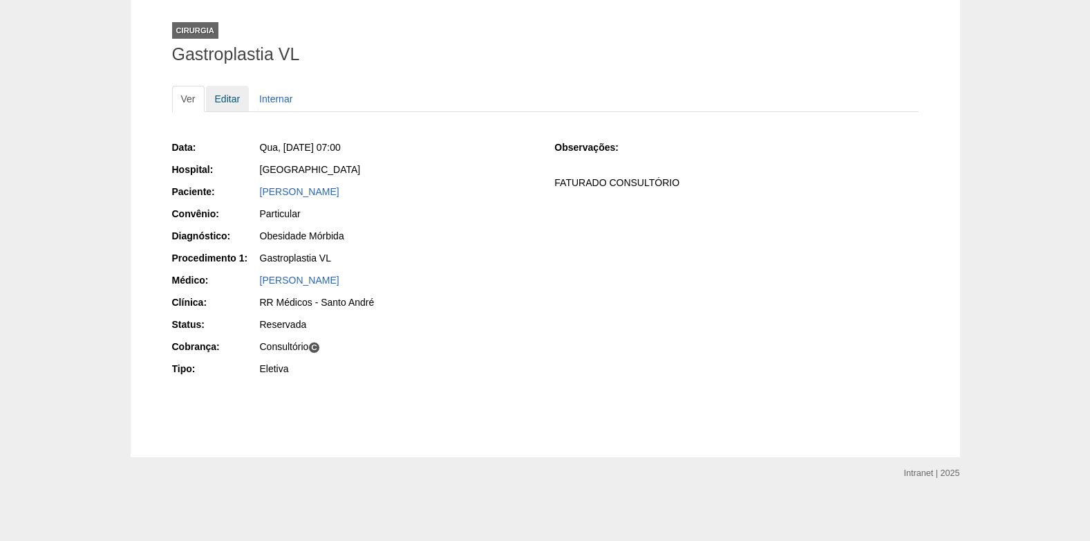
click at [236, 102] on link "Editar" at bounding box center [228, 99] width 44 height 26
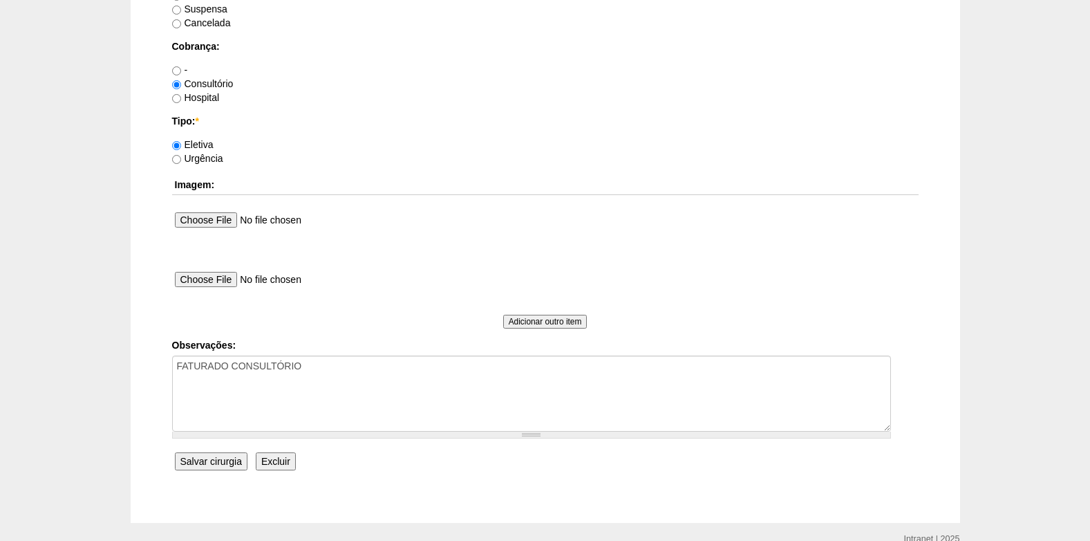
scroll to position [1106, 0]
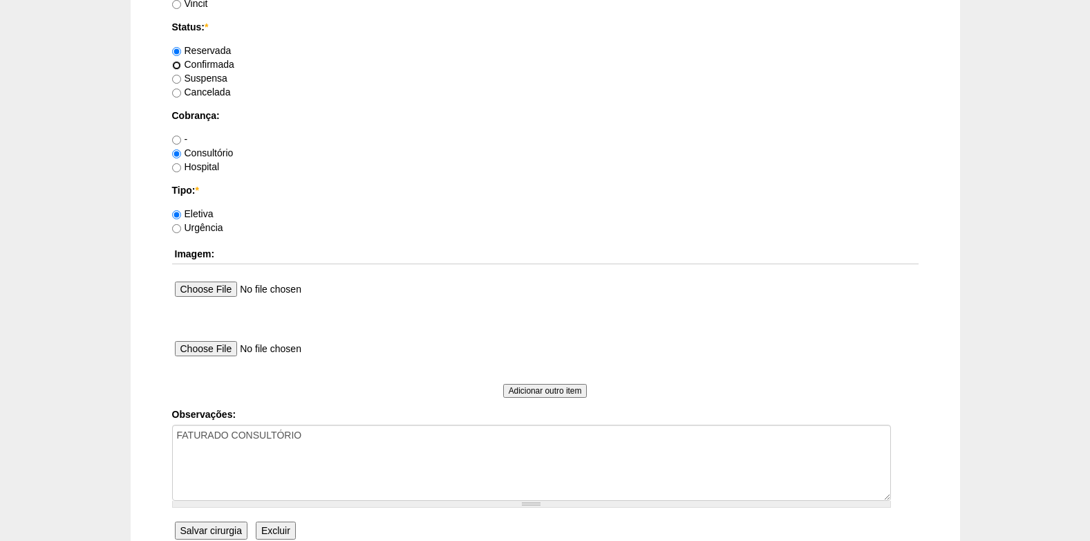
click at [174, 65] on input "Confirmada" at bounding box center [176, 65] width 9 height 9
radio input "true"
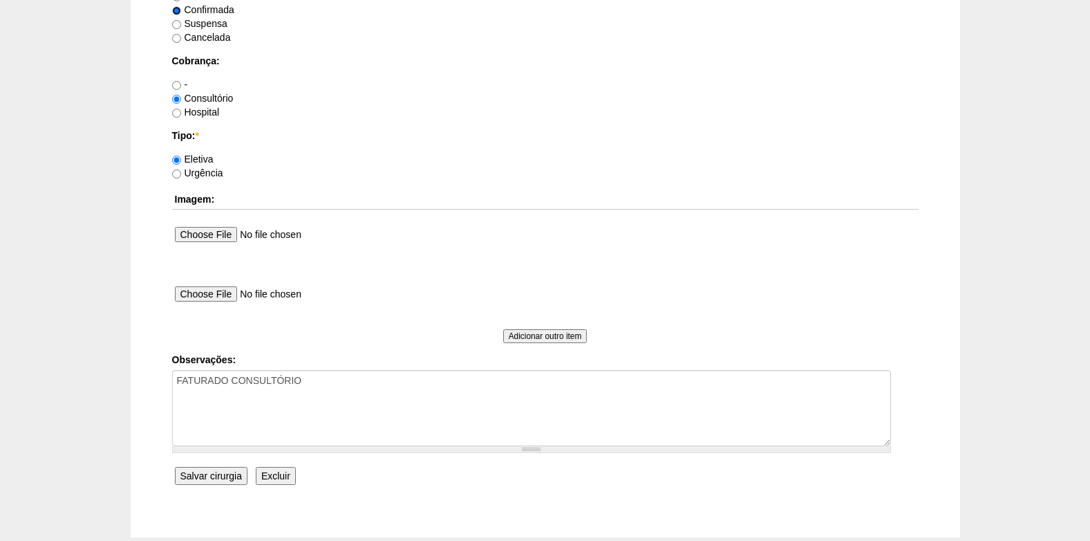
scroll to position [1241, 0]
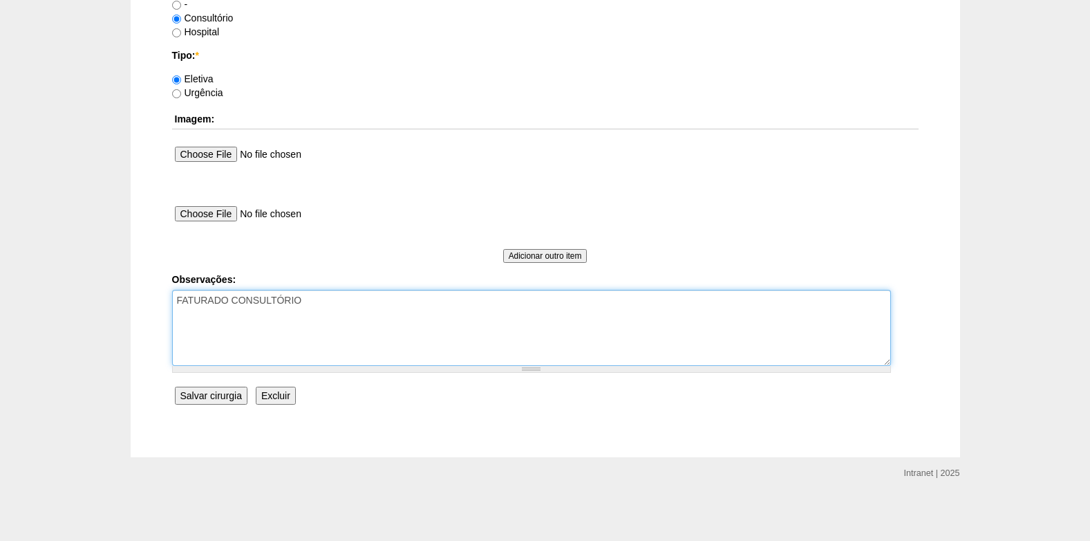
click at [339, 301] on textarea "FATURADO CONSULTÓRIO" at bounding box center [531, 328] width 719 height 76
type textarea "FATURADO CONSULTÓRIO SOLICITAMOS DATA"
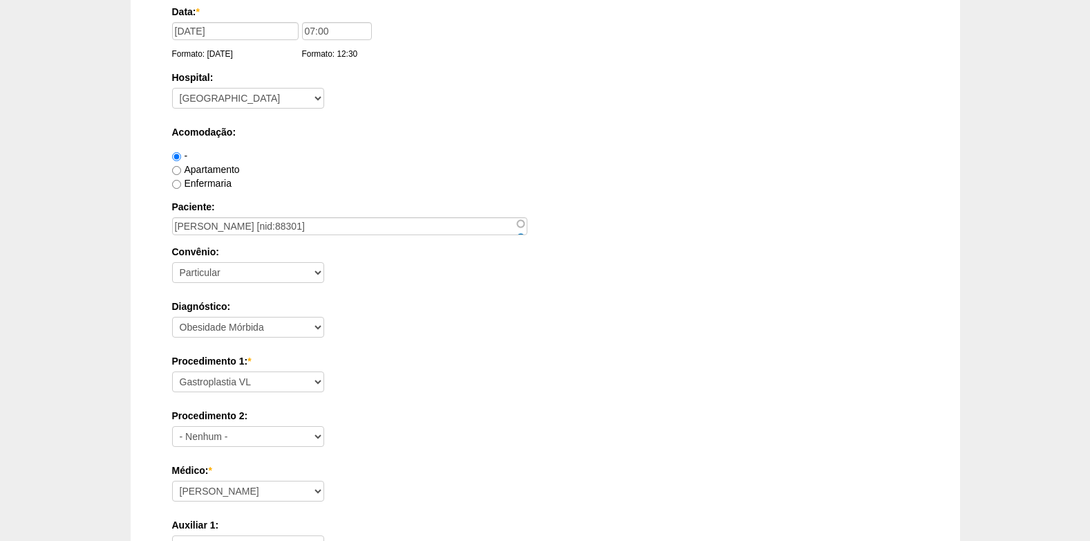
scroll to position [0, 0]
